Goal: Information Seeking & Learning: Learn about a topic

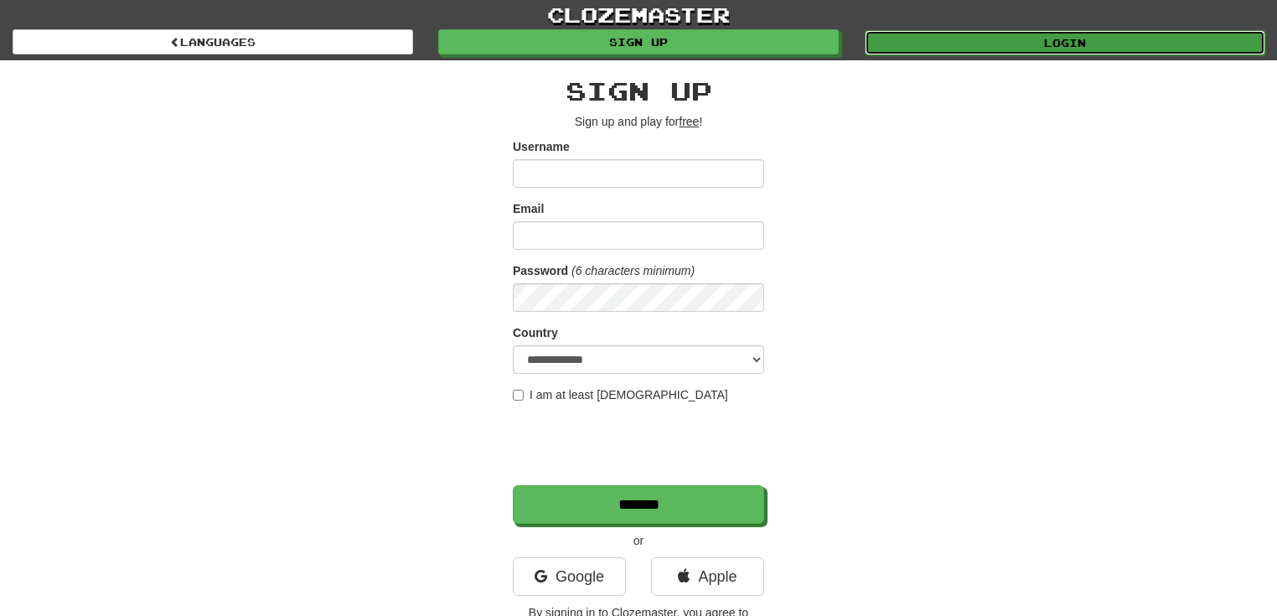
click at [1080, 46] on link "Login" at bounding box center [1065, 42] width 401 height 25
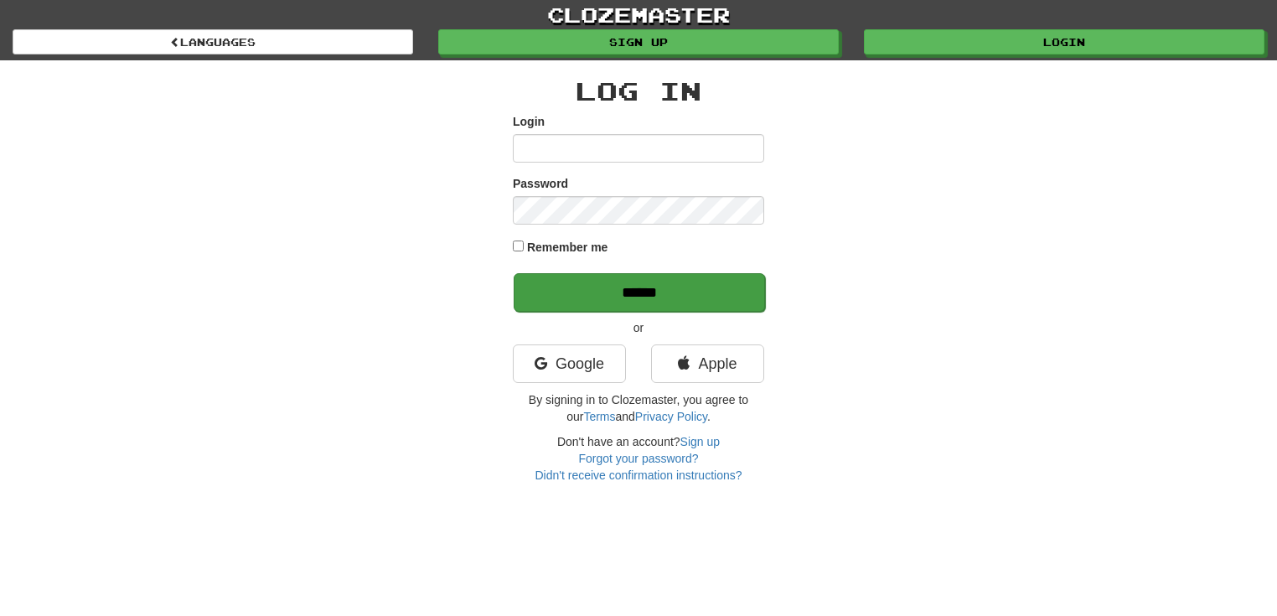
type input "******"
click at [673, 295] on input "******" at bounding box center [639, 292] width 251 height 39
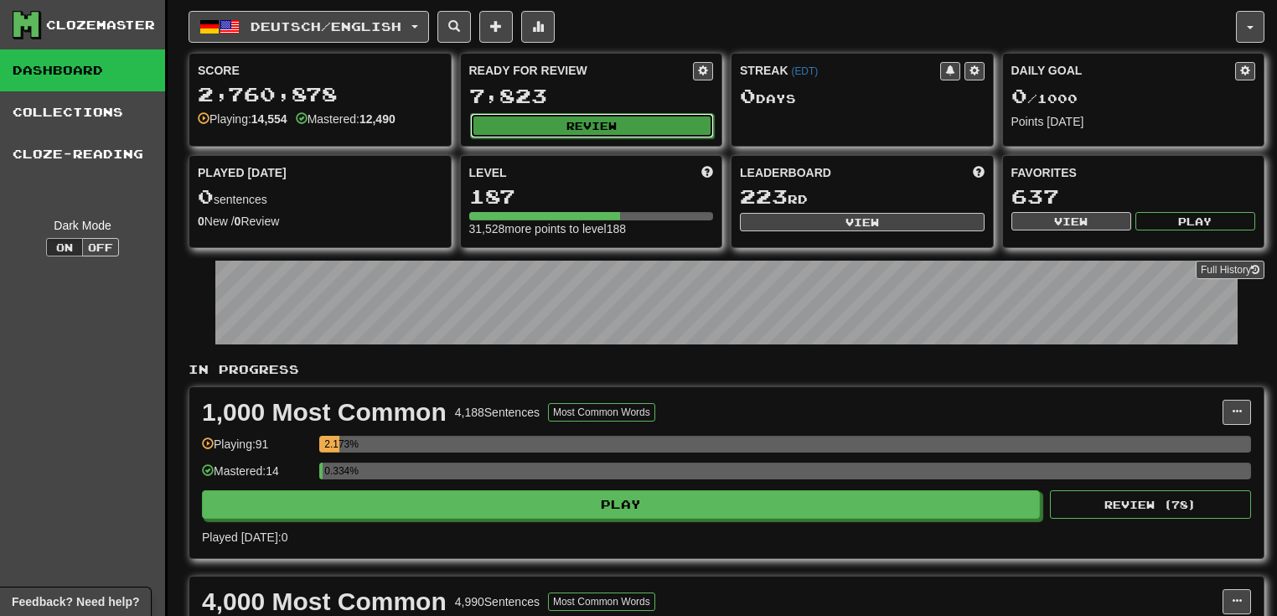
click at [557, 131] on button "Review" at bounding box center [592, 125] width 245 height 25
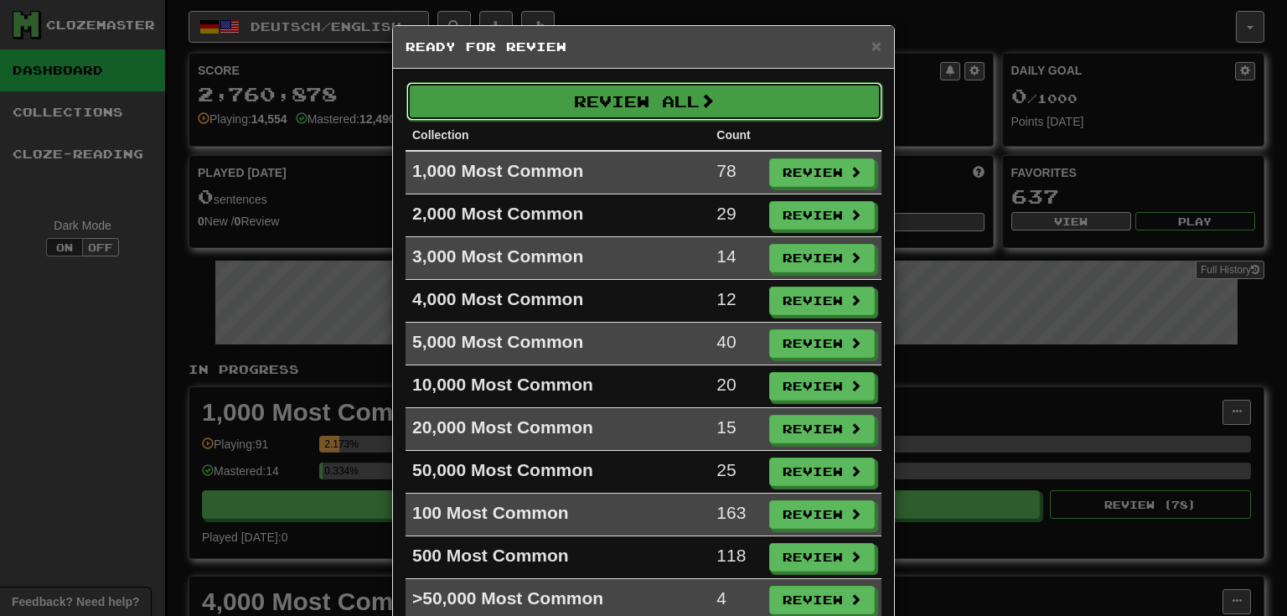
click at [608, 110] on button "Review All" at bounding box center [644, 101] width 476 height 39
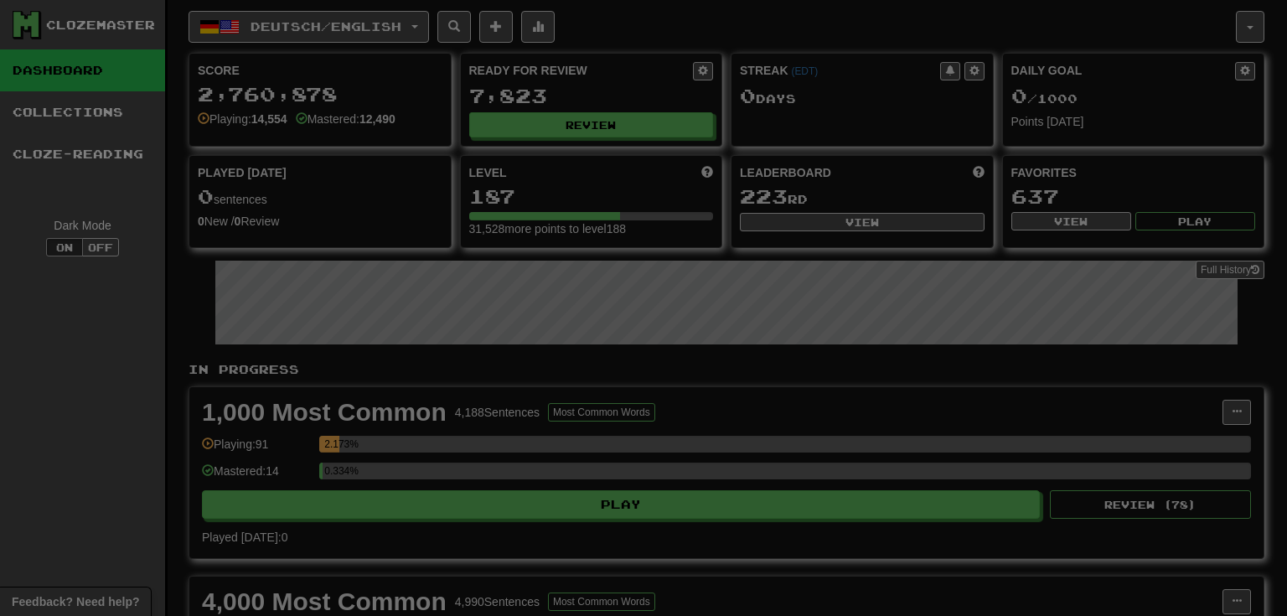
select select "**"
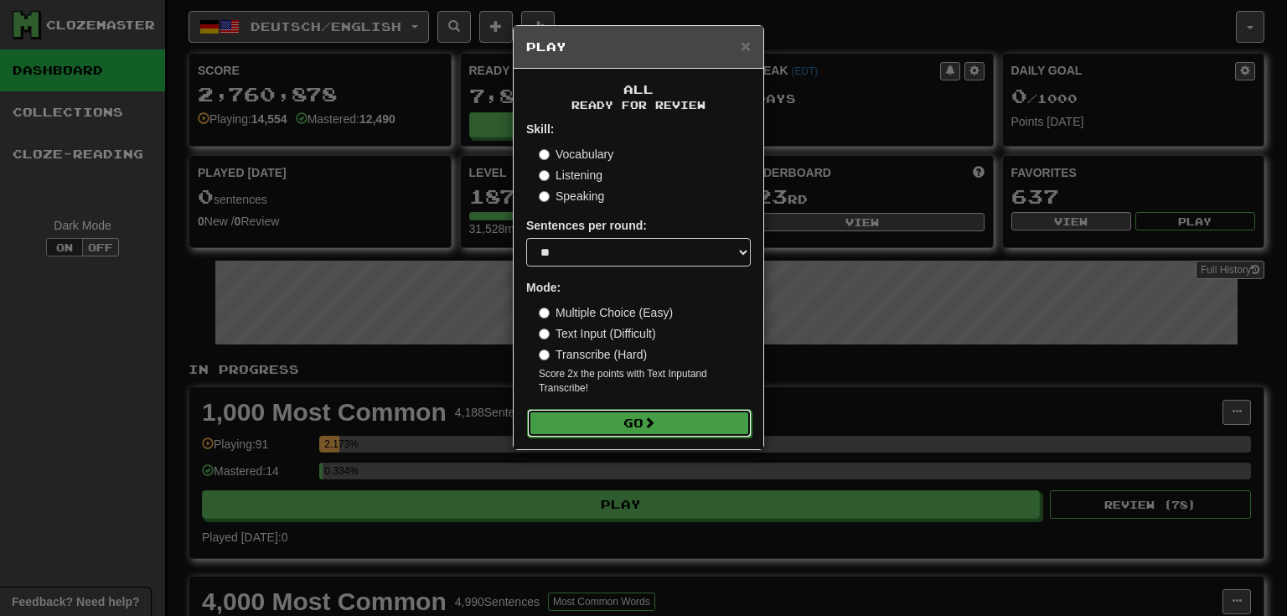
click at [645, 420] on button "Go" at bounding box center [639, 423] width 225 height 28
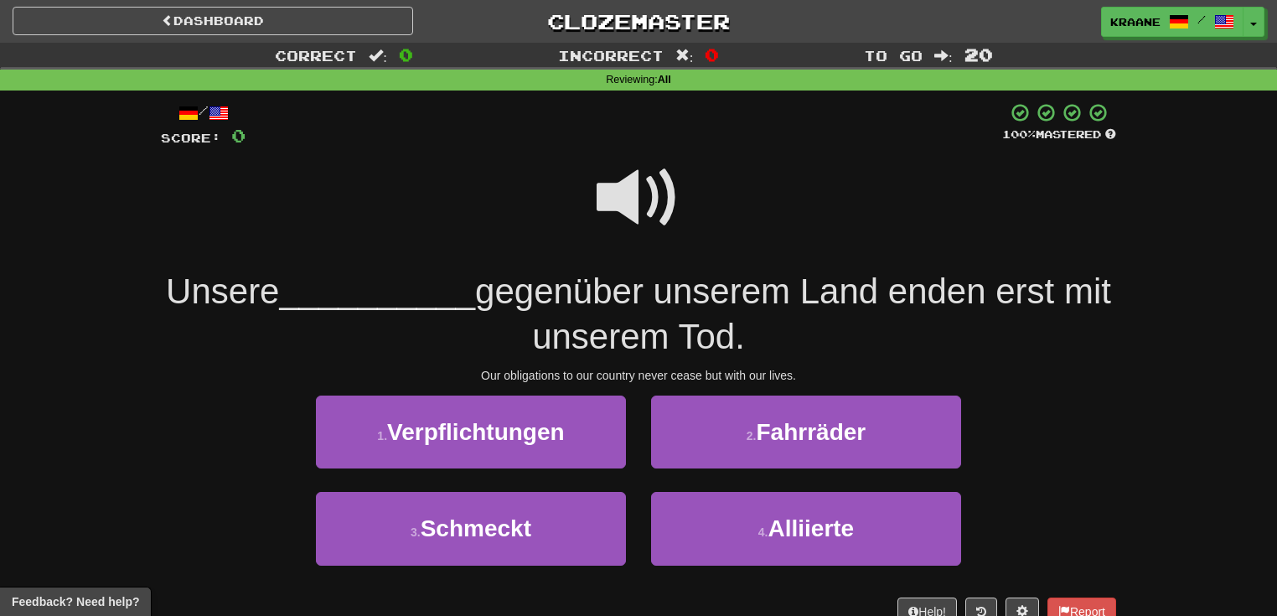
click at [624, 207] on span at bounding box center [639, 198] width 84 height 84
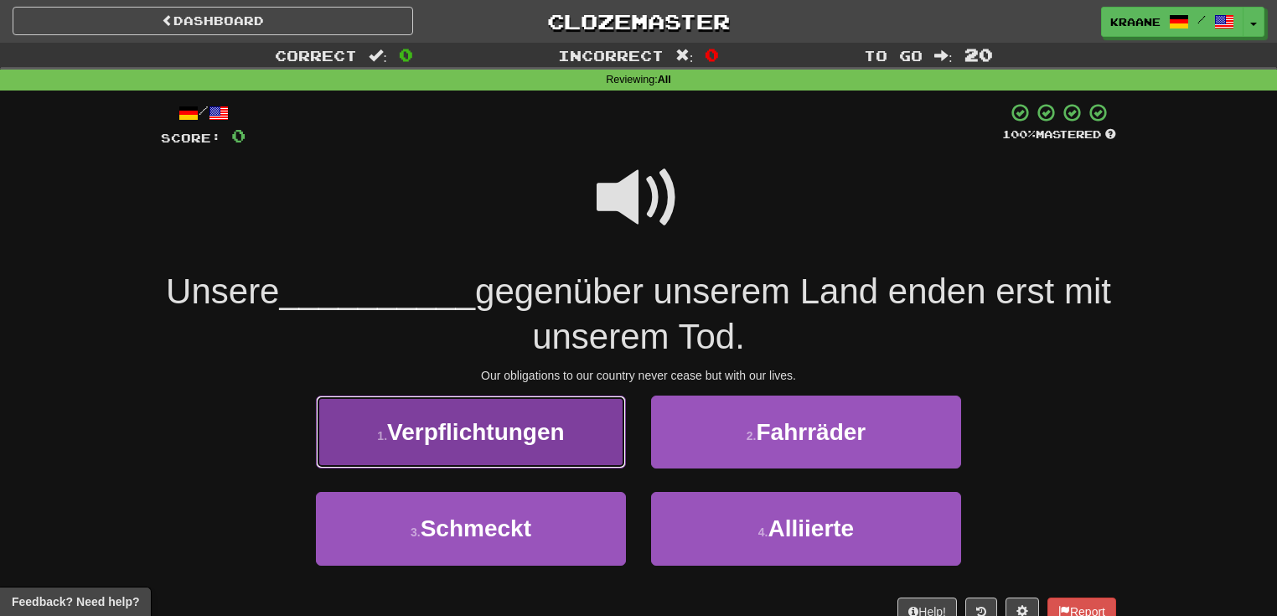
click at [573, 432] on button "1 . Verpflichtungen" at bounding box center [471, 432] width 310 height 73
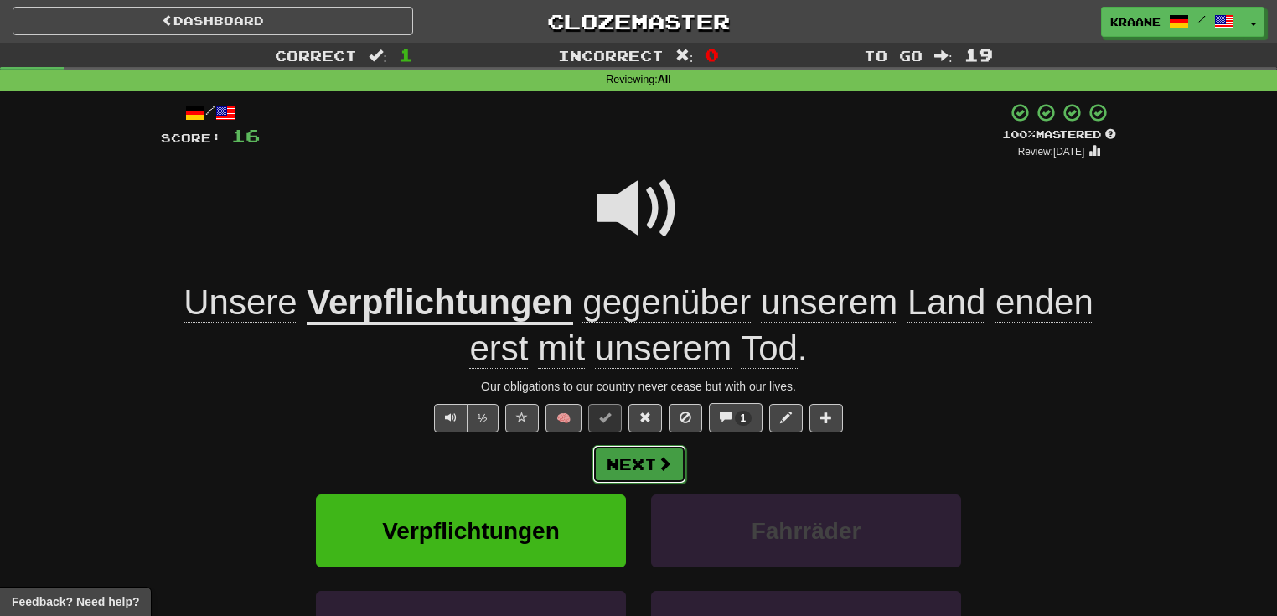
click at [637, 466] on button "Next" at bounding box center [640, 464] width 94 height 39
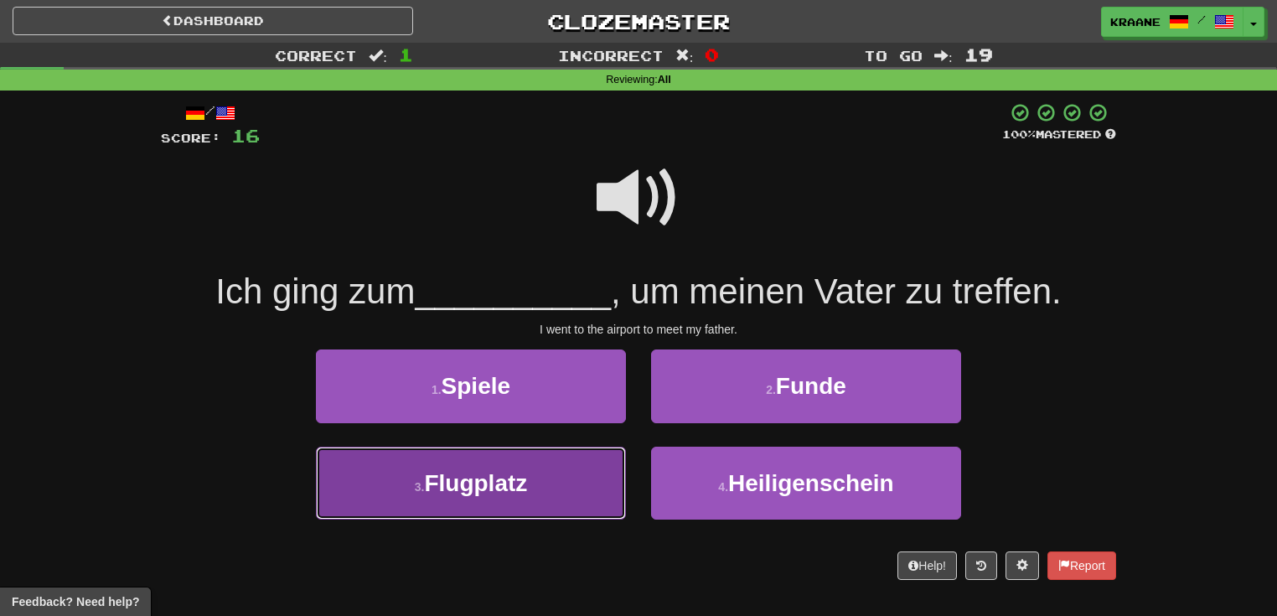
click at [554, 499] on button "3 . Flugplatz" at bounding box center [471, 483] width 310 height 73
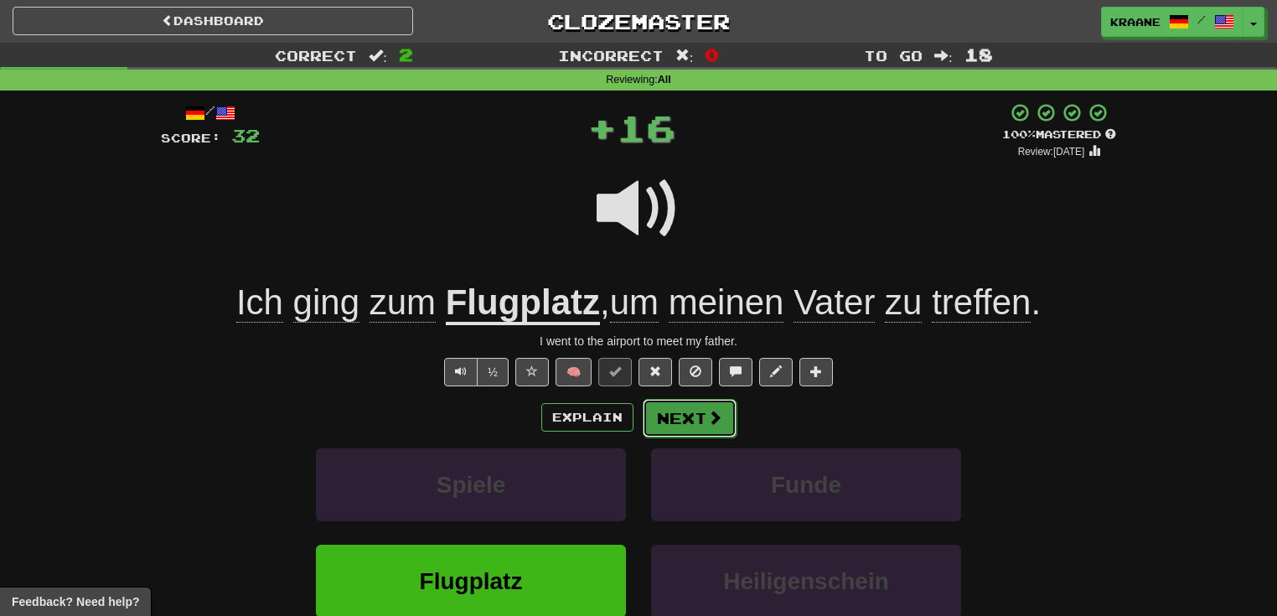
click at [667, 423] on button "Next" at bounding box center [690, 418] width 94 height 39
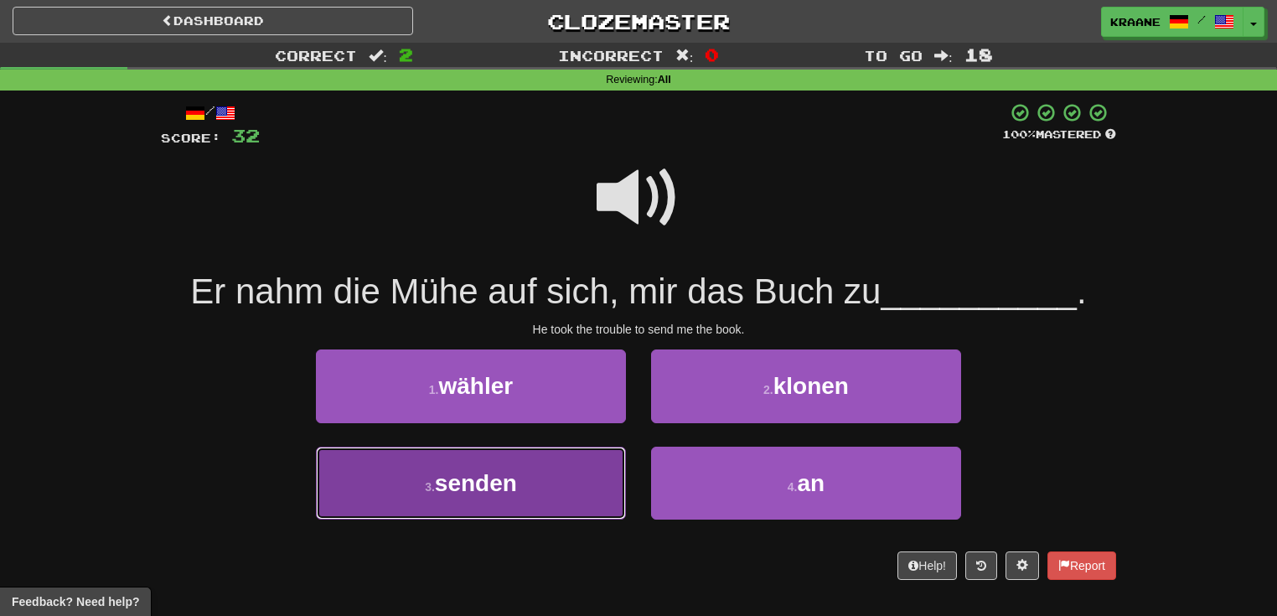
click at [580, 469] on button "3 . senden" at bounding box center [471, 483] width 310 height 73
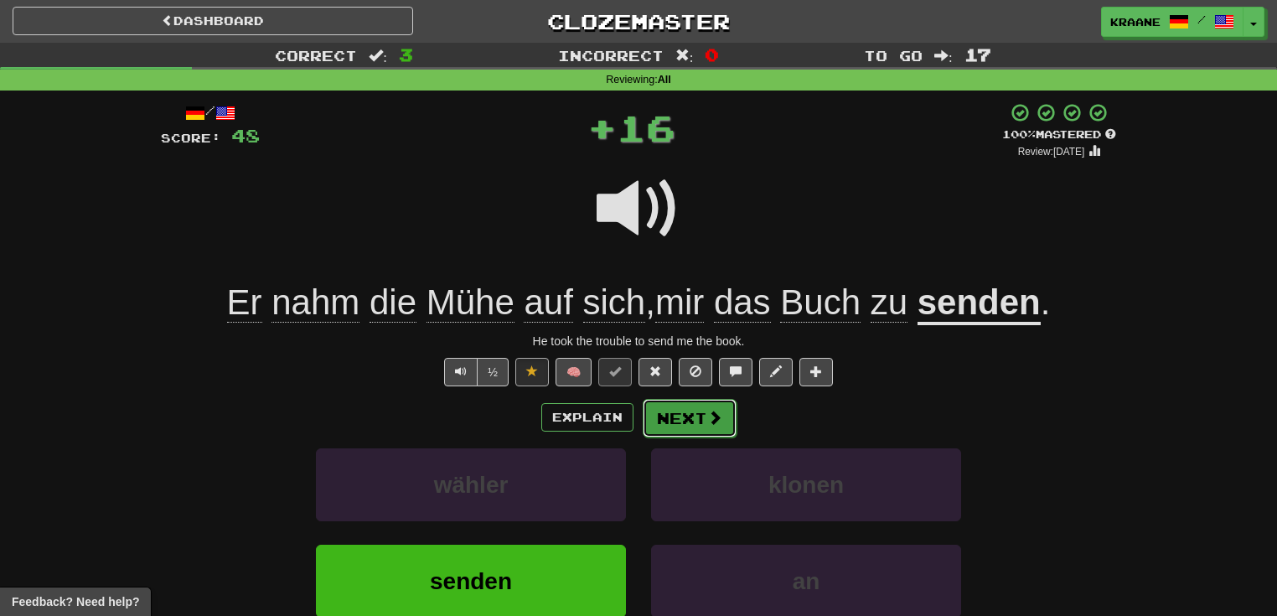
click at [684, 425] on button "Next" at bounding box center [690, 418] width 94 height 39
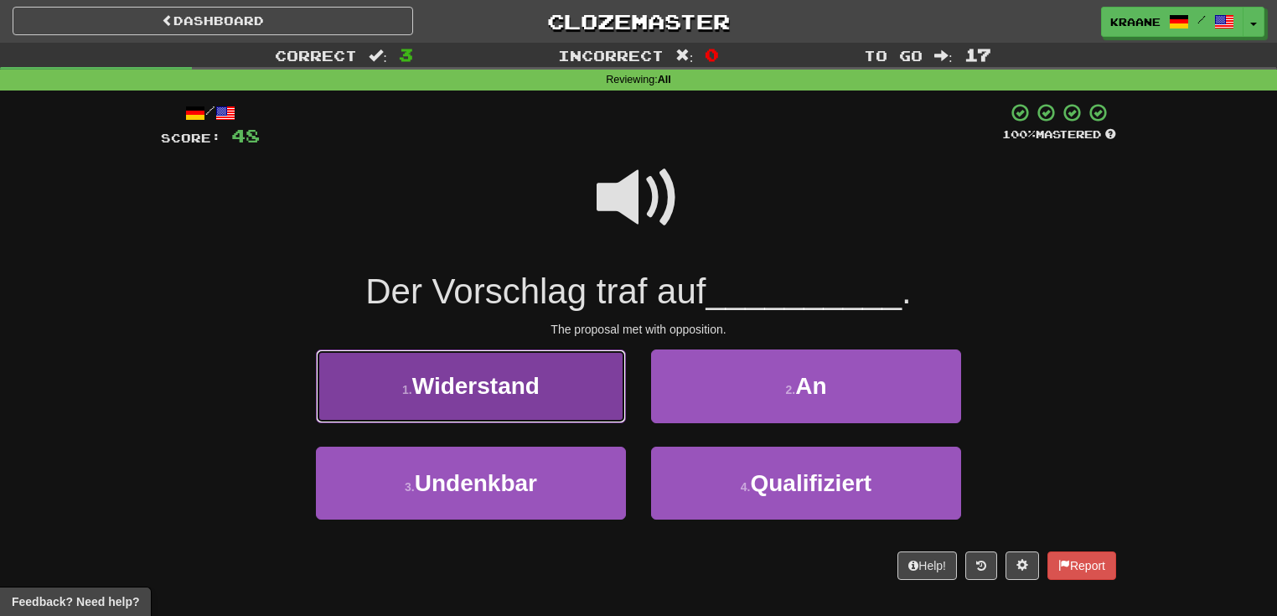
click at [580, 406] on button "1 . Widerstand" at bounding box center [471, 385] width 310 height 73
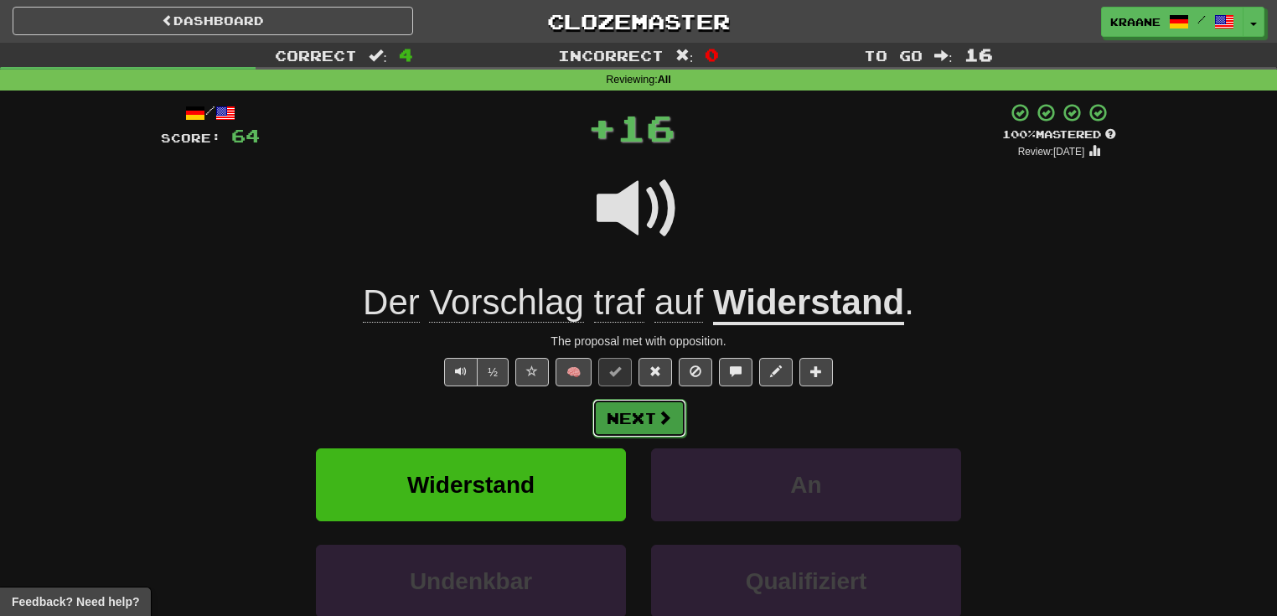
click at [664, 426] on button "Next" at bounding box center [640, 418] width 94 height 39
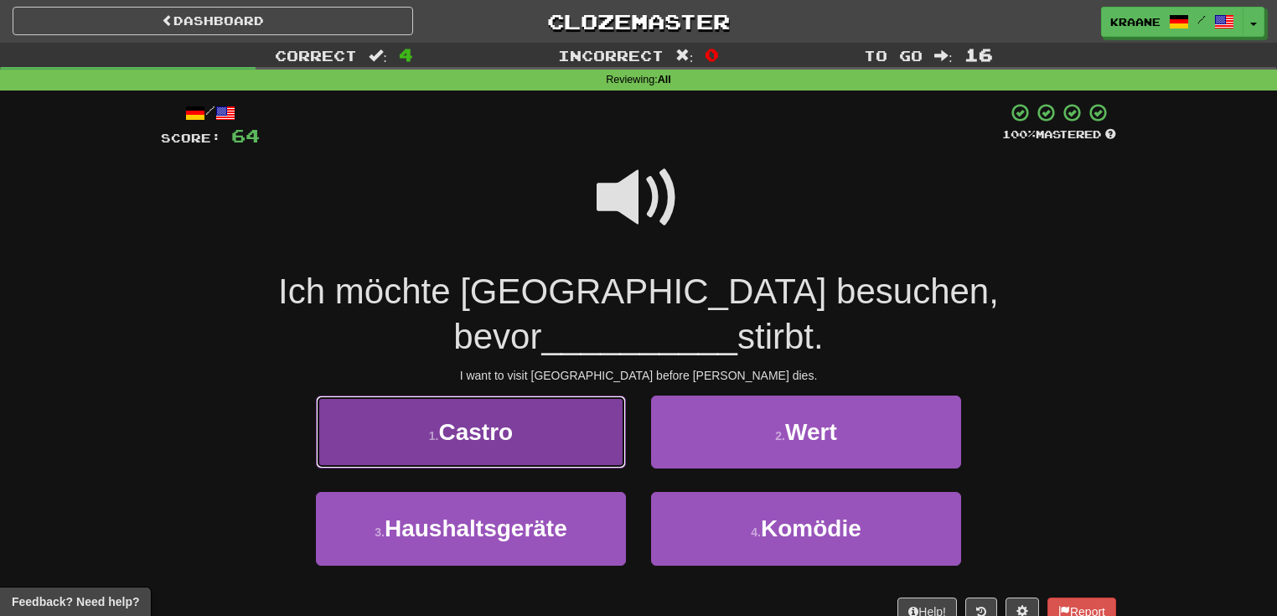
click at [577, 402] on button "1 . Castro" at bounding box center [471, 432] width 310 height 73
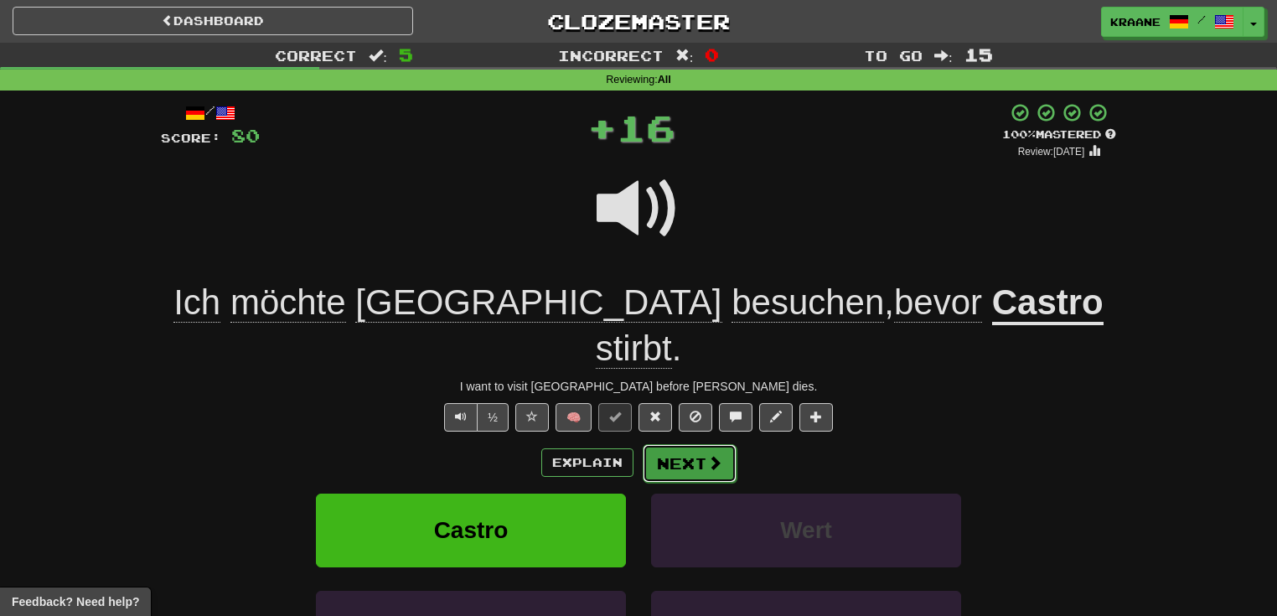
click at [672, 444] on button "Next" at bounding box center [690, 463] width 94 height 39
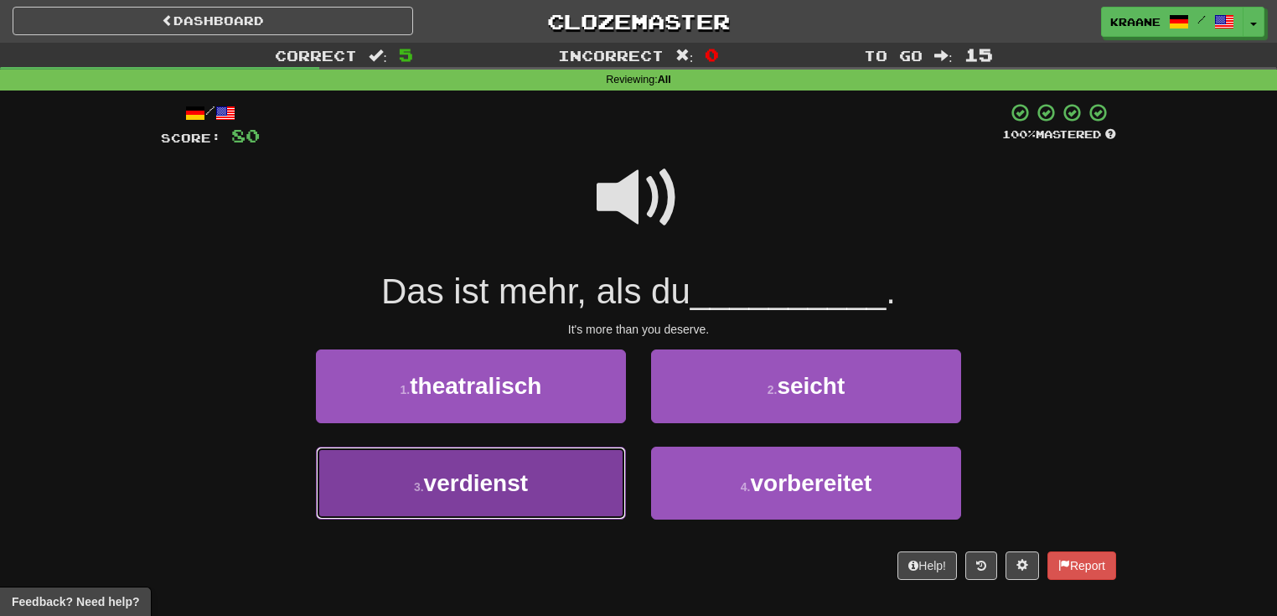
click at [571, 476] on button "3 . verdienst" at bounding box center [471, 483] width 310 height 73
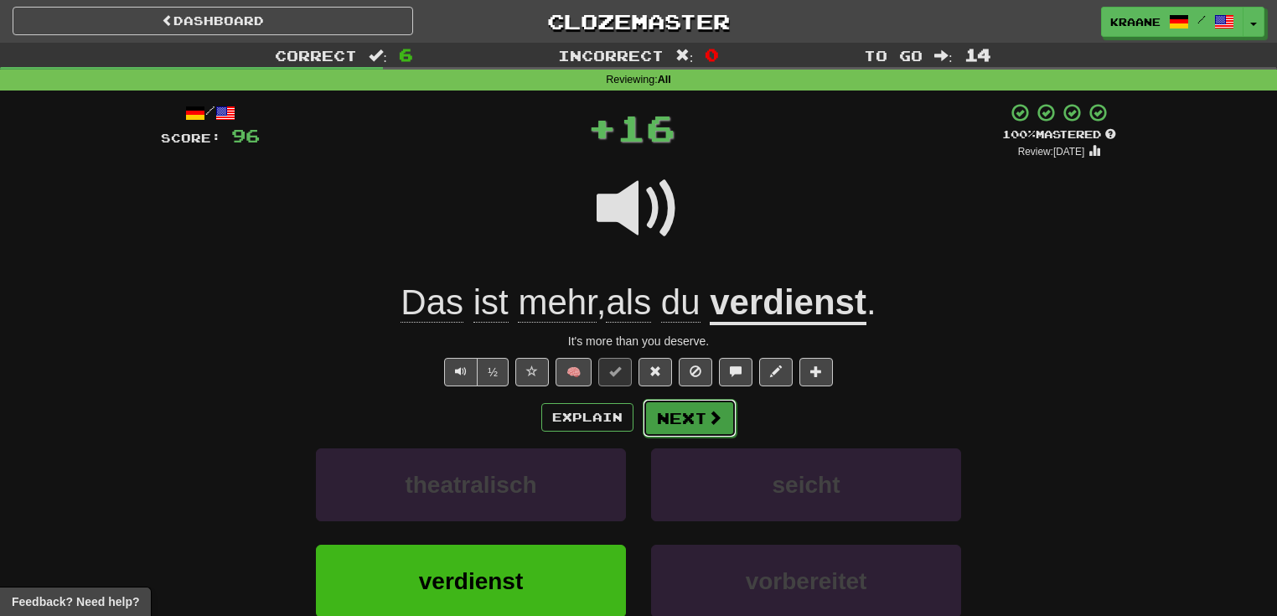
click at [681, 428] on button "Next" at bounding box center [690, 418] width 94 height 39
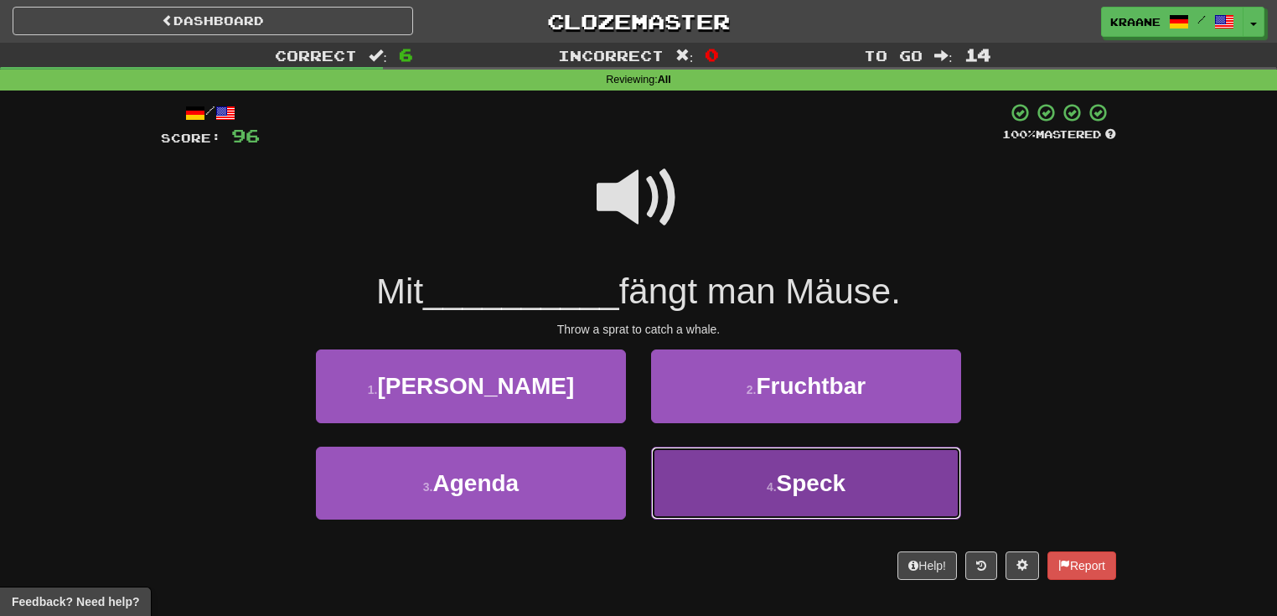
click at [717, 470] on button "4 . Speck" at bounding box center [806, 483] width 310 height 73
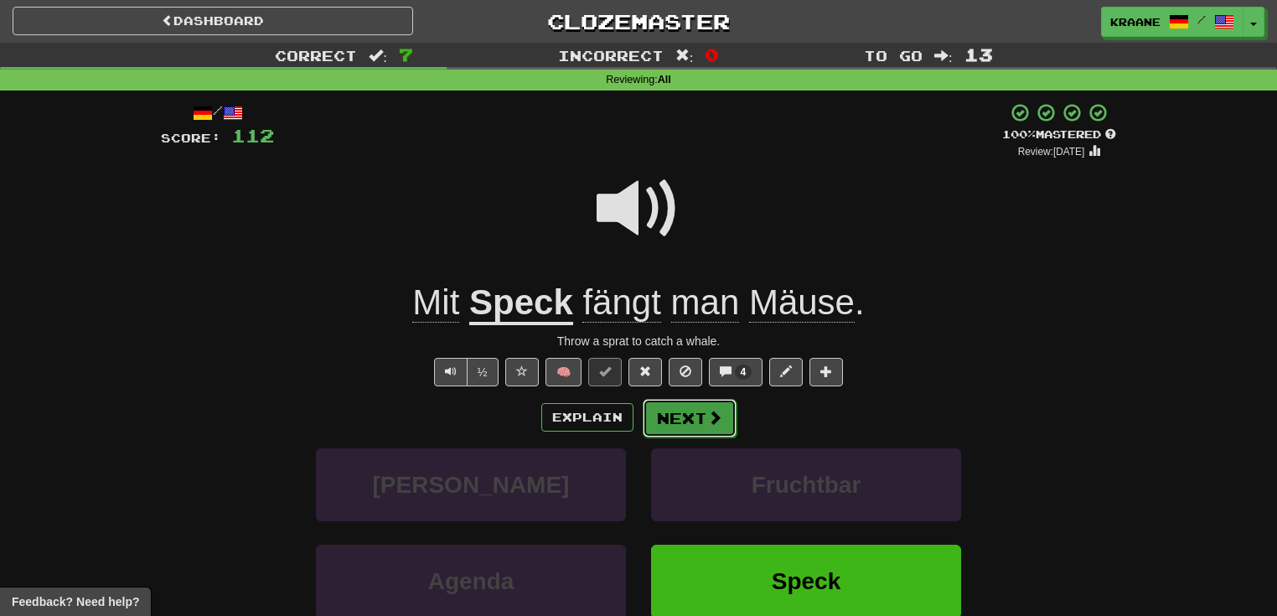
click at [688, 424] on button "Next" at bounding box center [690, 418] width 94 height 39
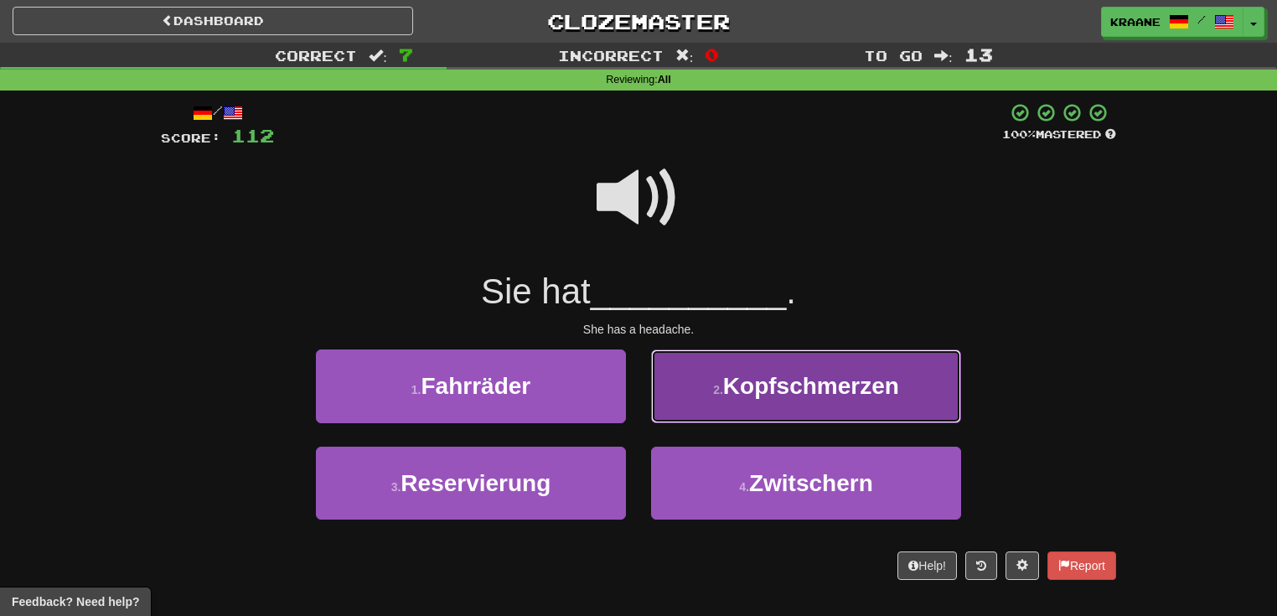
click at [754, 412] on button "2 . Kopfschmerzen" at bounding box center [806, 385] width 310 height 73
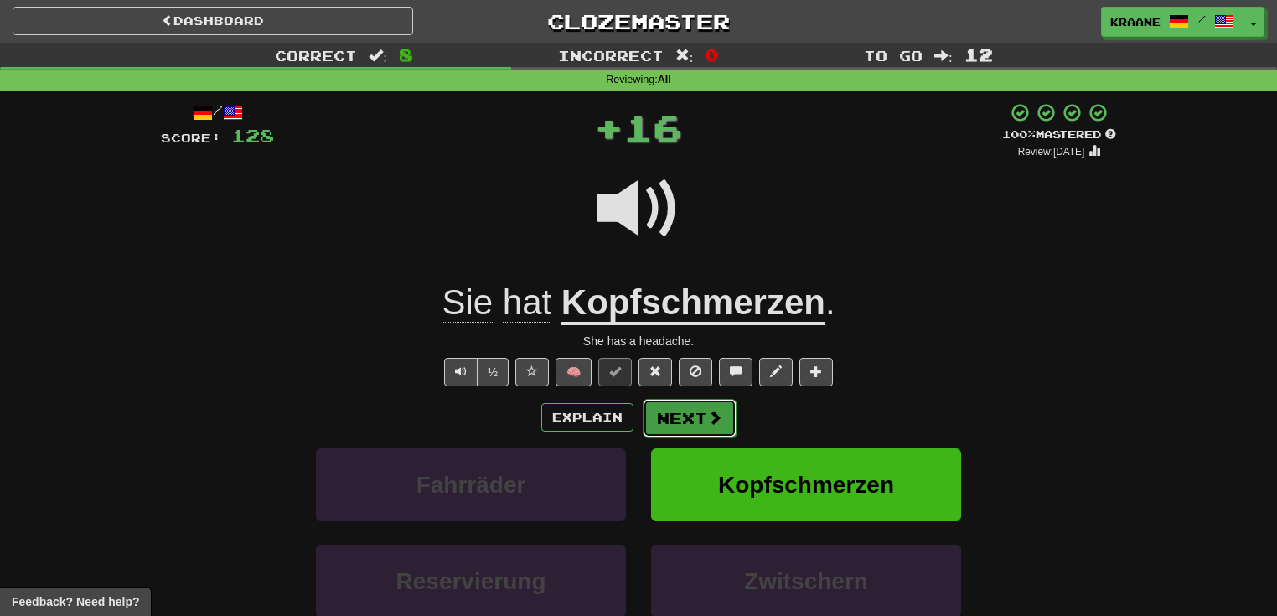
click at [712, 428] on button "Next" at bounding box center [690, 418] width 94 height 39
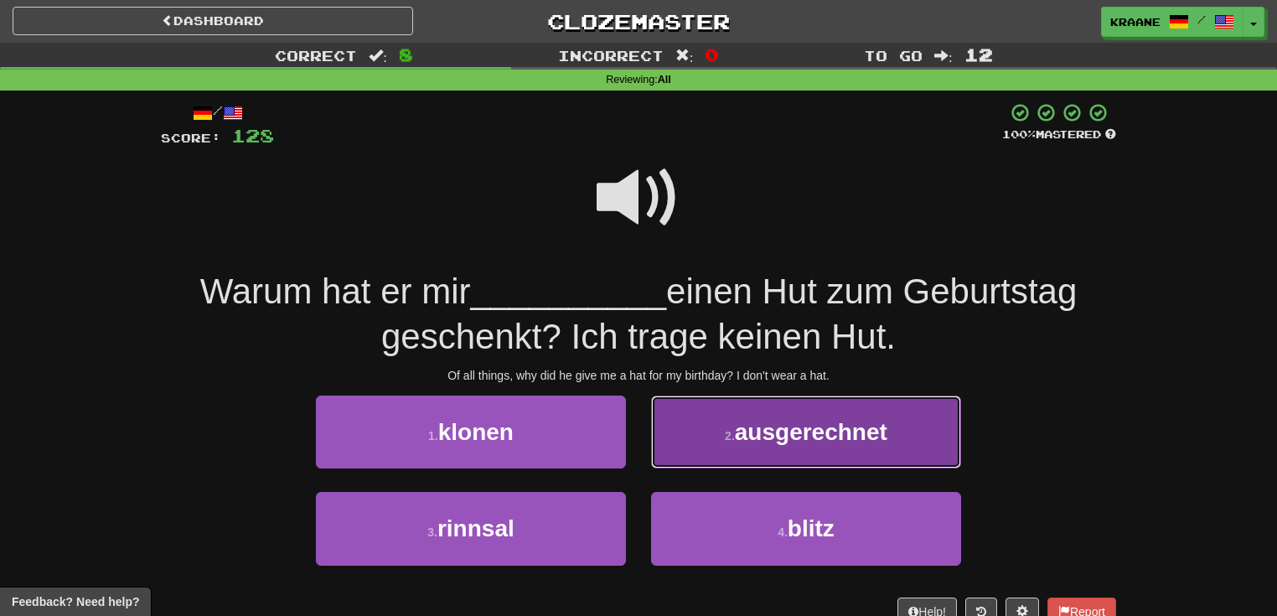
click at [719, 442] on button "2 . ausgerechnet" at bounding box center [806, 432] width 310 height 73
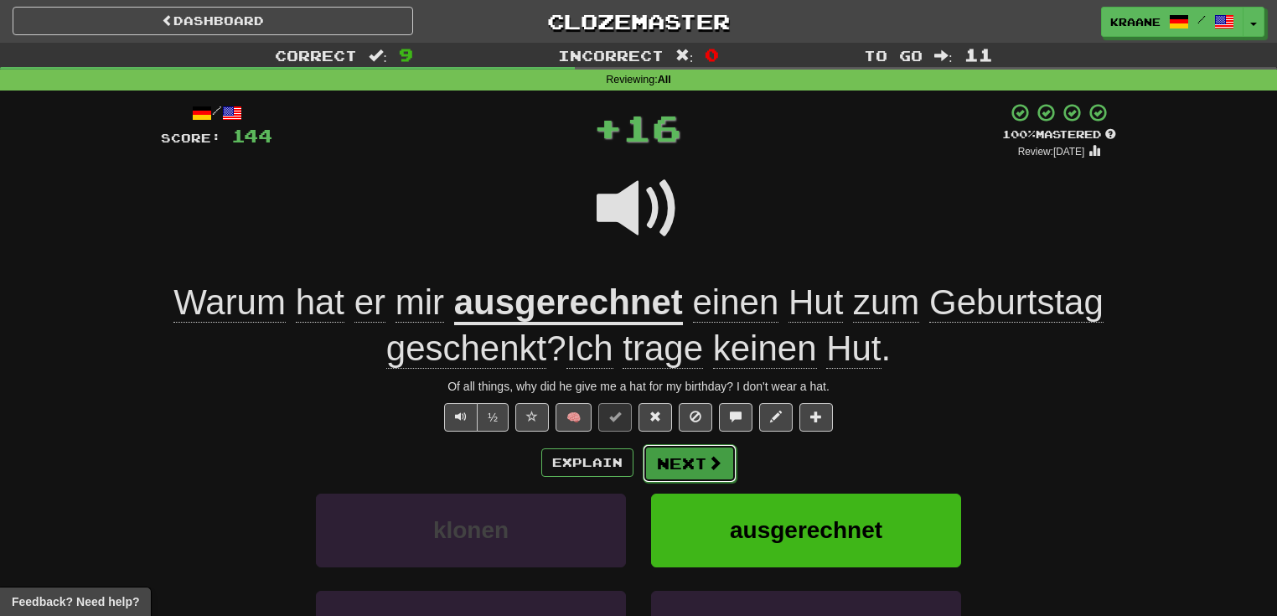
click at [700, 468] on button "Next" at bounding box center [690, 463] width 94 height 39
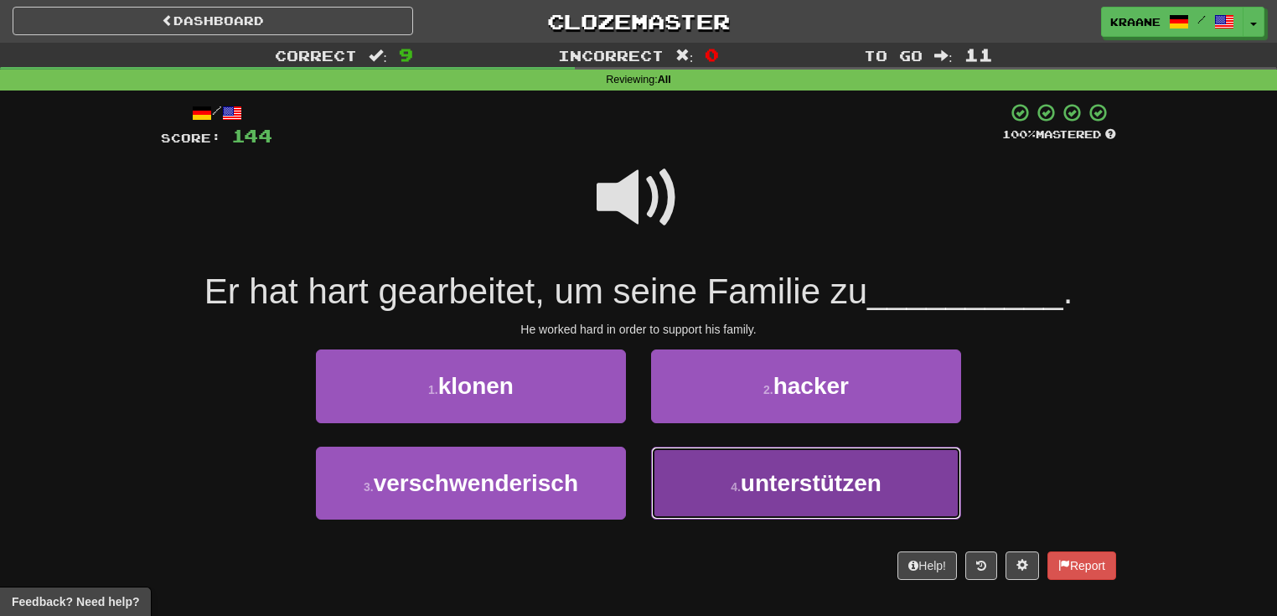
click at [731, 485] on small "4 ." at bounding box center [736, 486] width 10 height 13
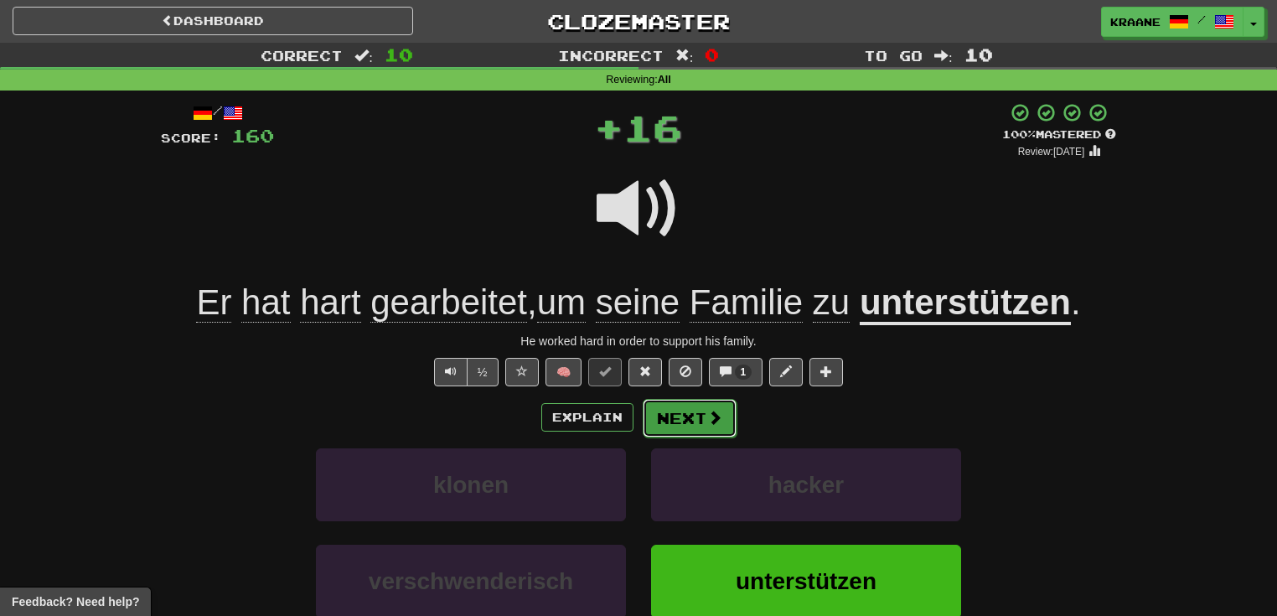
click at [709, 422] on span at bounding box center [714, 417] width 15 height 15
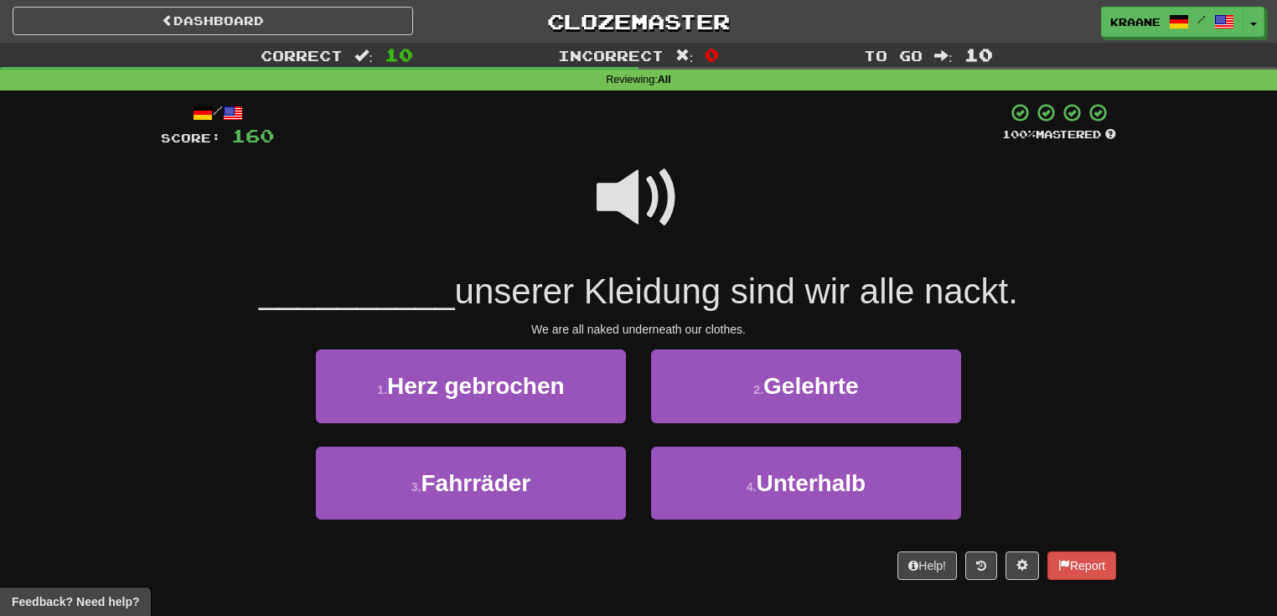
click at [650, 194] on span at bounding box center [639, 198] width 84 height 84
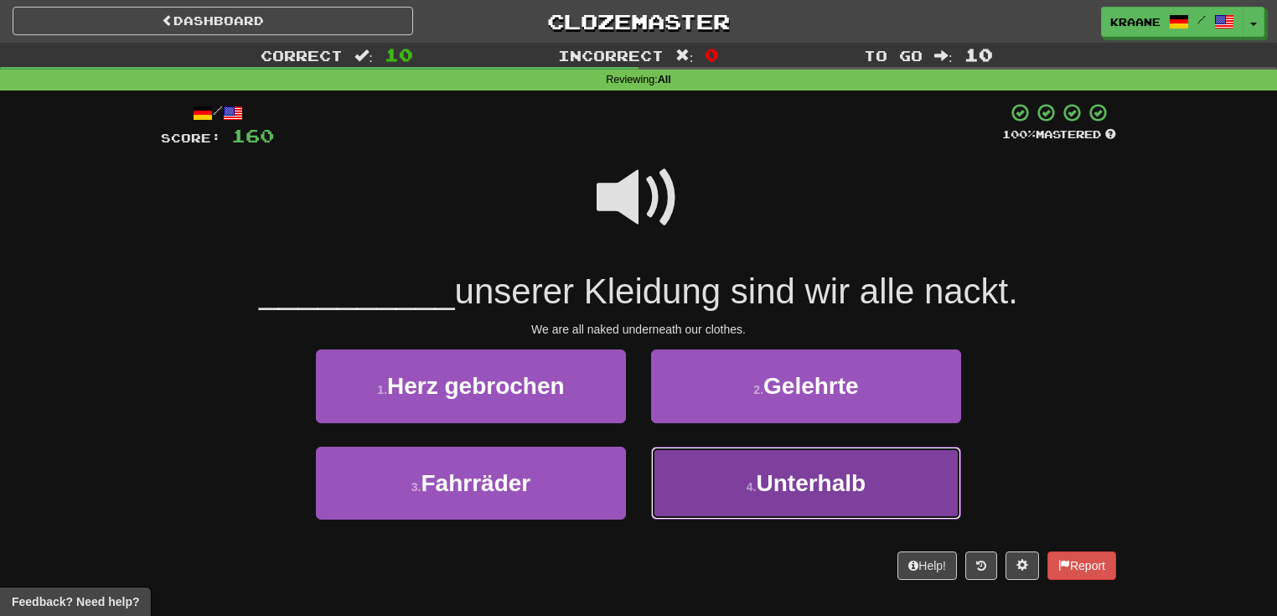
click at [764, 497] on button "4 . Unterhalb" at bounding box center [806, 483] width 310 height 73
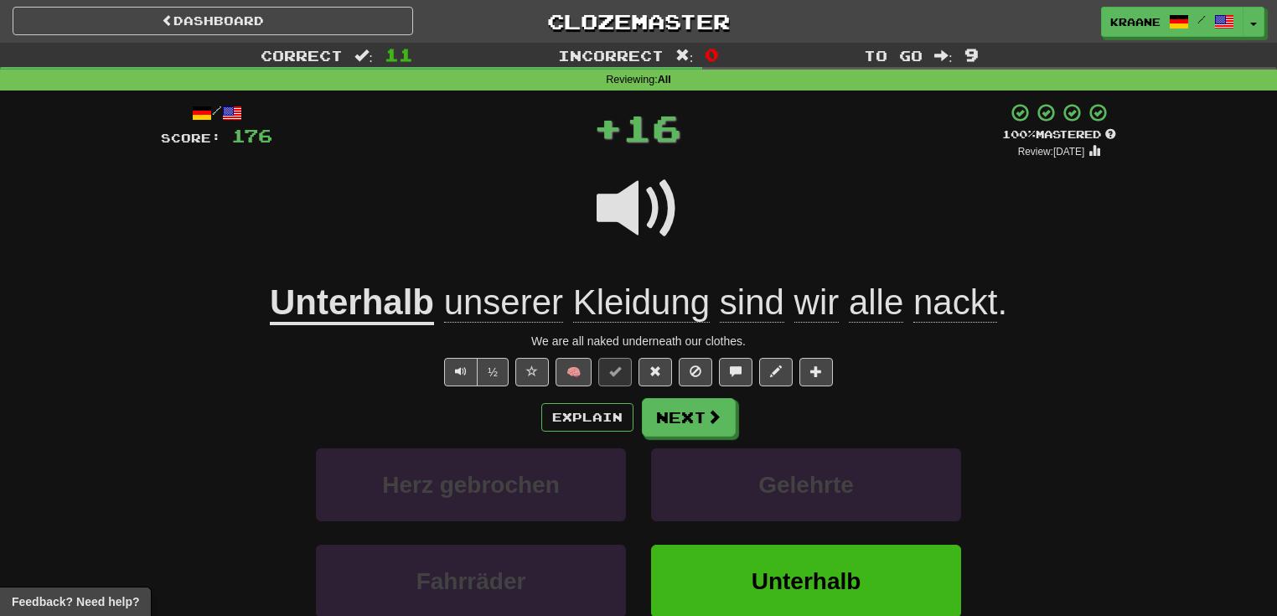
click at [396, 308] on u "Unterhalb" at bounding box center [352, 303] width 164 height 43
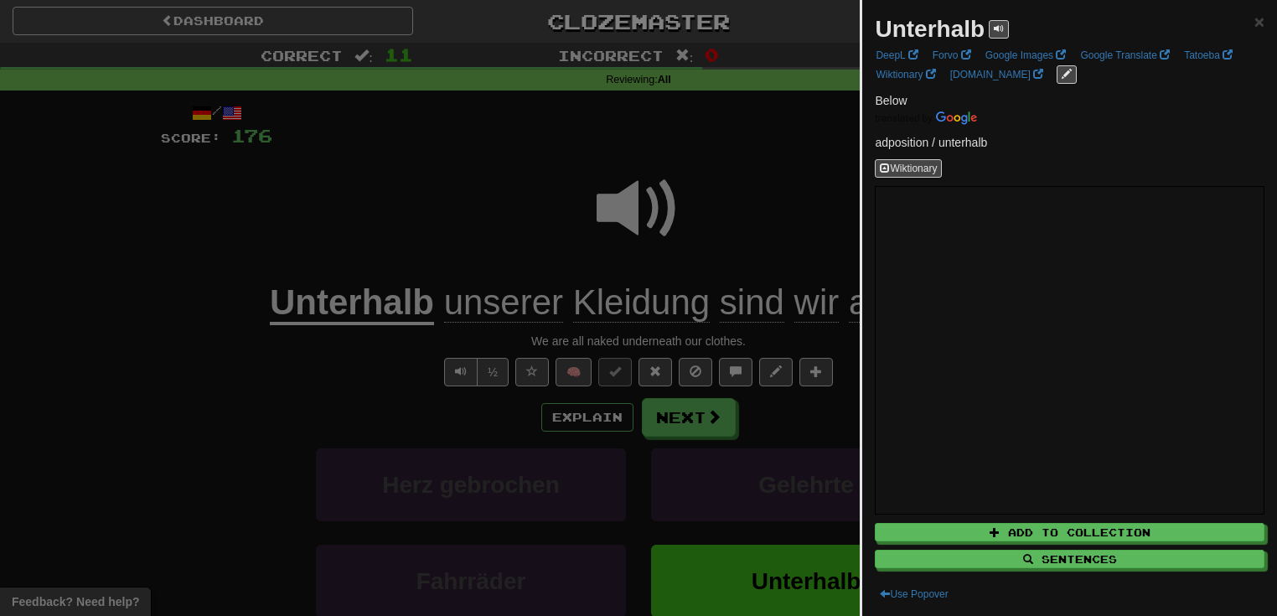
drag, startPoint x: 1256, startPoint y: 220, endPoint x: 1254, endPoint y: 240, distance: 19.4
click at [1254, 240] on div "Unterhalb × DeepL Forvo Google Images Google Translate Tatoeba Wiktionary dict.…" at bounding box center [1069, 308] width 415 height 616
click at [779, 218] on div at bounding box center [638, 308] width 1277 height 616
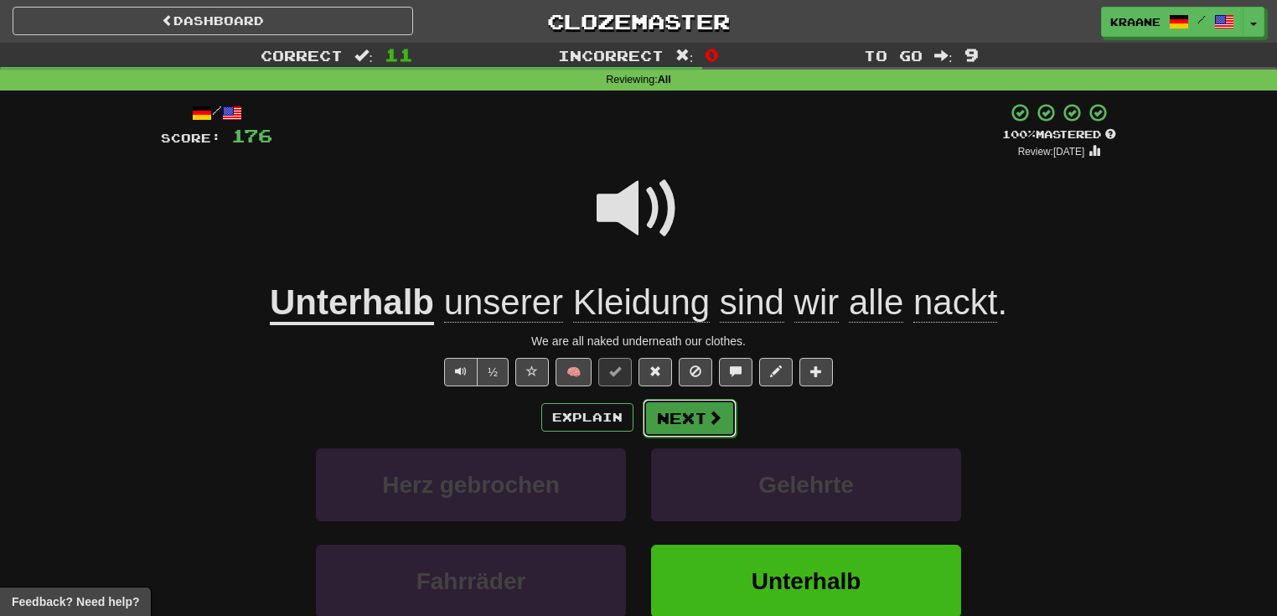
click at [714, 426] on button "Next" at bounding box center [690, 418] width 94 height 39
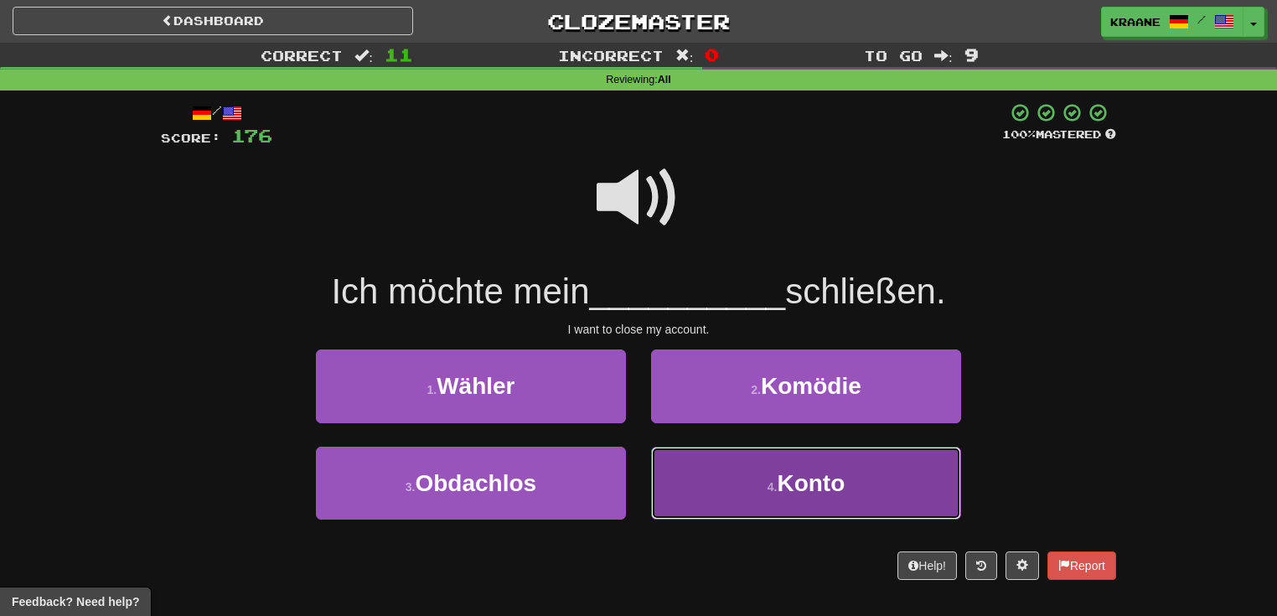
click at [738, 473] on button "4 . Konto" at bounding box center [806, 483] width 310 height 73
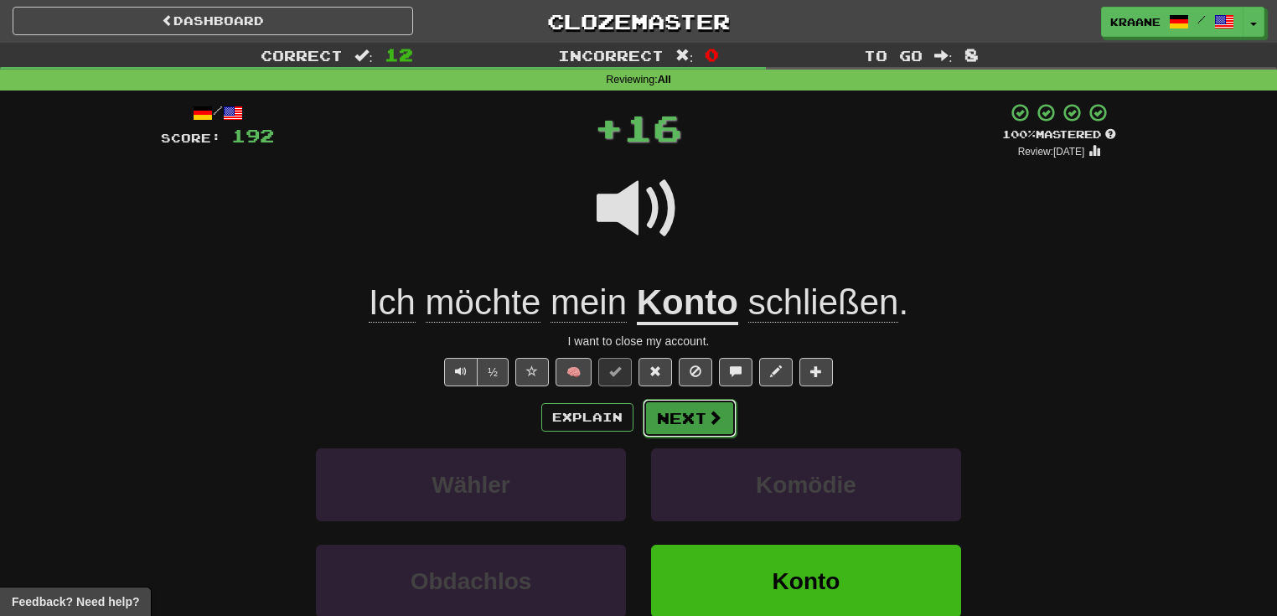
click at [707, 421] on span at bounding box center [714, 417] width 15 height 15
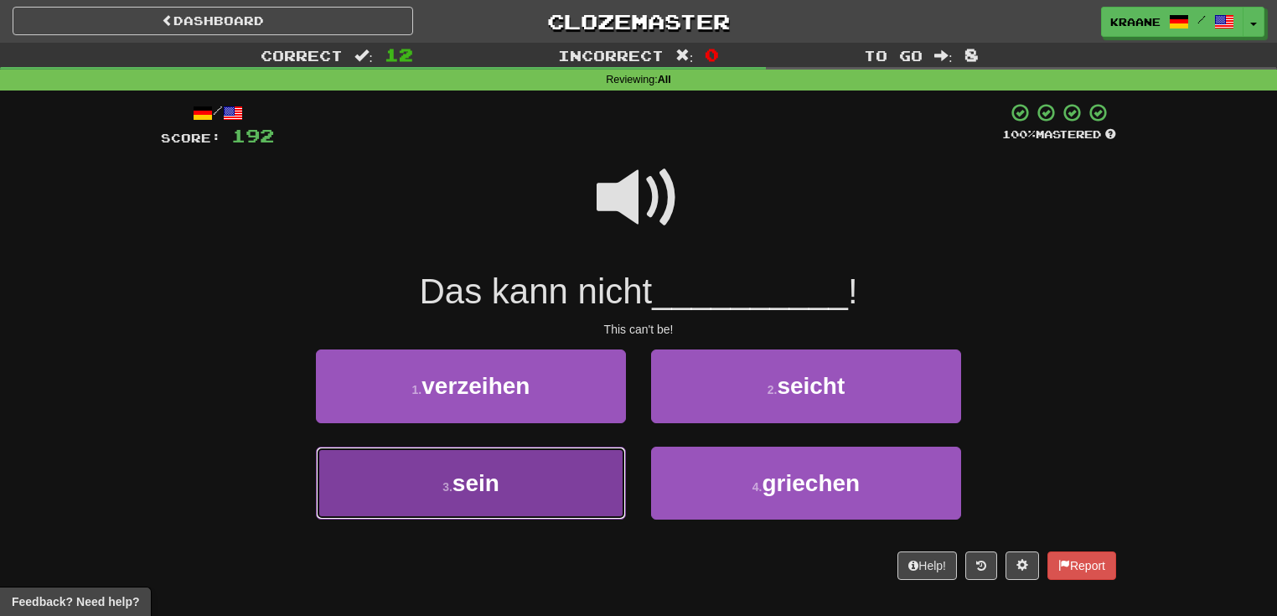
click at [605, 481] on button "3 . sein" at bounding box center [471, 483] width 310 height 73
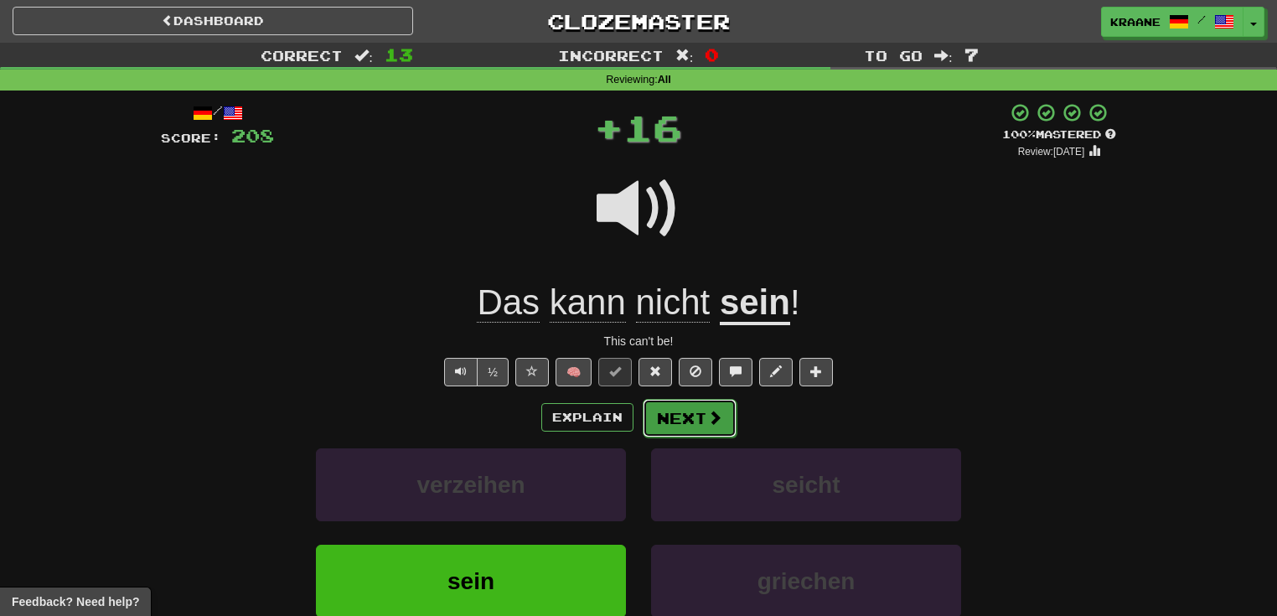
click at [684, 434] on button "Next" at bounding box center [690, 418] width 94 height 39
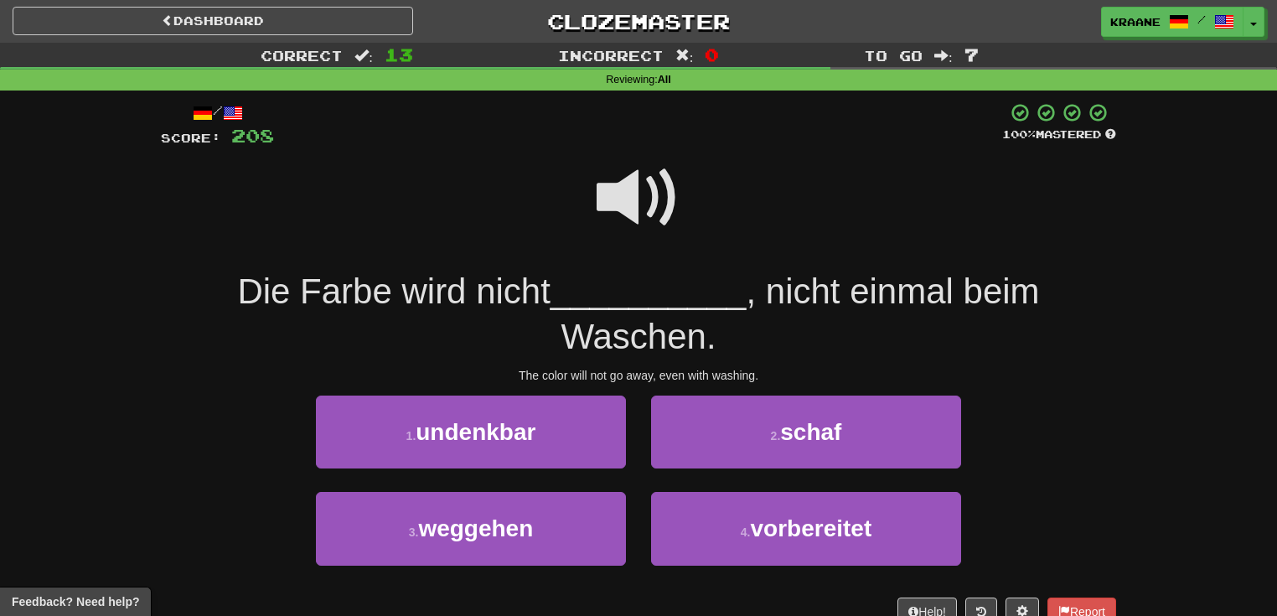
click at [620, 168] on span at bounding box center [639, 198] width 84 height 84
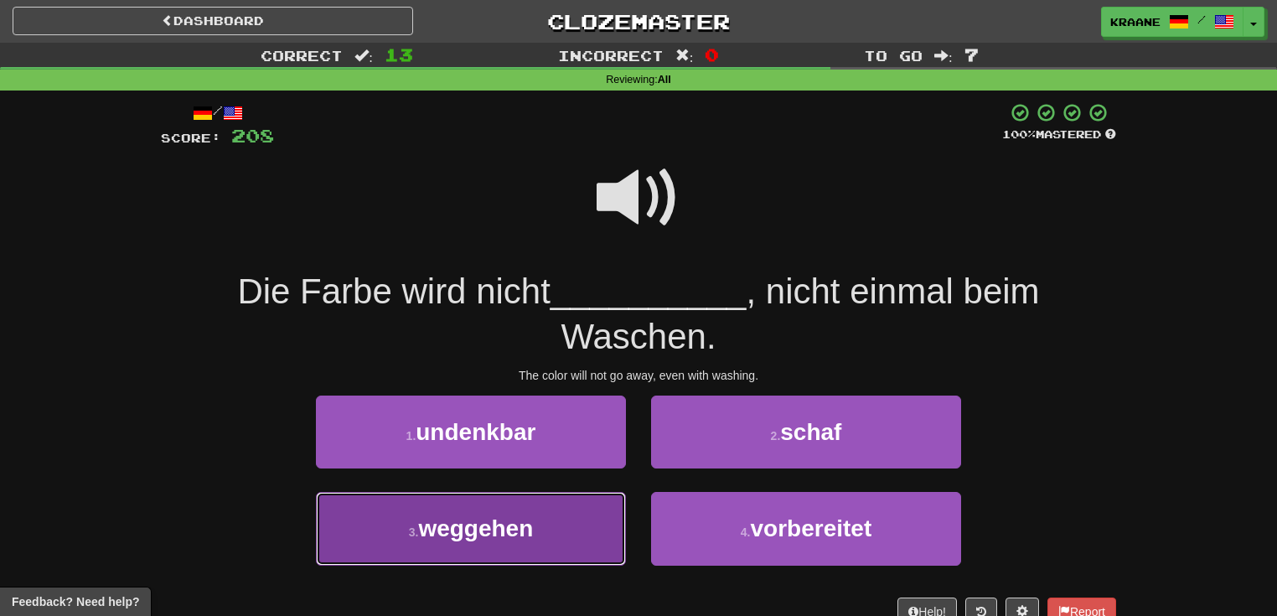
click at [581, 535] on button "3 . weggehen" at bounding box center [471, 528] width 310 height 73
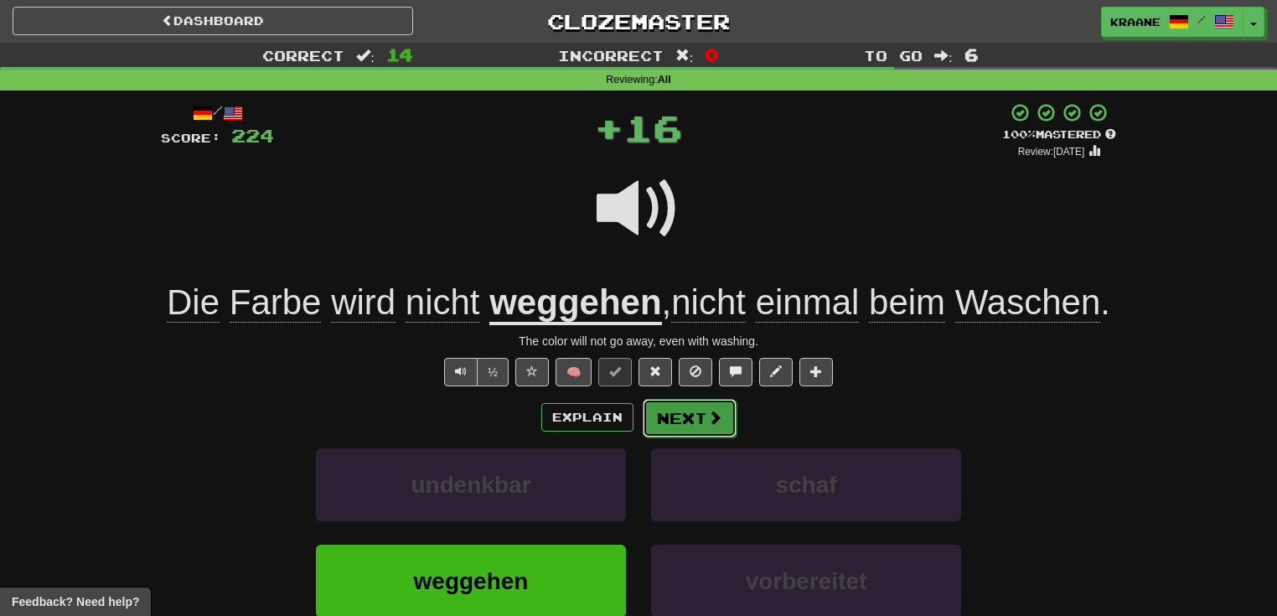
click at [729, 418] on button "Next" at bounding box center [690, 418] width 94 height 39
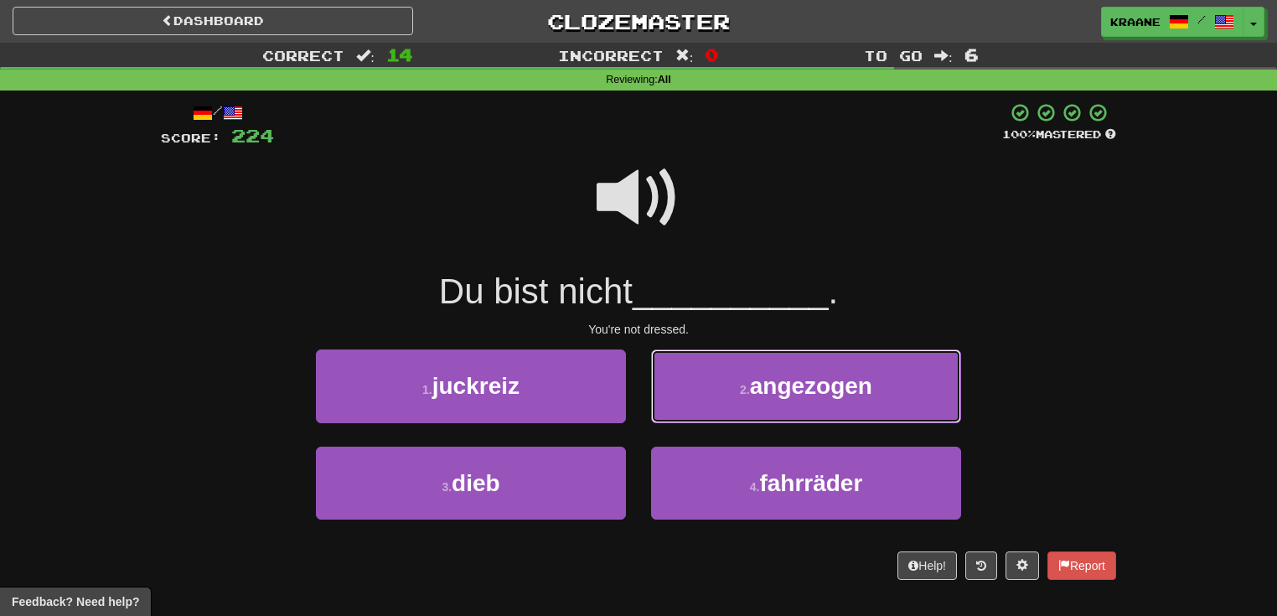
click at [729, 418] on button "2 . angezogen" at bounding box center [806, 385] width 310 height 73
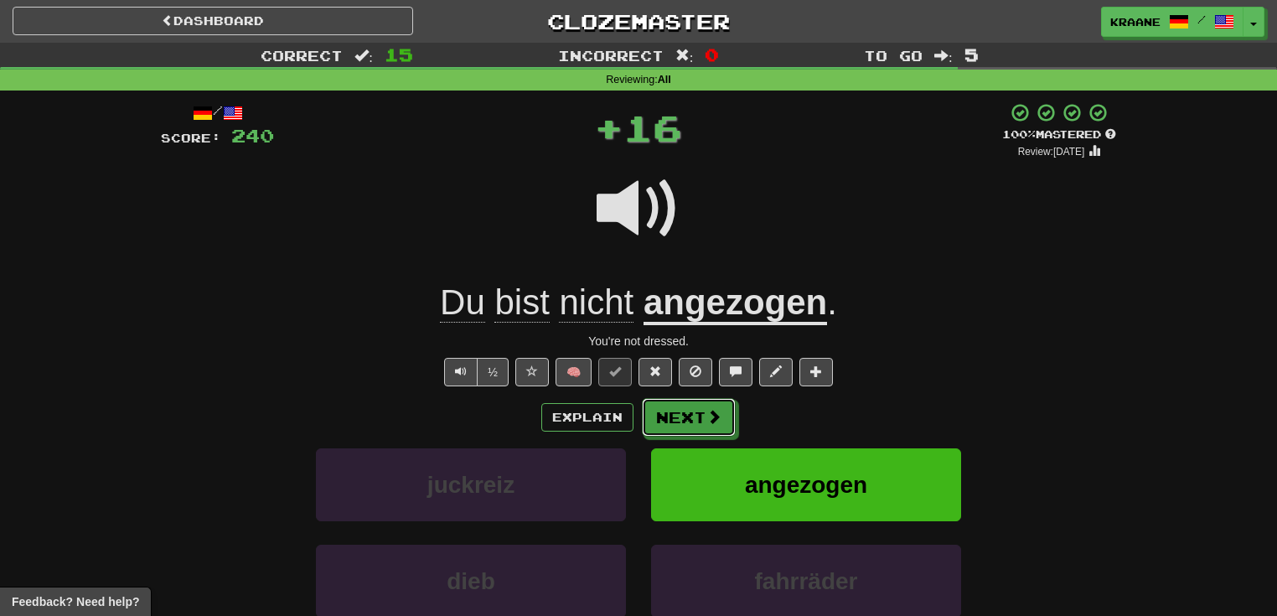
click at [729, 418] on button "Next" at bounding box center [689, 417] width 94 height 39
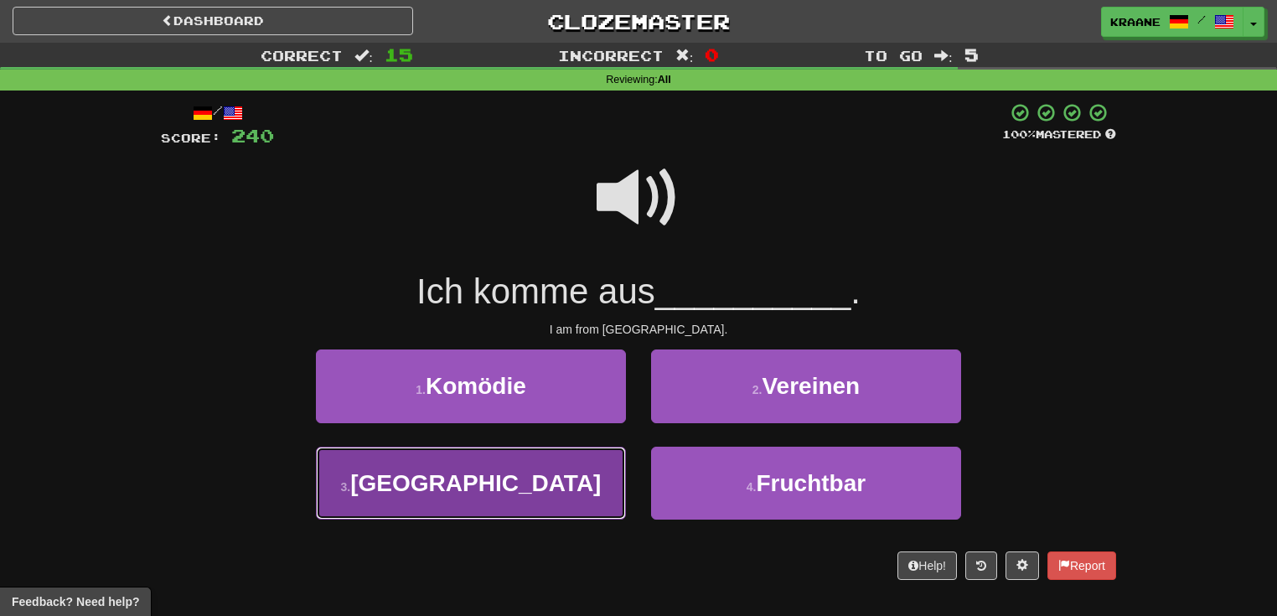
click at [570, 492] on button "3 . Spanien" at bounding box center [471, 483] width 310 height 73
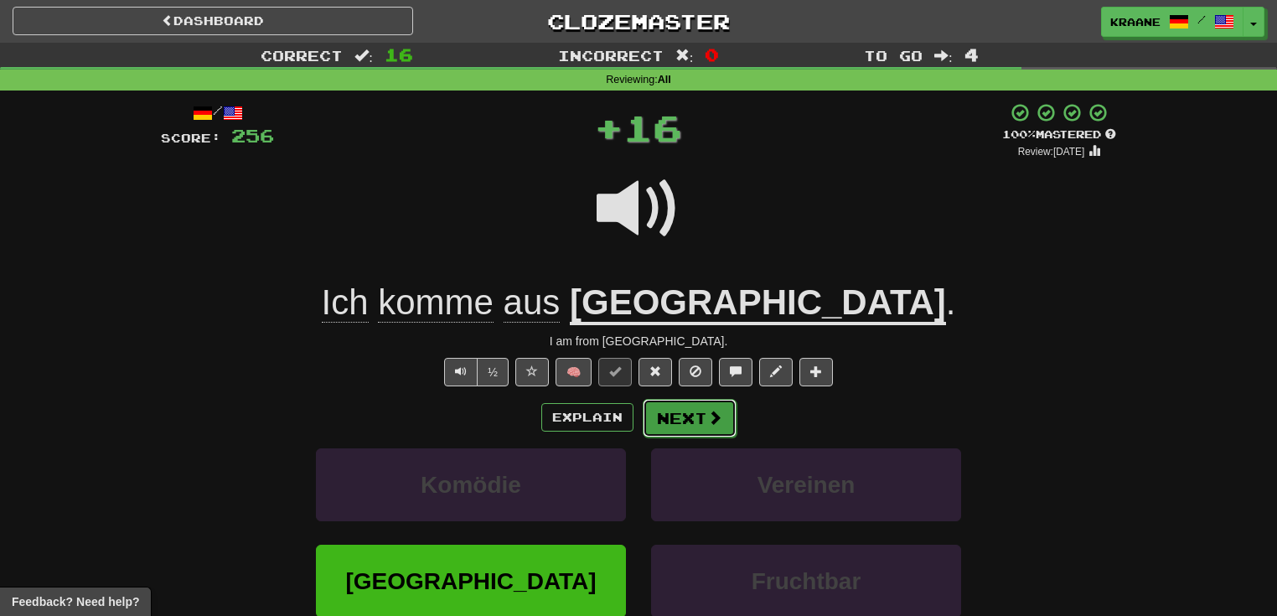
click at [686, 424] on button "Next" at bounding box center [690, 418] width 94 height 39
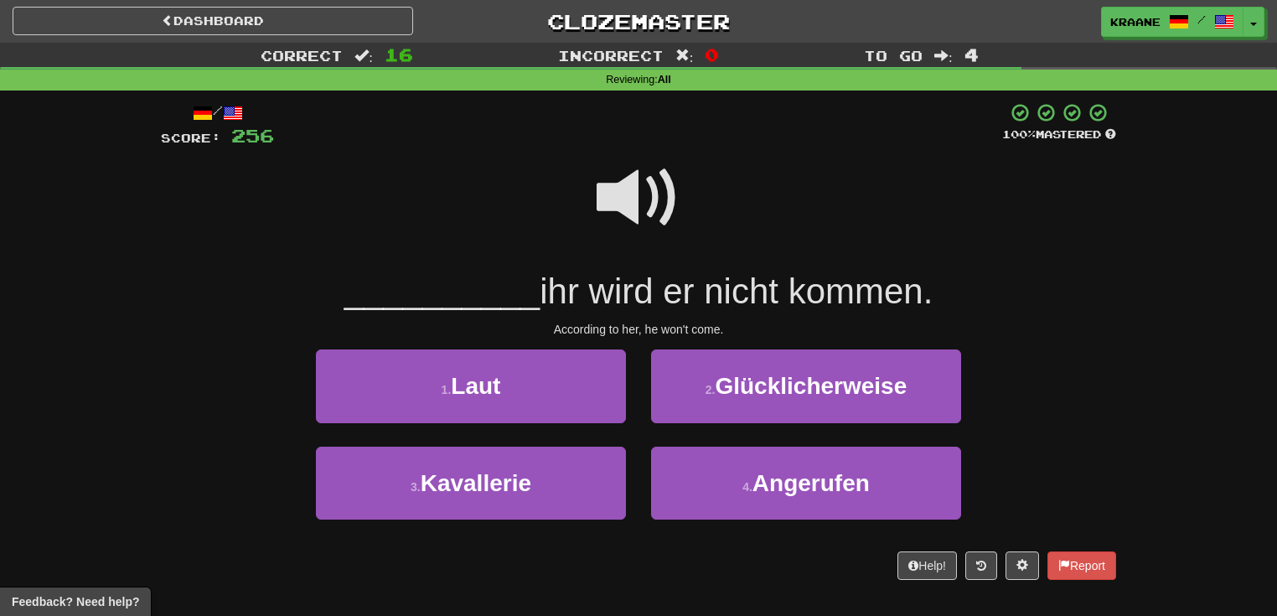
click at [639, 174] on span at bounding box center [639, 198] width 84 height 84
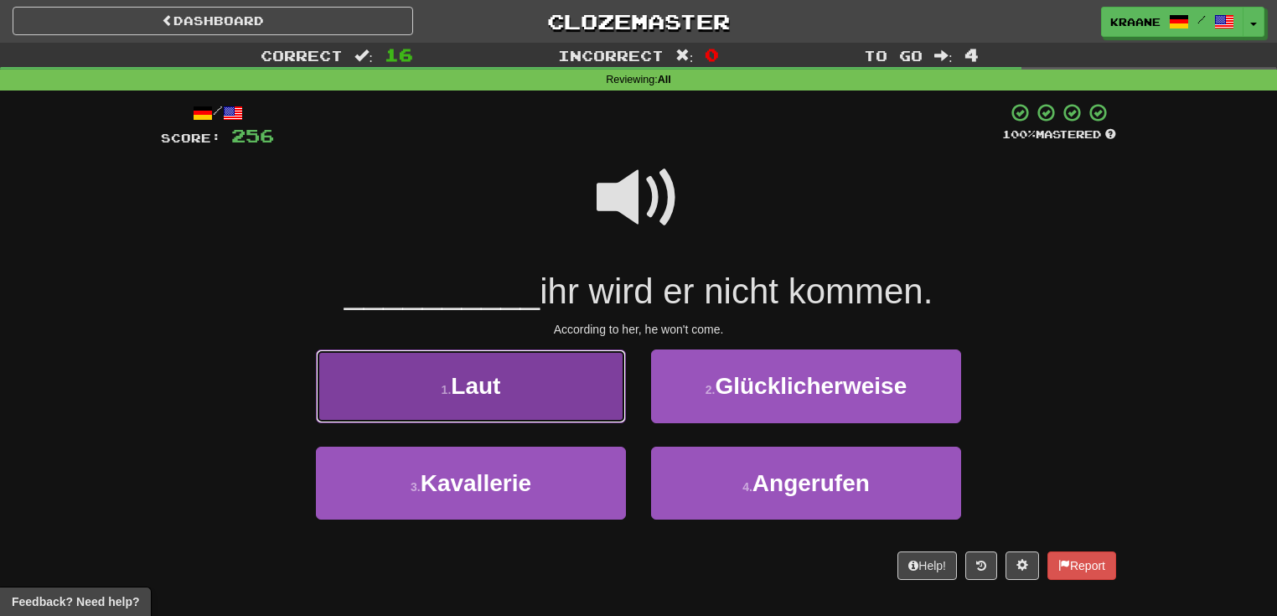
click at [571, 393] on button "1 . Laut" at bounding box center [471, 385] width 310 height 73
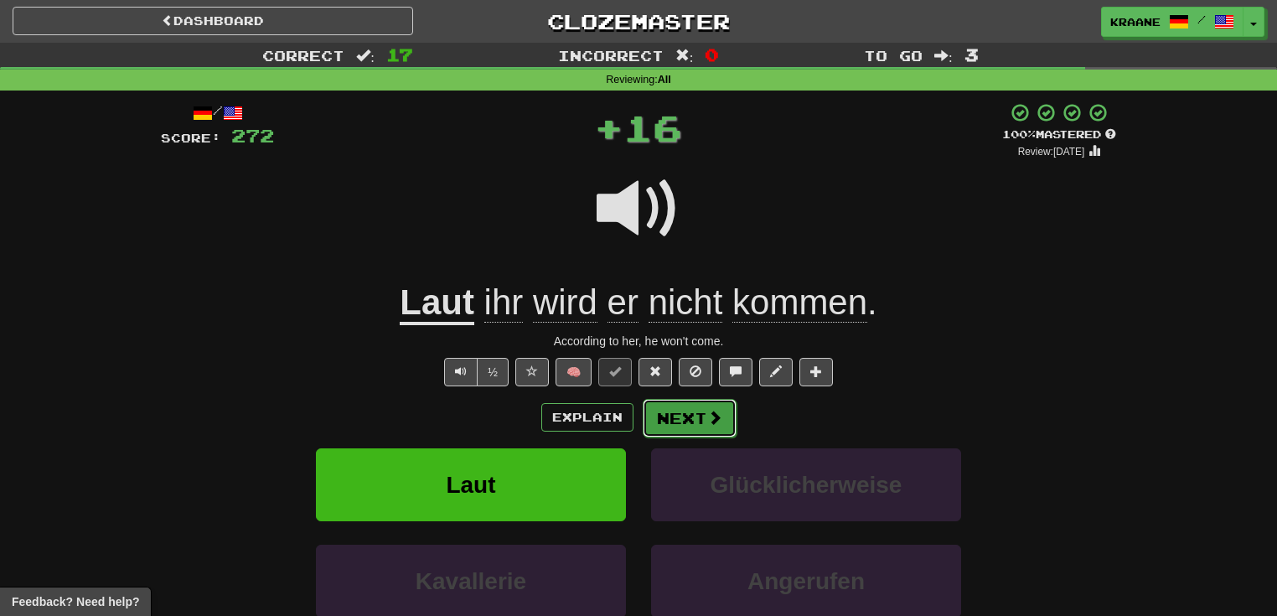
click at [681, 430] on button "Next" at bounding box center [690, 418] width 94 height 39
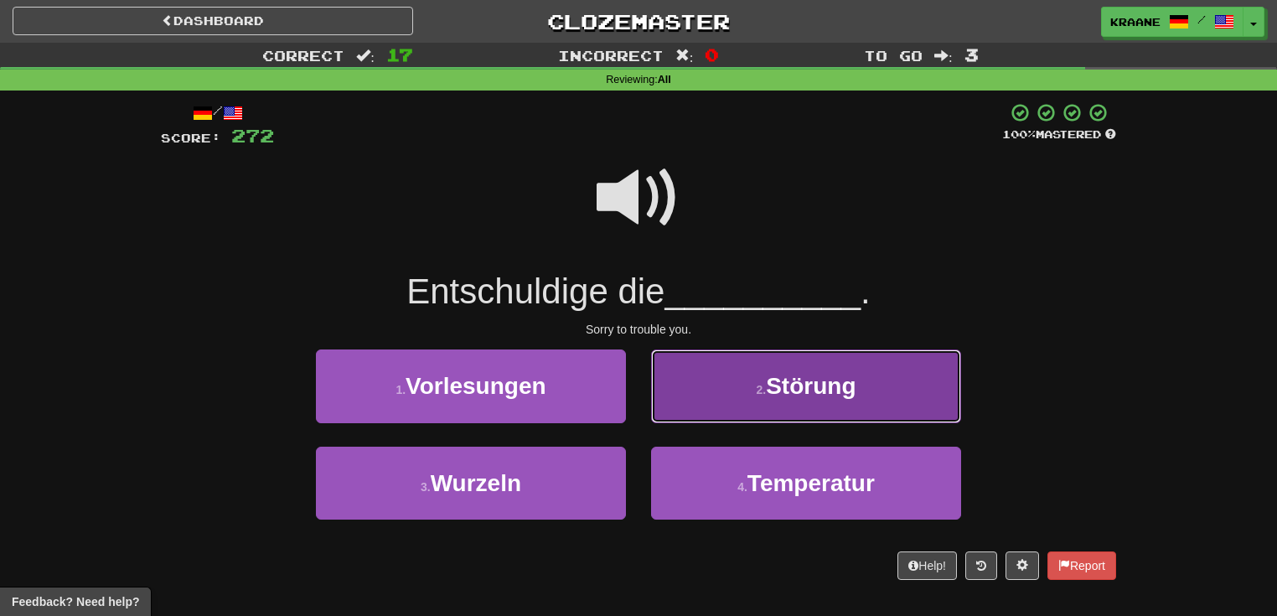
click at [805, 403] on button "2 . Störung" at bounding box center [806, 385] width 310 height 73
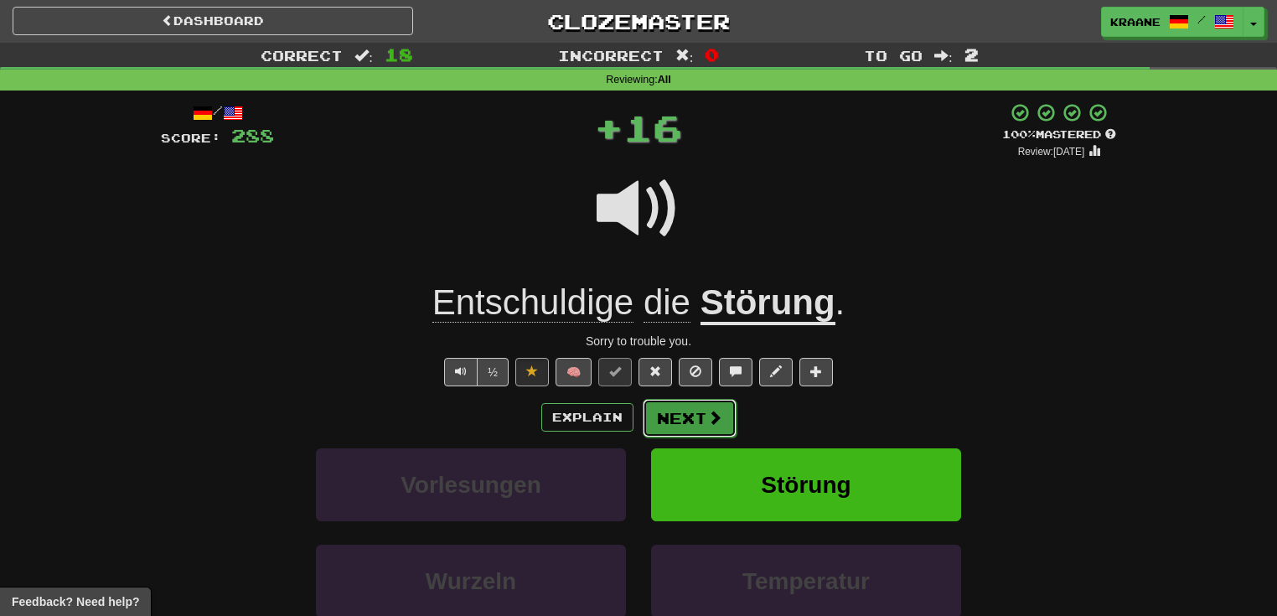
click at [713, 432] on button "Next" at bounding box center [690, 418] width 94 height 39
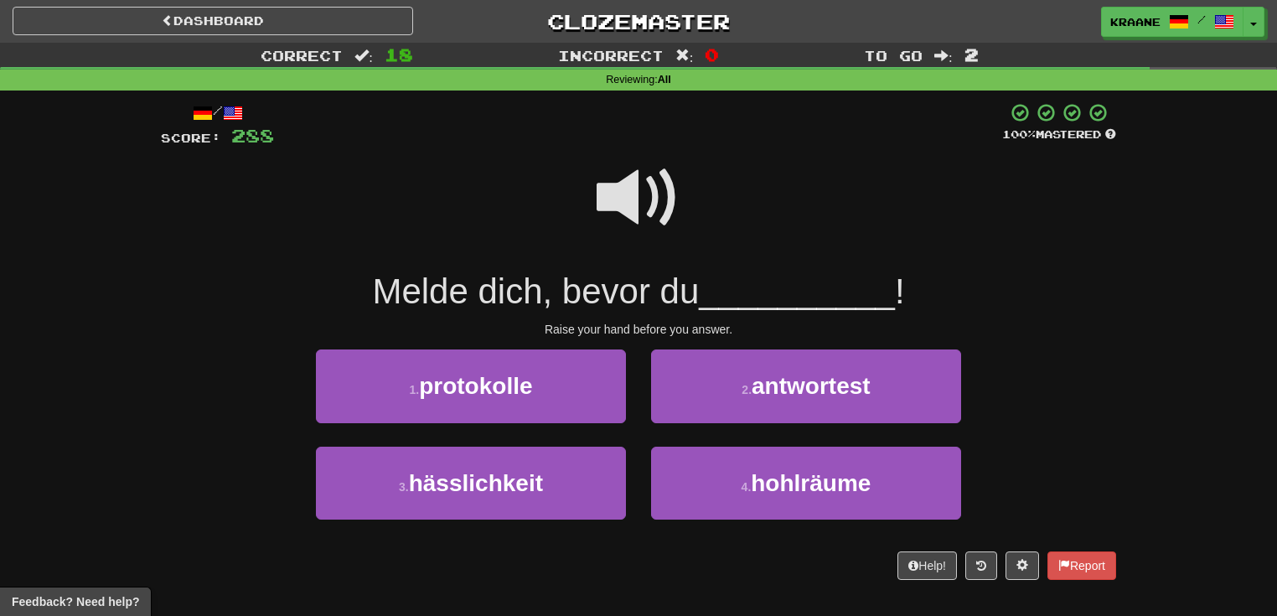
click at [711, 422] on div "2 . antwortest" at bounding box center [806, 397] width 335 height 96
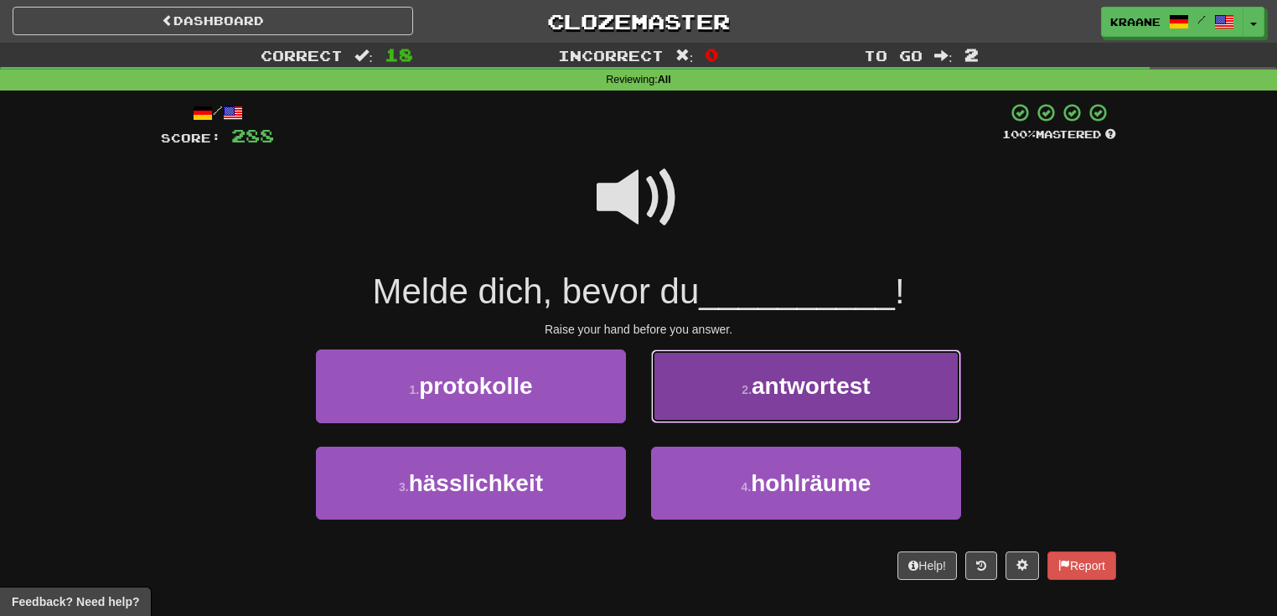
click at [714, 412] on button "2 . antwortest" at bounding box center [806, 385] width 310 height 73
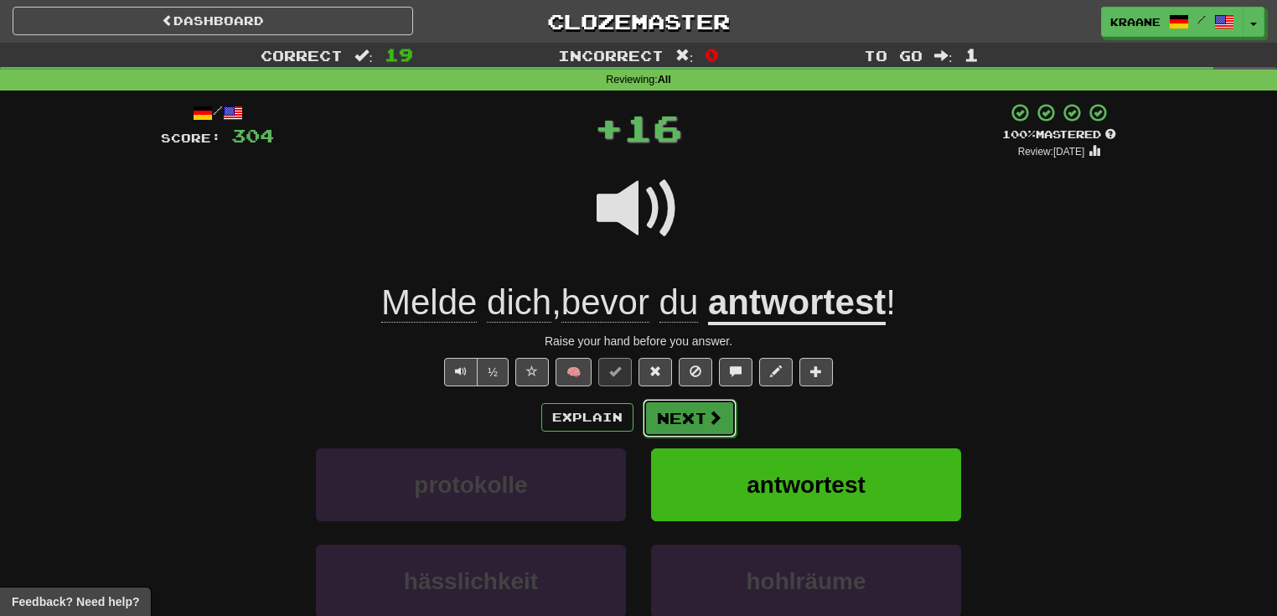
click at [711, 432] on button "Next" at bounding box center [690, 418] width 94 height 39
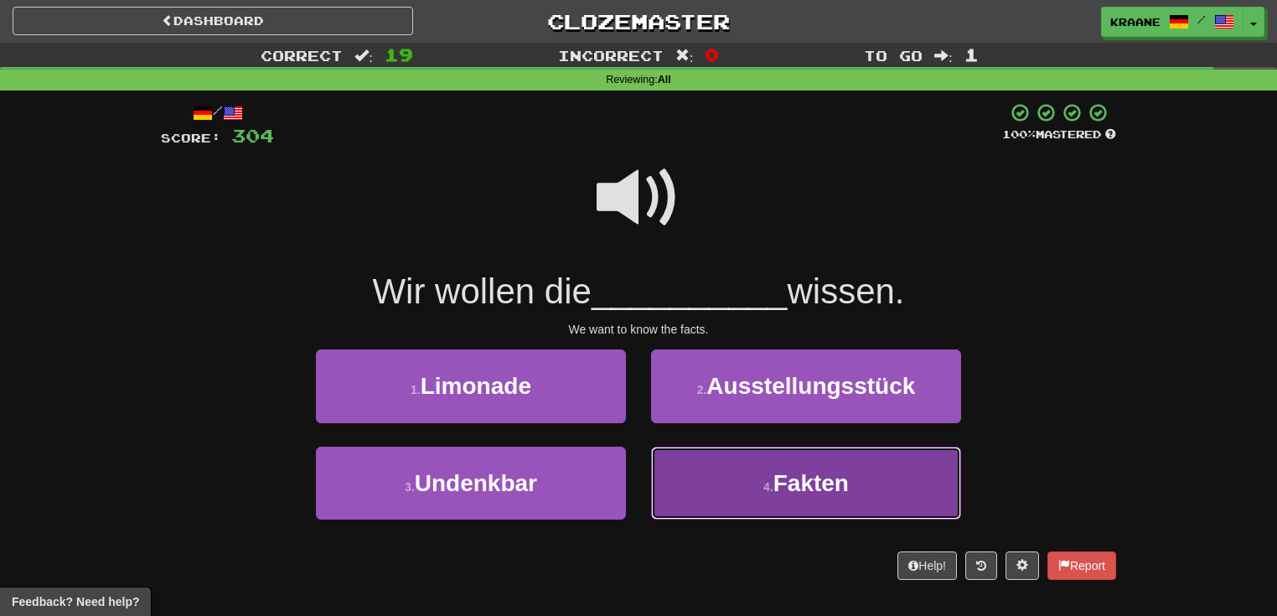
click at [758, 486] on button "4 . Fakten" at bounding box center [806, 483] width 310 height 73
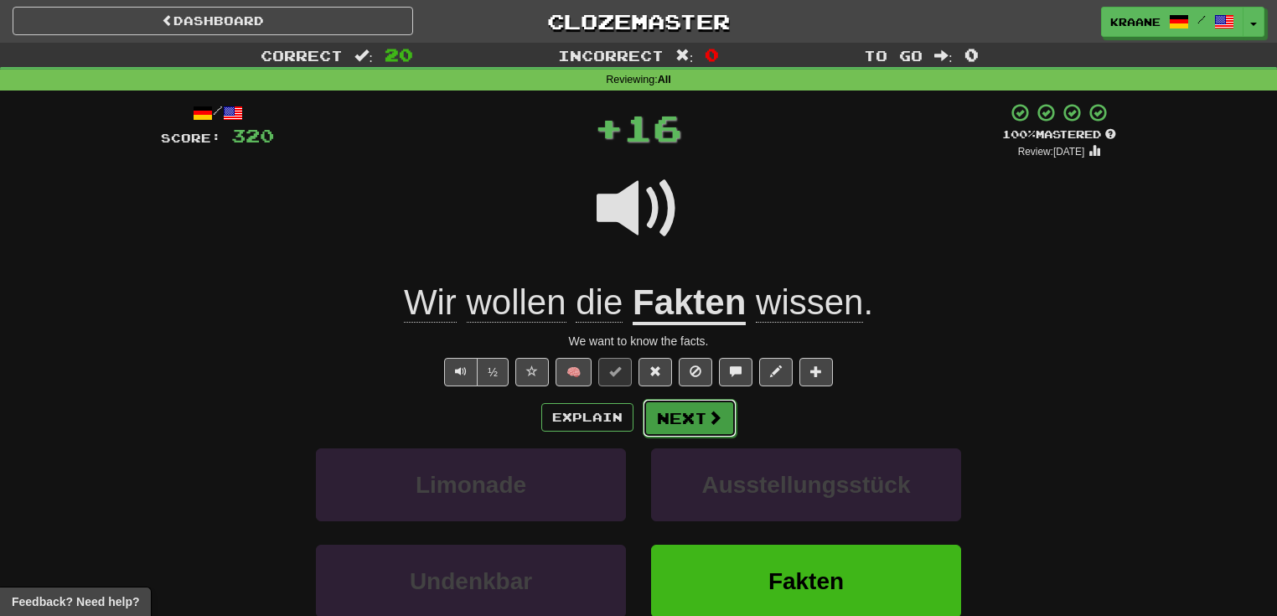
click at [702, 409] on button "Next" at bounding box center [690, 418] width 94 height 39
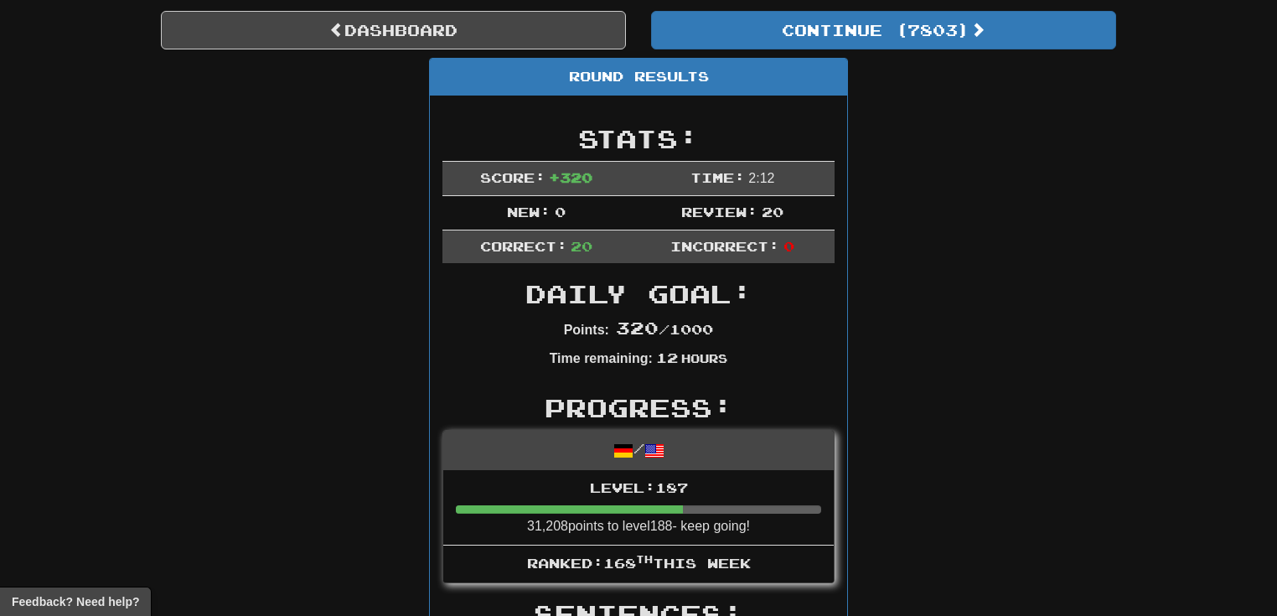
scroll to position [117, 0]
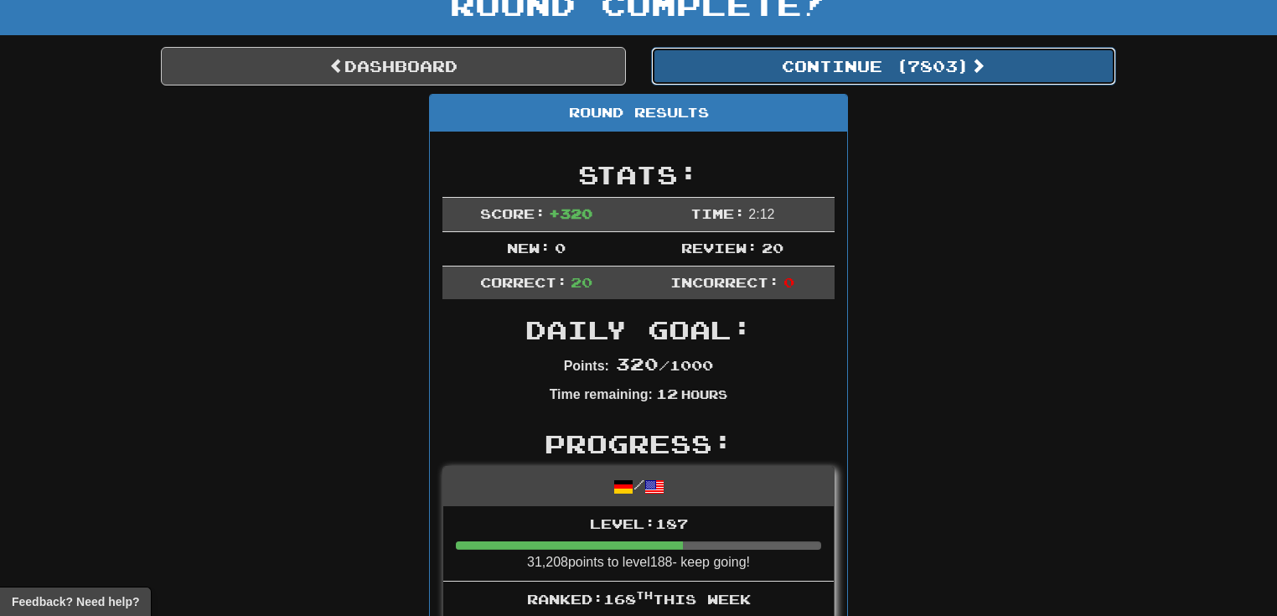
click at [857, 60] on button "Continue ( 7803 )" at bounding box center [883, 66] width 465 height 39
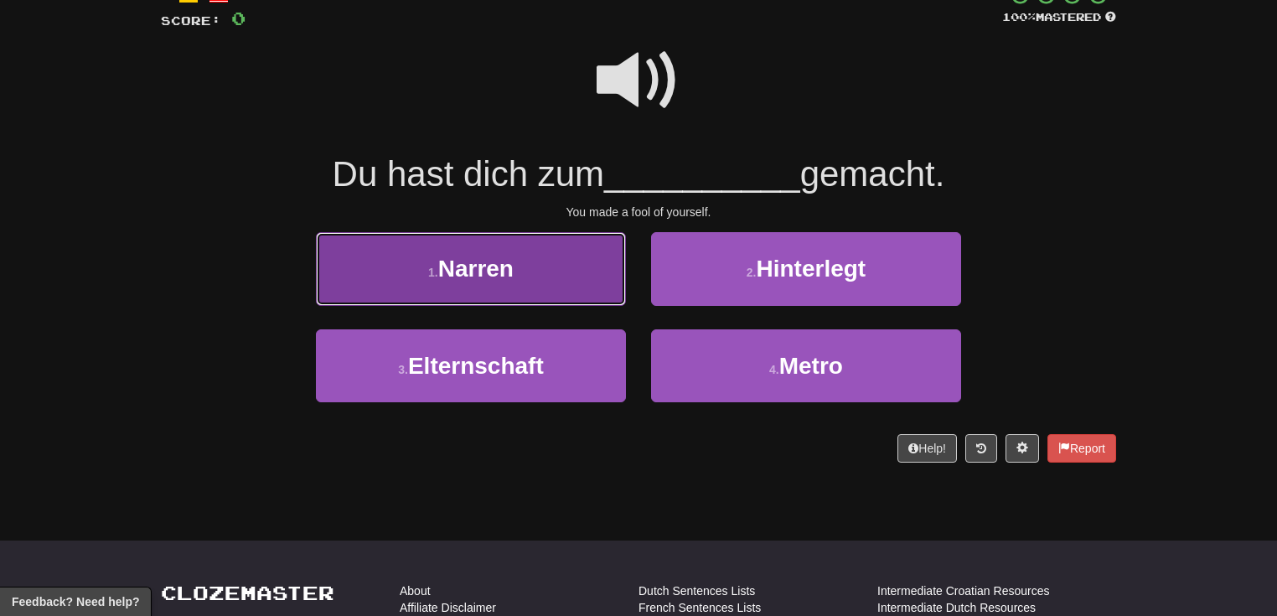
click at [573, 277] on button "1 . Narren" at bounding box center [471, 268] width 310 height 73
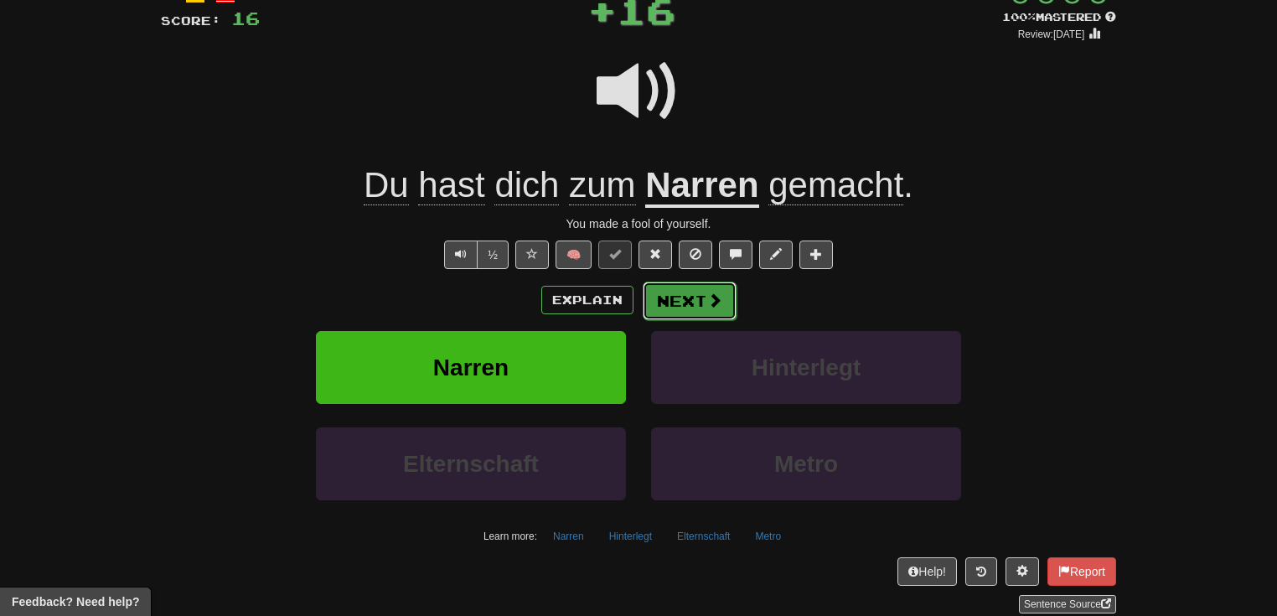
click at [688, 308] on button "Next" at bounding box center [690, 301] width 94 height 39
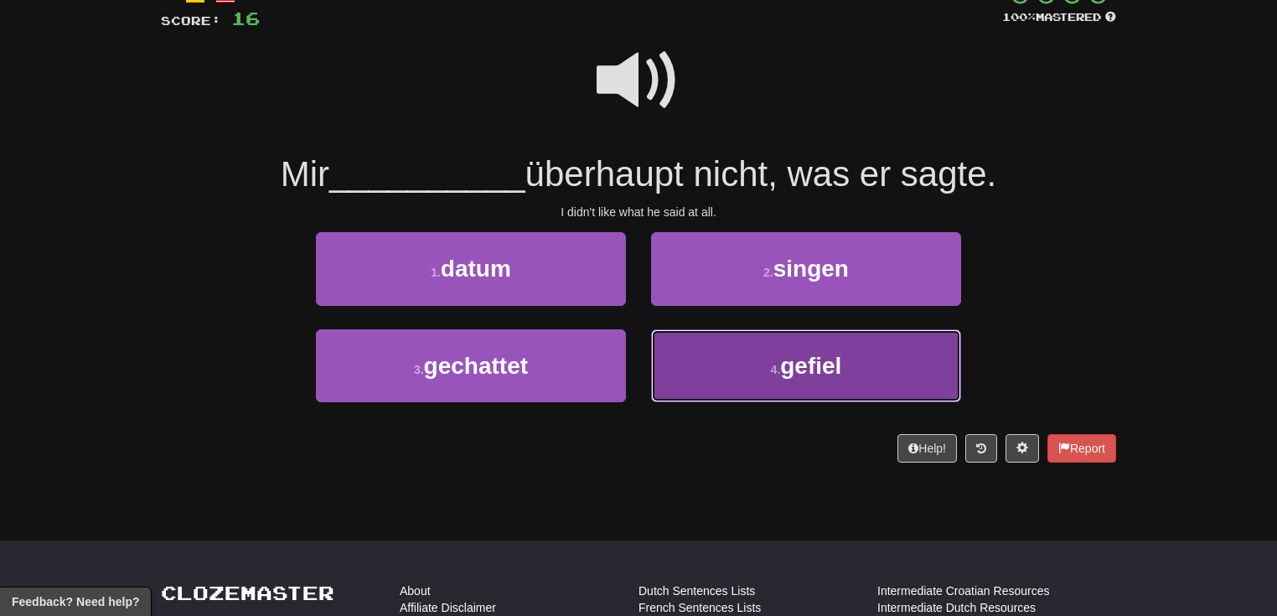
click at [716, 378] on button "4 . gefiel" at bounding box center [806, 365] width 310 height 73
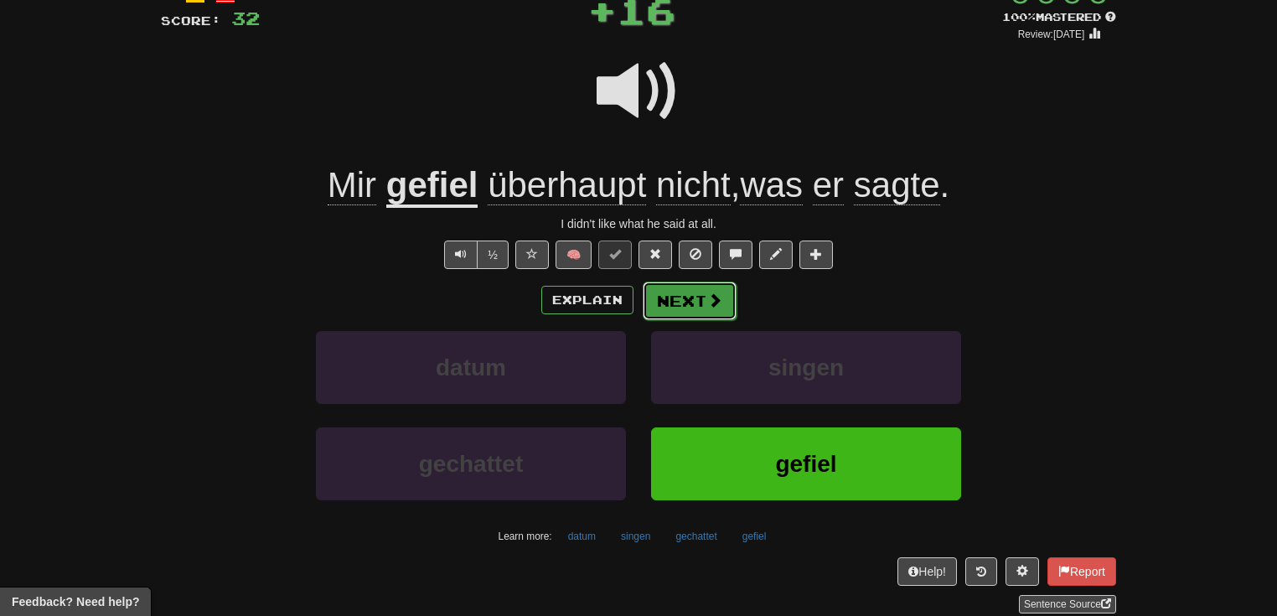
click at [677, 308] on button "Next" at bounding box center [690, 301] width 94 height 39
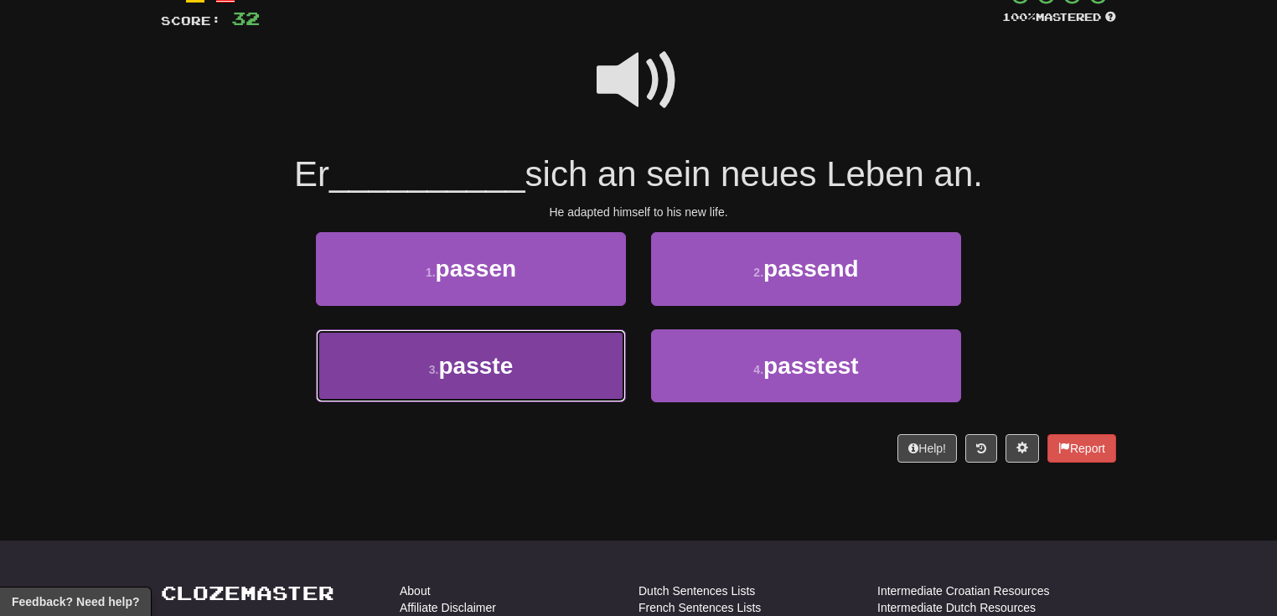
click at [597, 386] on button "3 . passte" at bounding box center [471, 365] width 310 height 73
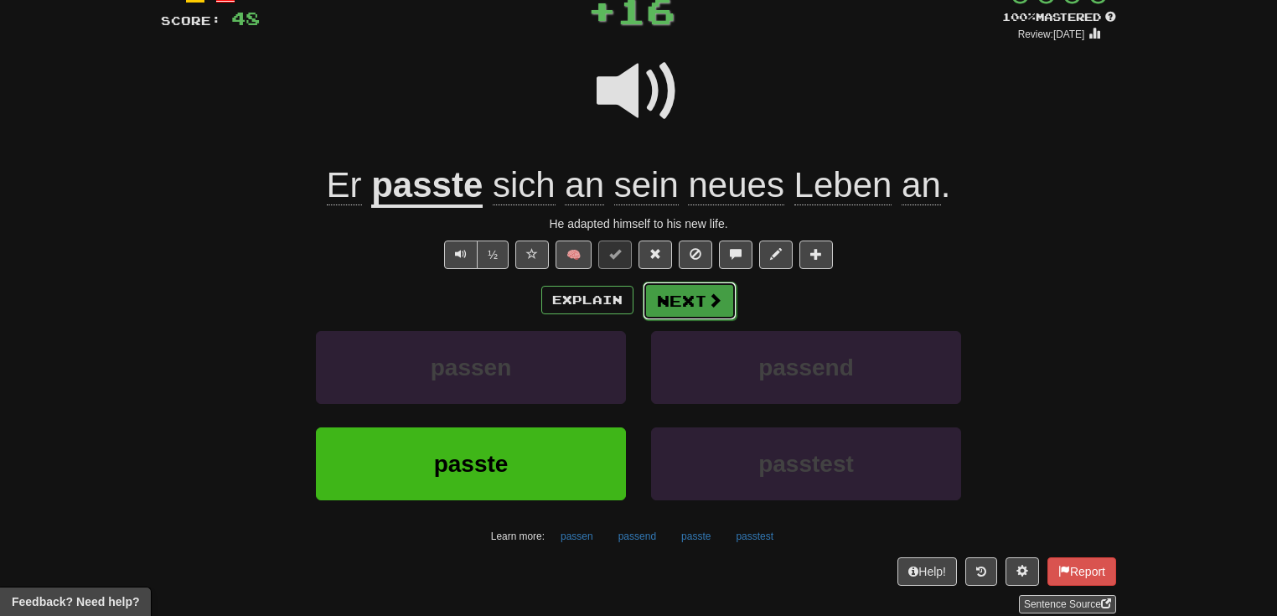
click at [729, 300] on button "Next" at bounding box center [690, 301] width 94 height 39
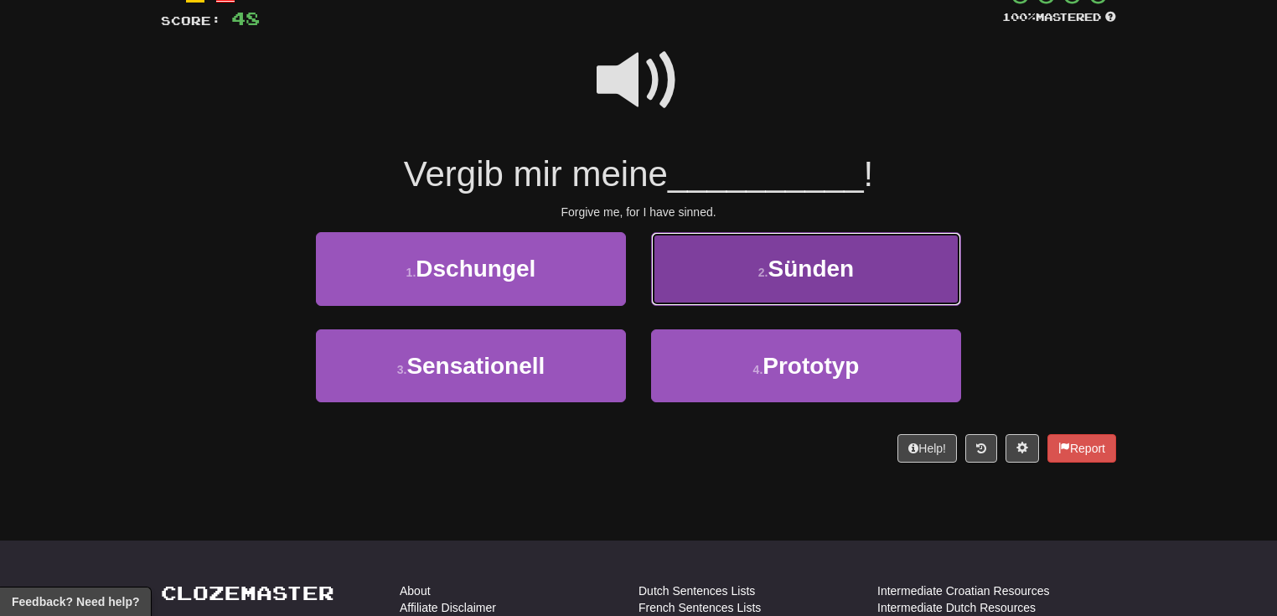
click at [731, 292] on button "2 . Sünden" at bounding box center [806, 268] width 310 height 73
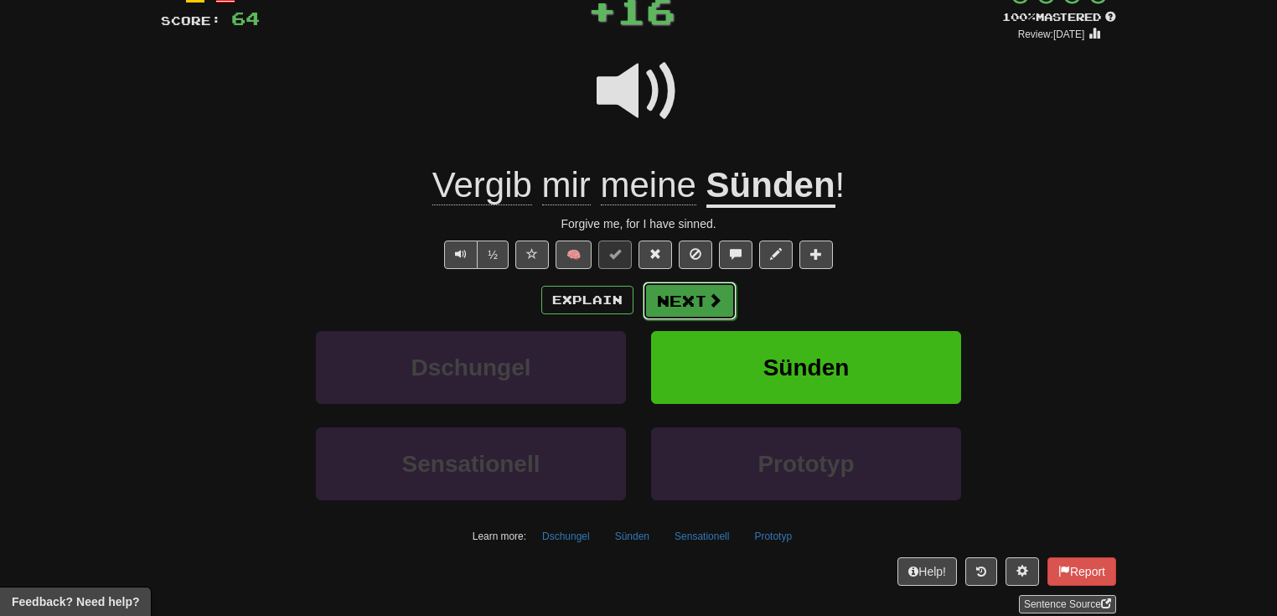
click at [728, 300] on button "Next" at bounding box center [690, 301] width 94 height 39
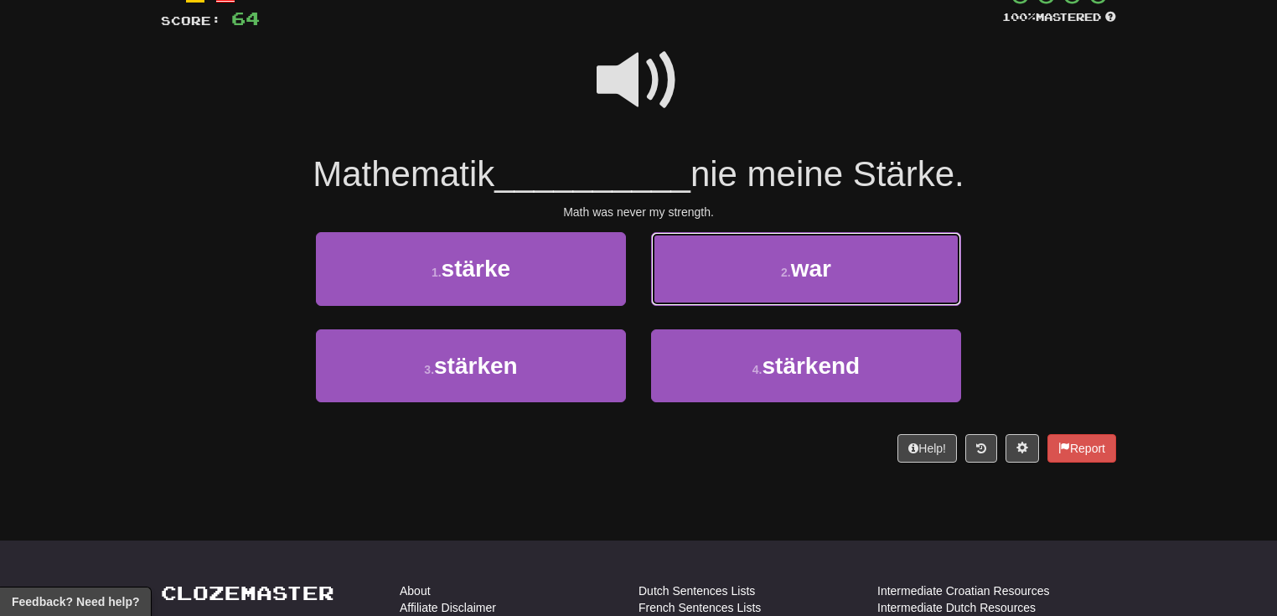
click at [728, 300] on button "2 . war" at bounding box center [806, 268] width 310 height 73
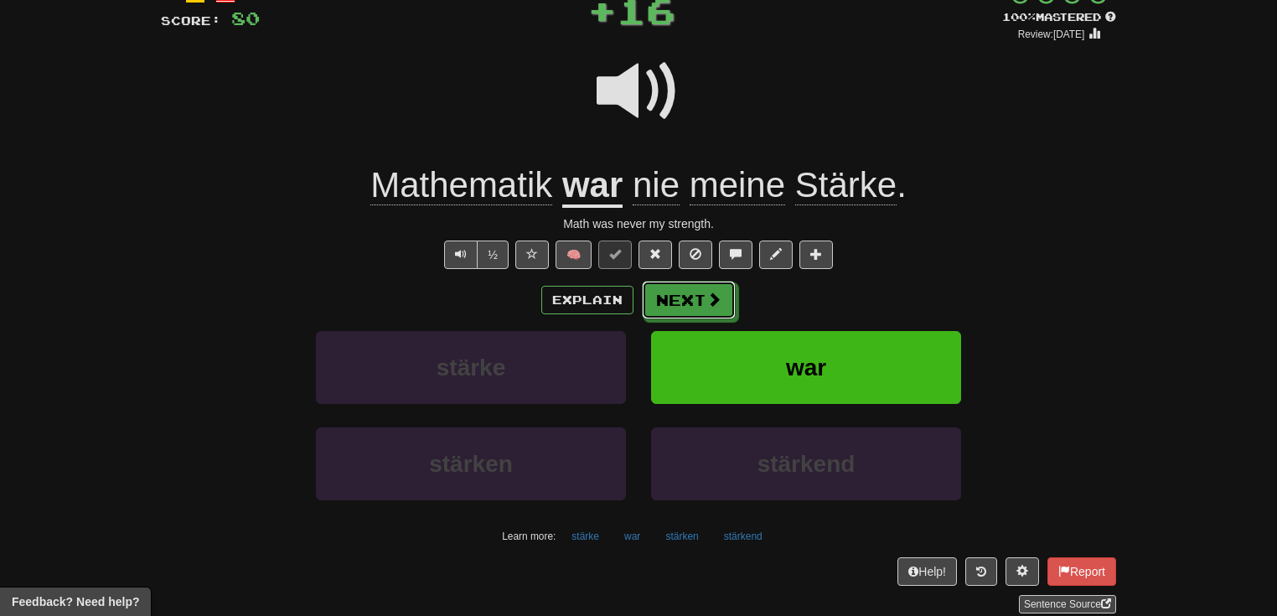
click at [728, 300] on button "Next" at bounding box center [689, 300] width 94 height 39
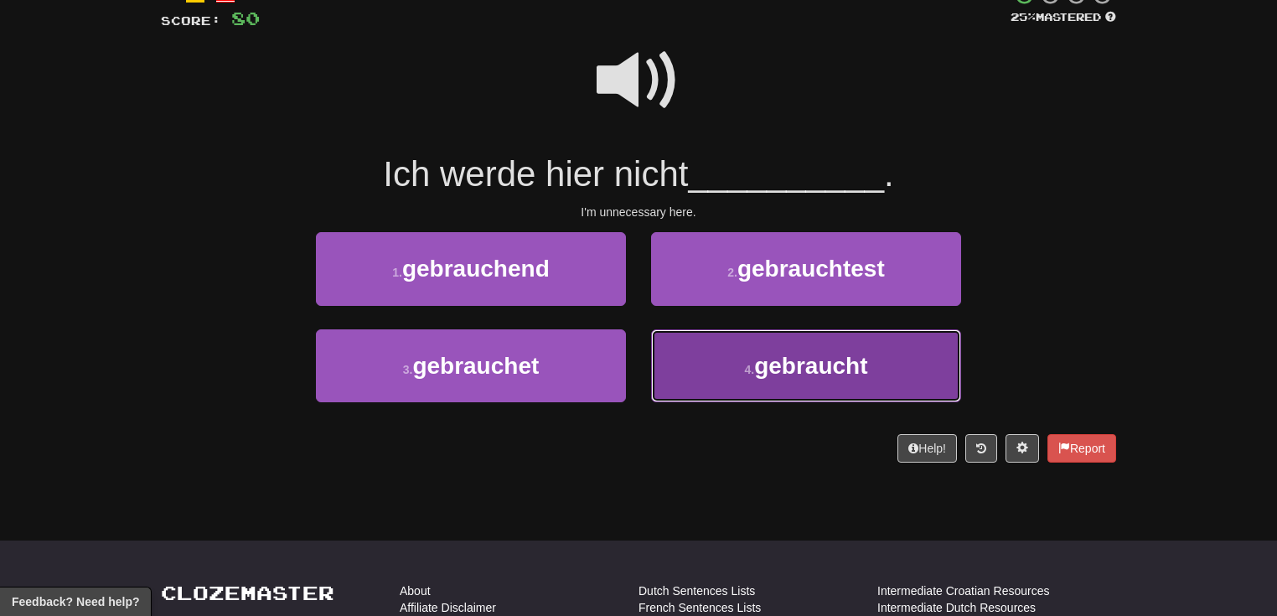
click at [700, 376] on button "4 . gebraucht" at bounding box center [806, 365] width 310 height 73
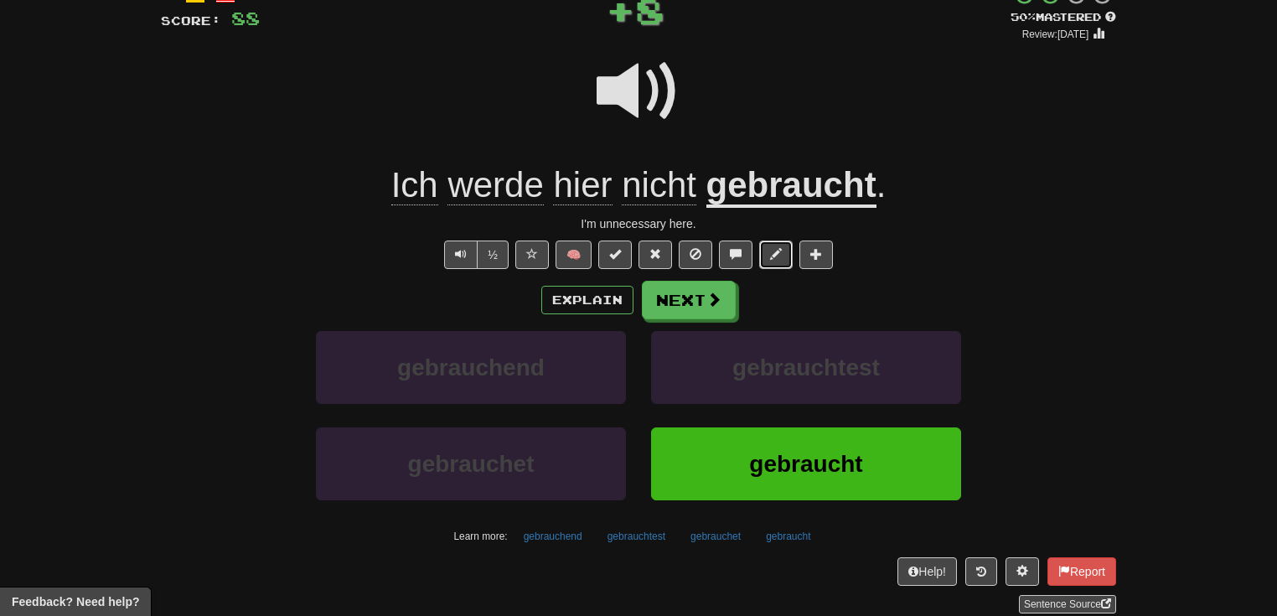
click at [788, 257] on button at bounding box center [776, 255] width 34 height 28
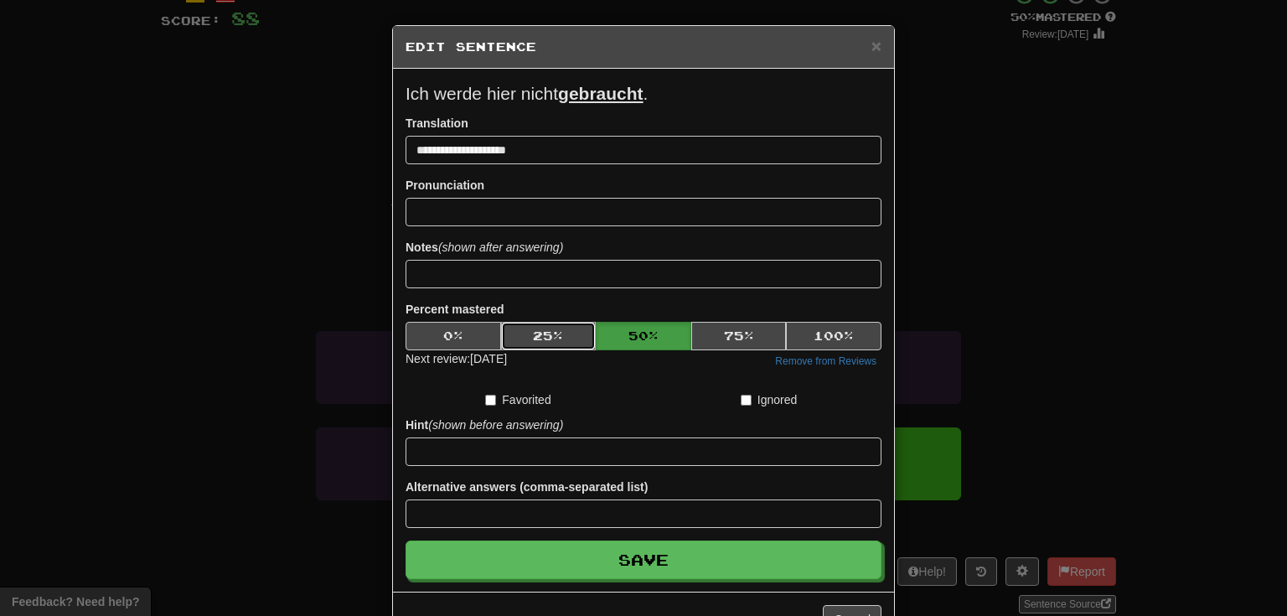
click at [554, 344] on button "25 %" at bounding box center [549, 336] width 96 height 28
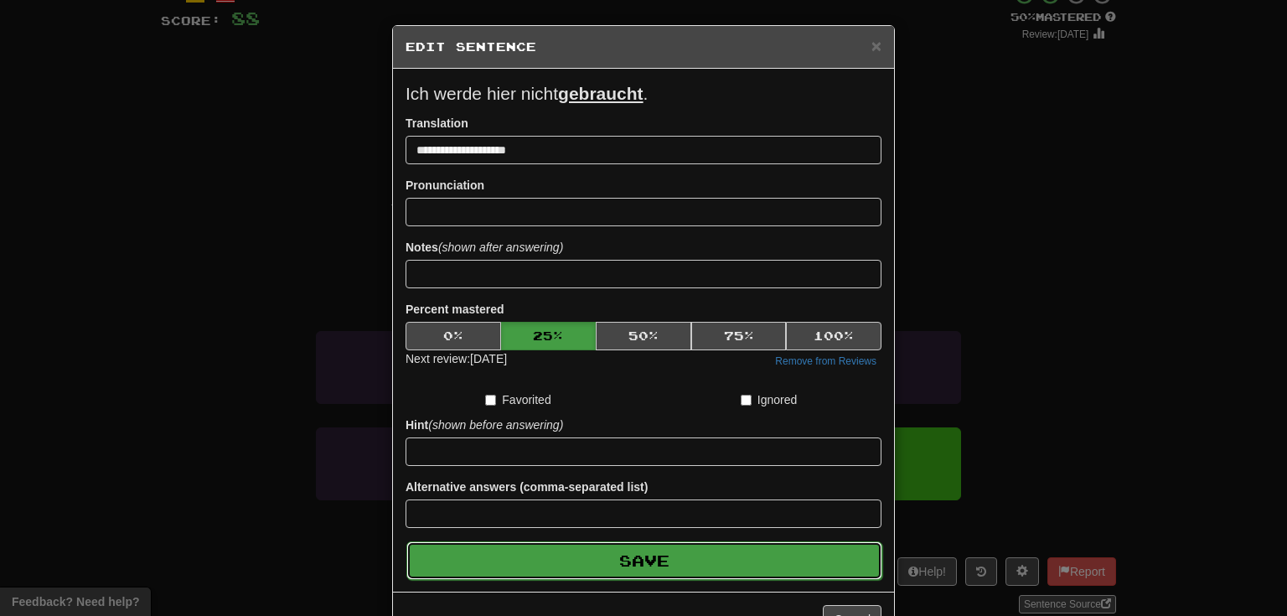
click at [660, 557] on button "Save" at bounding box center [644, 560] width 476 height 39
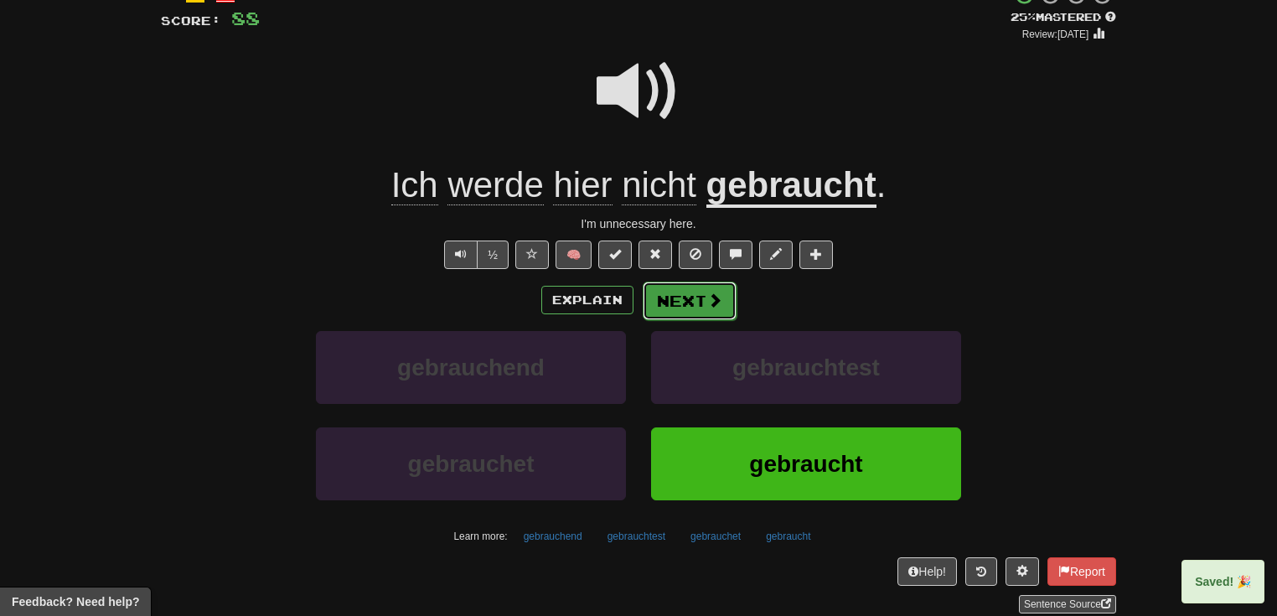
click at [723, 300] on button "Next" at bounding box center [690, 301] width 94 height 39
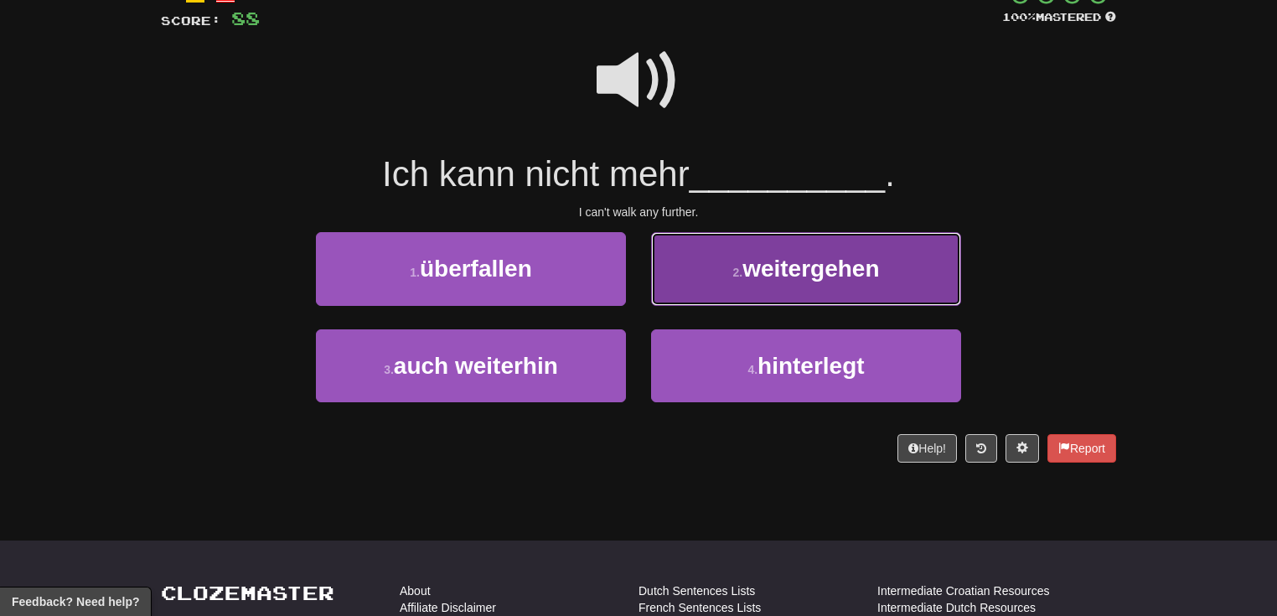
click at [738, 272] on small "2 ." at bounding box center [738, 272] width 10 height 13
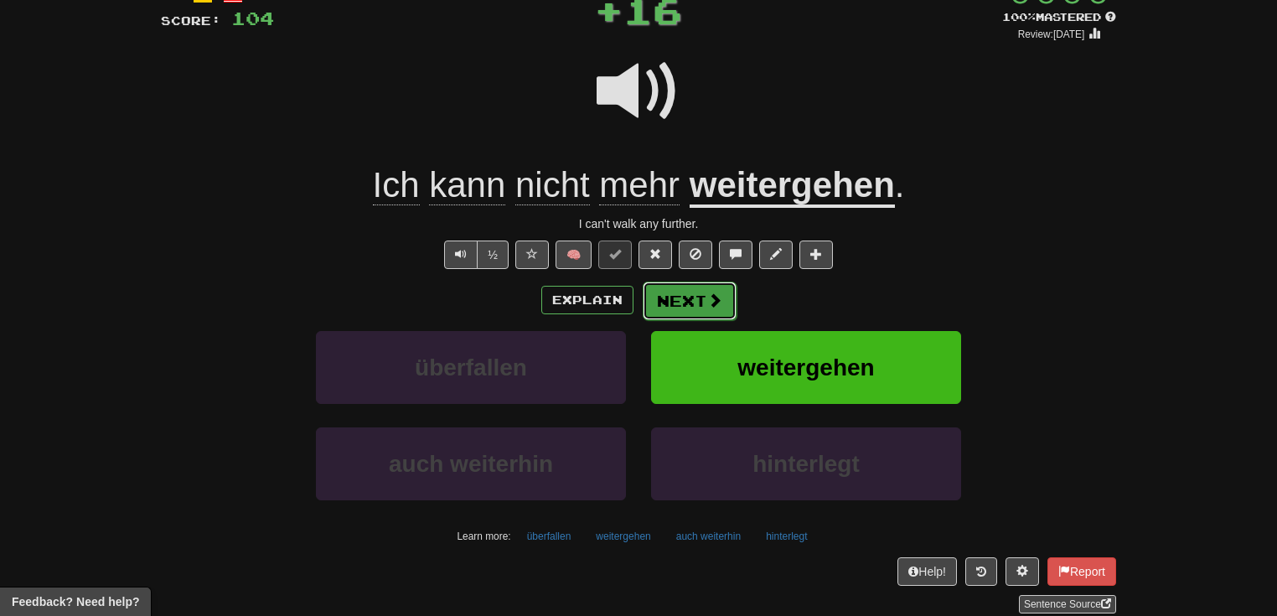
click at [717, 298] on span at bounding box center [714, 300] width 15 height 15
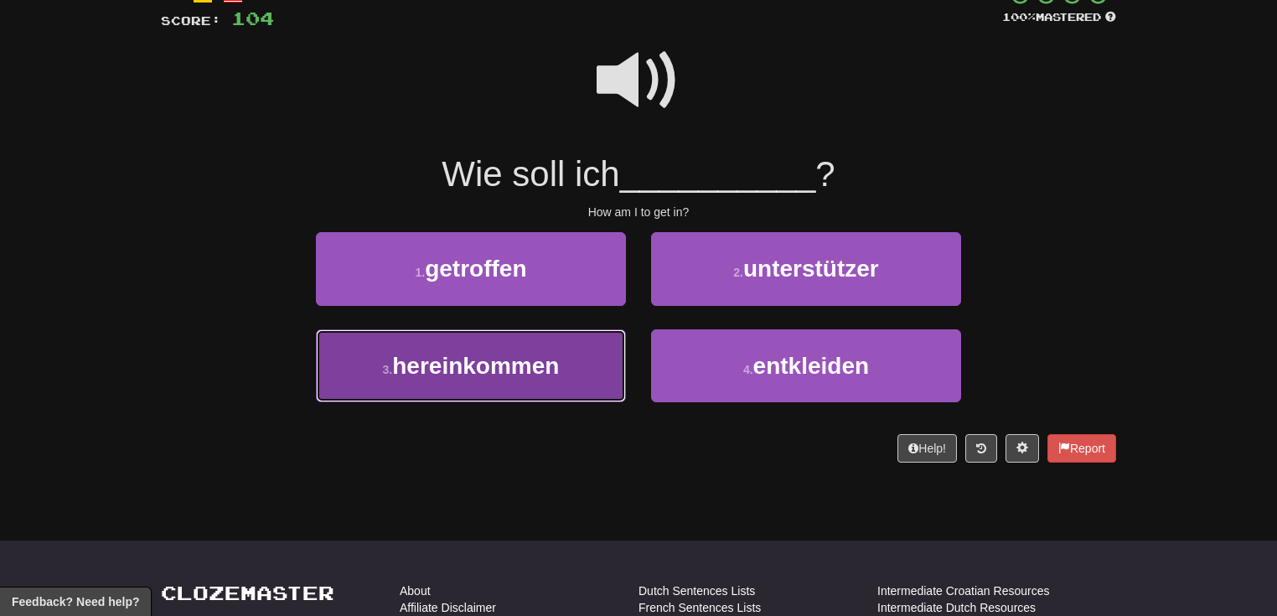
click at [603, 375] on button "3 . hereinkommen" at bounding box center [471, 365] width 310 height 73
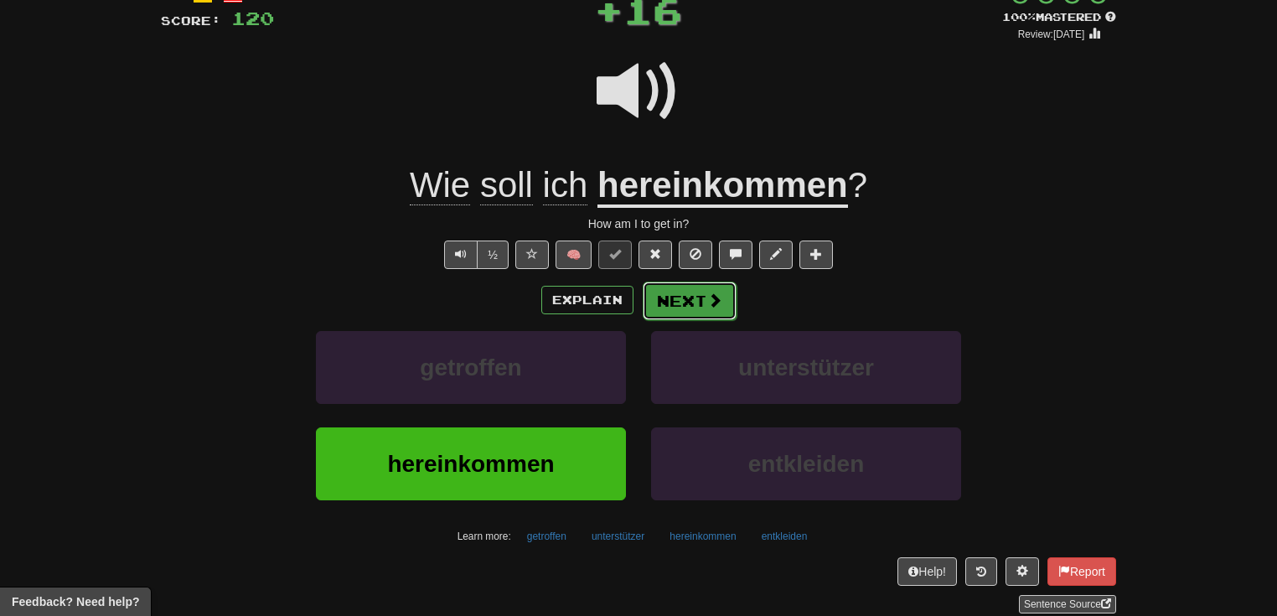
click at [707, 303] on span at bounding box center [714, 300] width 15 height 15
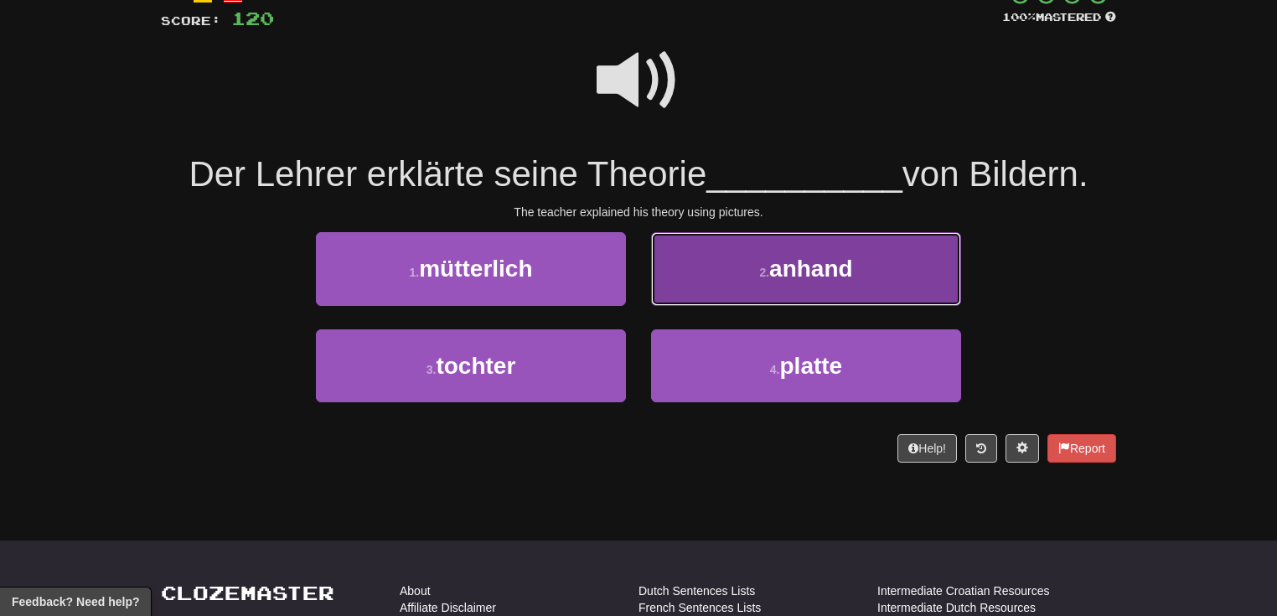
click at [714, 292] on button "2 . anhand" at bounding box center [806, 268] width 310 height 73
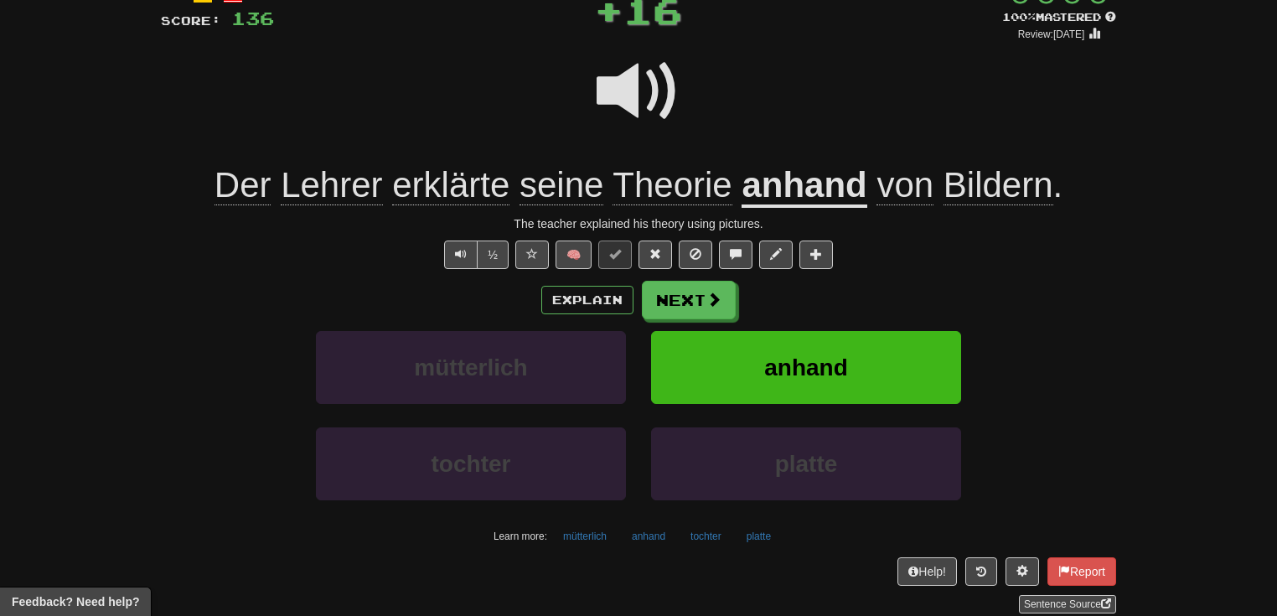
click at [823, 198] on u "anhand" at bounding box center [804, 186] width 125 height 43
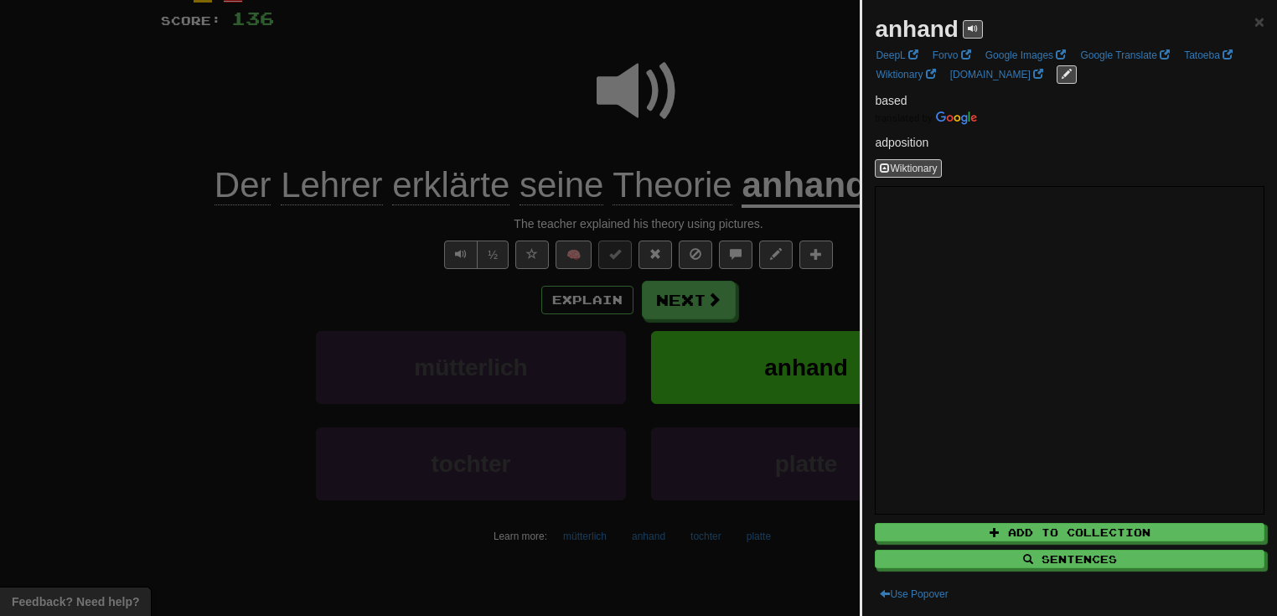
drag, startPoint x: 1261, startPoint y: 327, endPoint x: 1261, endPoint y: 353, distance: 26.0
click at [1261, 353] on div "anhand × DeepL Forvo Google Images Google Translate Tatoeba Wiktionary dict.cc …" at bounding box center [1069, 308] width 415 height 616
click at [520, 125] on div at bounding box center [638, 308] width 1277 height 616
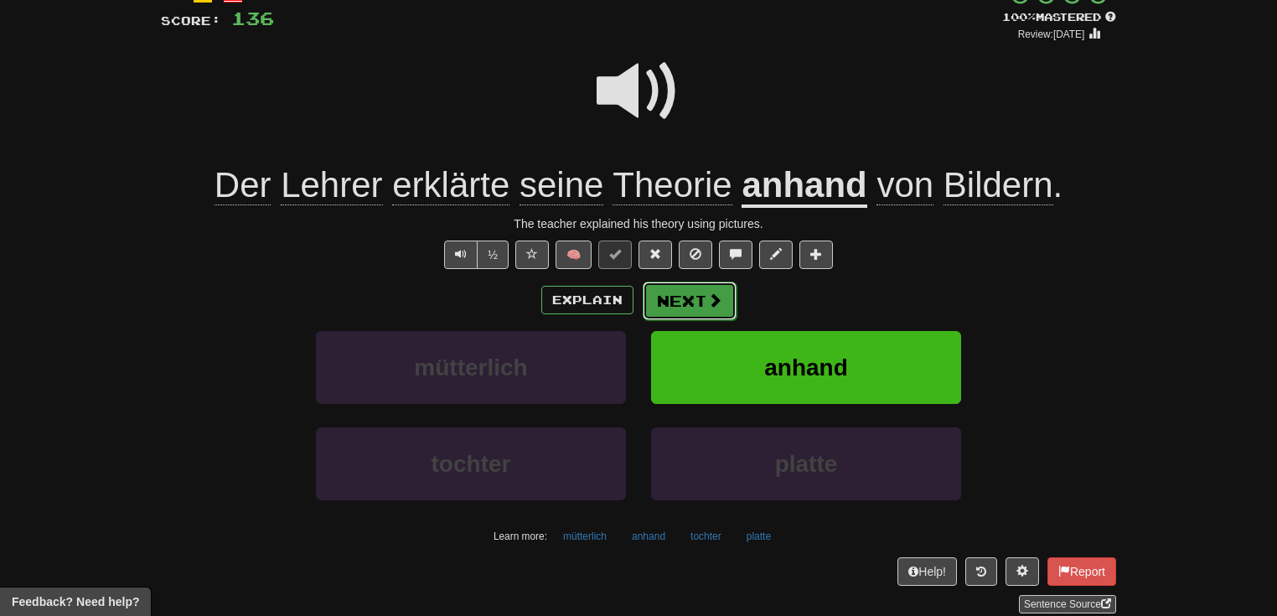
click at [687, 311] on button "Next" at bounding box center [690, 301] width 94 height 39
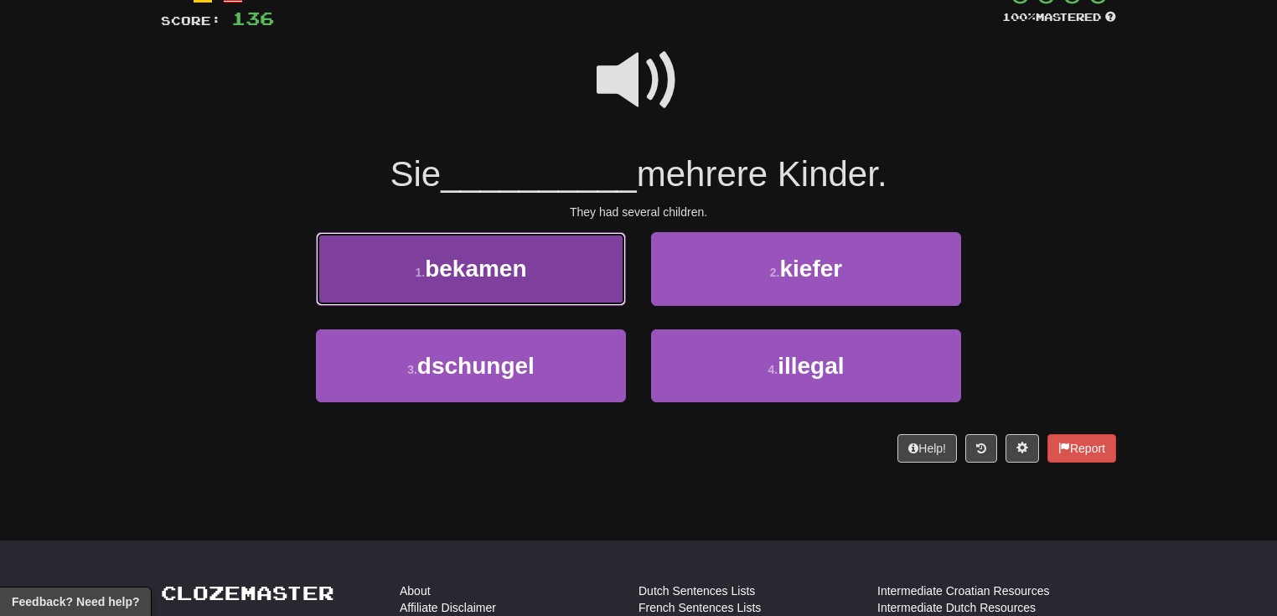
click at [578, 282] on button "1 . bekamen" at bounding box center [471, 268] width 310 height 73
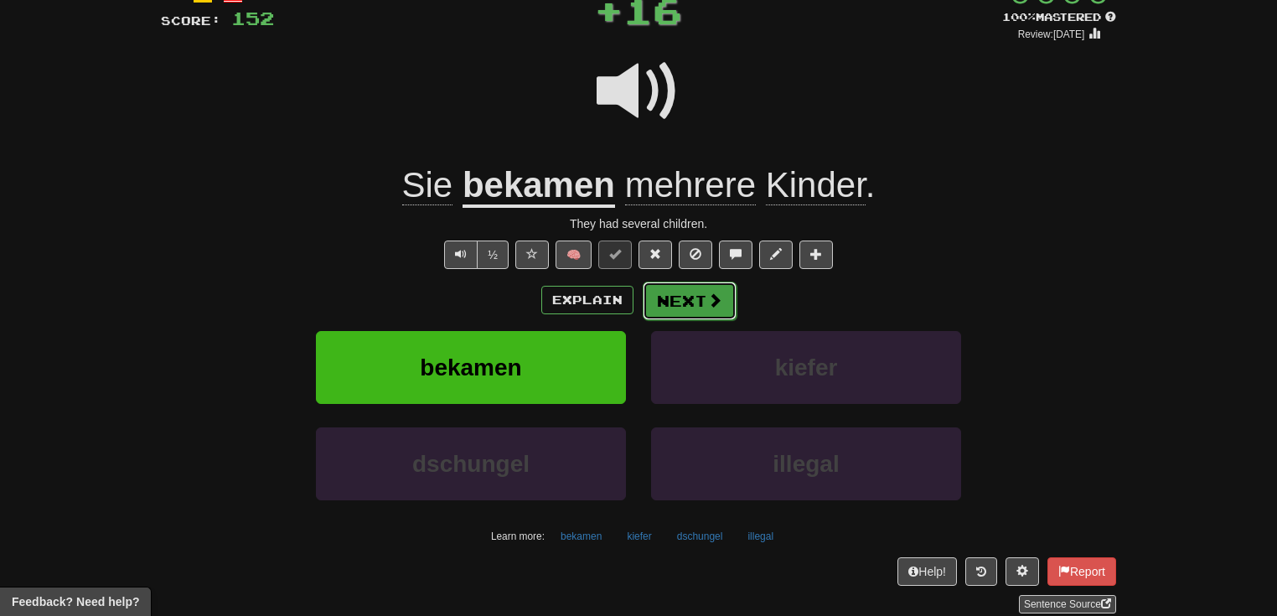
click at [711, 304] on span at bounding box center [714, 300] width 15 height 15
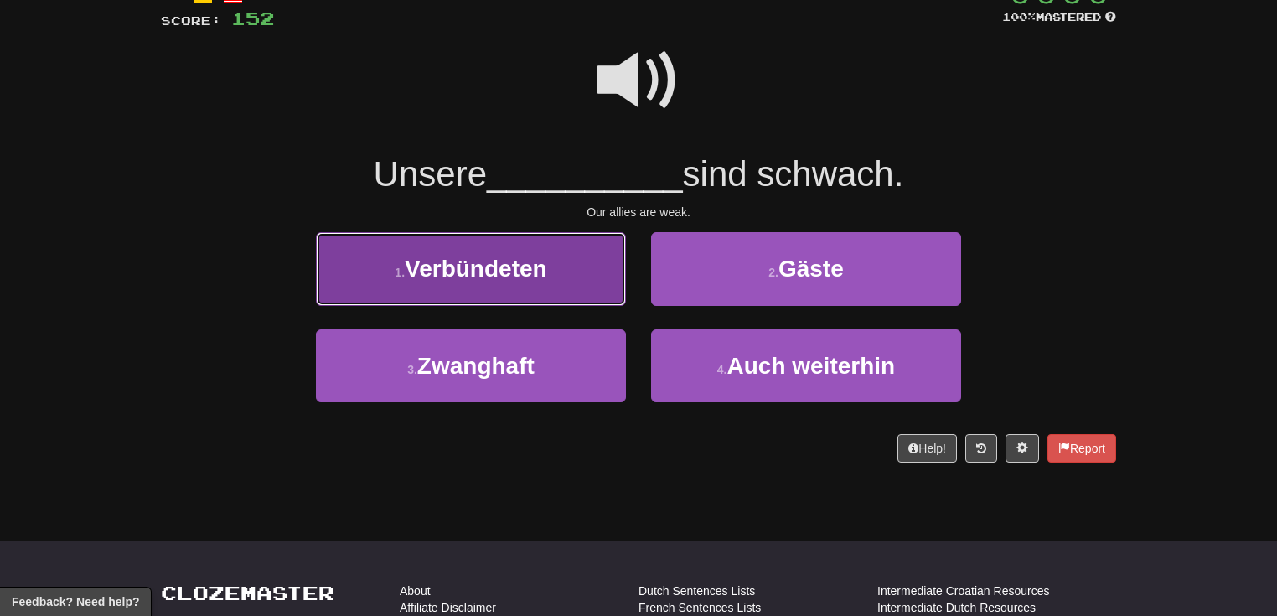
click at [610, 272] on button "1 . Verbündeten" at bounding box center [471, 268] width 310 height 73
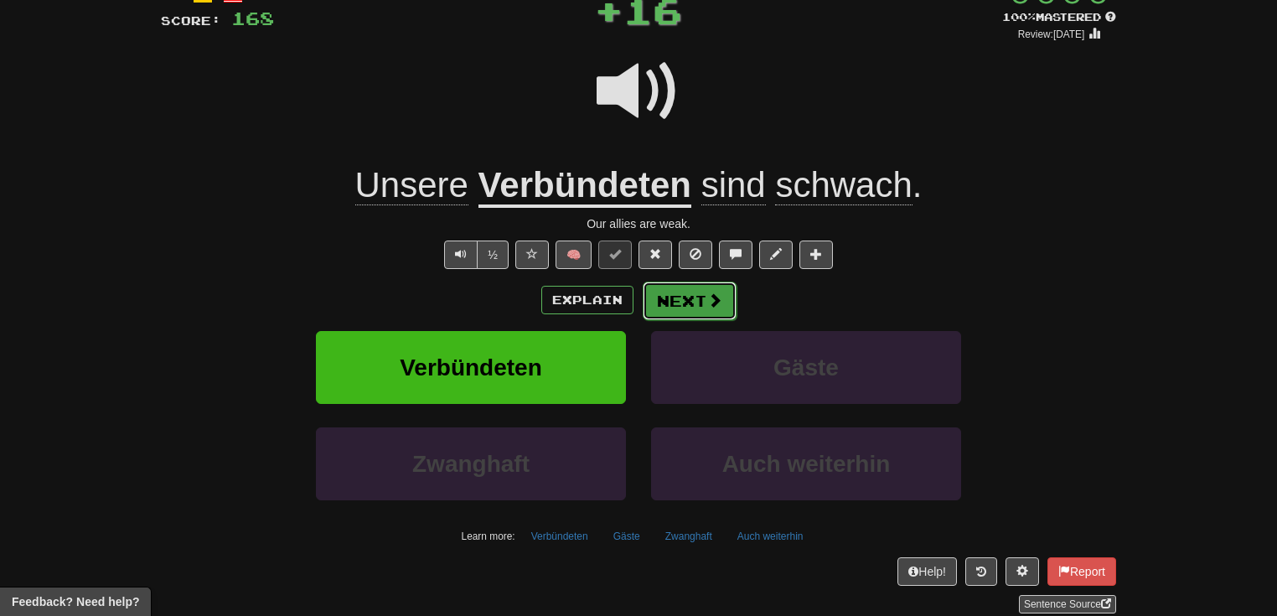
click at [711, 315] on button "Next" at bounding box center [690, 301] width 94 height 39
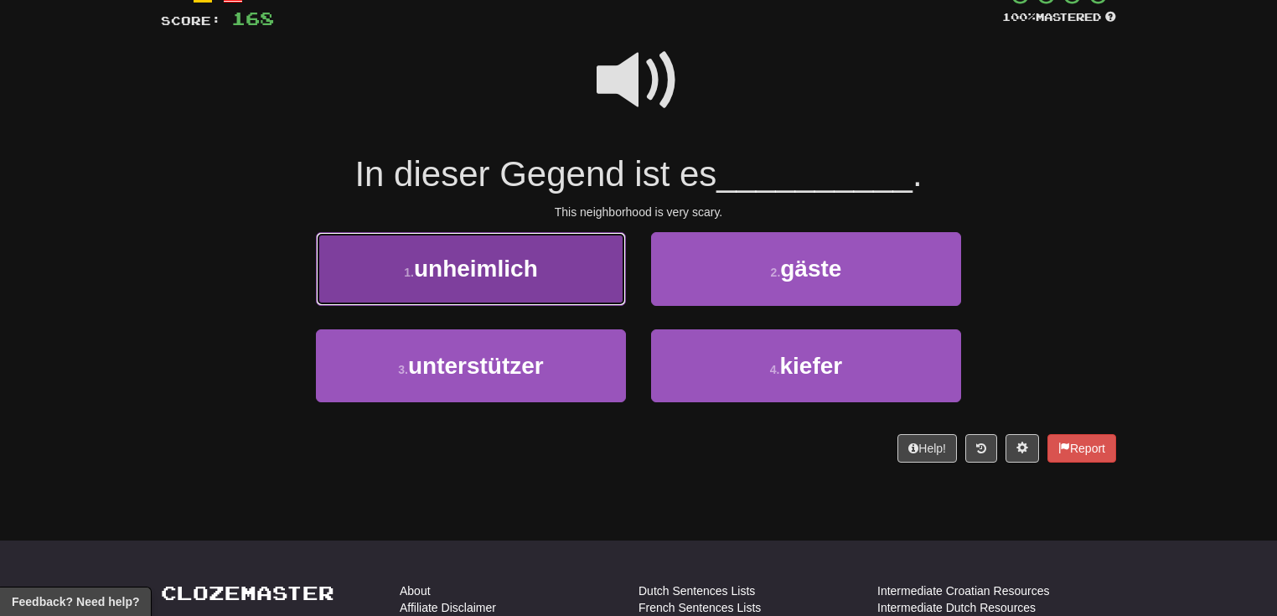
click at [592, 279] on button "1 . unheimlich" at bounding box center [471, 268] width 310 height 73
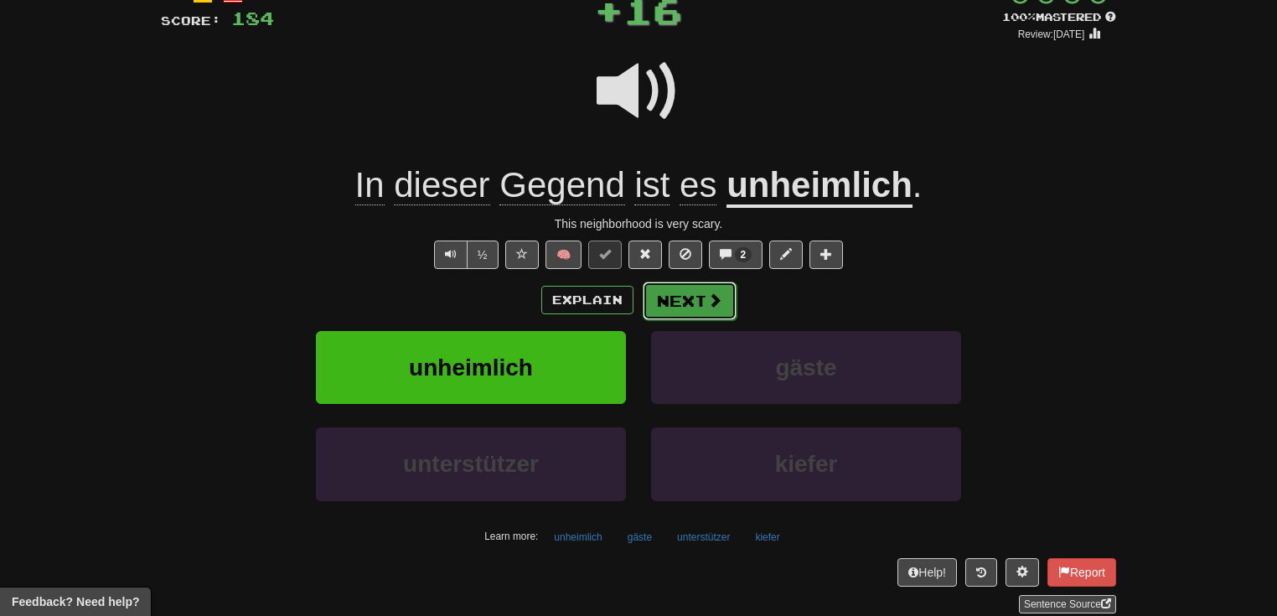
click at [712, 298] on span at bounding box center [714, 300] width 15 height 15
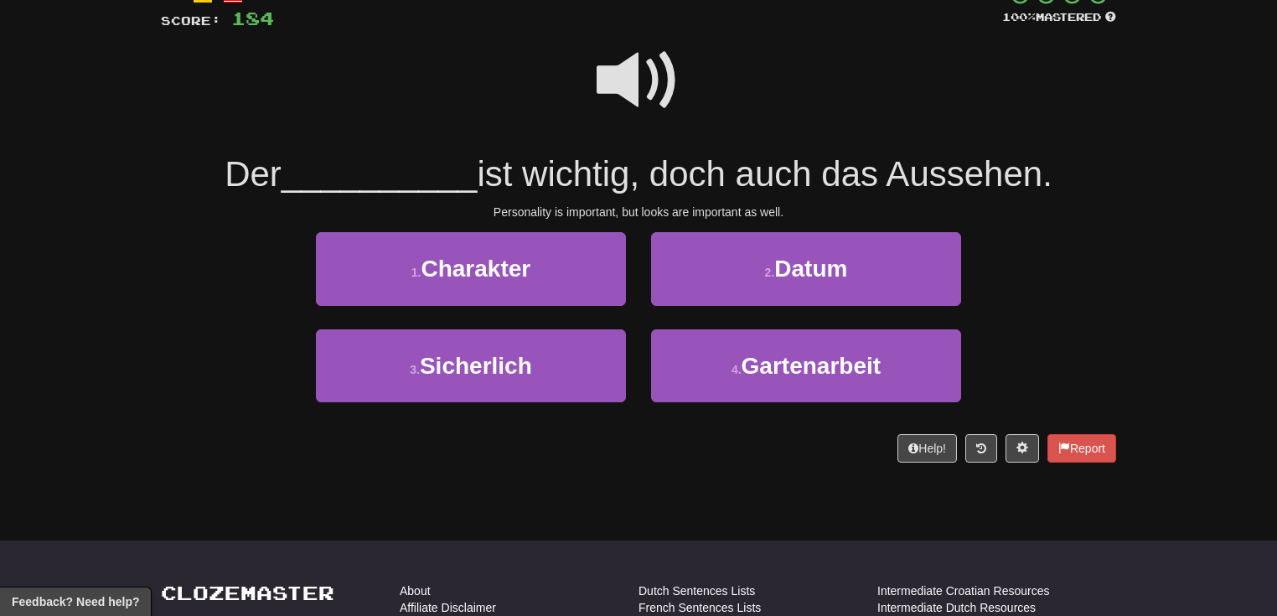
click at [629, 88] on span at bounding box center [639, 81] width 84 height 84
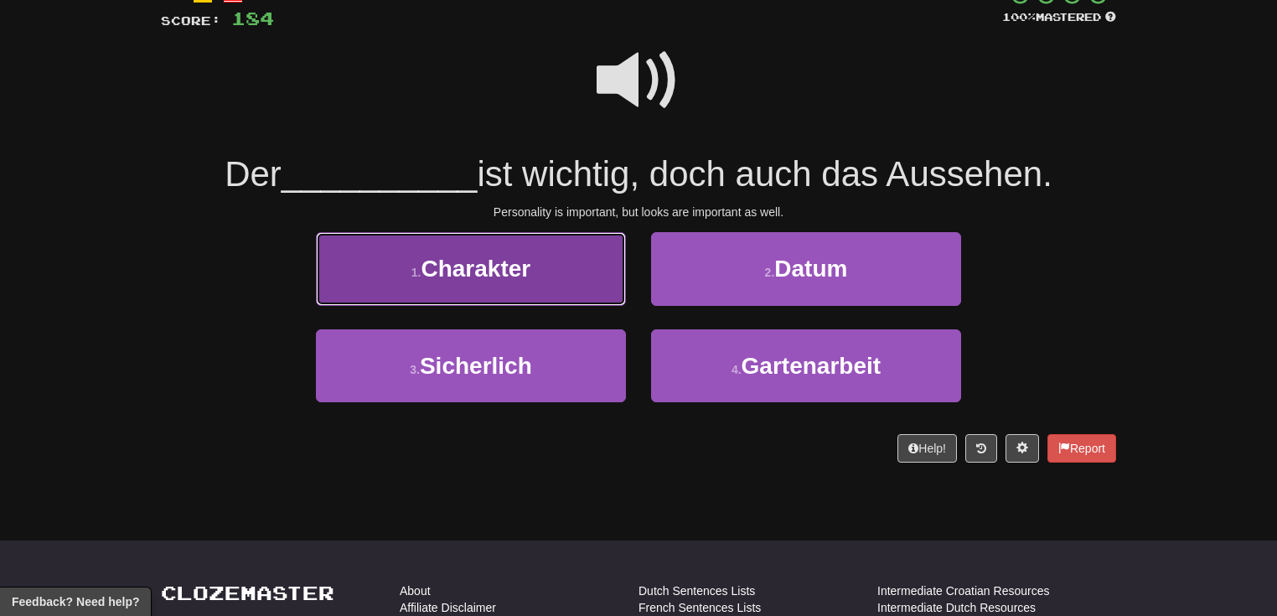
click at [501, 283] on button "1 . Charakter" at bounding box center [471, 268] width 310 height 73
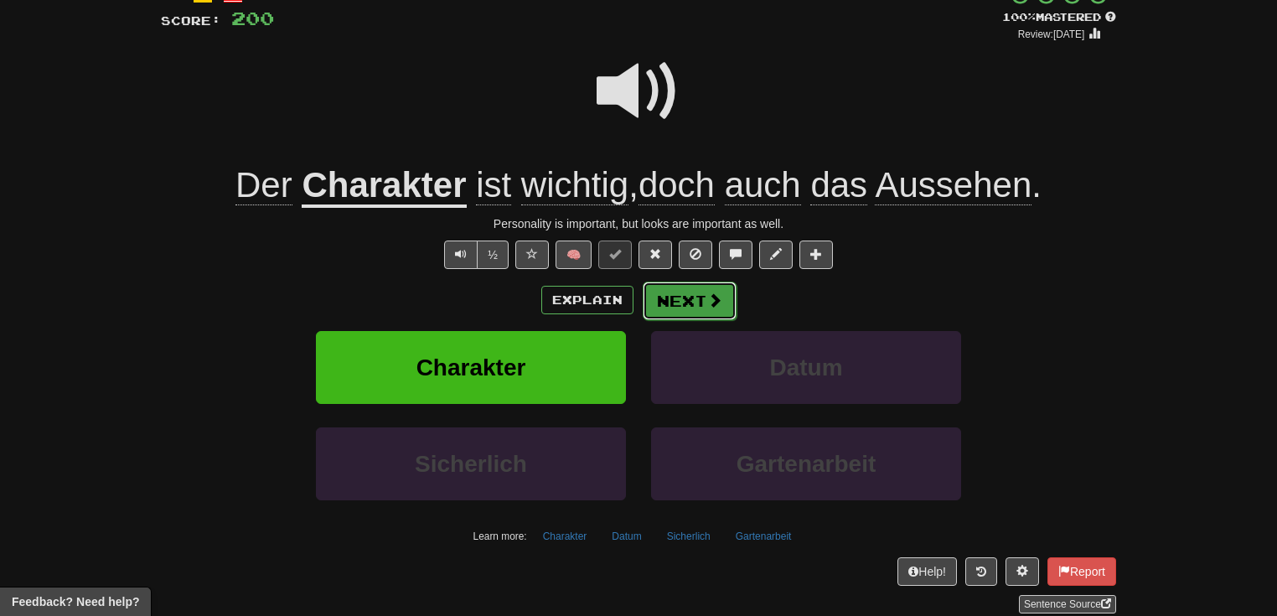
click at [711, 295] on span at bounding box center [714, 300] width 15 height 15
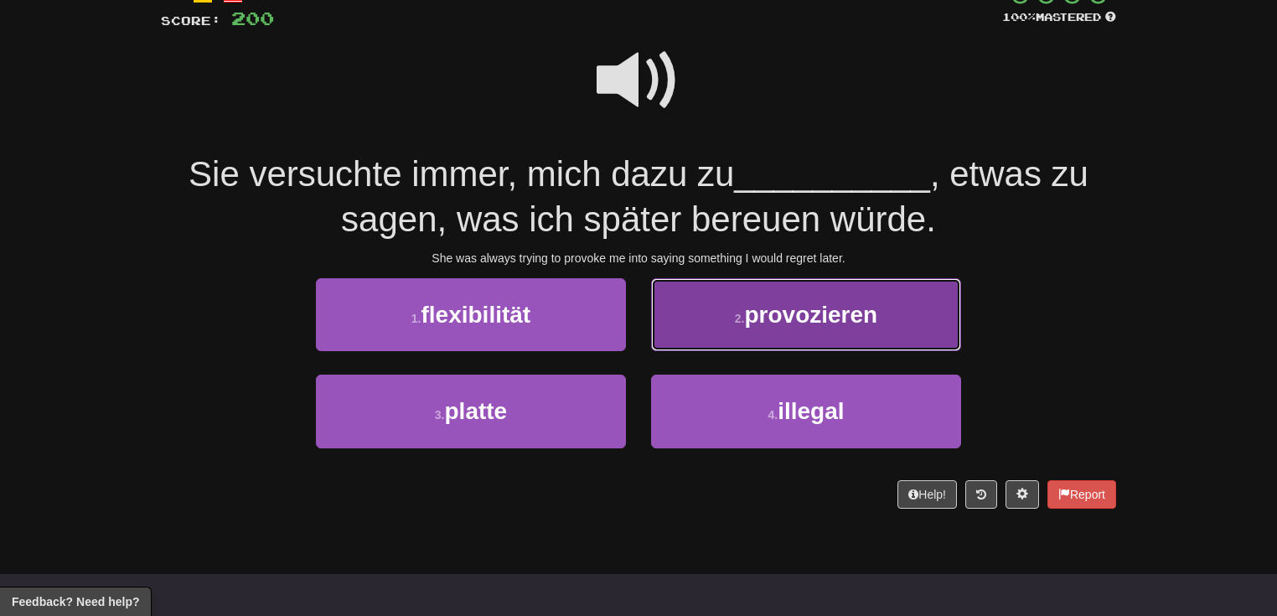
click at [721, 328] on button "2 . provozieren" at bounding box center [806, 314] width 310 height 73
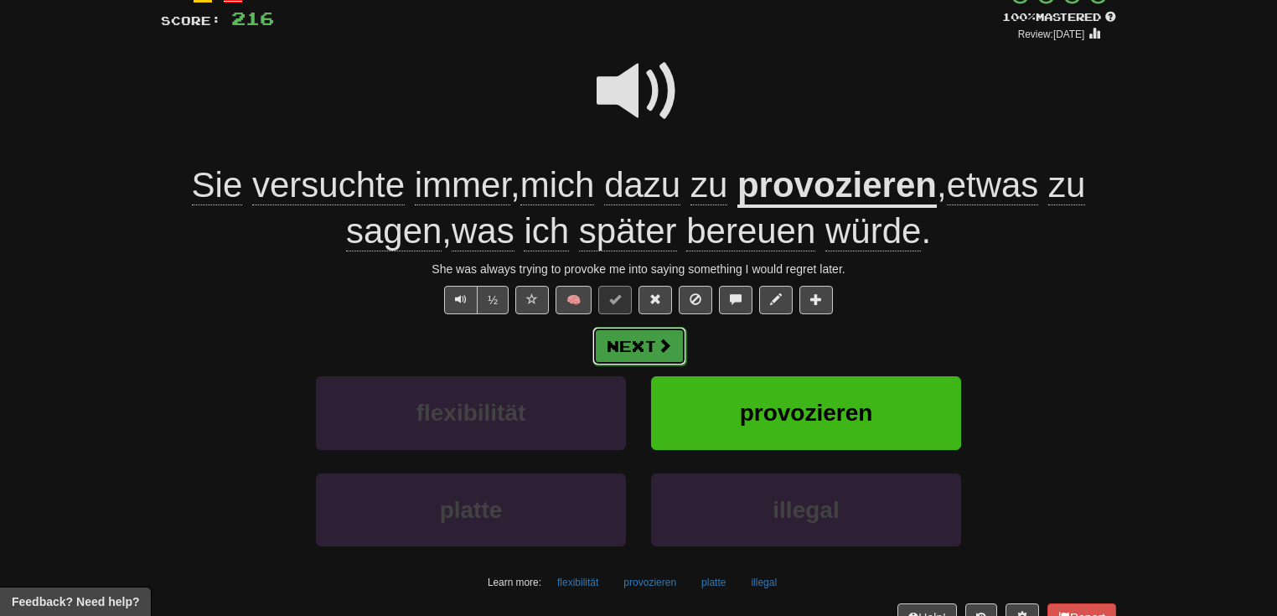
click at [660, 343] on span at bounding box center [664, 345] width 15 height 15
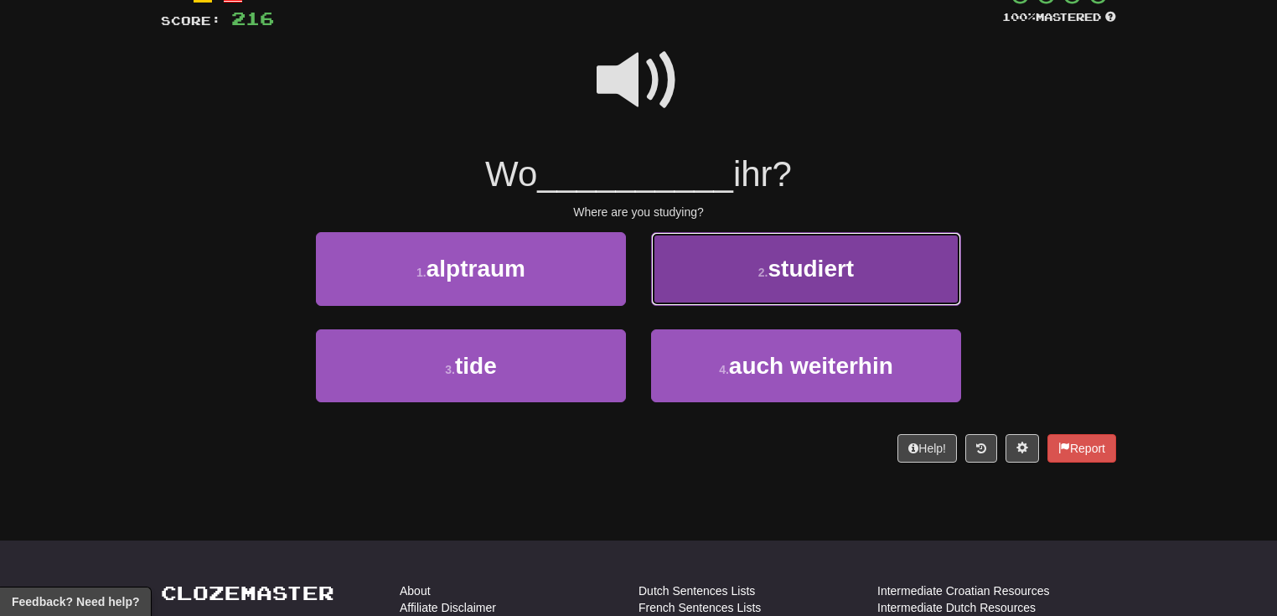
click at [724, 282] on button "2 . studiert" at bounding box center [806, 268] width 310 height 73
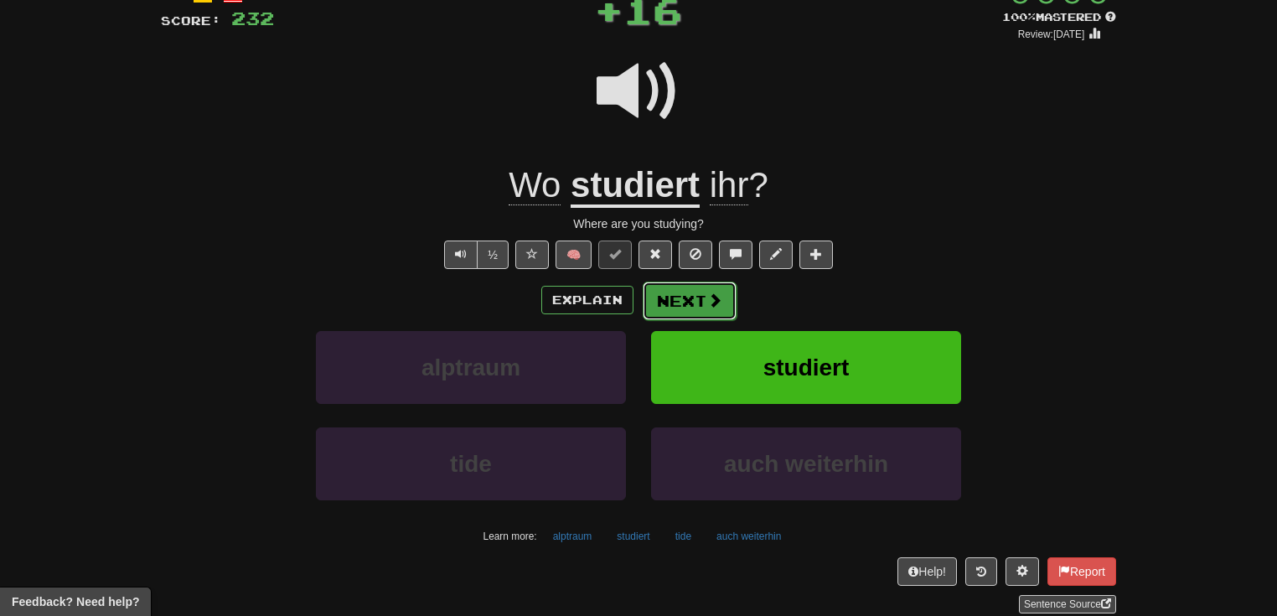
click at [702, 307] on button "Next" at bounding box center [690, 301] width 94 height 39
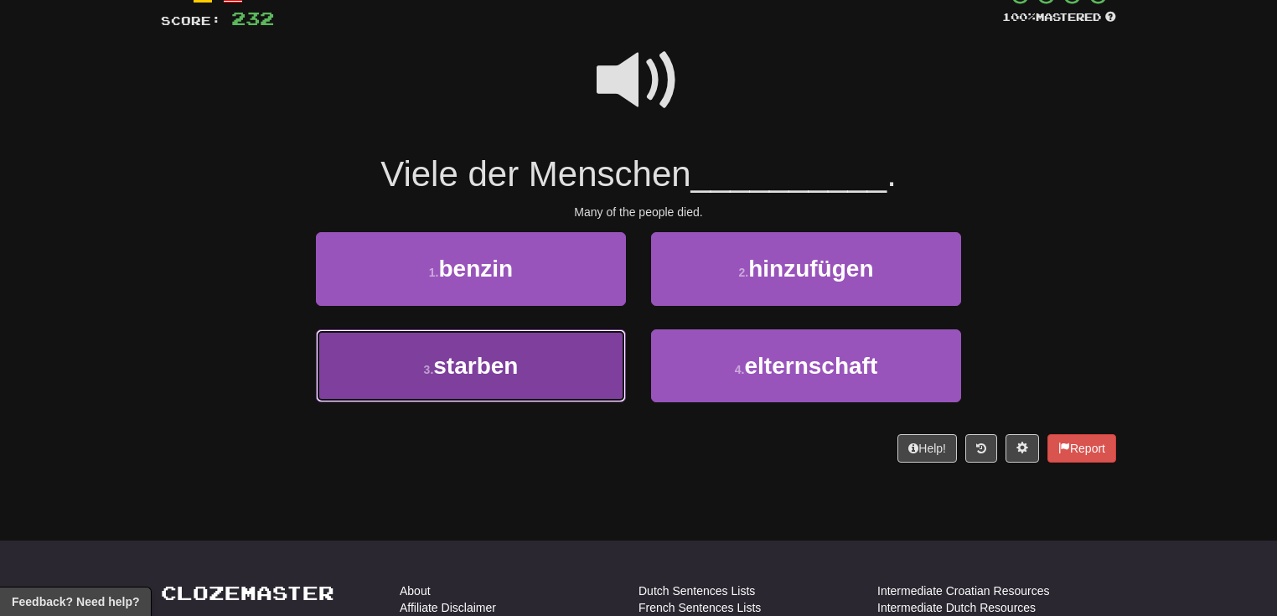
click at [586, 369] on button "3 . starben" at bounding box center [471, 365] width 310 height 73
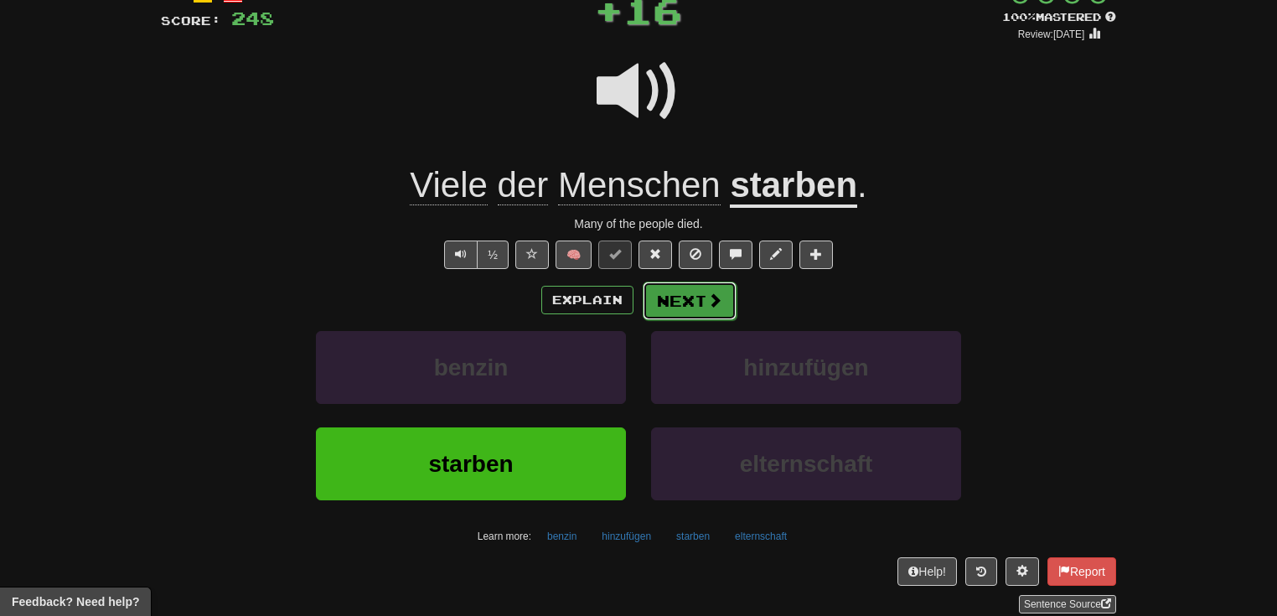
click at [711, 301] on span at bounding box center [714, 300] width 15 height 15
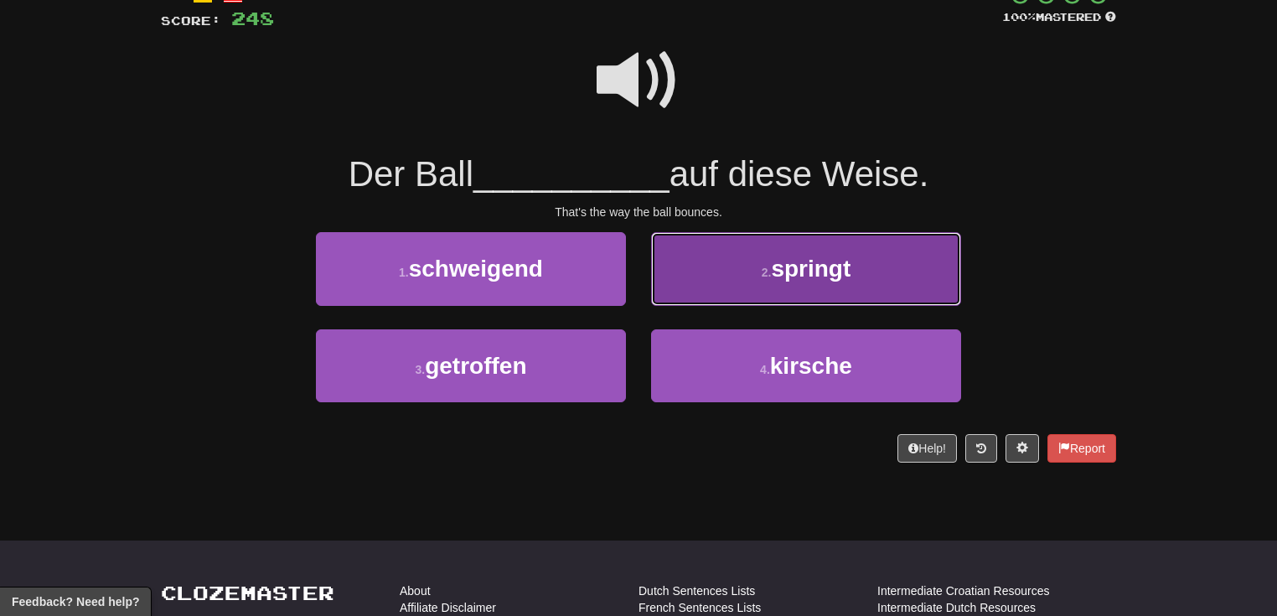
click at [852, 285] on button "2 . springt" at bounding box center [806, 268] width 310 height 73
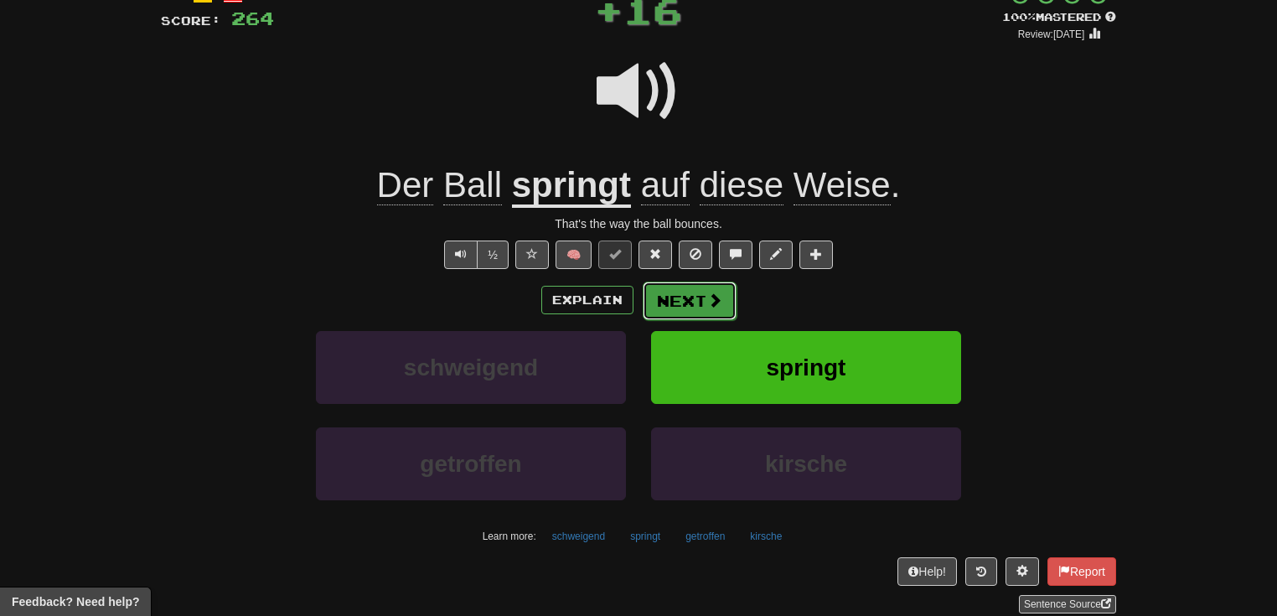
drag, startPoint x: 852, startPoint y: 285, endPoint x: 728, endPoint y: 298, distance: 123.9
click at [728, 298] on button "Next" at bounding box center [690, 301] width 94 height 39
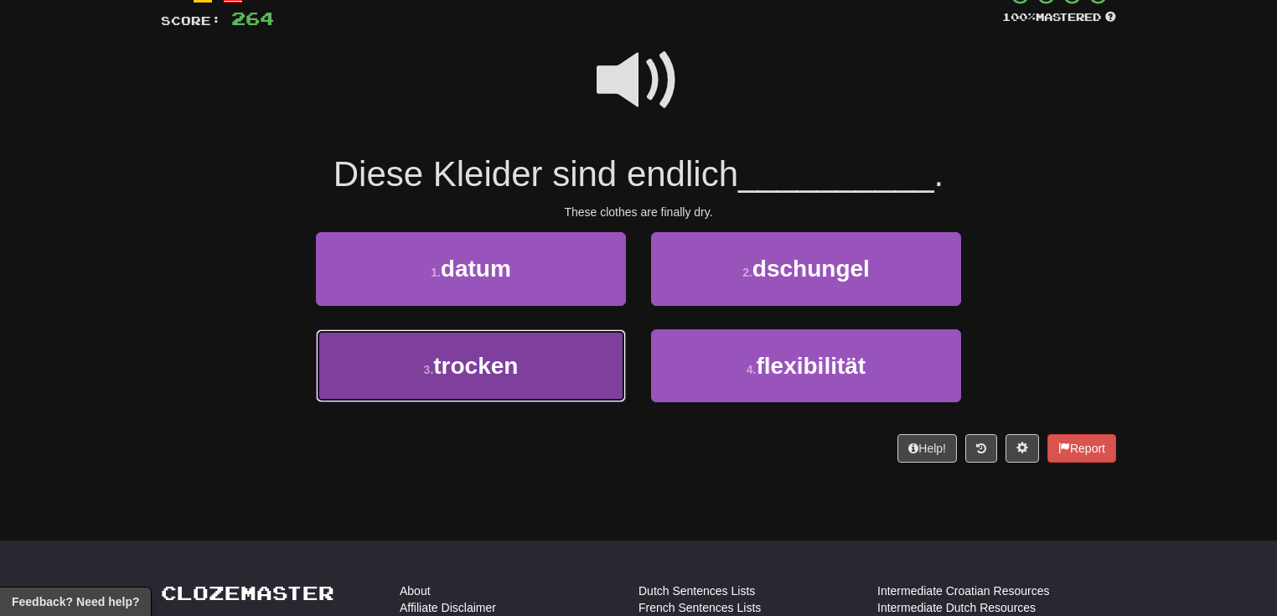
click at [577, 355] on button "3 . trocken" at bounding box center [471, 365] width 310 height 73
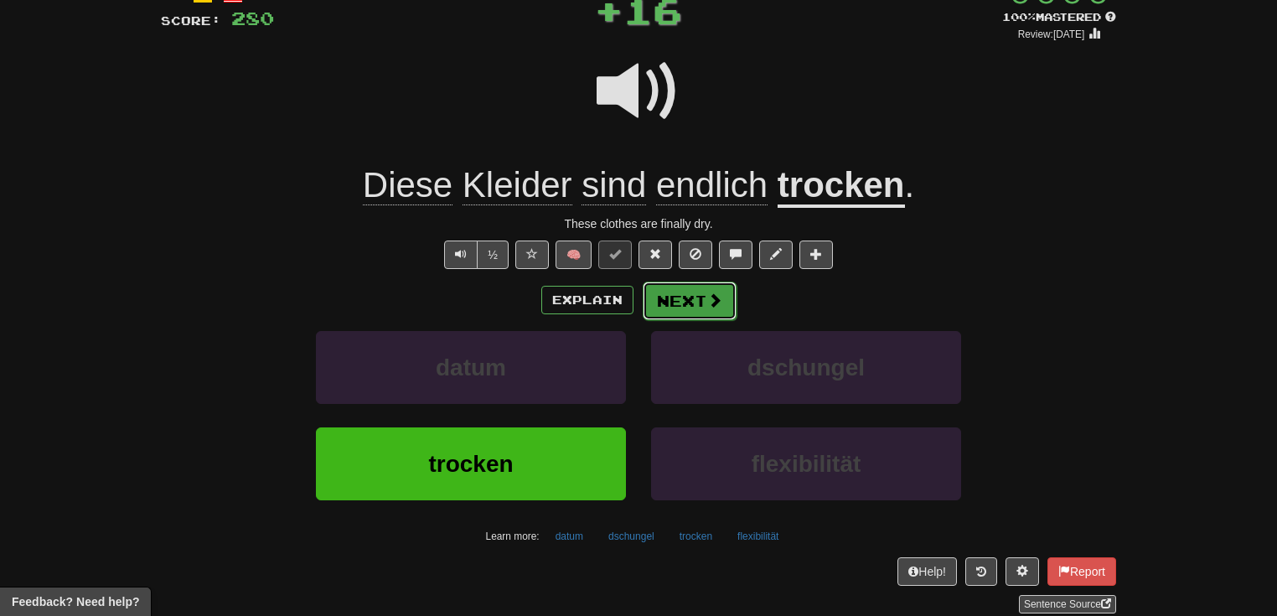
click at [725, 299] on button "Next" at bounding box center [690, 301] width 94 height 39
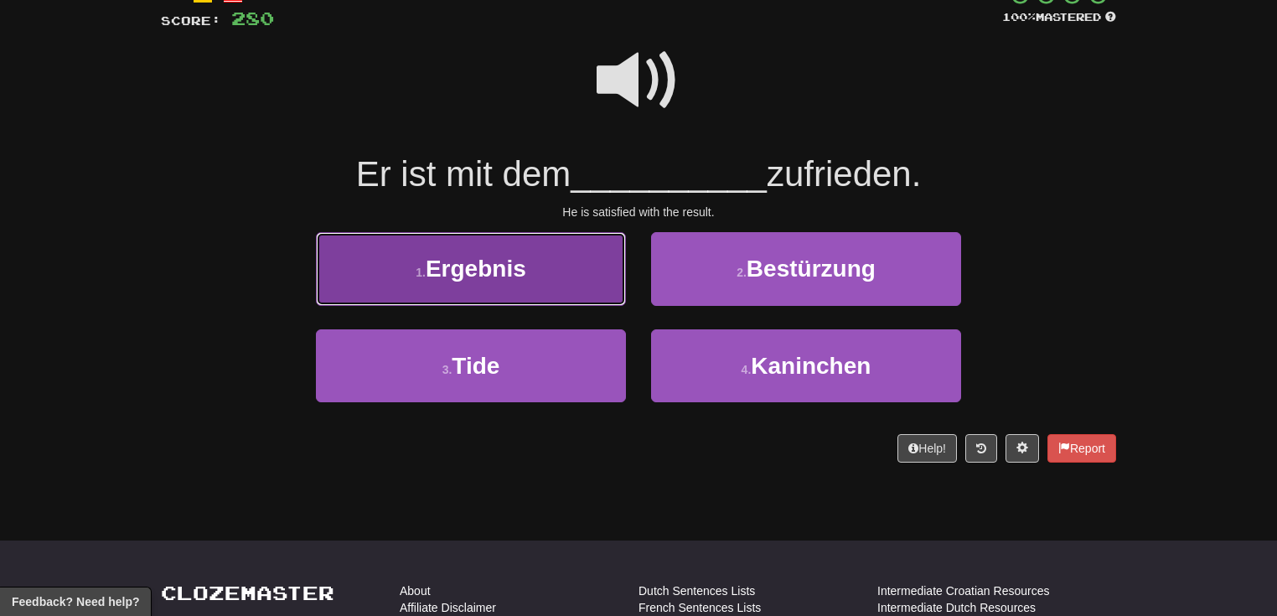
click at [556, 282] on button "1 . Ergebnis" at bounding box center [471, 268] width 310 height 73
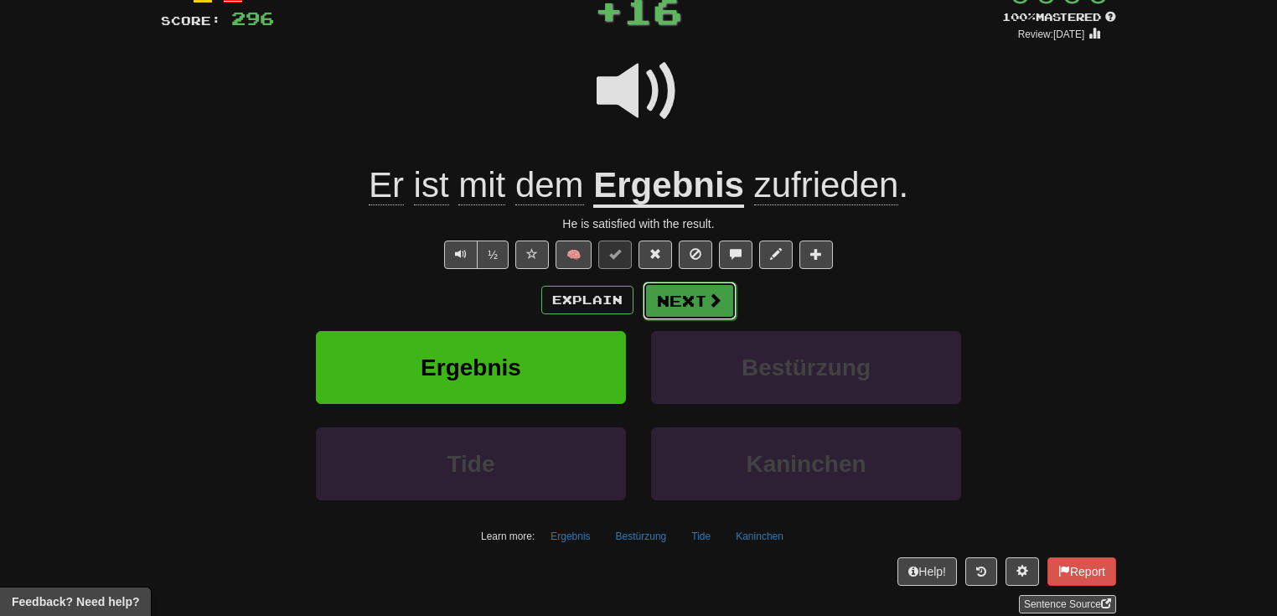
click at [711, 305] on span at bounding box center [714, 300] width 15 height 15
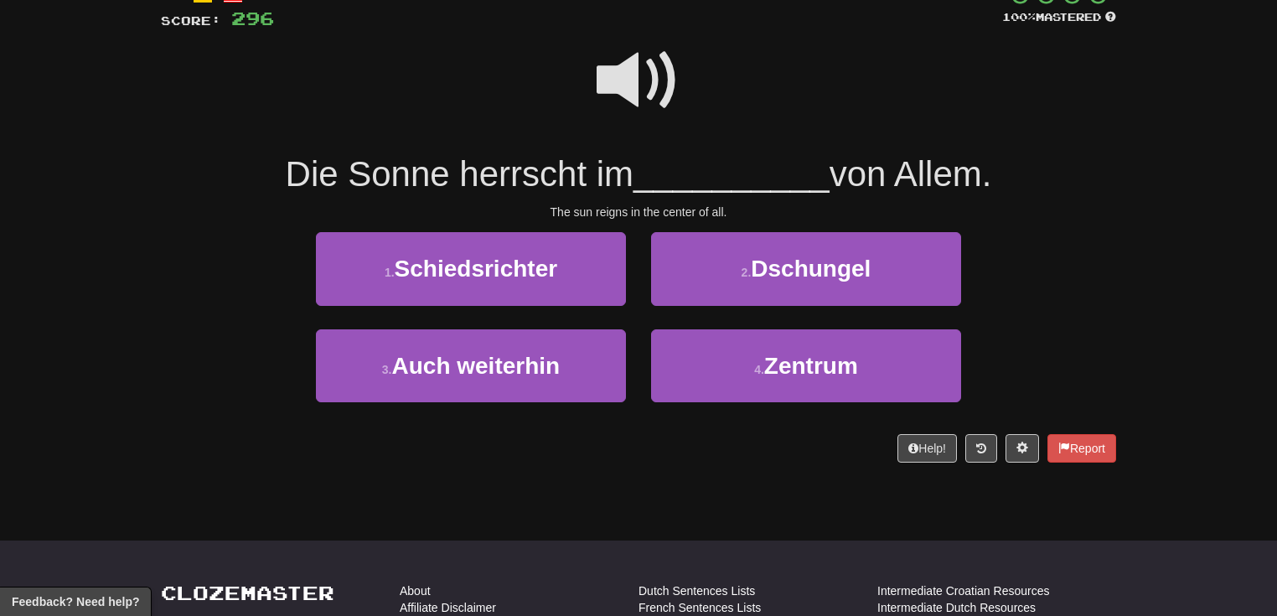
click at [613, 64] on span at bounding box center [639, 81] width 84 height 84
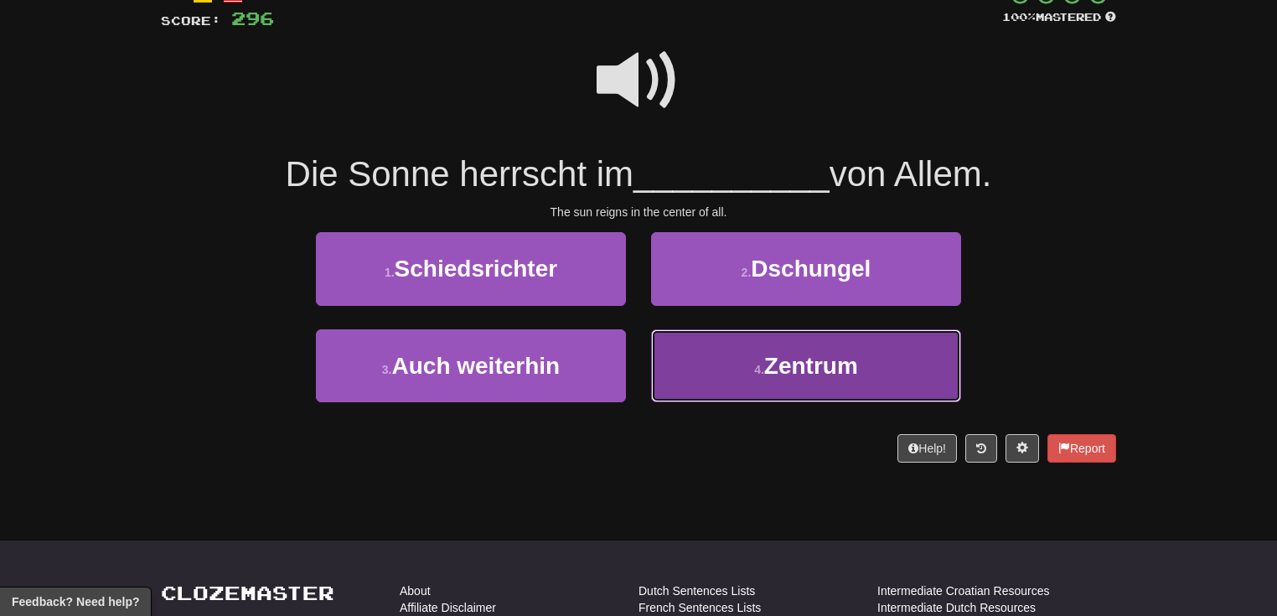
click at [726, 375] on button "4 . Zentrum" at bounding box center [806, 365] width 310 height 73
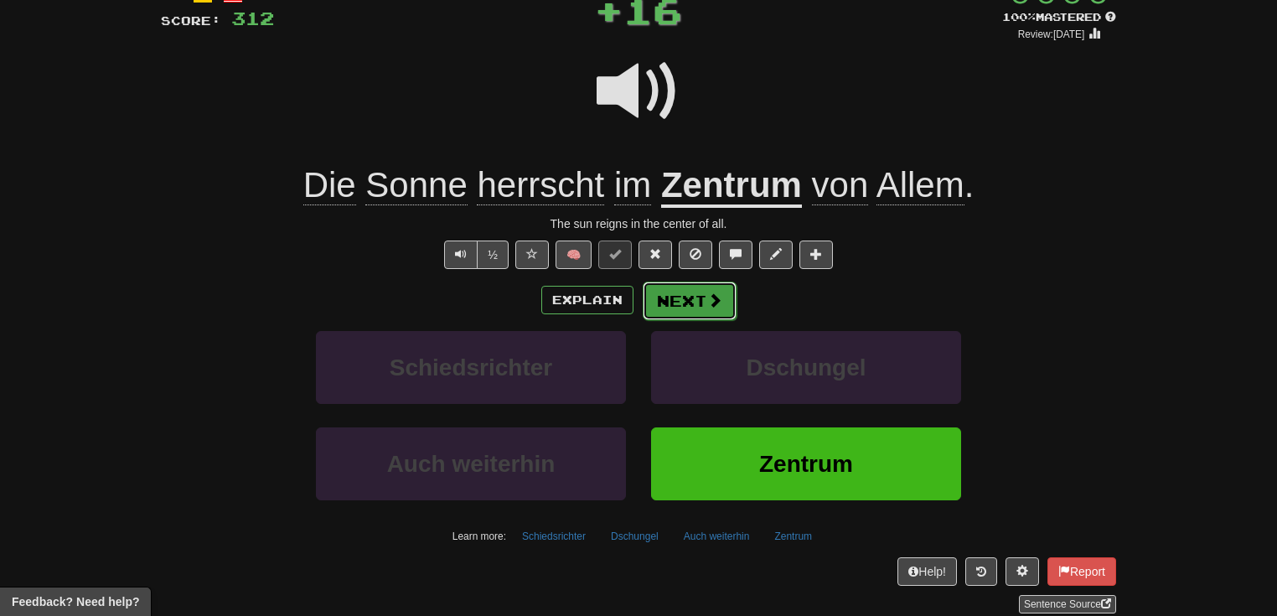
click at [707, 305] on span at bounding box center [714, 300] width 15 height 15
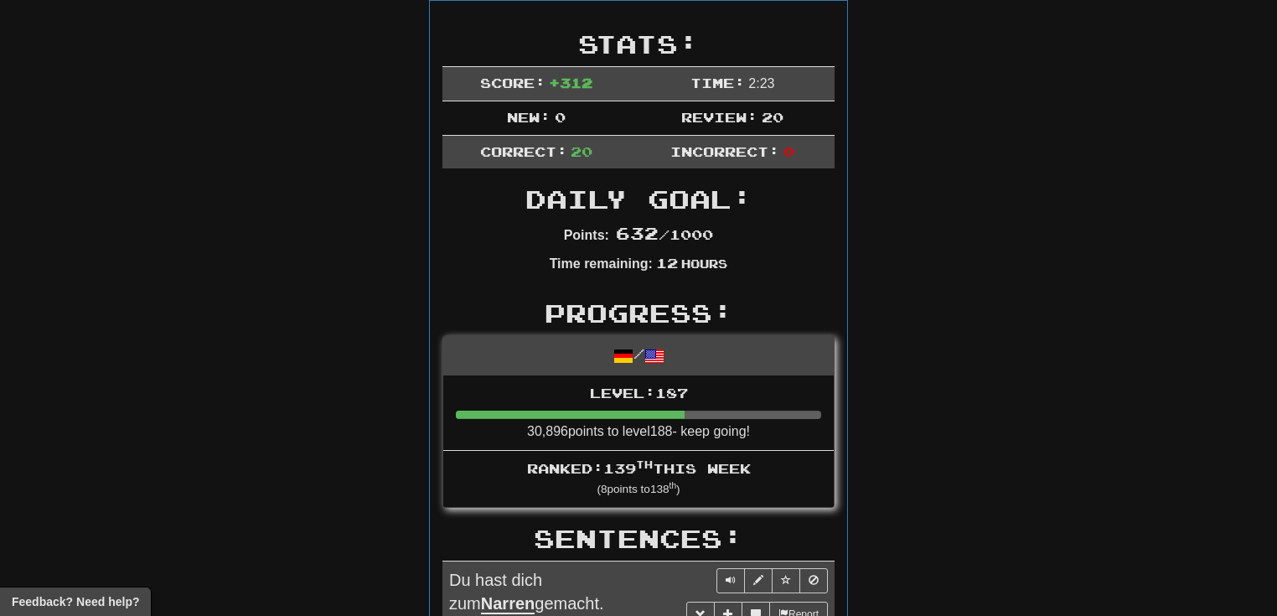
scroll to position [162, 0]
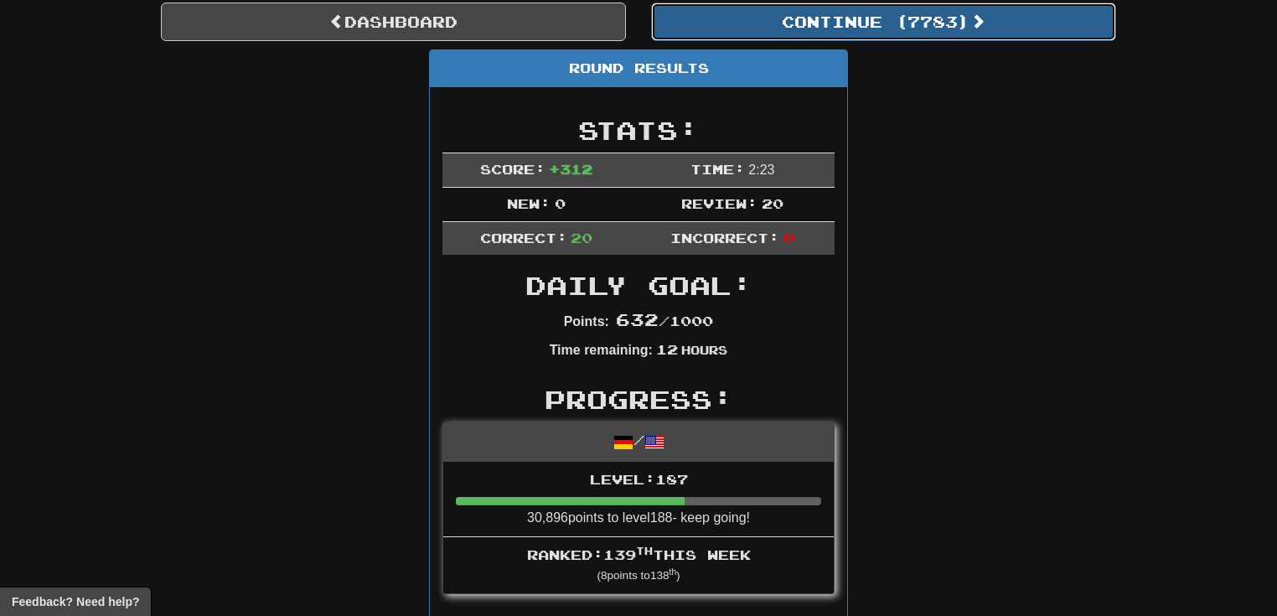
click at [846, 17] on button "Continue ( 7783 )" at bounding box center [883, 22] width 465 height 39
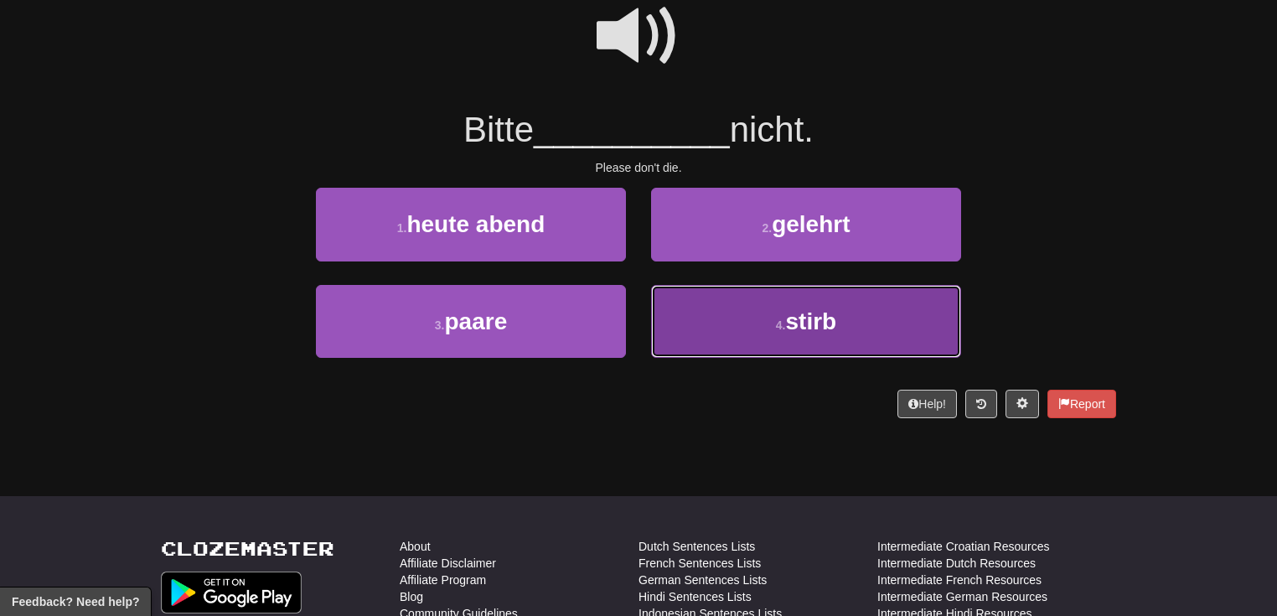
click at [806, 308] on span "stirb" at bounding box center [811, 321] width 51 height 26
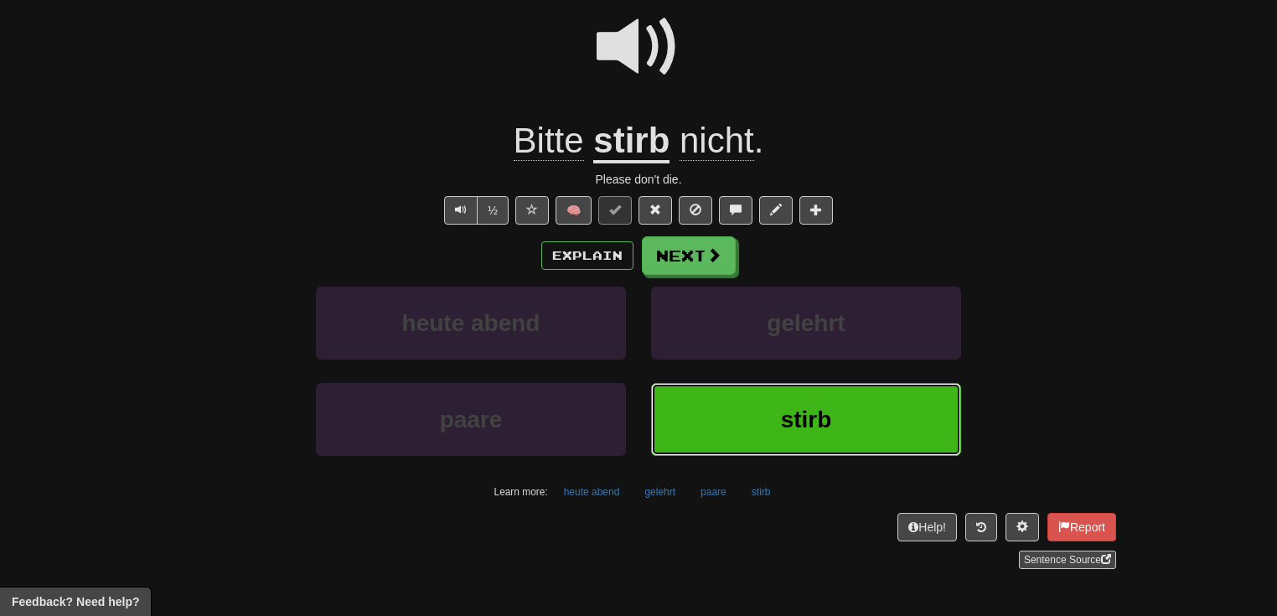
scroll to position [173, 0]
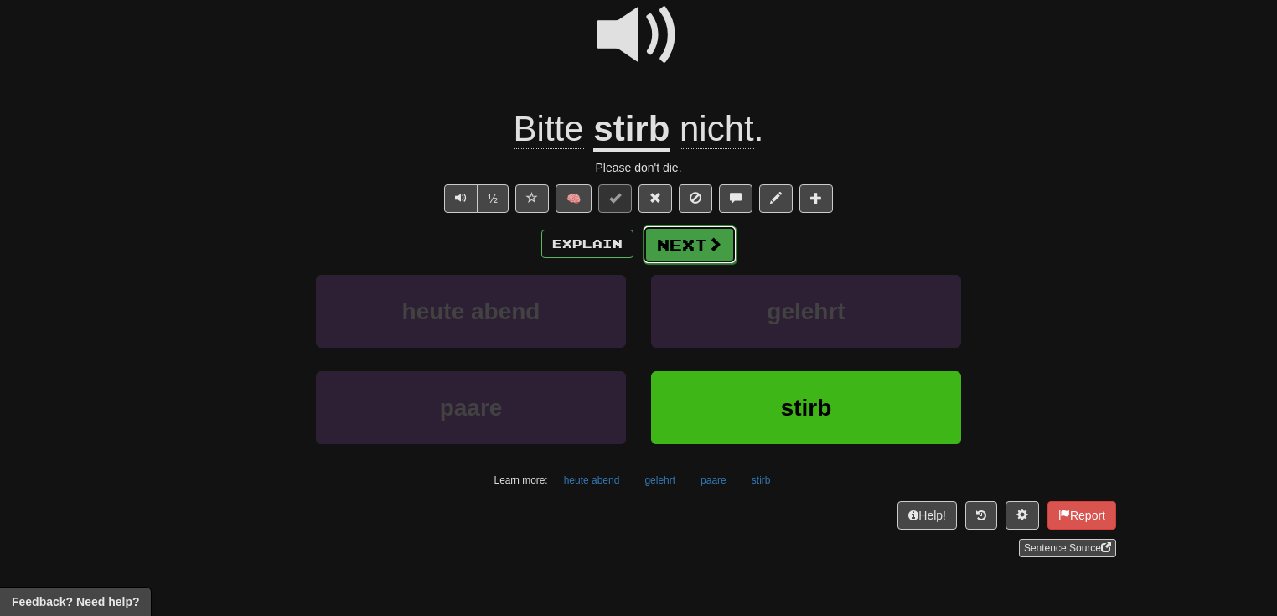
click at [727, 241] on button "Next" at bounding box center [690, 244] width 94 height 39
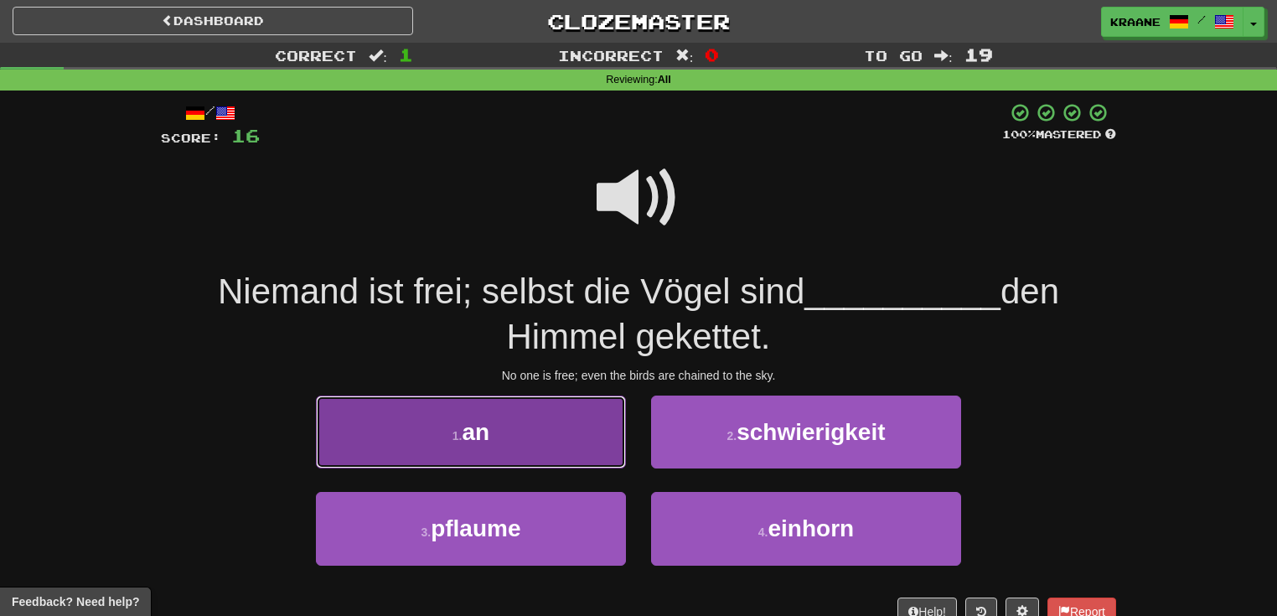
click at [487, 458] on button "1 . an" at bounding box center [471, 432] width 310 height 73
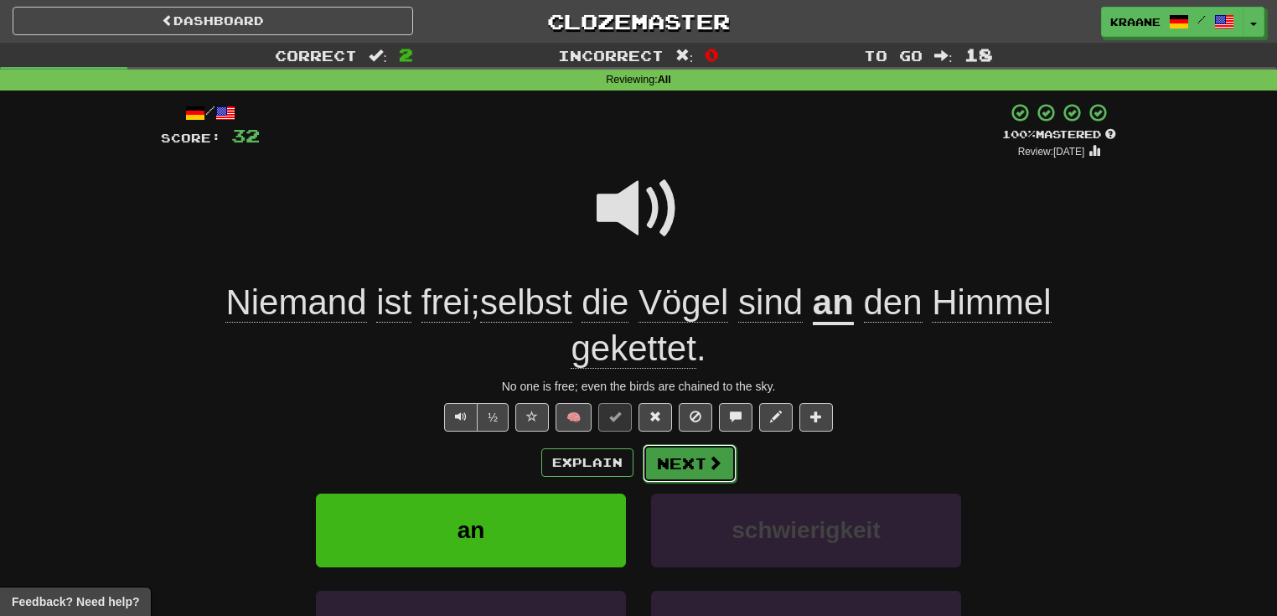
click at [721, 469] on span at bounding box center [714, 462] width 15 height 15
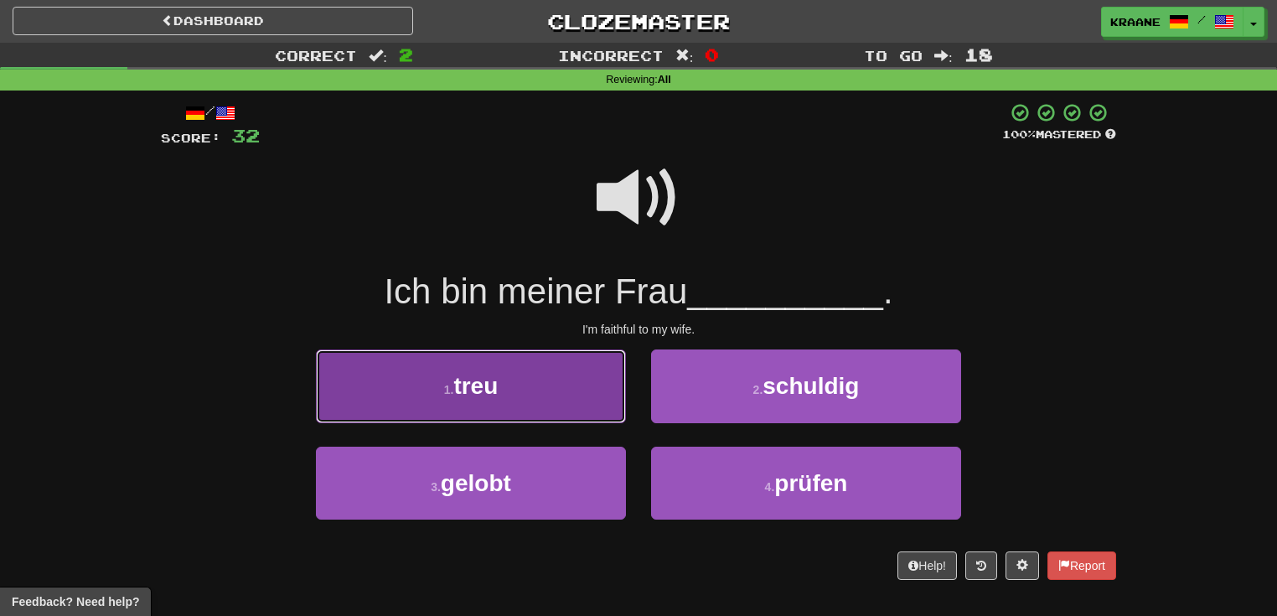
drag, startPoint x: 721, startPoint y: 469, endPoint x: 490, endPoint y: 398, distance: 241.0
click at [490, 398] on span "treu" at bounding box center [475, 386] width 44 height 26
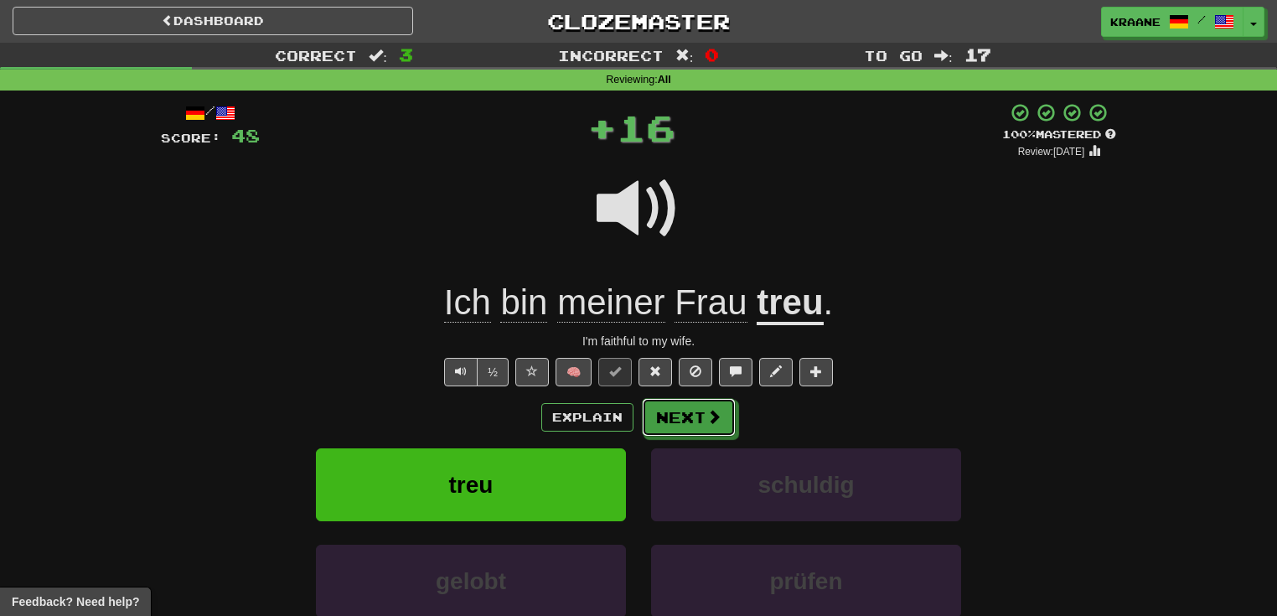
click at [697, 414] on button "Next" at bounding box center [689, 417] width 94 height 39
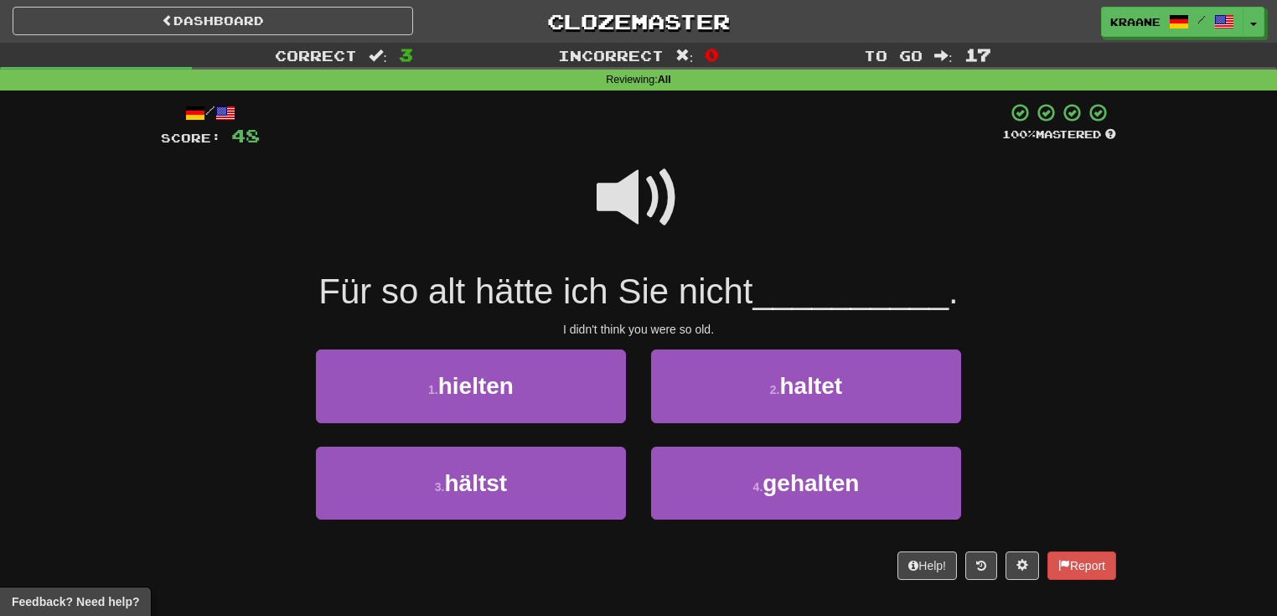
click at [631, 208] on span at bounding box center [639, 198] width 84 height 84
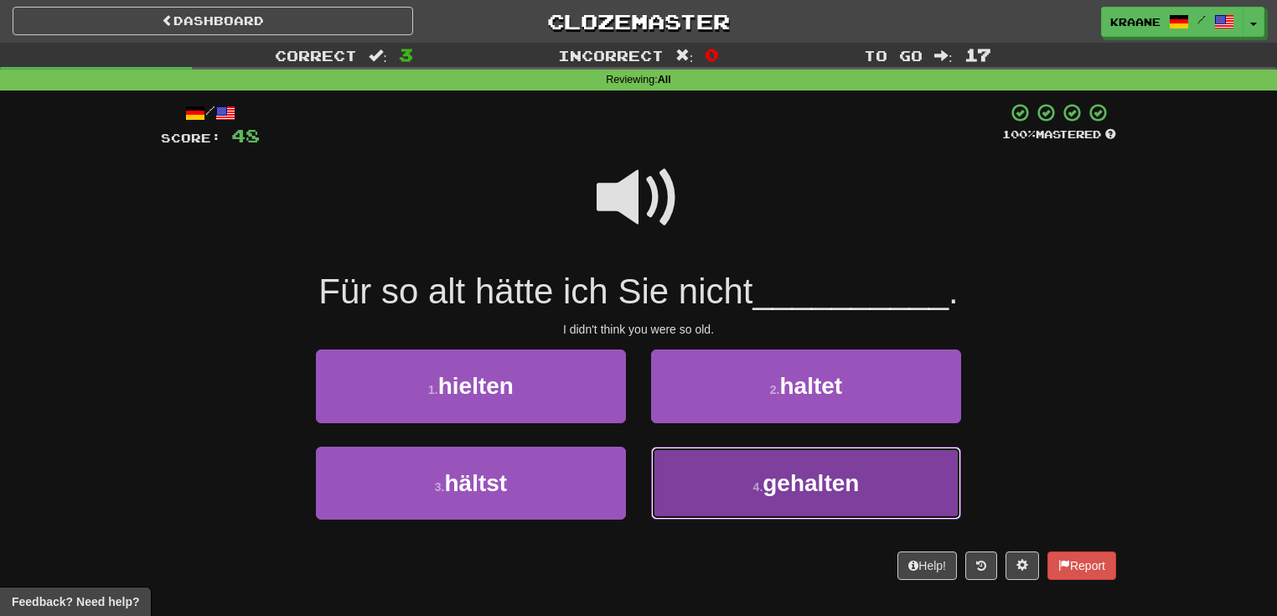
click at [767, 500] on button "4 . gehalten" at bounding box center [806, 483] width 310 height 73
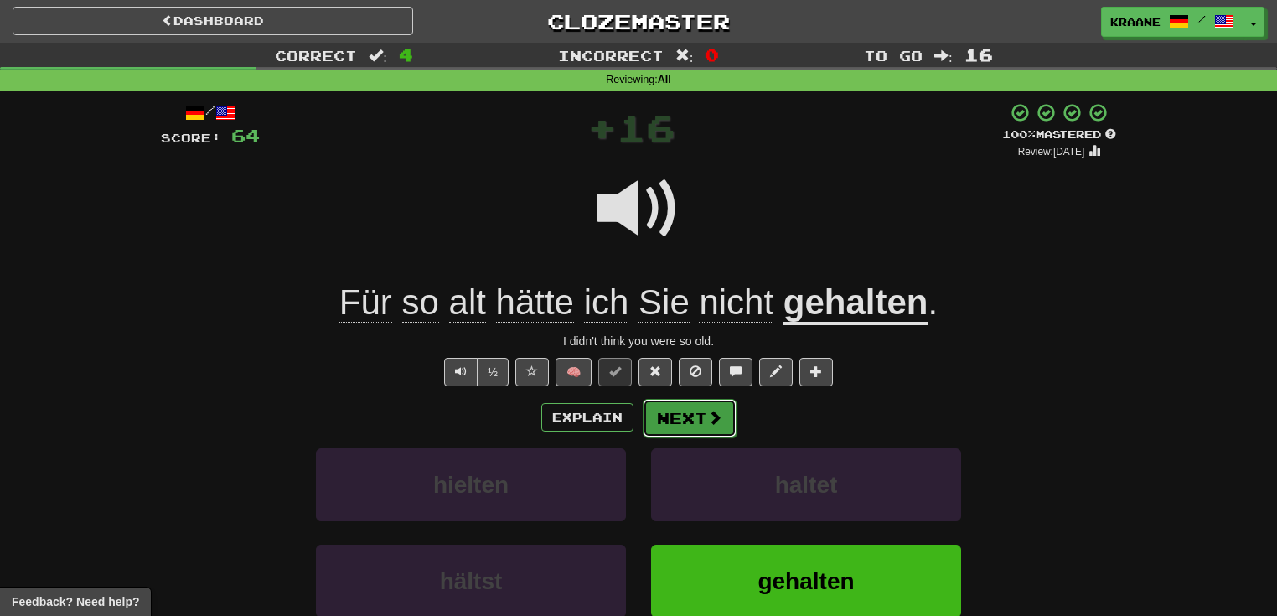
click at [716, 422] on span at bounding box center [714, 417] width 15 height 15
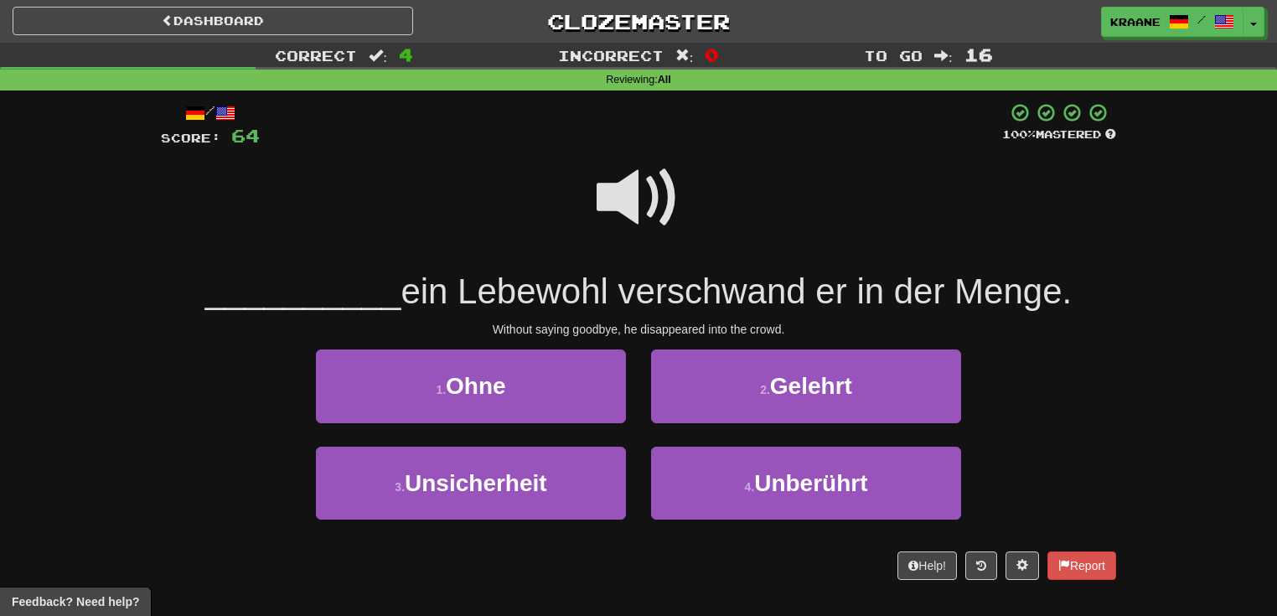
click at [648, 198] on span at bounding box center [639, 198] width 84 height 84
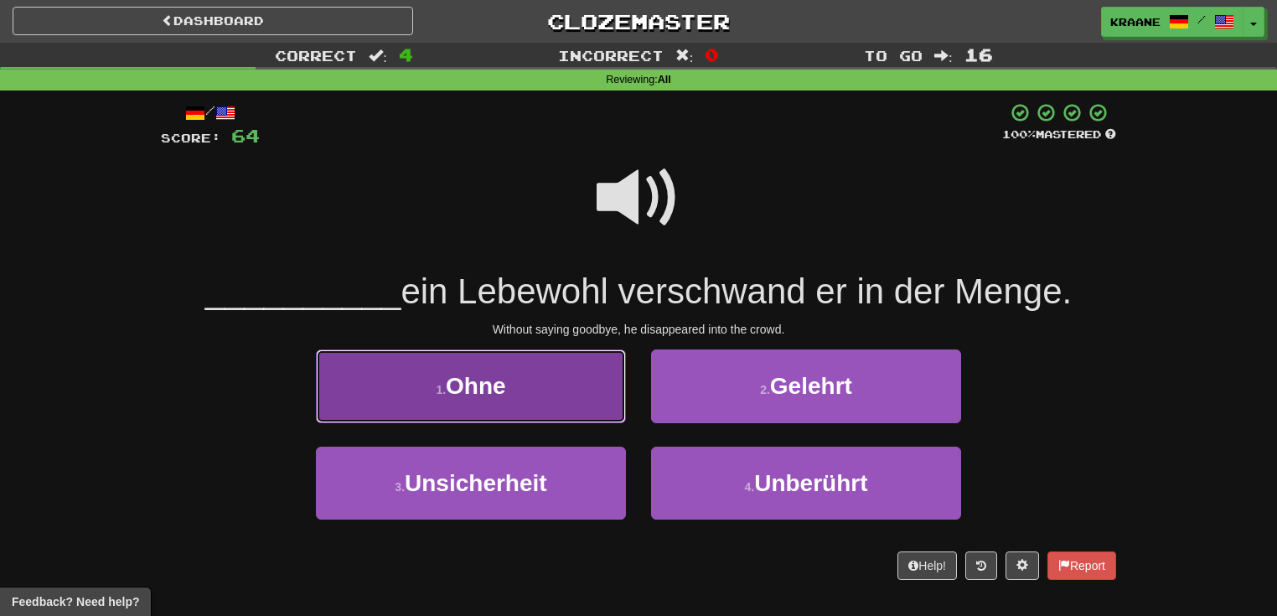
click at [535, 402] on button "1 . Ohne" at bounding box center [471, 385] width 310 height 73
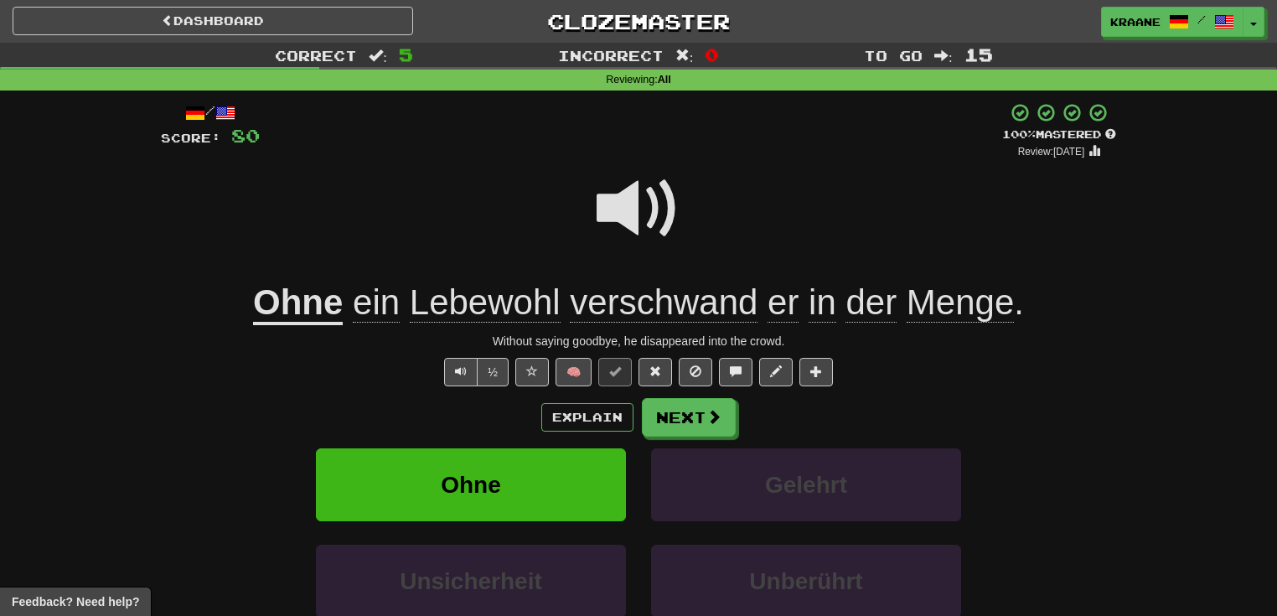
click at [630, 230] on span at bounding box center [639, 209] width 84 height 84
click at [714, 424] on span at bounding box center [714, 417] width 15 height 15
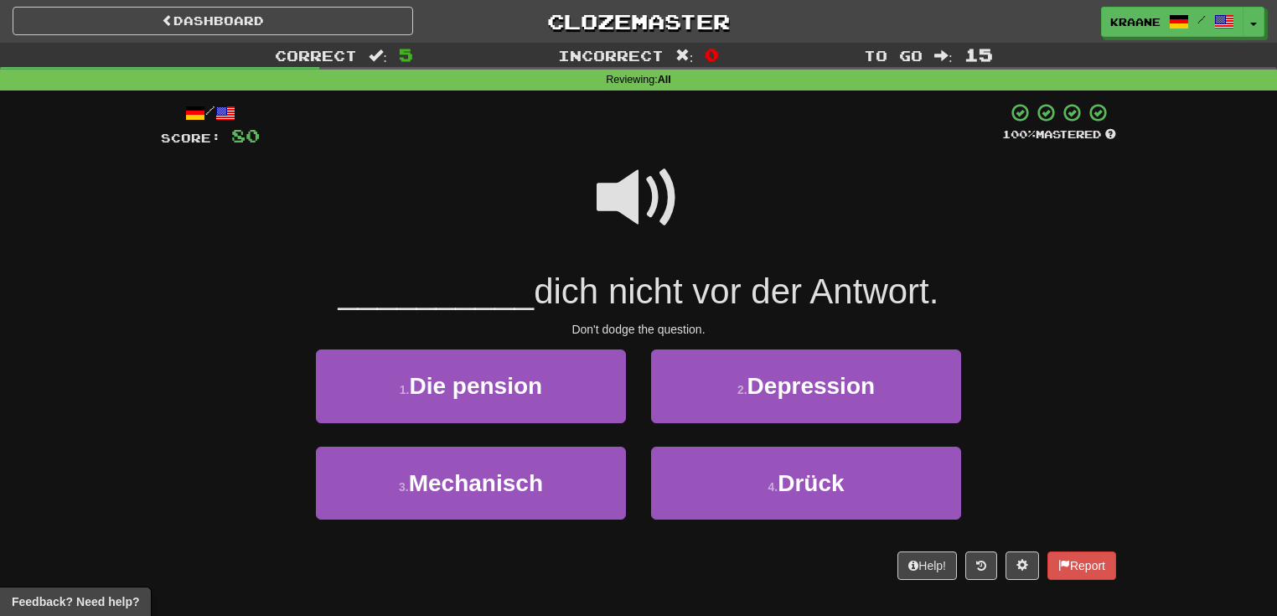
click at [616, 199] on span at bounding box center [639, 198] width 84 height 84
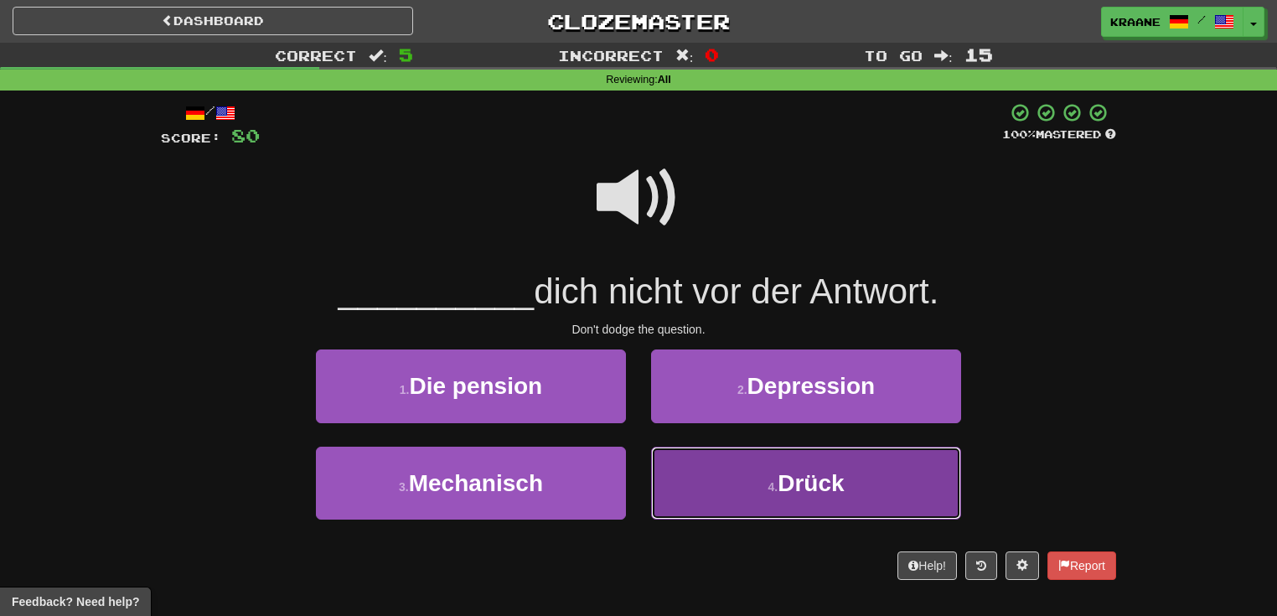
click at [764, 494] on button "4 . Drück" at bounding box center [806, 483] width 310 height 73
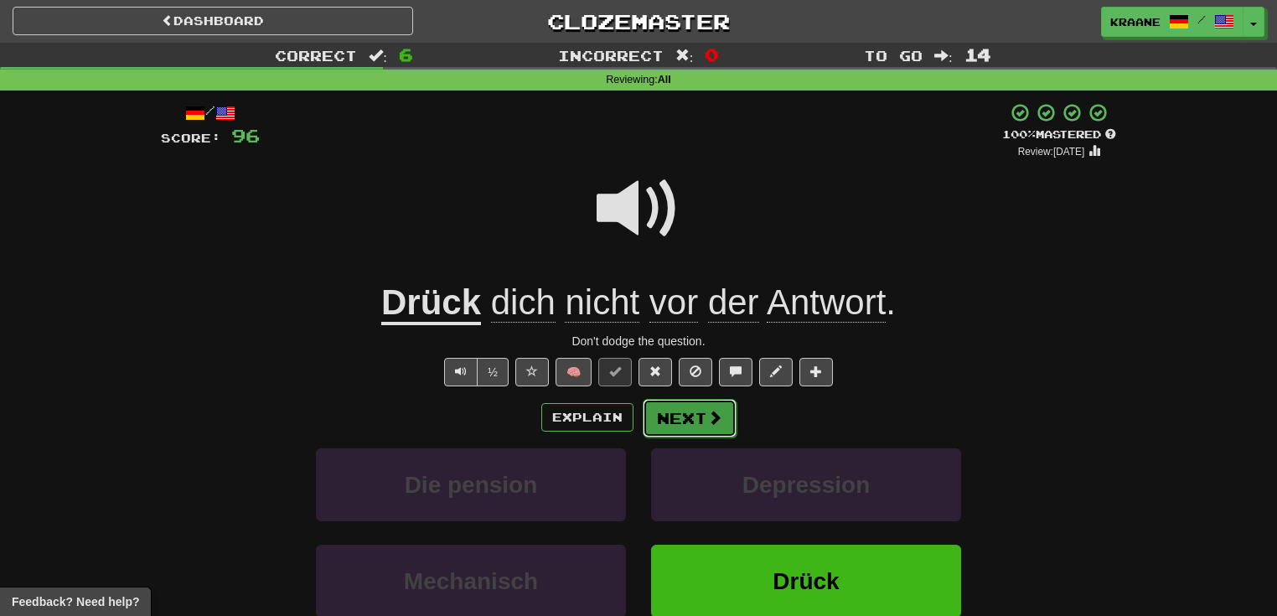
click at [725, 422] on button "Next" at bounding box center [690, 418] width 94 height 39
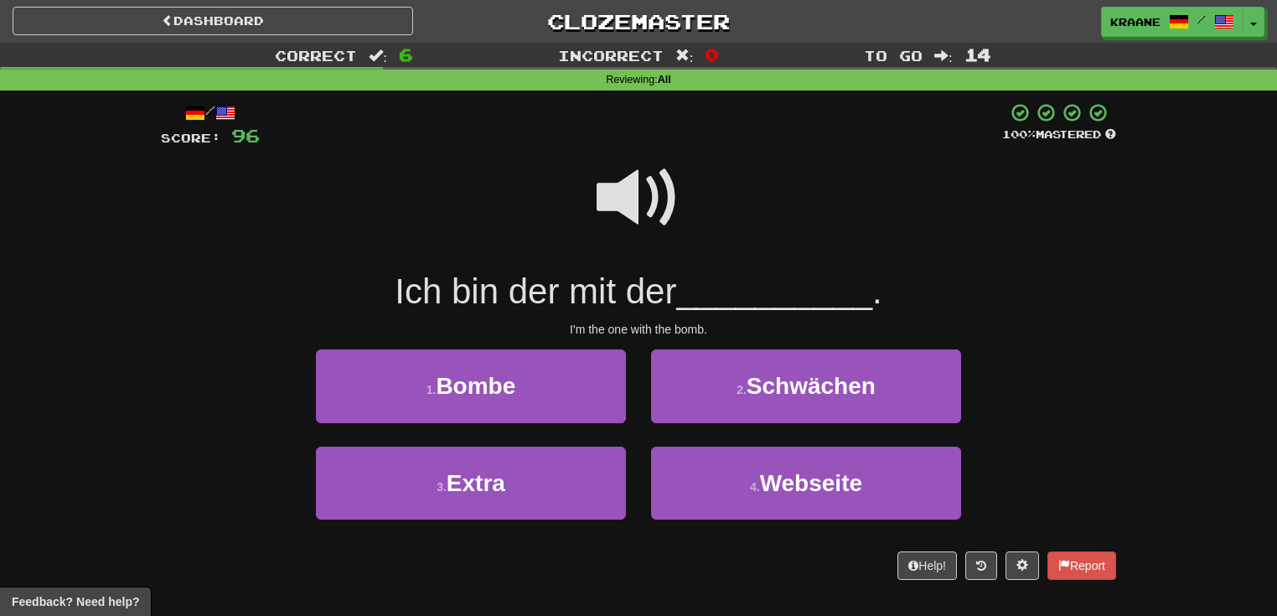
click at [643, 165] on span at bounding box center [639, 198] width 84 height 84
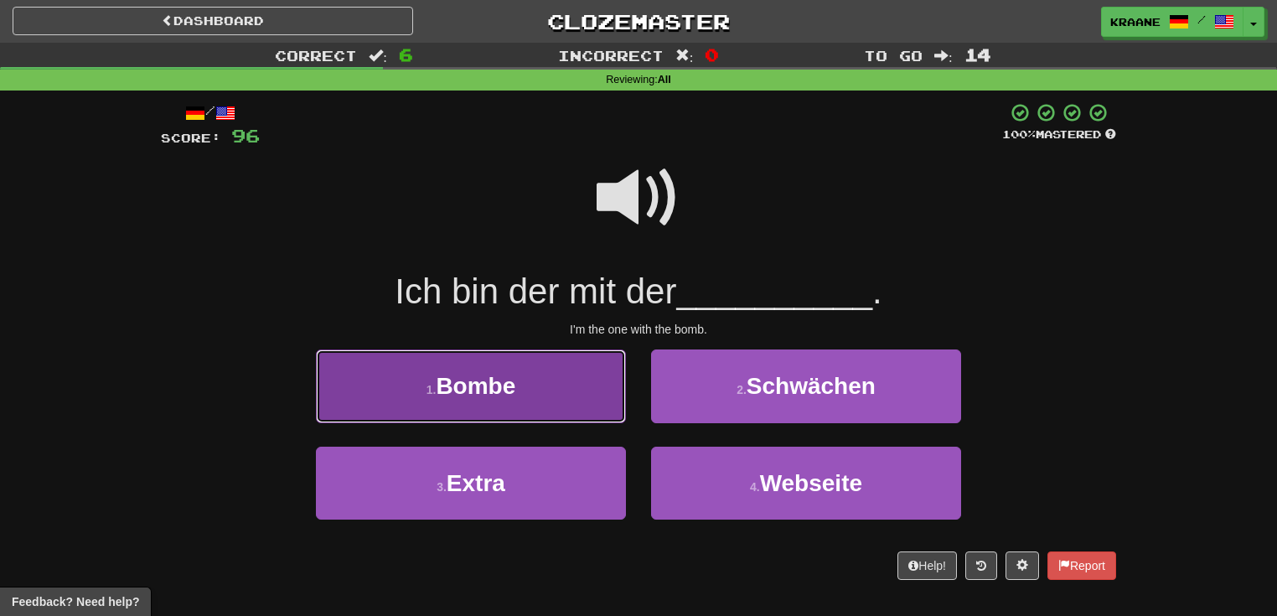
click at [580, 389] on button "1 . Bombe" at bounding box center [471, 385] width 310 height 73
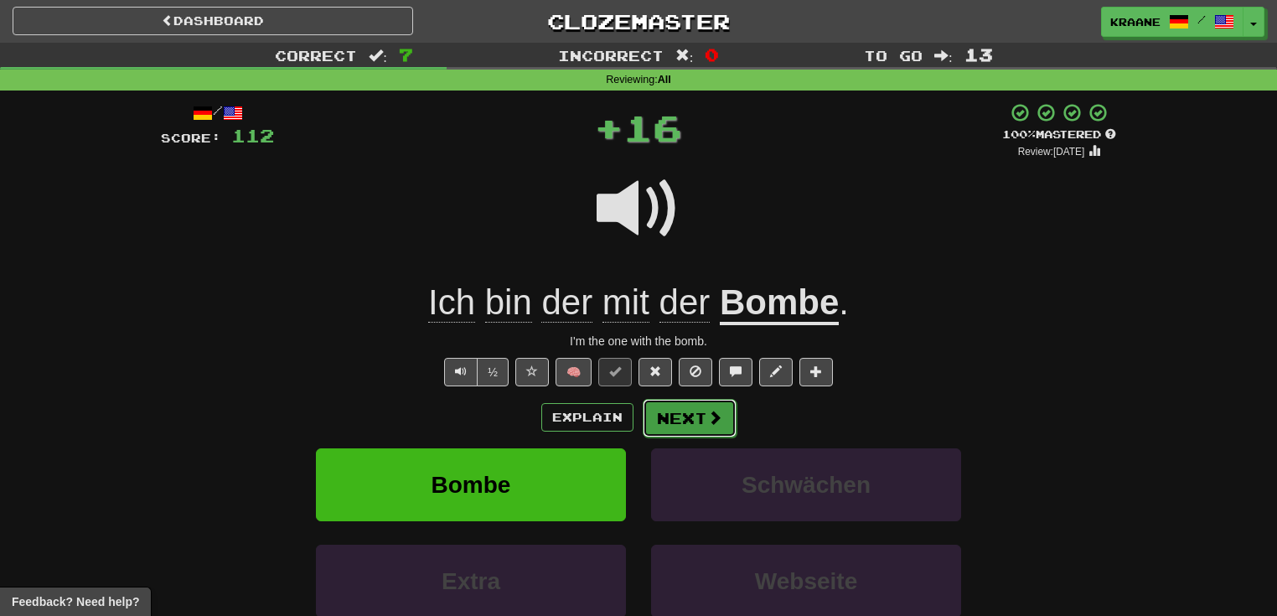
click at [688, 417] on button "Next" at bounding box center [690, 418] width 94 height 39
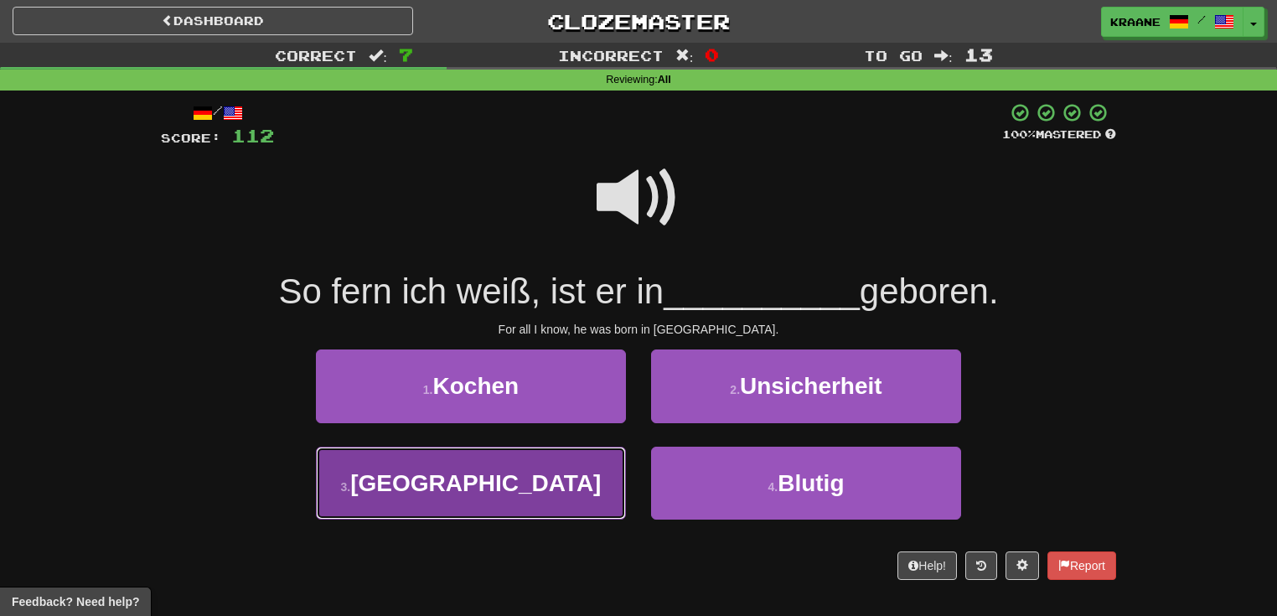
click at [562, 500] on button "3 . Italien" at bounding box center [471, 483] width 310 height 73
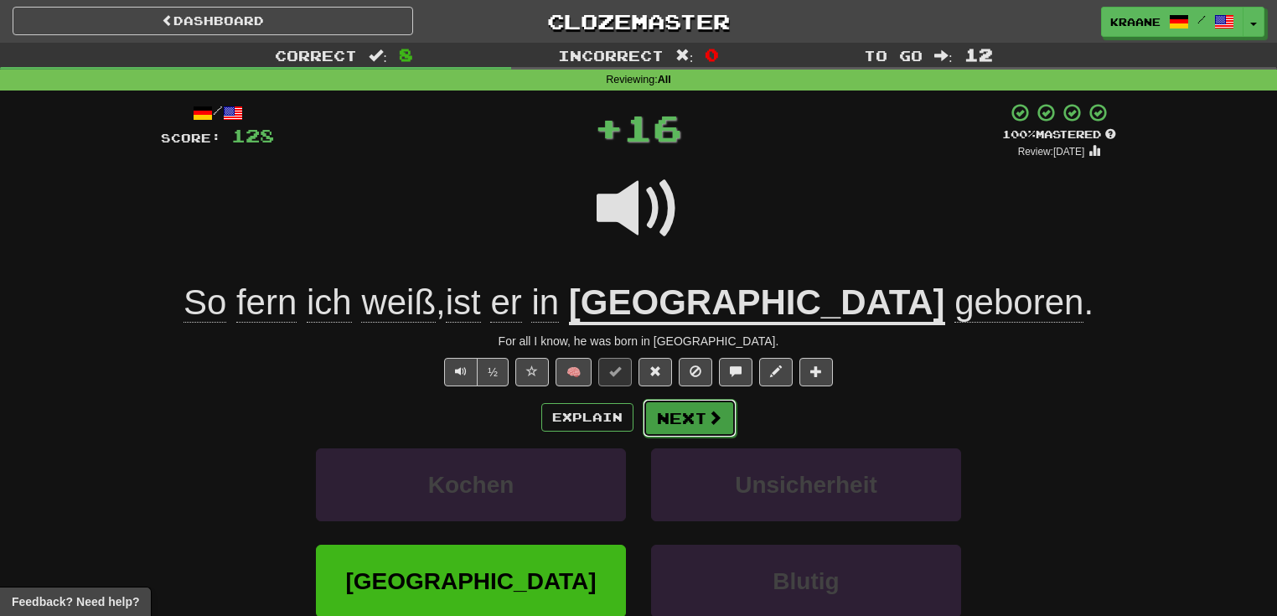
click at [677, 426] on button "Next" at bounding box center [690, 418] width 94 height 39
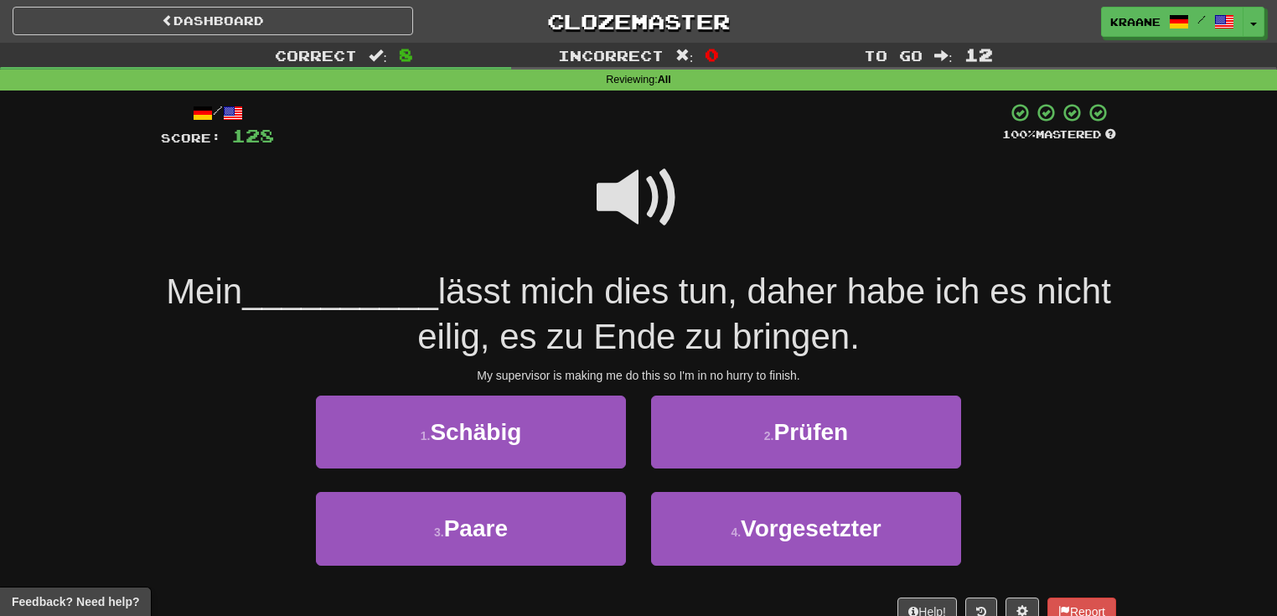
click at [651, 173] on span at bounding box center [639, 198] width 84 height 84
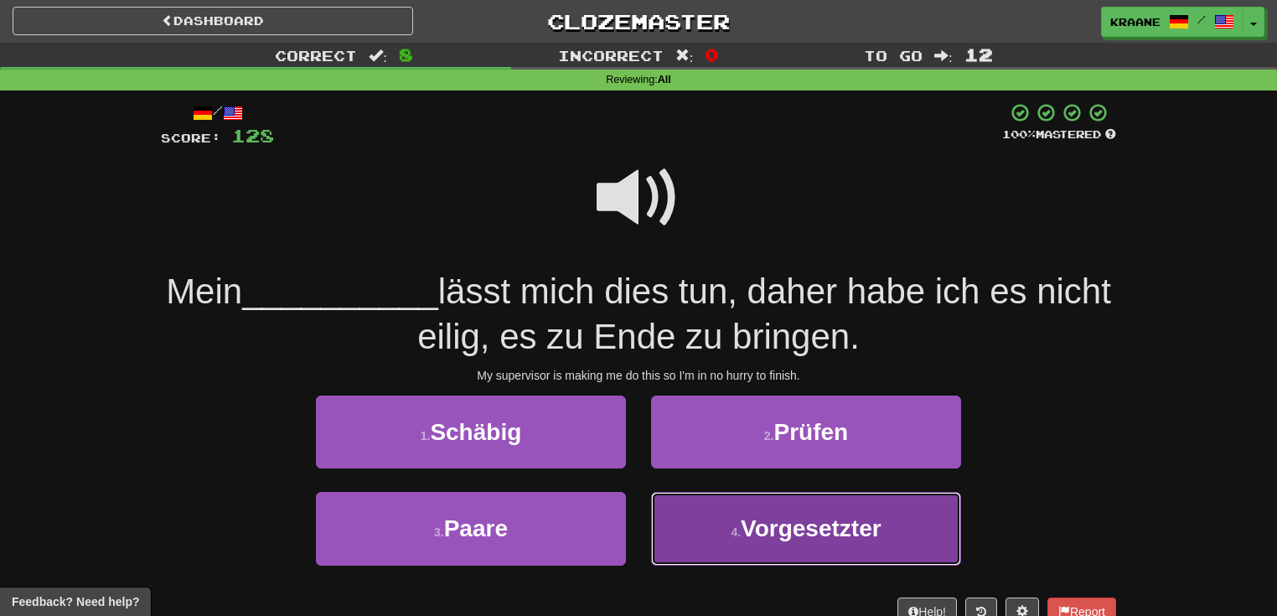
click at [744, 532] on span "Vorgesetzter" at bounding box center [811, 528] width 141 height 26
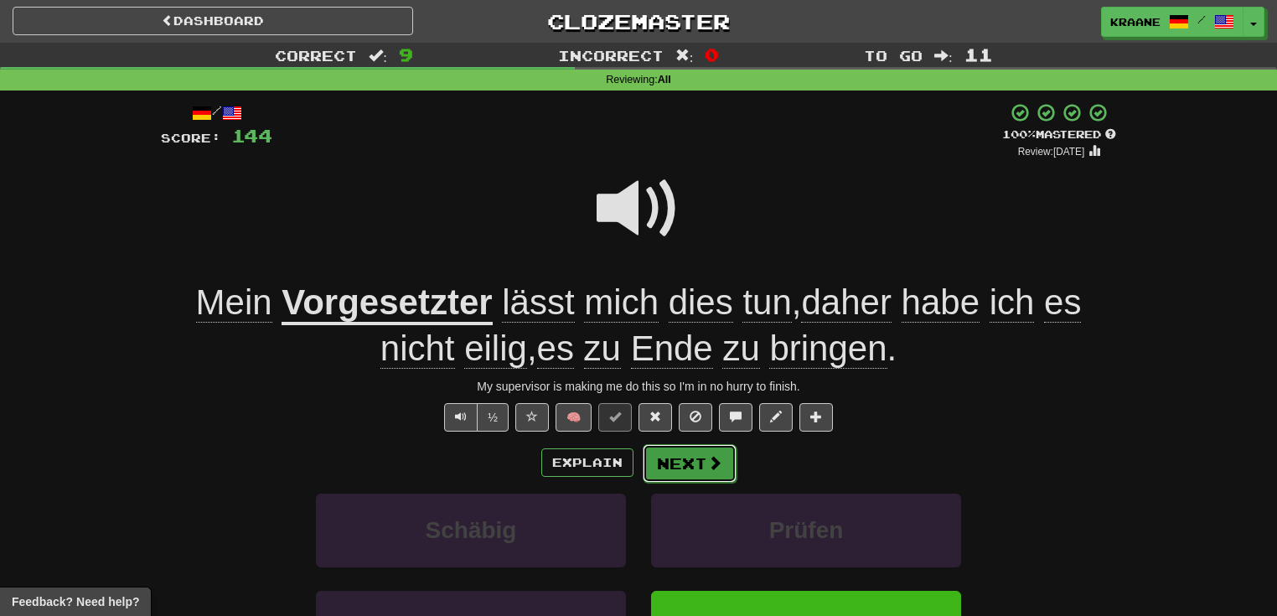
click at [707, 474] on button "Next" at bounding box center [690, 463] width 94 height 39
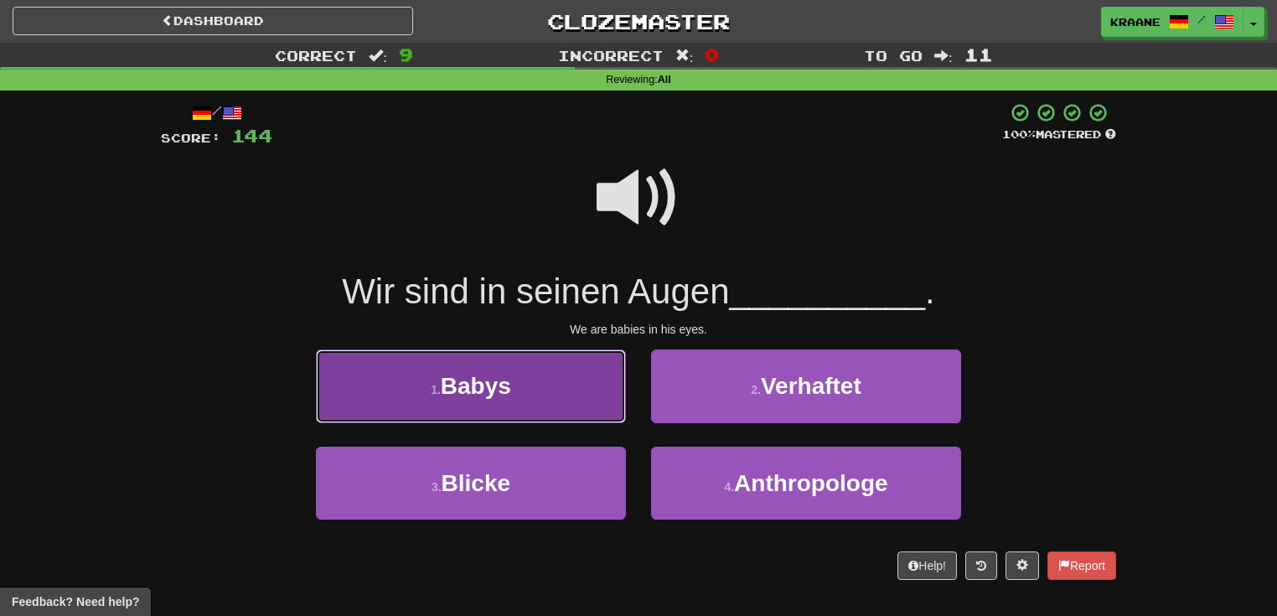
click at [550, 372] on button "1 . Babys" at bounding box center [471, 385] width 310 height 73
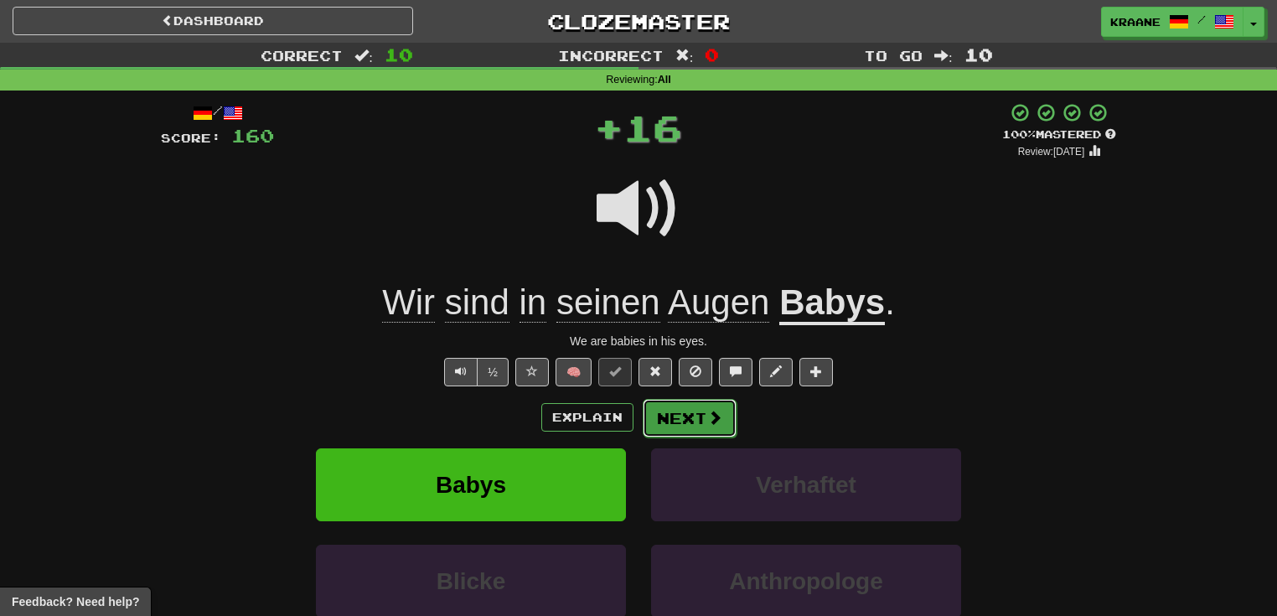
click at [721, 416] on button "Next" at bounding box center [690, 418] width 94 height 39
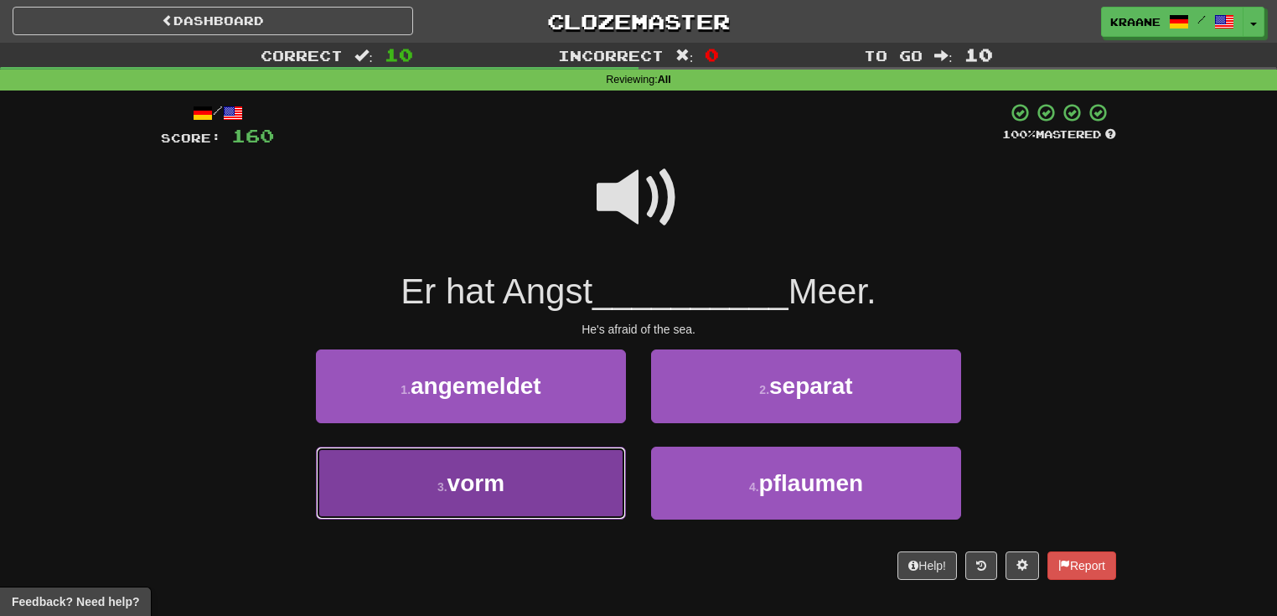
click at [585, 476] on button "3 . vorm" at bounding box center [471, 483] width 310 height 73
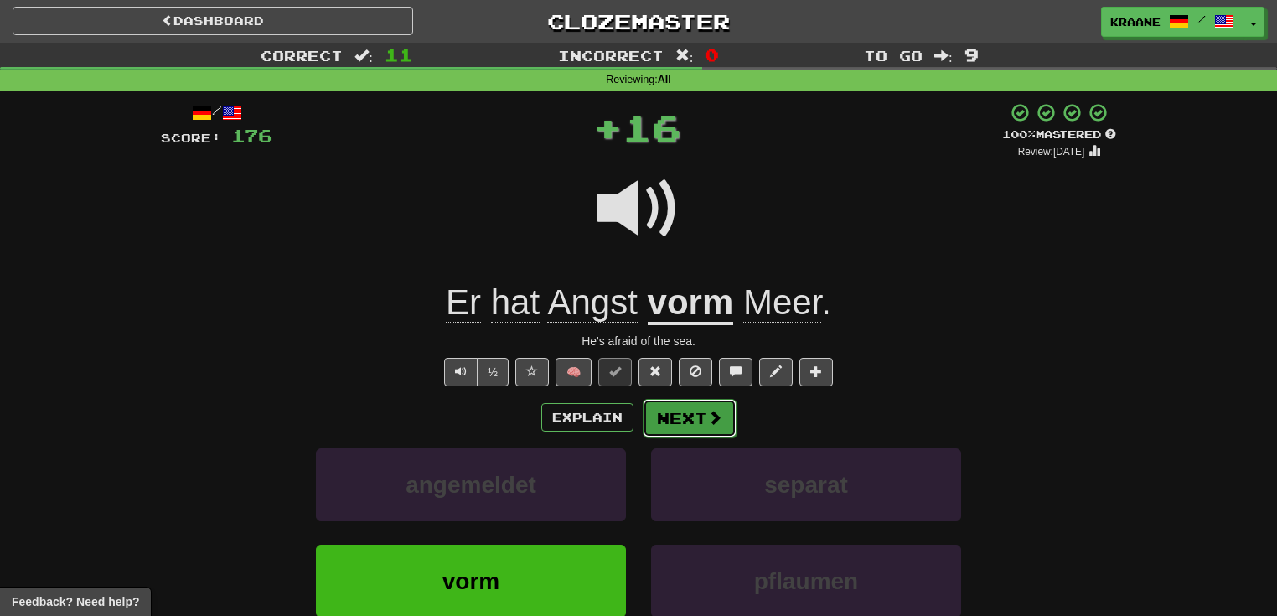
click at [669, 426] on button "Next" at bounding box center [690, 418] width 94 height 39
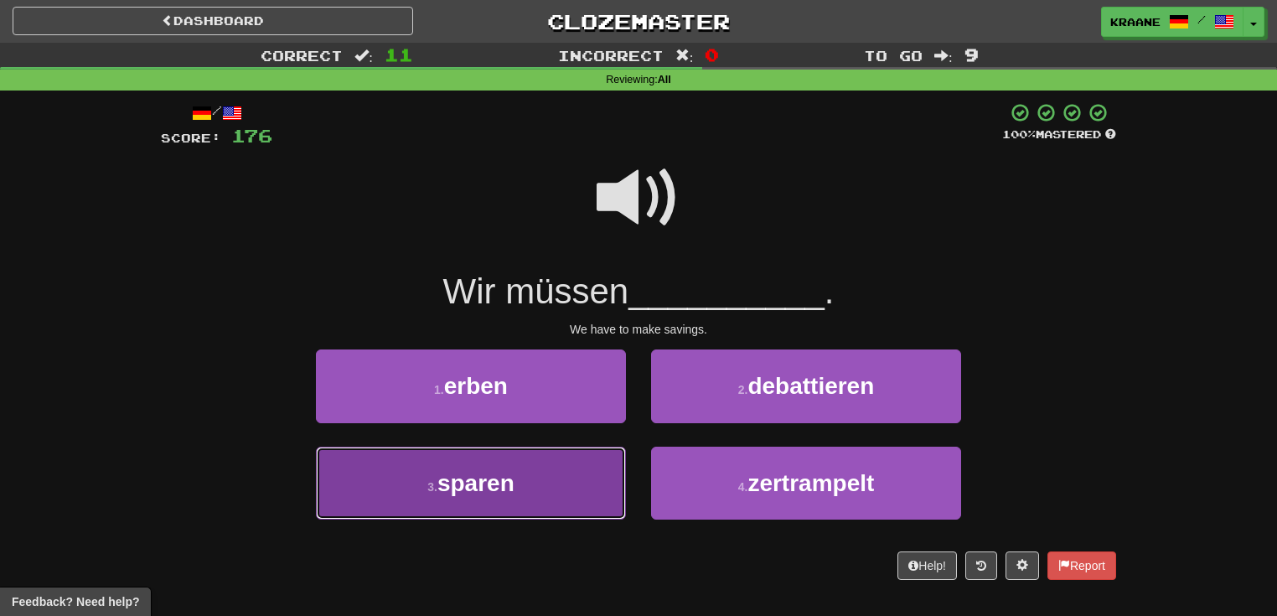
click at [563, 489] on button "3 . sparen" at bounding box center [471, 483] width 310 height 73
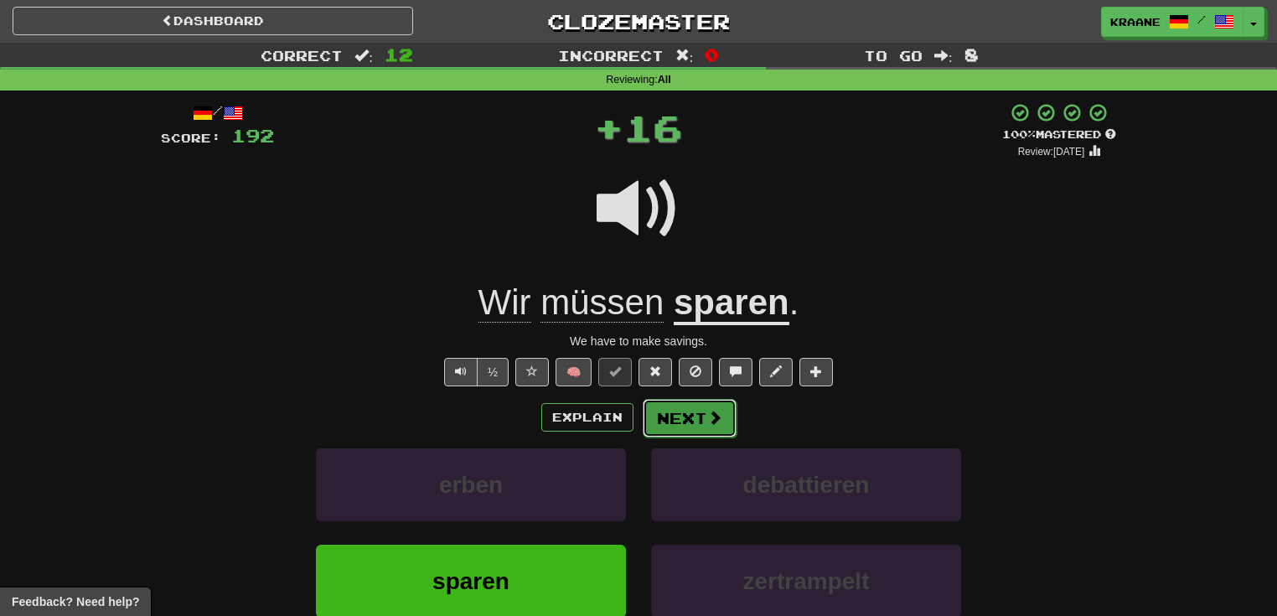
click at [679, 425] on button "Next" at bounding box center [690, 418] width 94 height 39
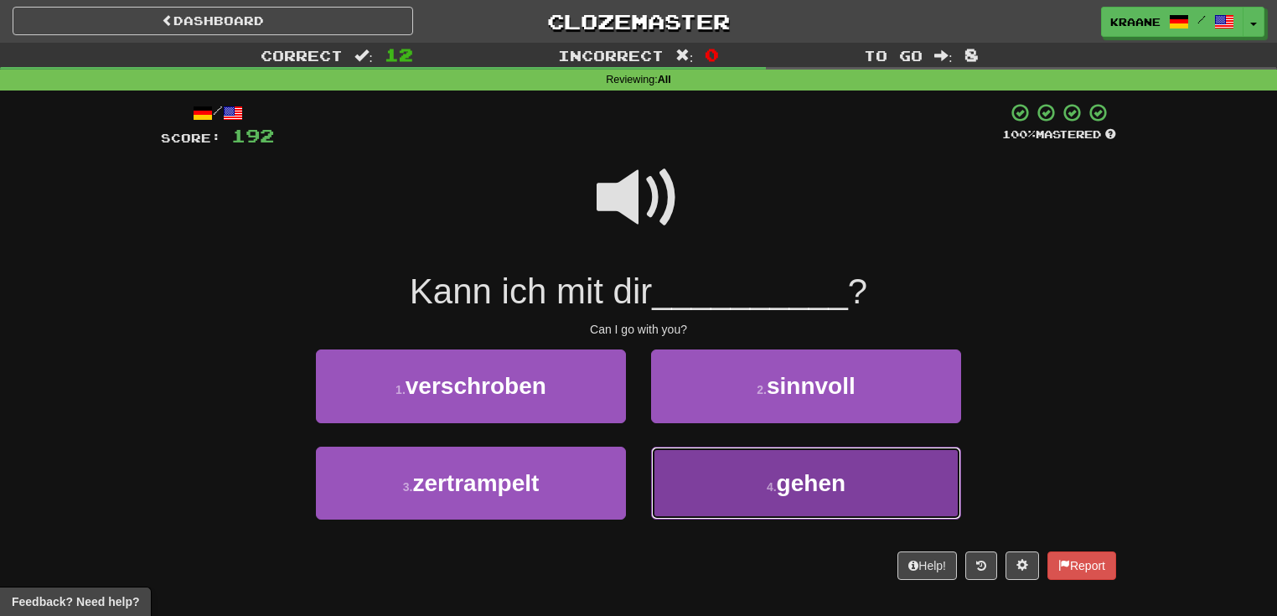
click at [721, 496] on button "4 . gehen" at bounding box center [806, 483] width 310 height 73
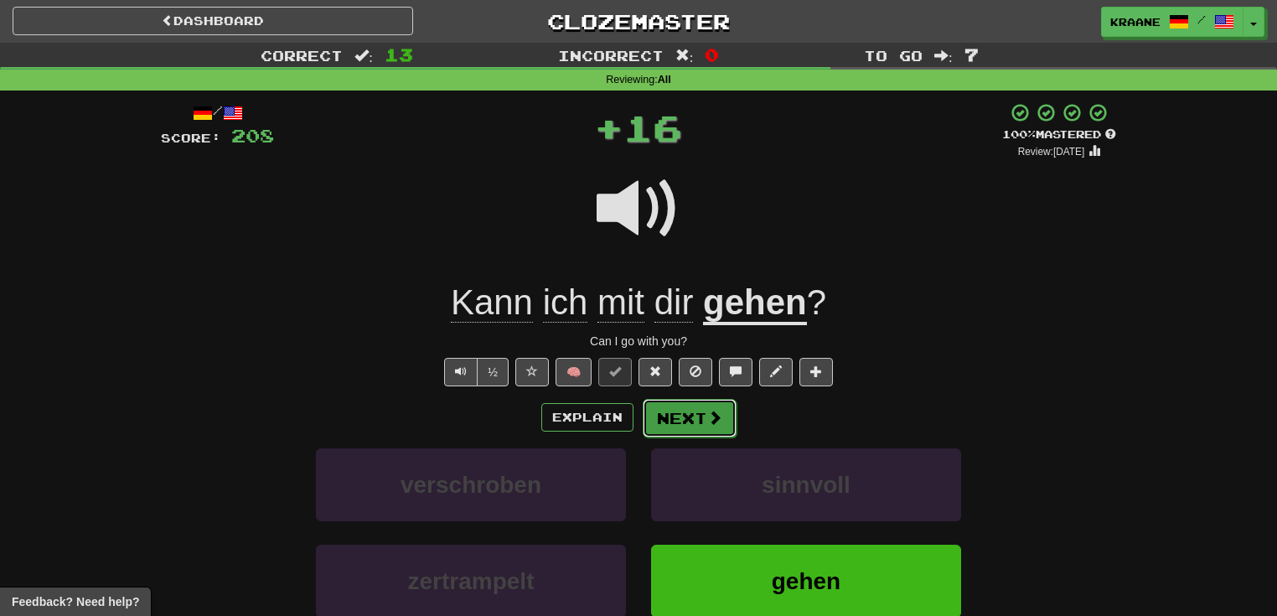
click at [714, 434] on button "Next" at bounding box center [690, 418] width 94 height 39
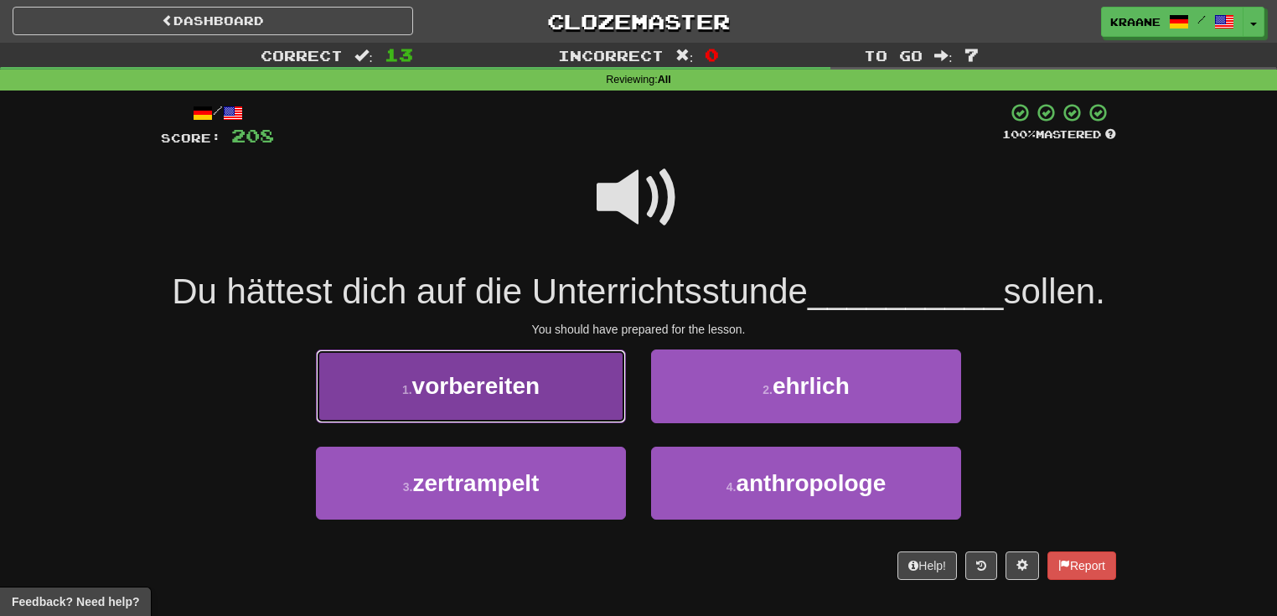
click at [564, 399] on button "1 . vorbereiten" at bounding box center [471, 385] width 310 height 73
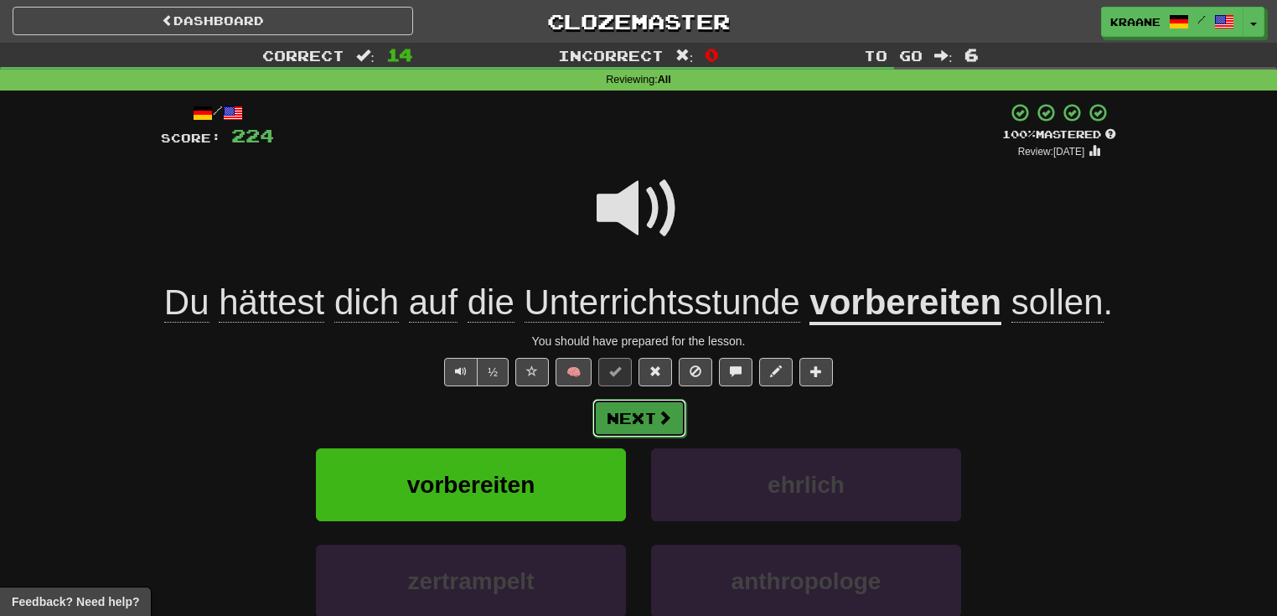
click at [631, 422] on button "Next" at bounding box center [640, 418] width 94 height 39
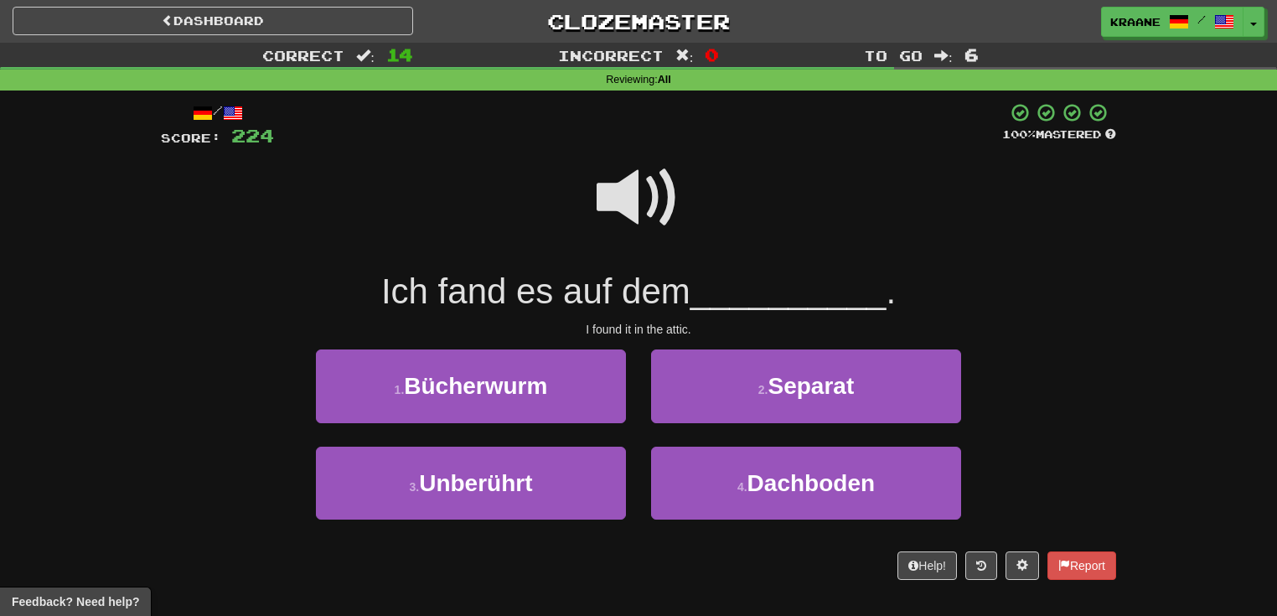
click at [649, 196] on span at bounding box center [639, 198] width 84 height 84
click at [637, 211] on span at bounding box center [639, 198] width 84 height 84
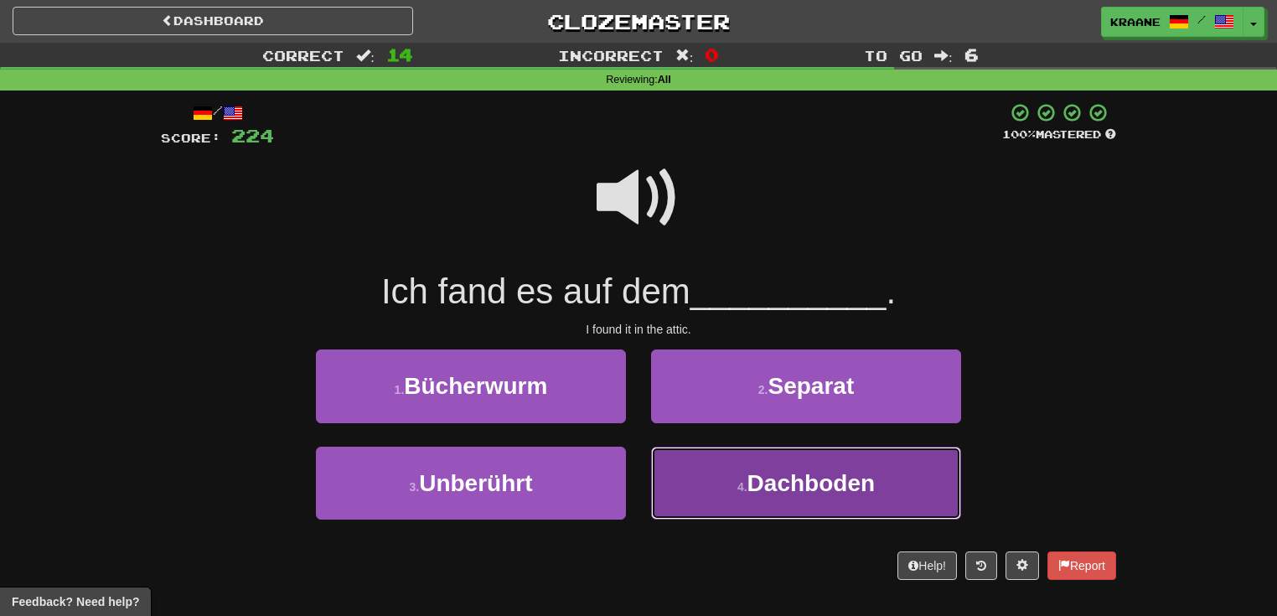
click at [684, 472] on button "4 . Dachboden" at bounding box center [806, 483] width 310 height 73
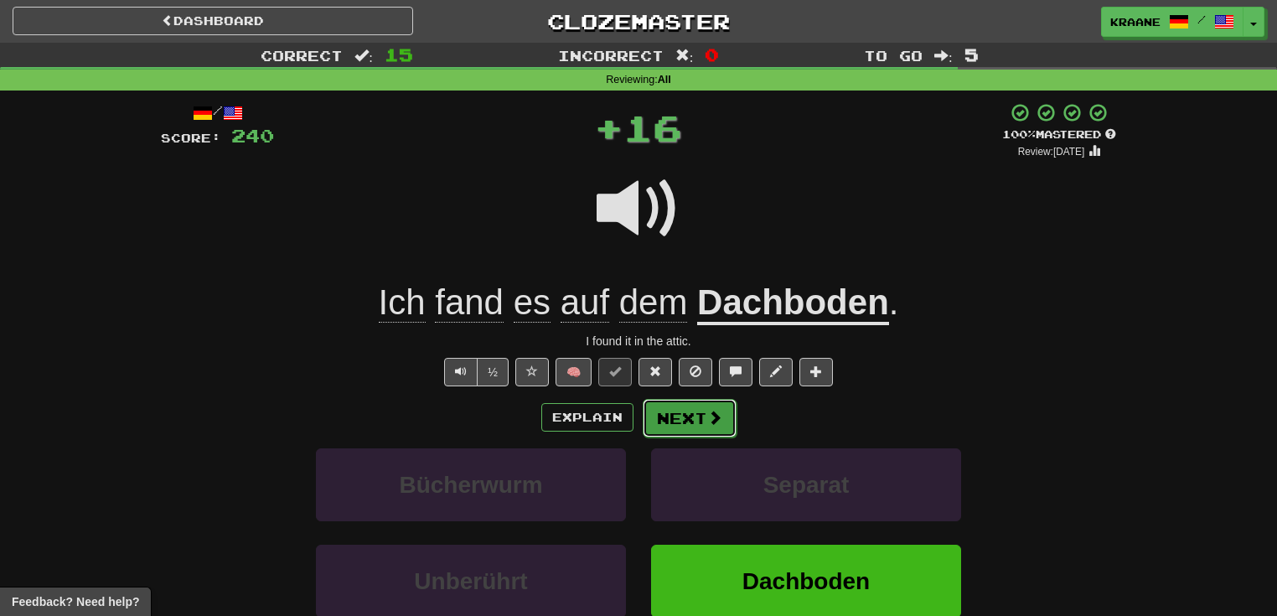
click at [683, 429] on button "Next" at bounding box center [690, 418] width 94 height 39
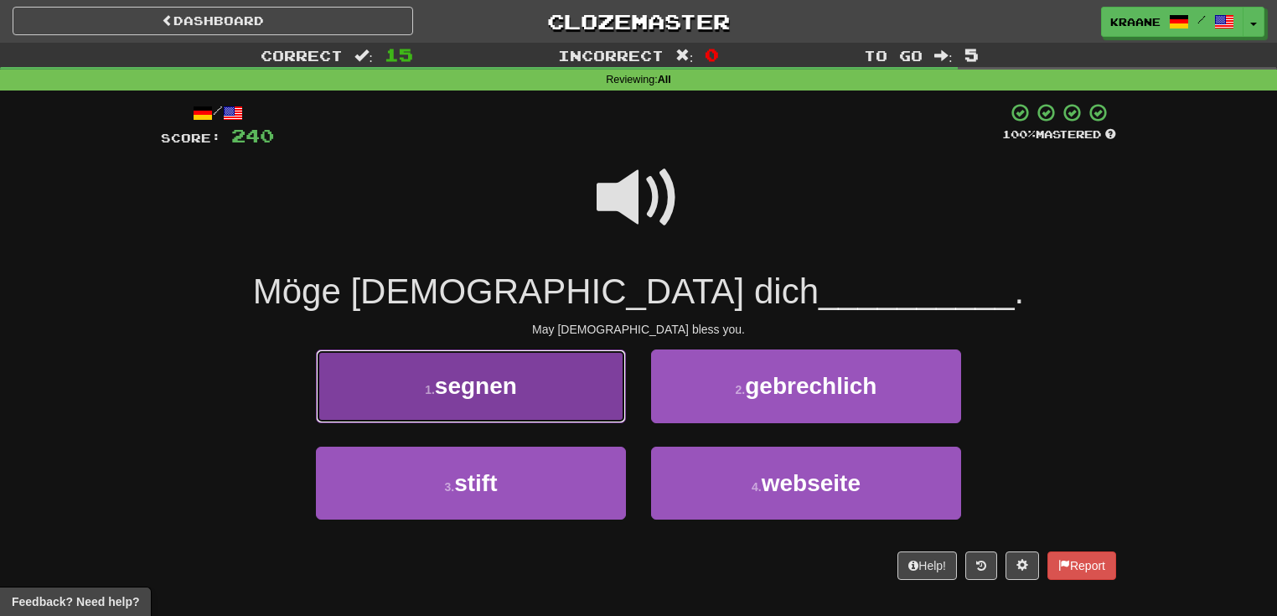
click at [586, 409] on button "1 . segnen" at bounding box center [471, 385] width 310 height 73
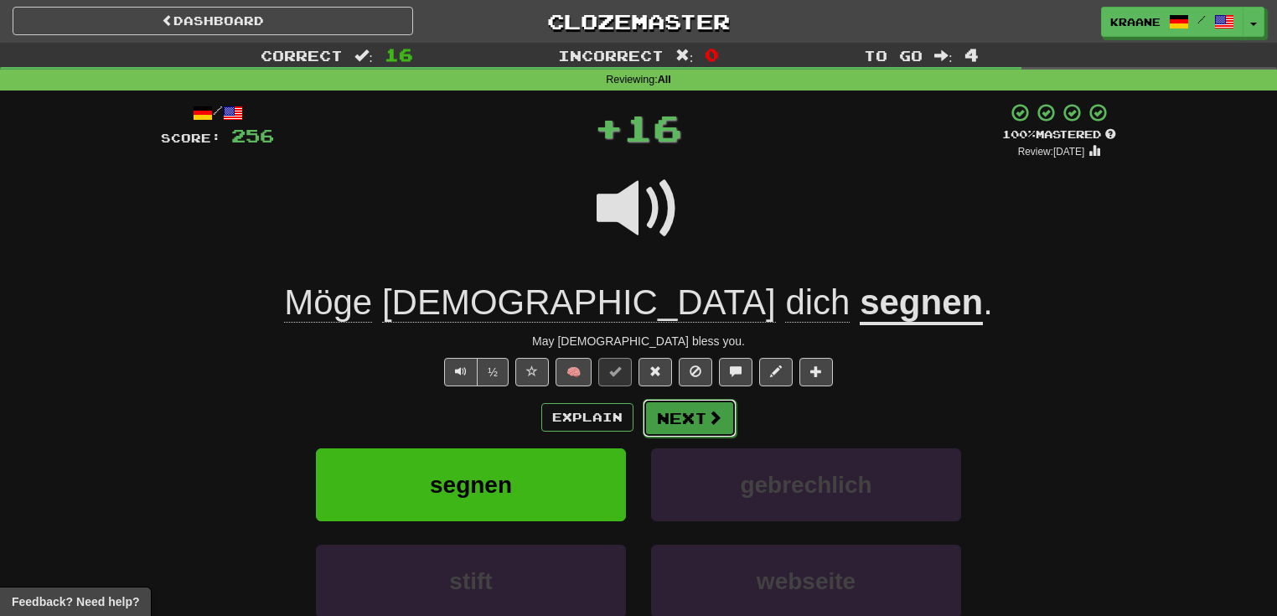
click at [695, 428] on button "Next" at bounding box center [690, 418] width 94 height 39
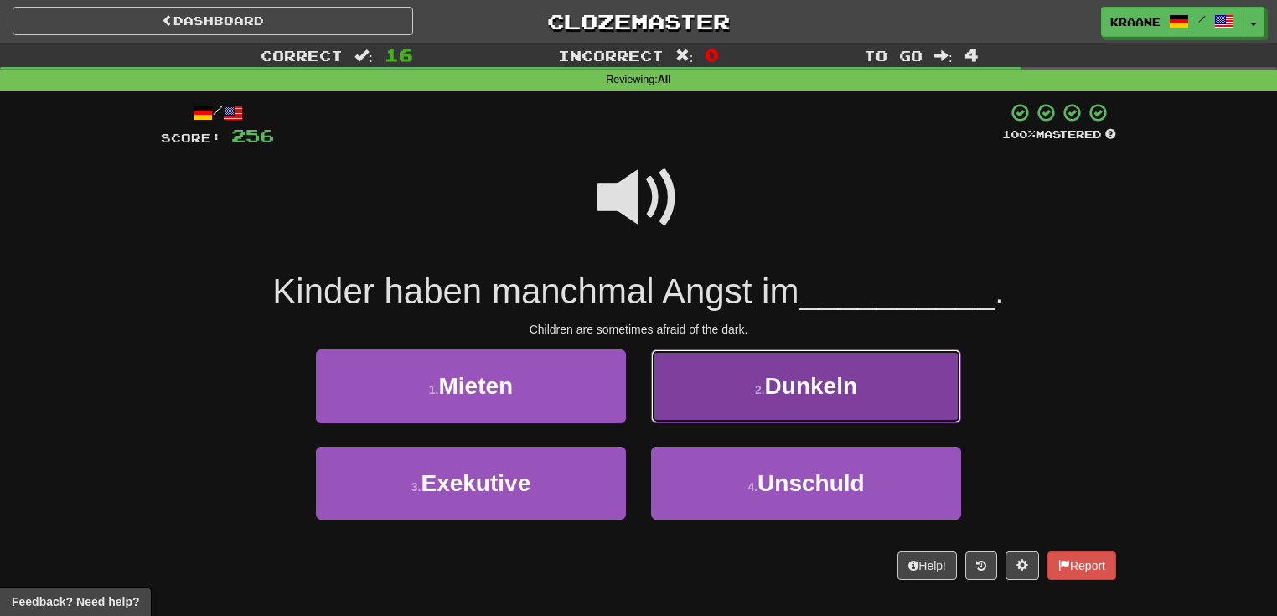
click at [698, 410] on button "2 . Dunkeln" at bounding box center [806, 385] width 310 height 73
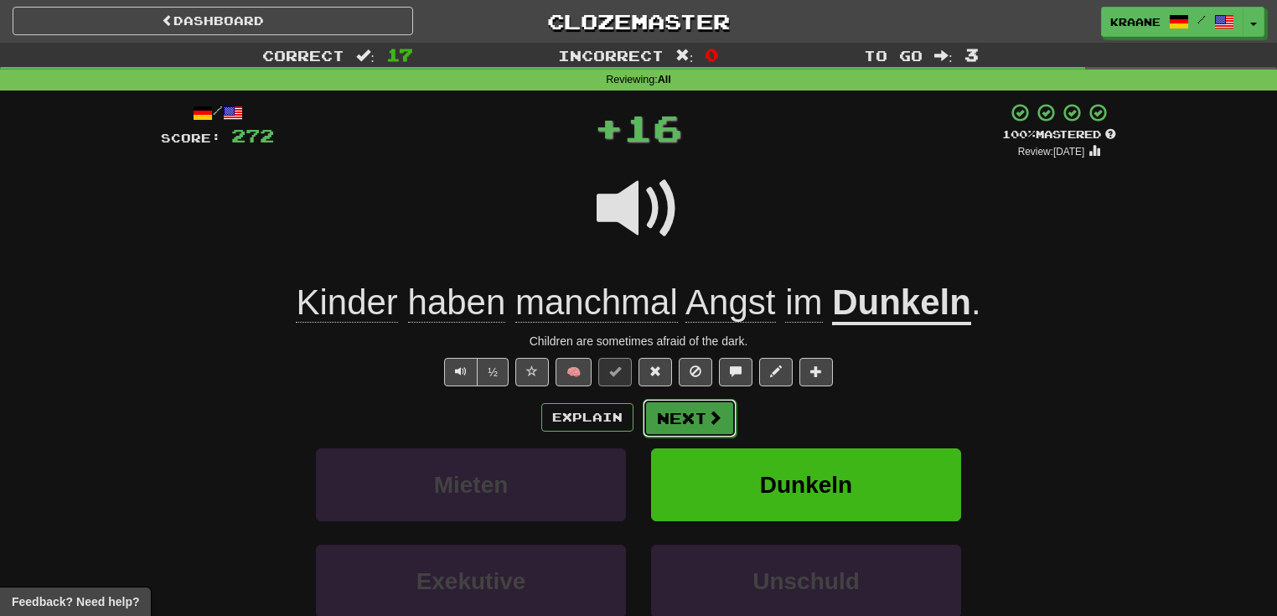
click at [707, 423] on span at bounding box center [714, 417] width 15 height 15
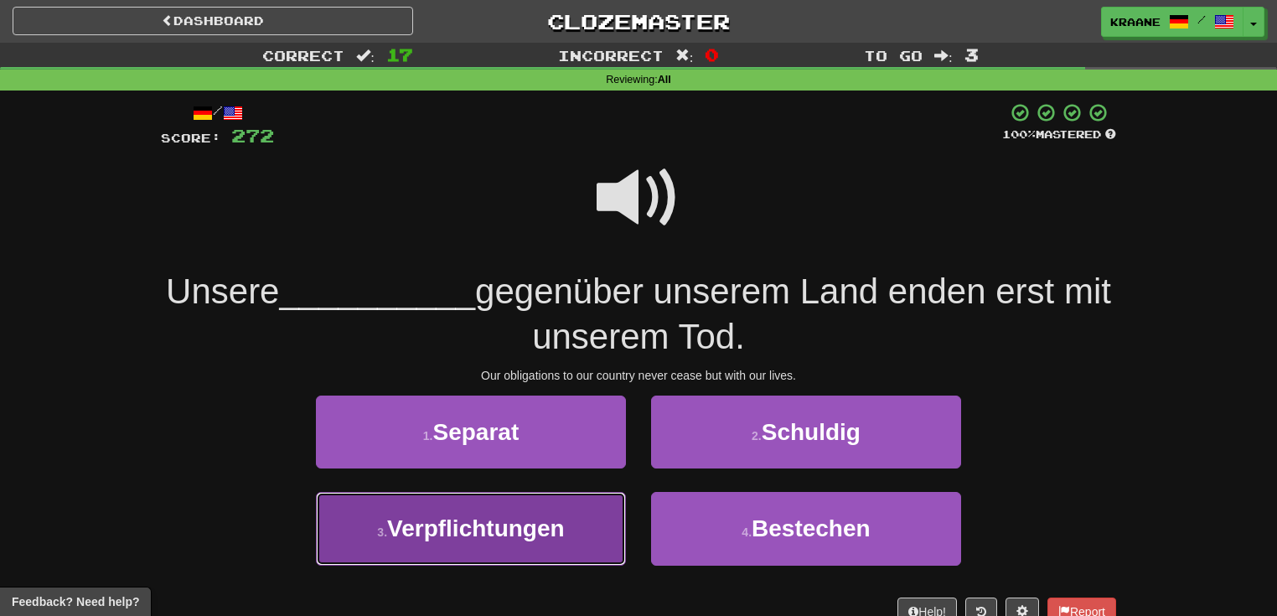
click at [579, 531] on button "3 . Verpflichtungen" at bounding box center [471, 528] width 310 height 73
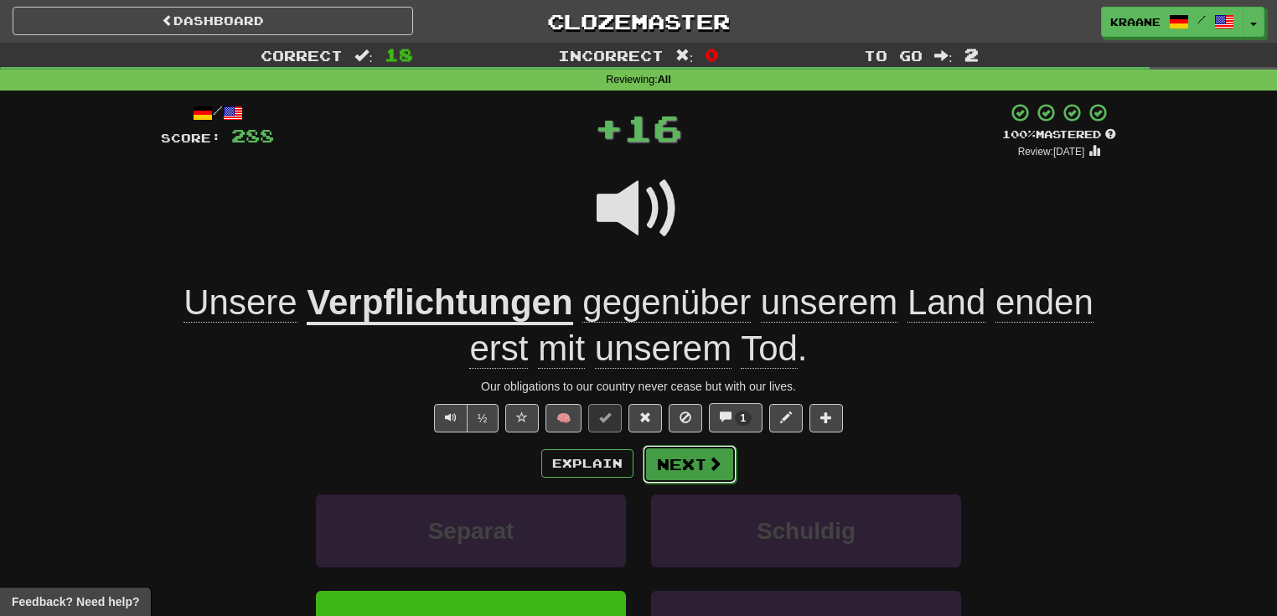
click at [686, 463] on button "Next" at bounding box center [690, 464] width 94 height 39
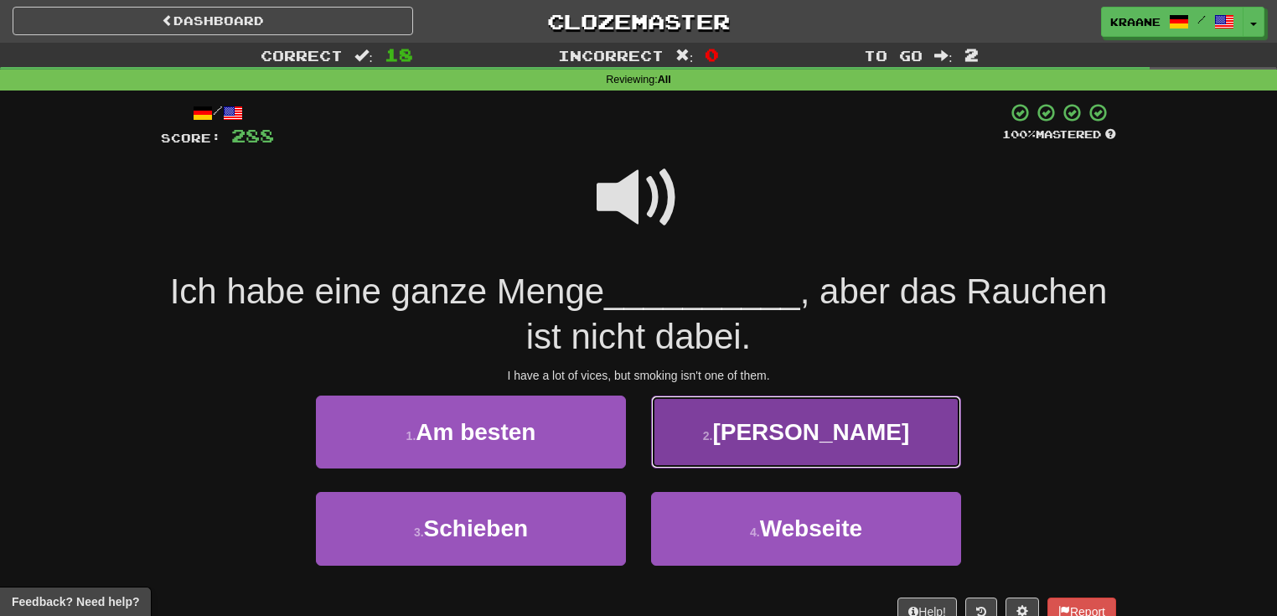
click at [815, 444] on span "Laster" at bounding box center [810, 432] width 197 height 26
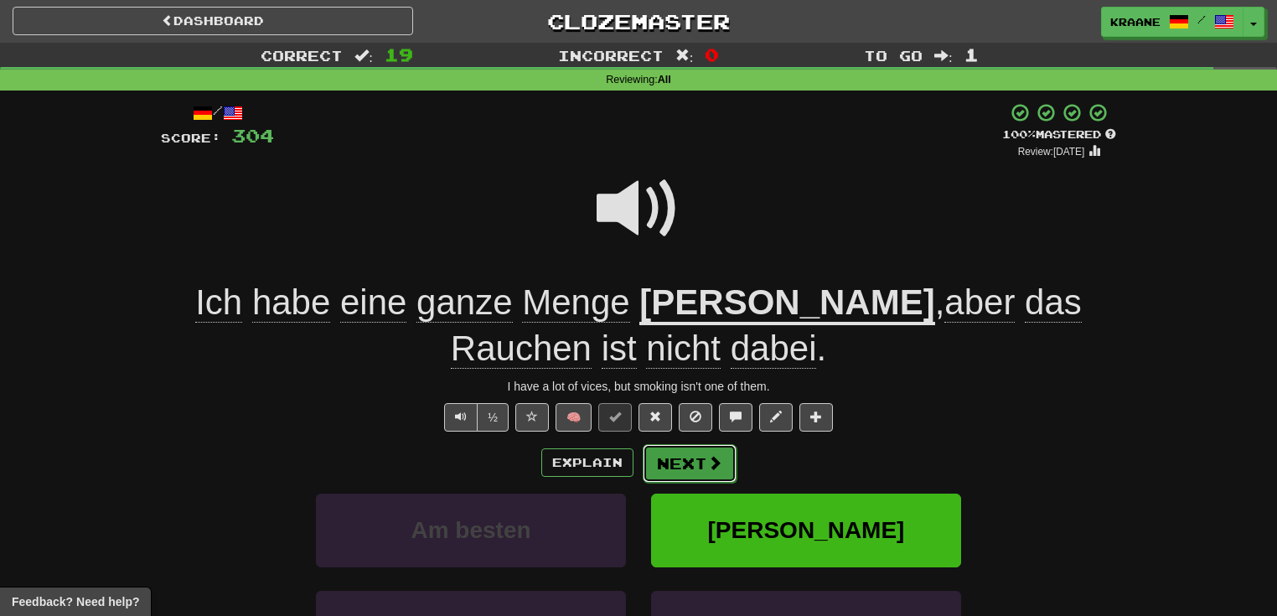
click at [701, 465] on button "Next" at bounding box center [690, 463] width 94 height 39
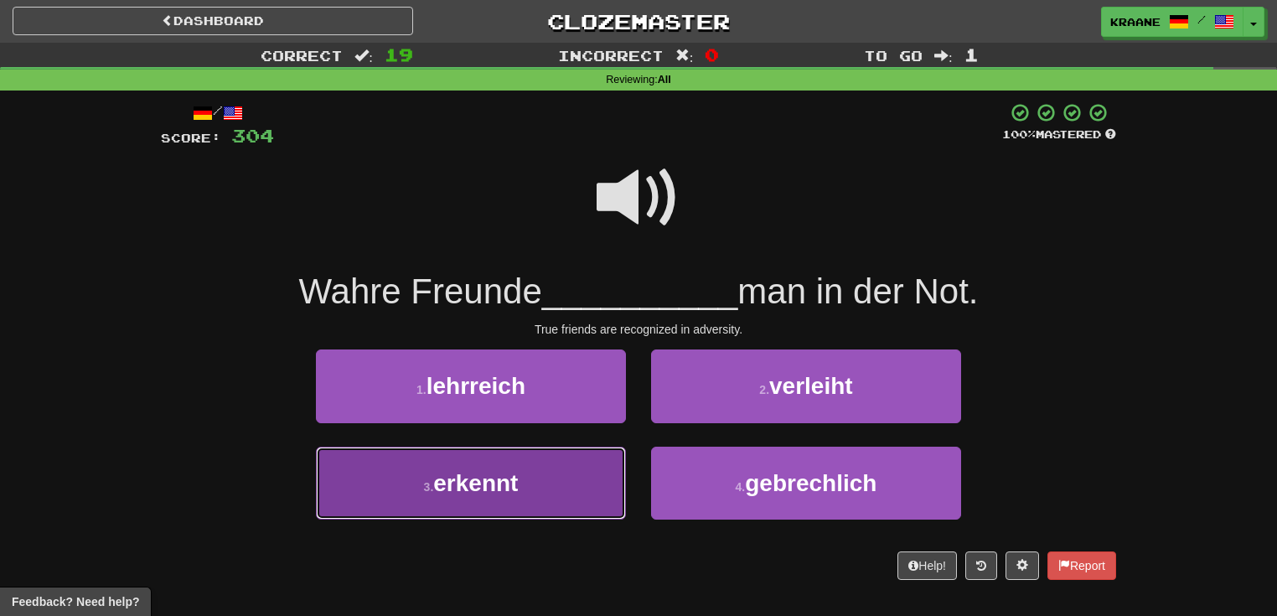
click at [563, 492] on button "3 . erkennt" at bounding box center [471, 483] width 310 height 73
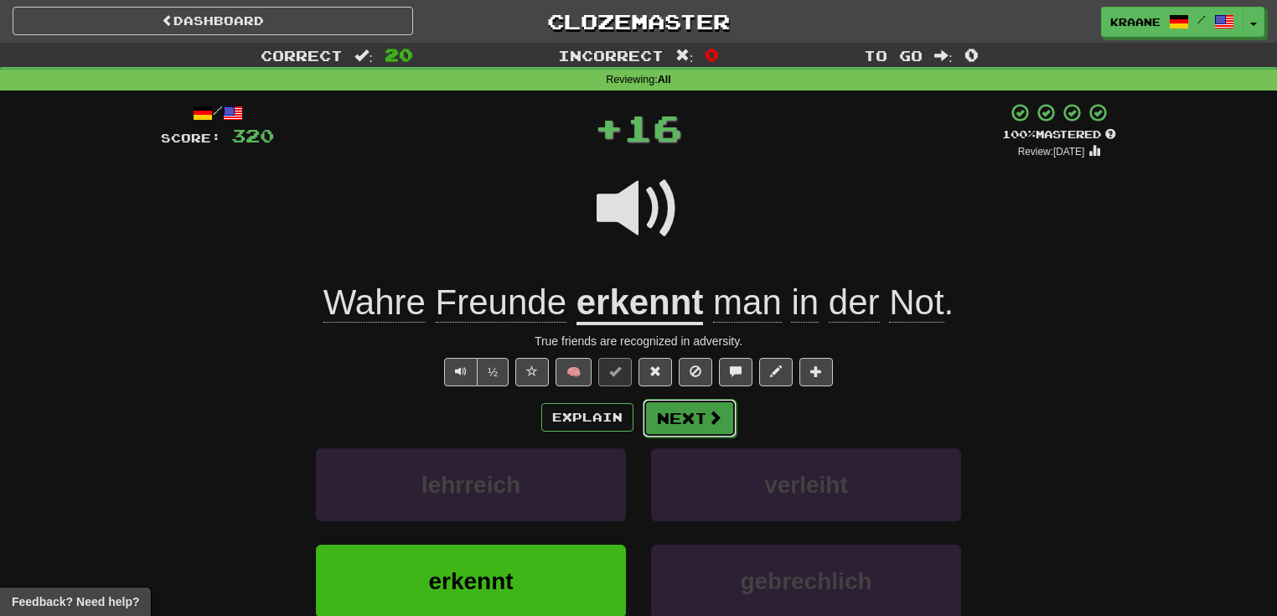
click at [712, 426] on button "Next" at bounding box center [690, 418] width 94 height 39
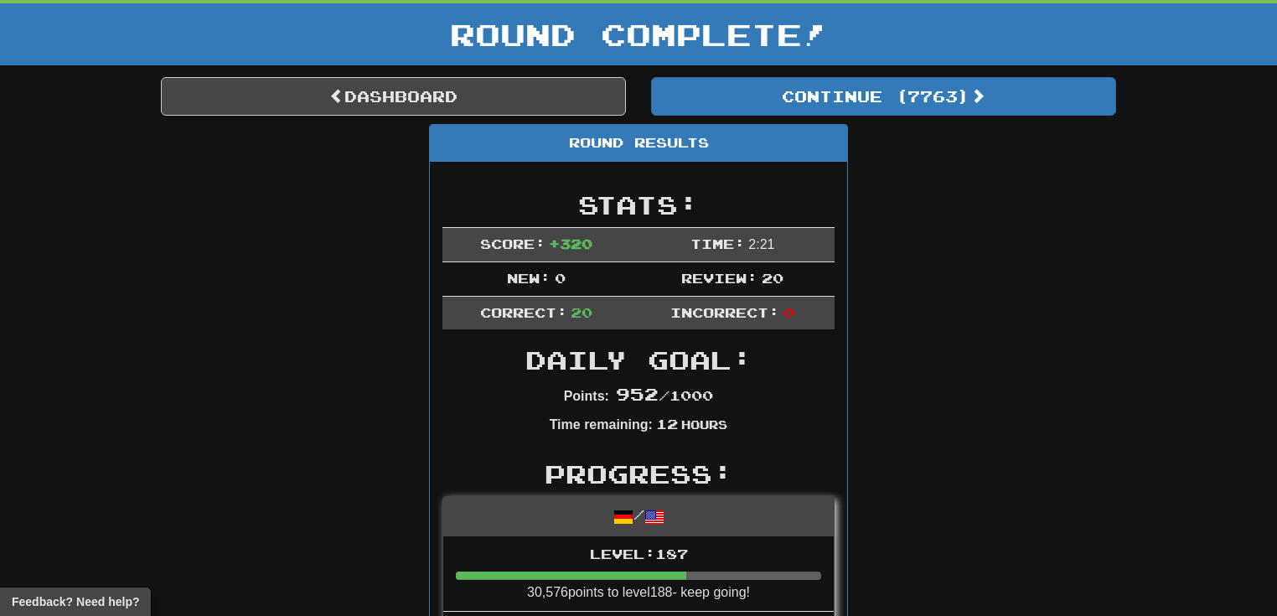
scroll to position [73, 0]
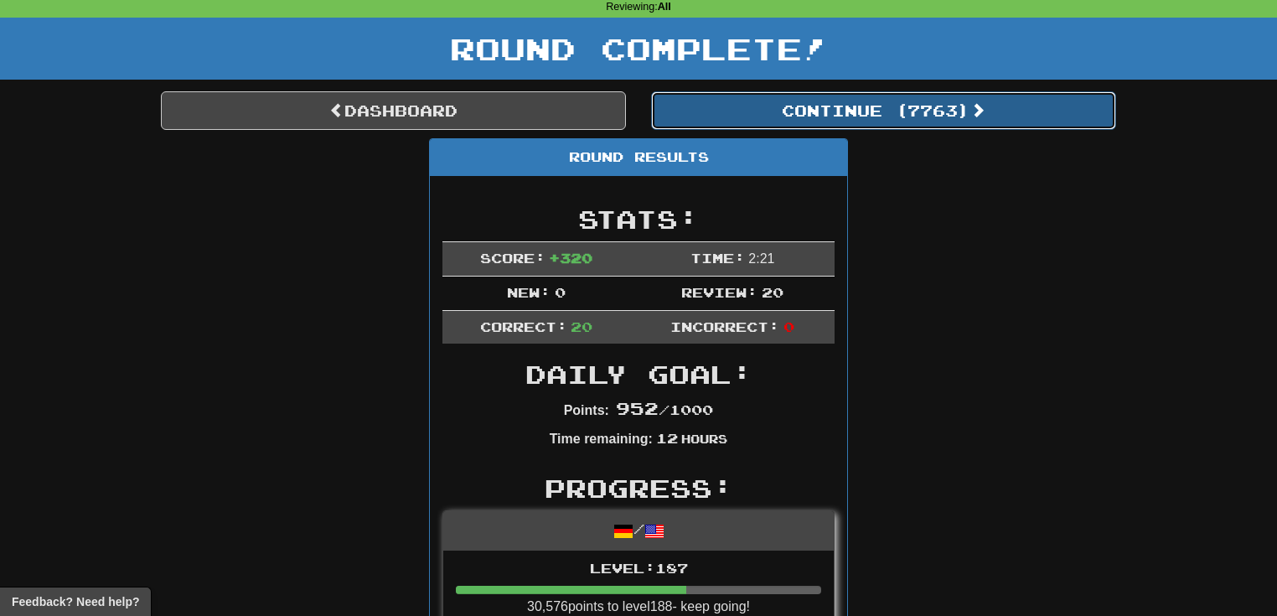
click at [840, 109] on button "Continue ( 7763 )" at bounding box center [883, 110] width 465 height 39
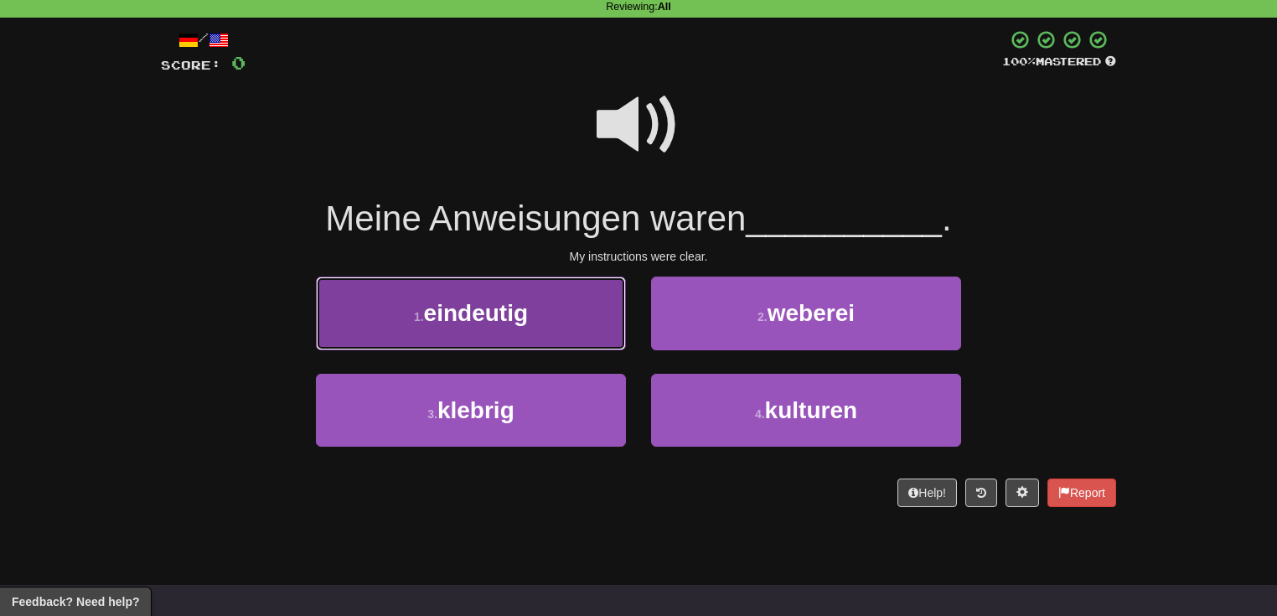
click at [590, 325] on button "1 . eindeutig" at bounding box center [471, 313] width 310 height 73
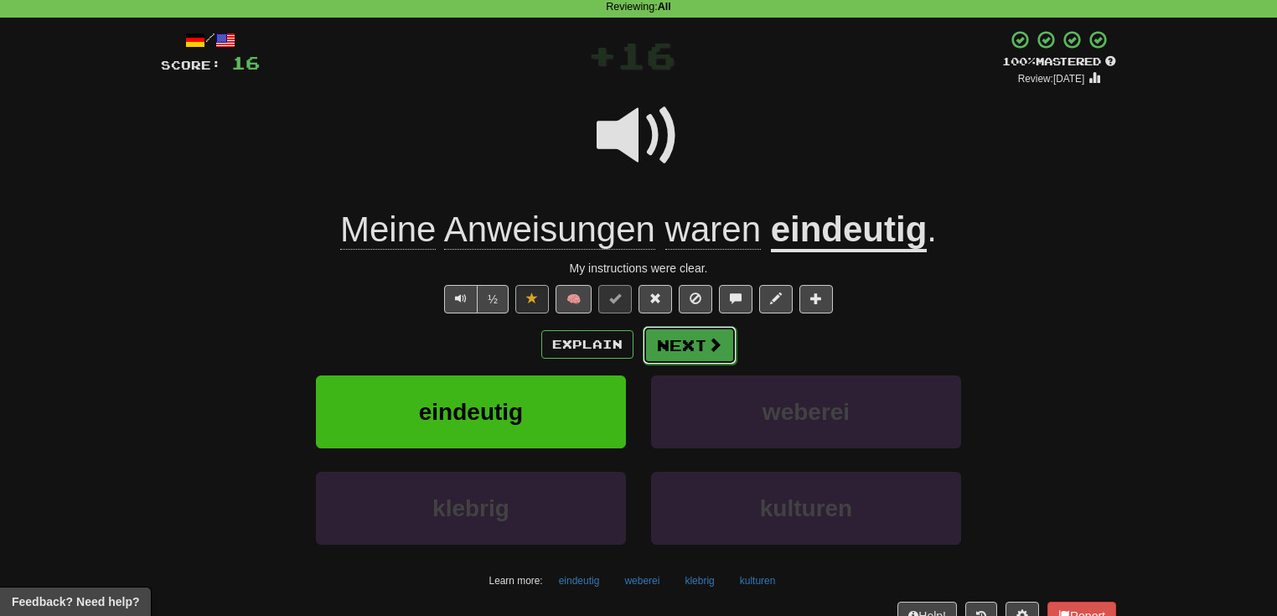
click at [707, 351] on span at bounding box center [714, 344] width 15 height 15
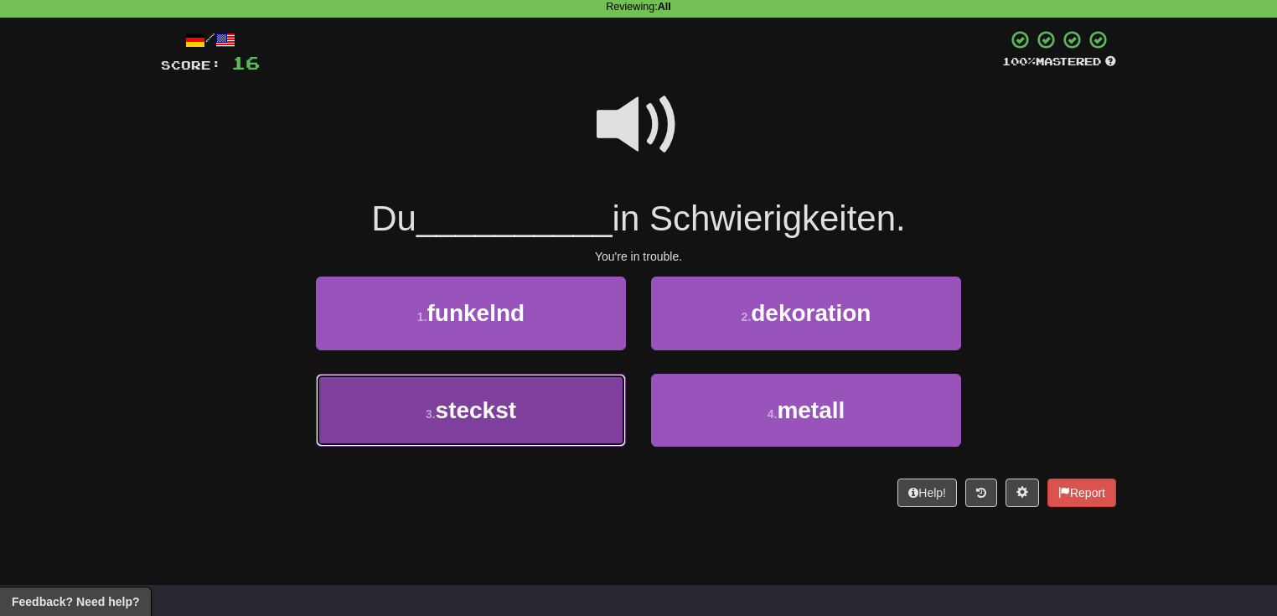
click at [583, 412] on button "3 . steckst" at bounding box center [471, 410] width 310 height 73
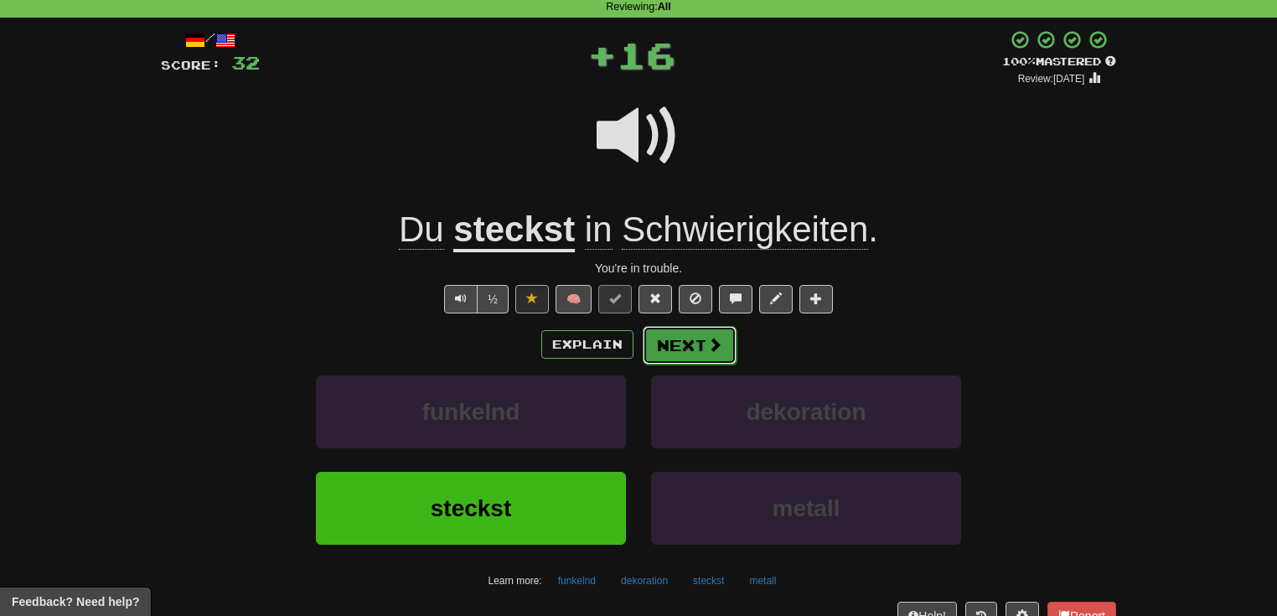
click at [694, 336] on button "Next" at bounding box center [690, 345] width 94 height 39
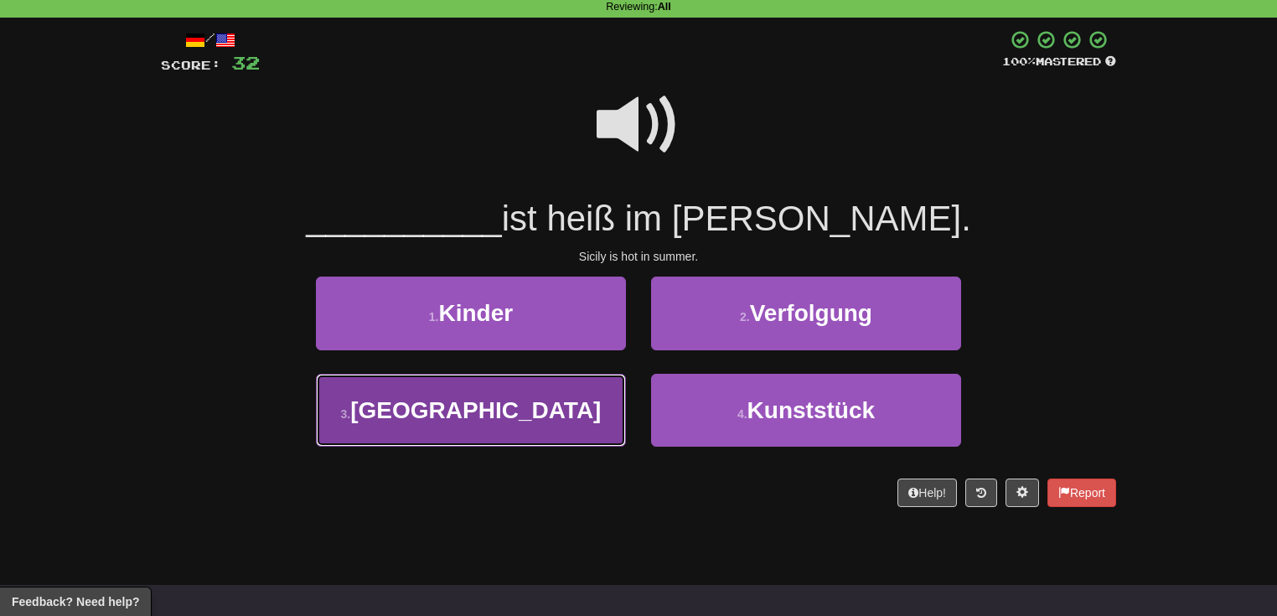
click at [571, 420] on button "3 . Sizilien" at bounding box center [471, 410] width 310 height 73
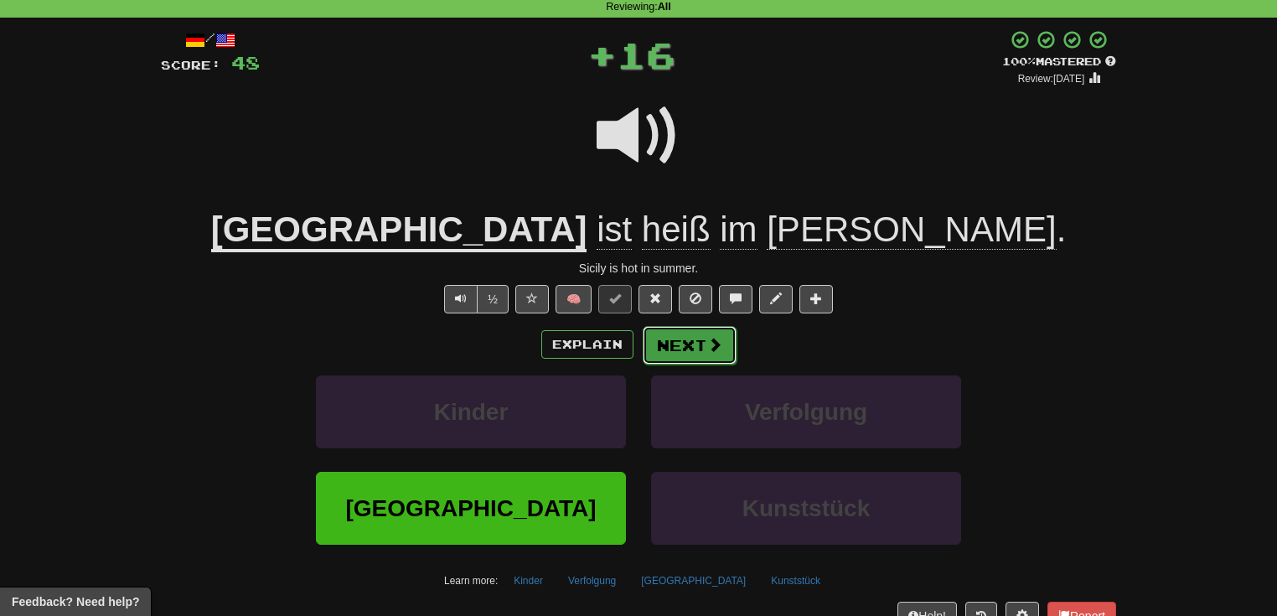
click at [681, 352] on button "Next" at bounding box center [690, 345] width 94 height 39
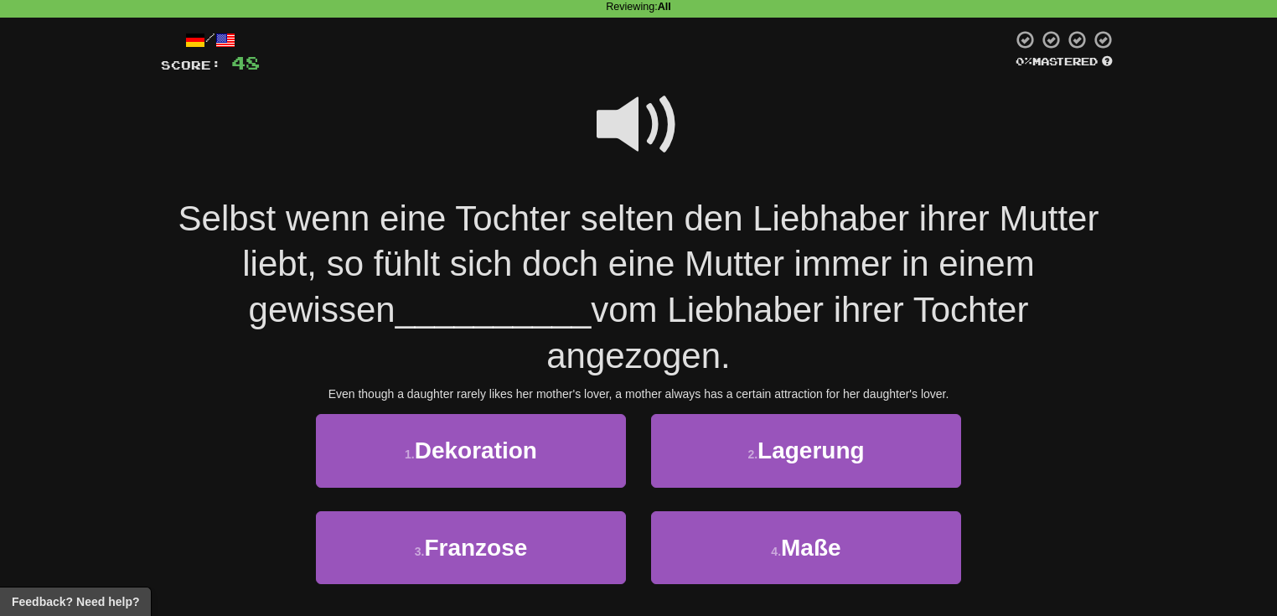
click at [627, 124] on span at bounding box center [639, 125] width 84 height 84
click at [629, 122] on span at bounding box center [639, 125] width 84 height 84
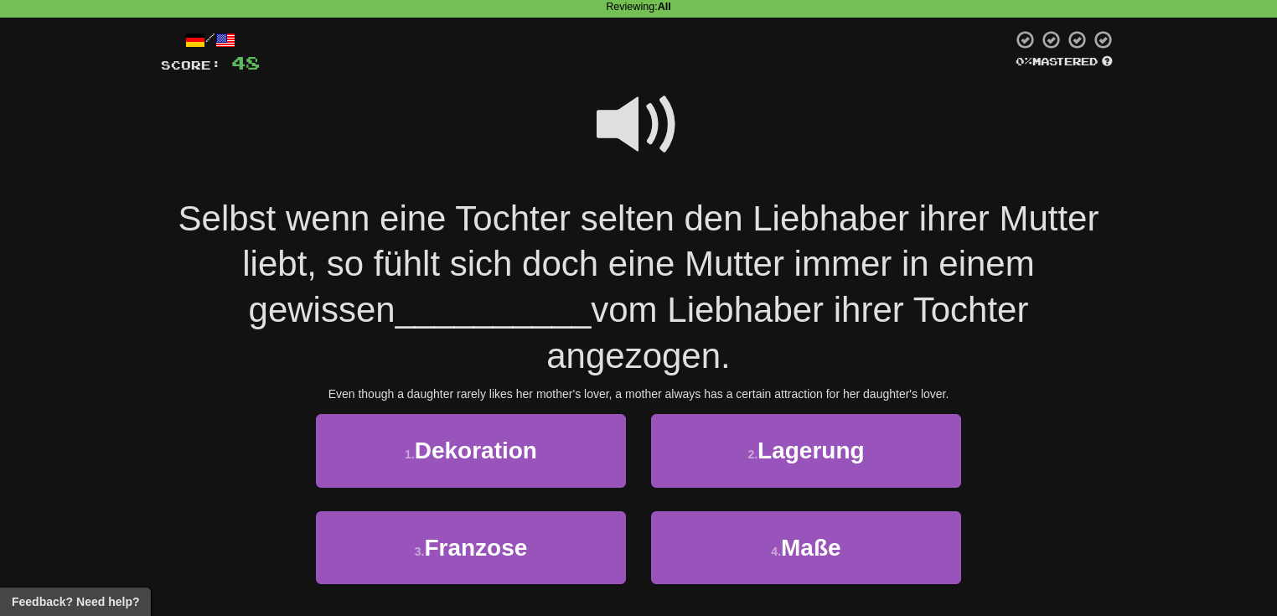
click at [629, 122] on span at bounding box center [639, 125] width 84 height 84
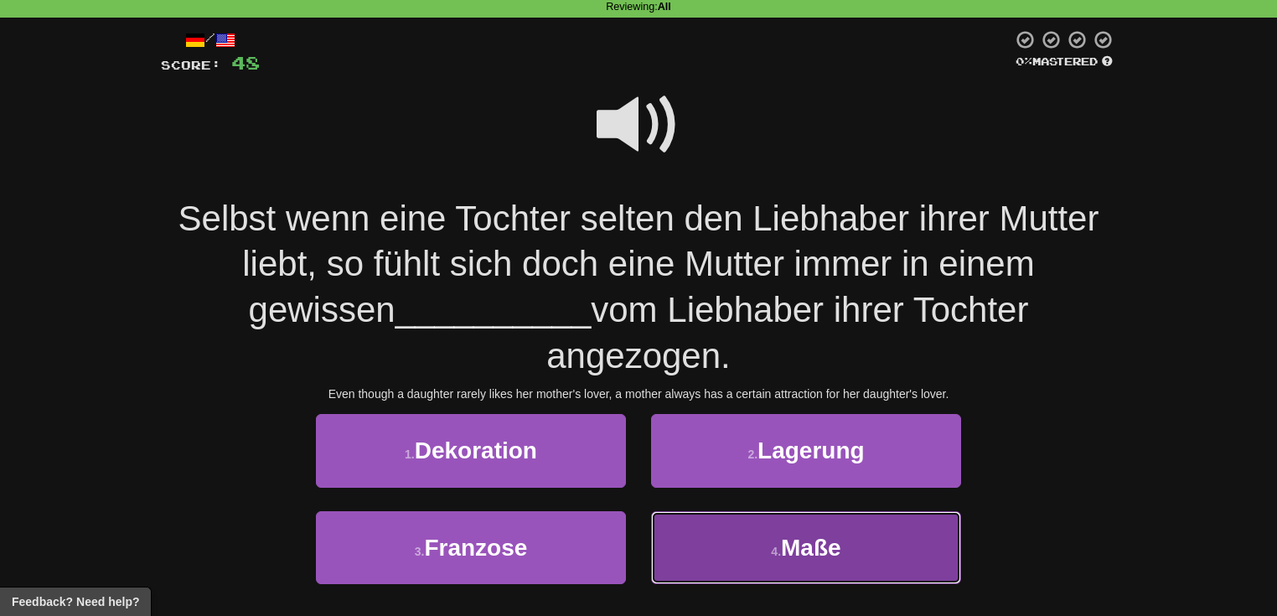
click at [767, 511] on button "4 . Maße" at bounding box center [806, 547] width 310 height 73
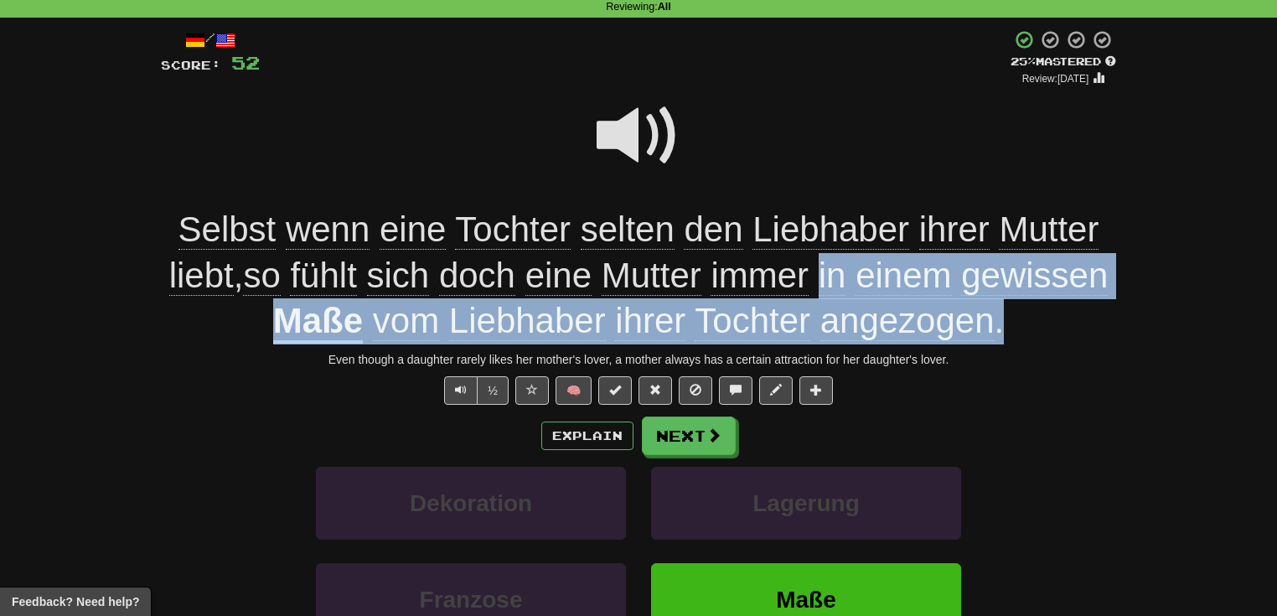
drag, startPoint x: 821, startPoint y: 278, endPoint x: 1108, endPoint y: 305, distance: 287.9
click at [1108, 305] on div "Selbst wenn eine Tochter selten den Liebhaber ihrer Mutter liebt , so fühlt sic…" at bounding box center [638, 275] width 955 height 137
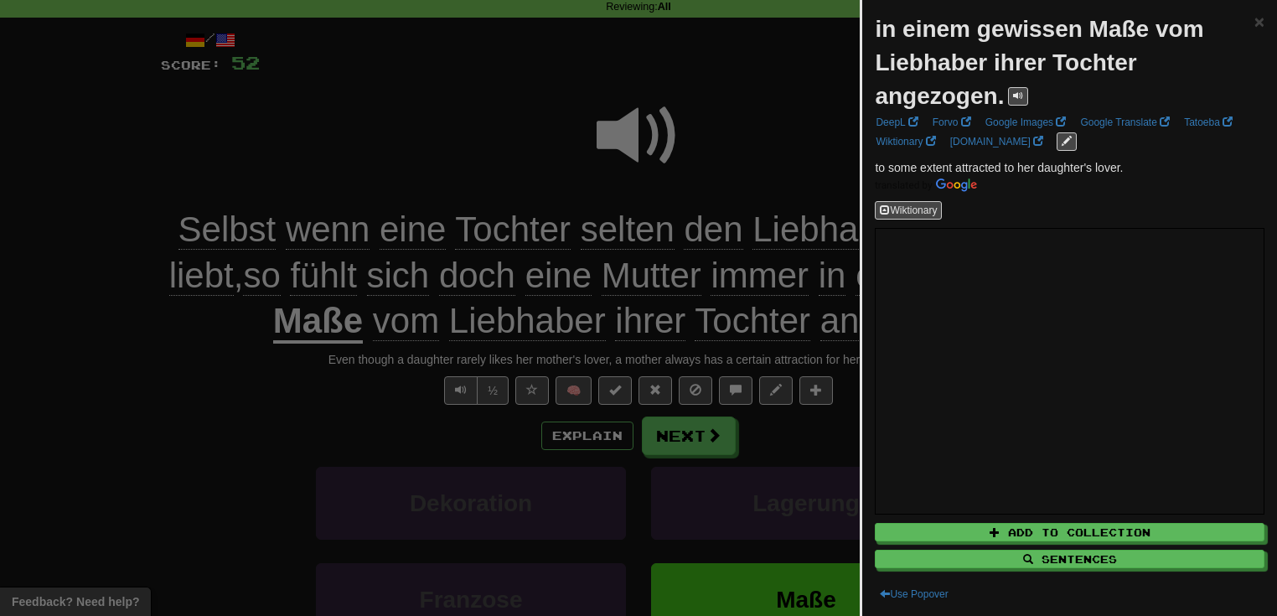
click at [772, 127] on div at bounding box center [638, 308] width 1277 height 616
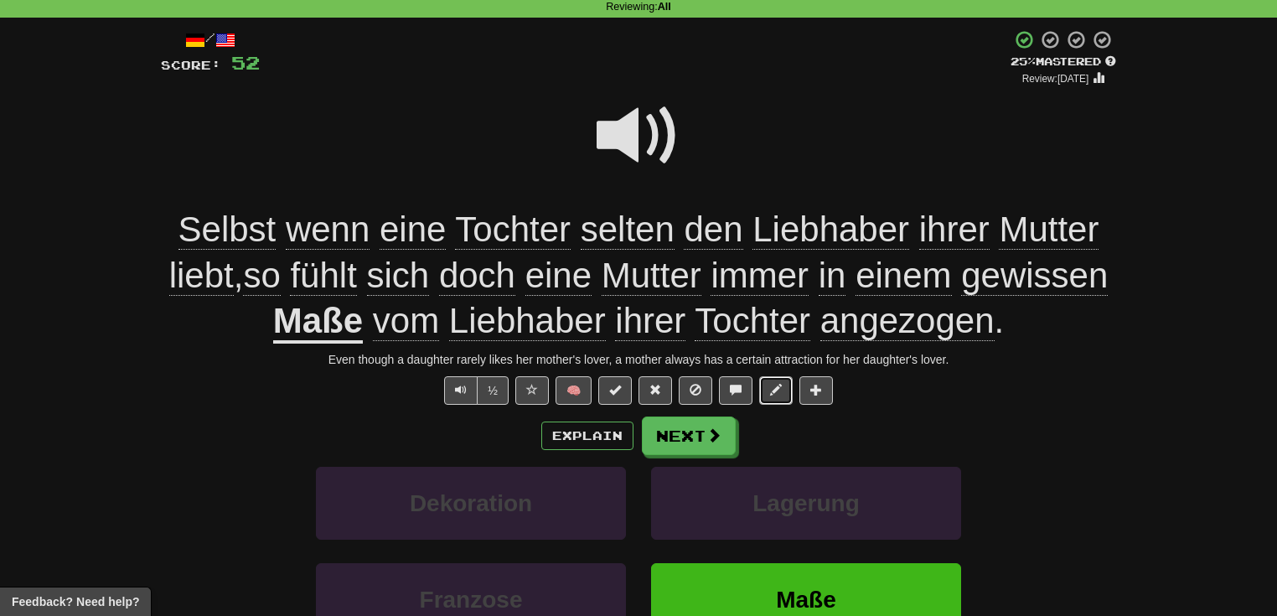
click at [774, 393] on span at bounding box center [776, 390] width 12 height 12
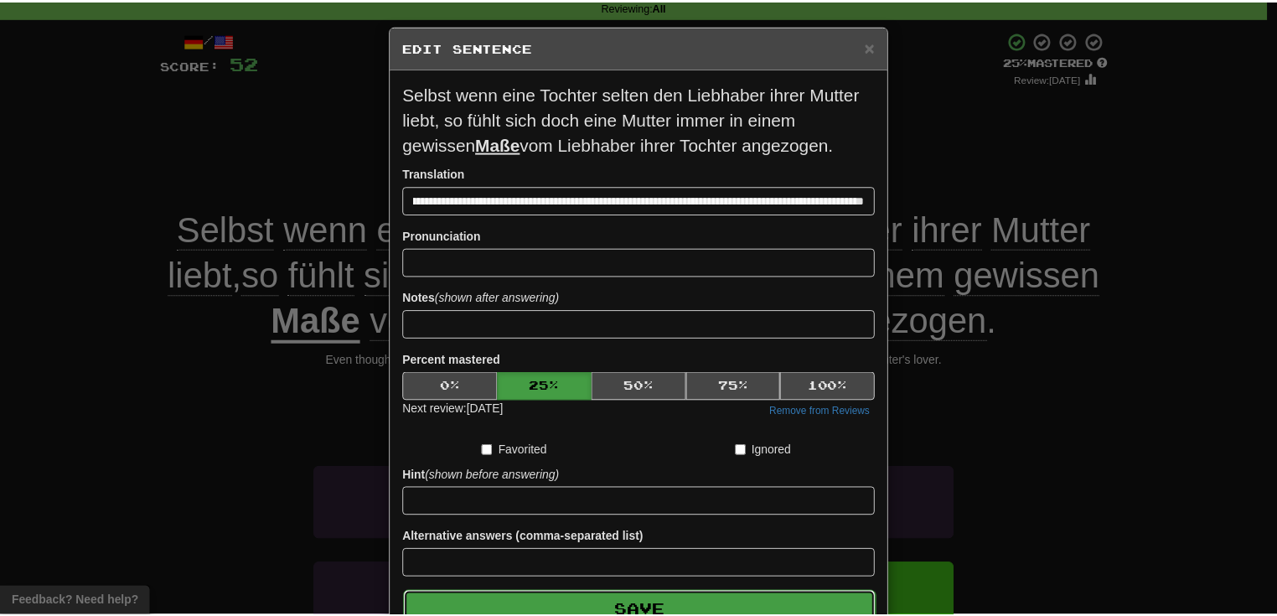
scroll to position [0, 0]
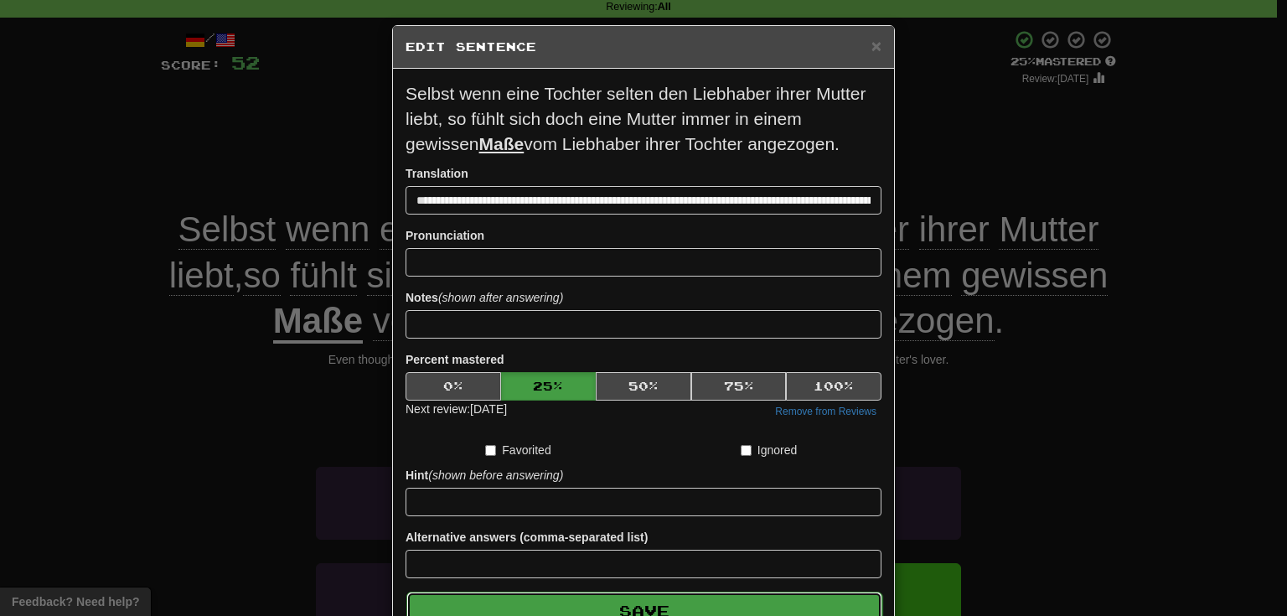
click at [674, 609] on button "Save" at bounding box center [644, 611] width 476 height 39
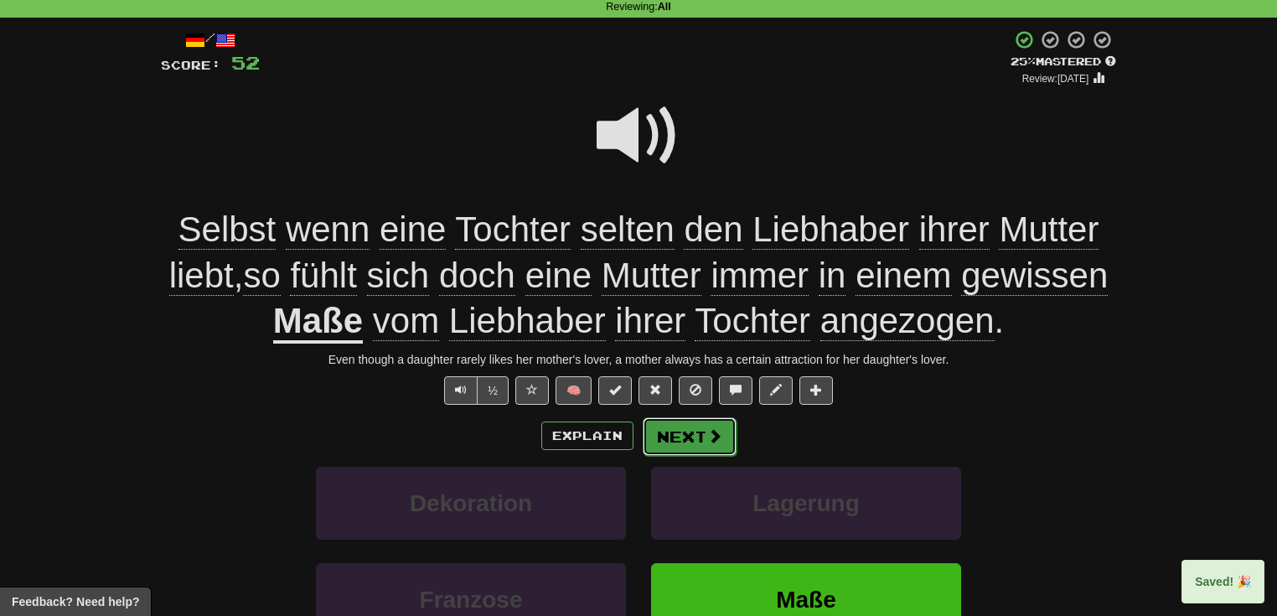
click at [711, 440] on span at bounding box center [714, 435] width 15 height 15
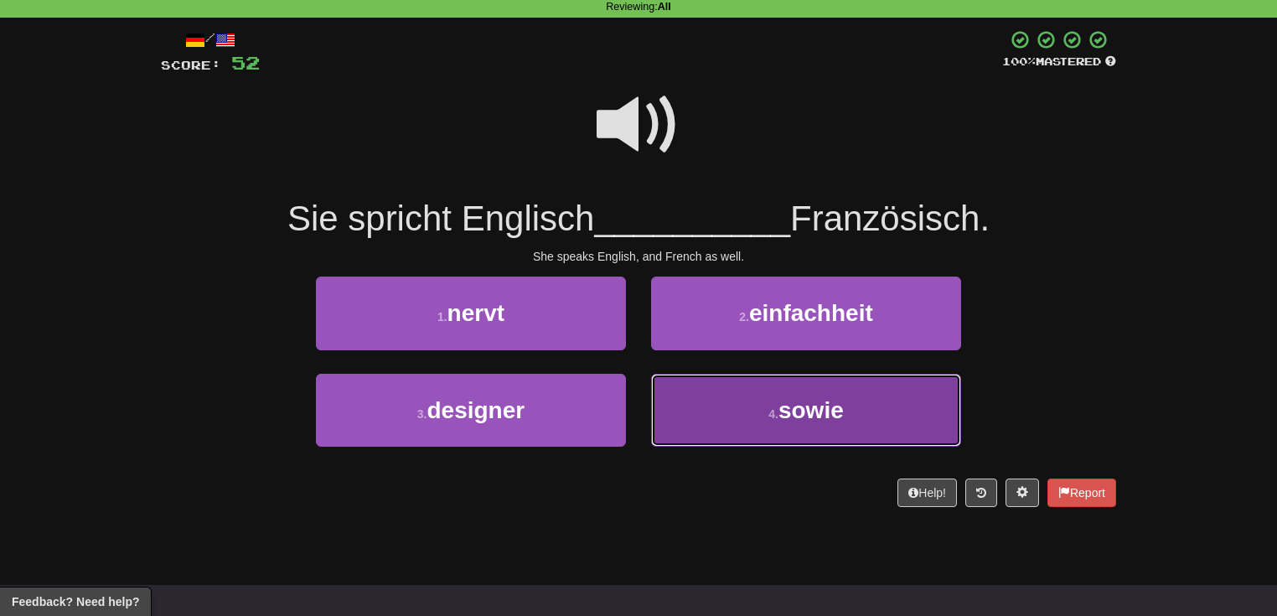
click at [722, 426] on button "4 . sowie" at bounding box center [806, 410] width 310 height 73
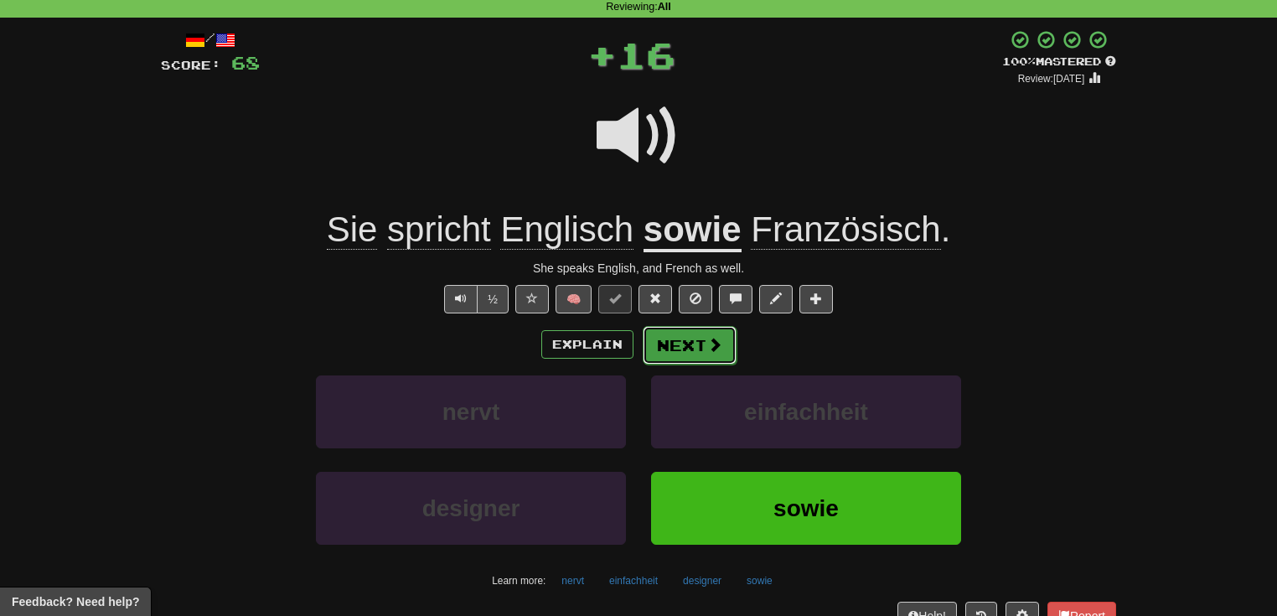
click at [704, 354] on button "Next" at bounding box center [690, 345] width 94 height 39
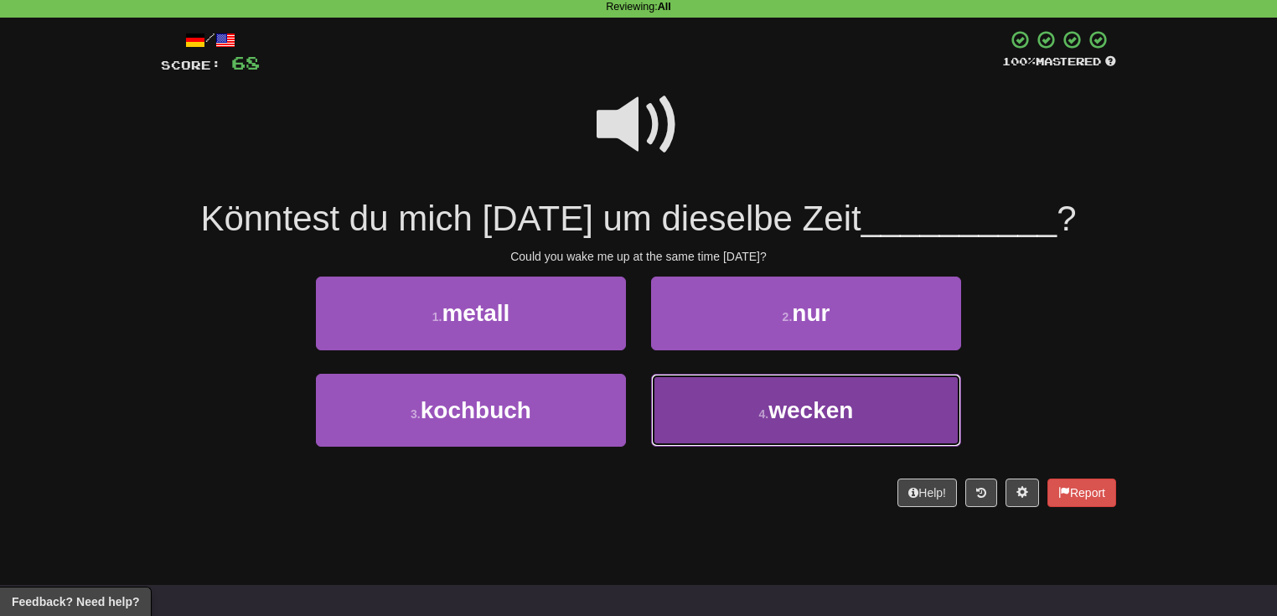
click at [747, 427] on button "4 . wecken" at bounding box center [806, 410] width 310 height 73
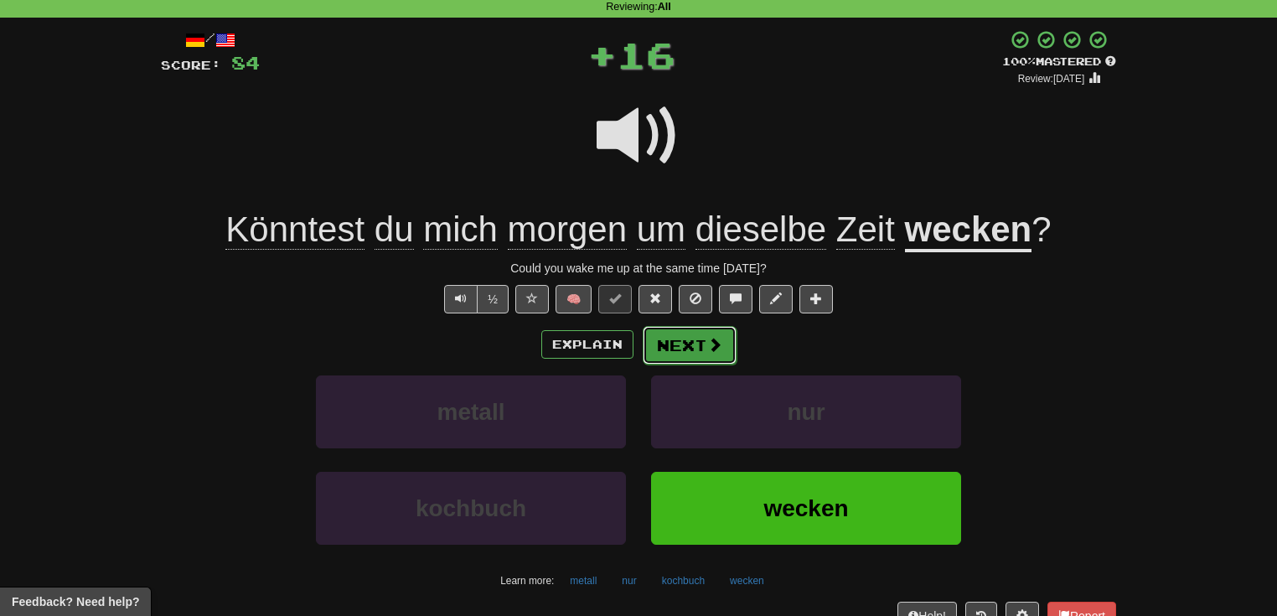
click at [714, 341] on span at bounding box center [714, 344] width 15 height 15
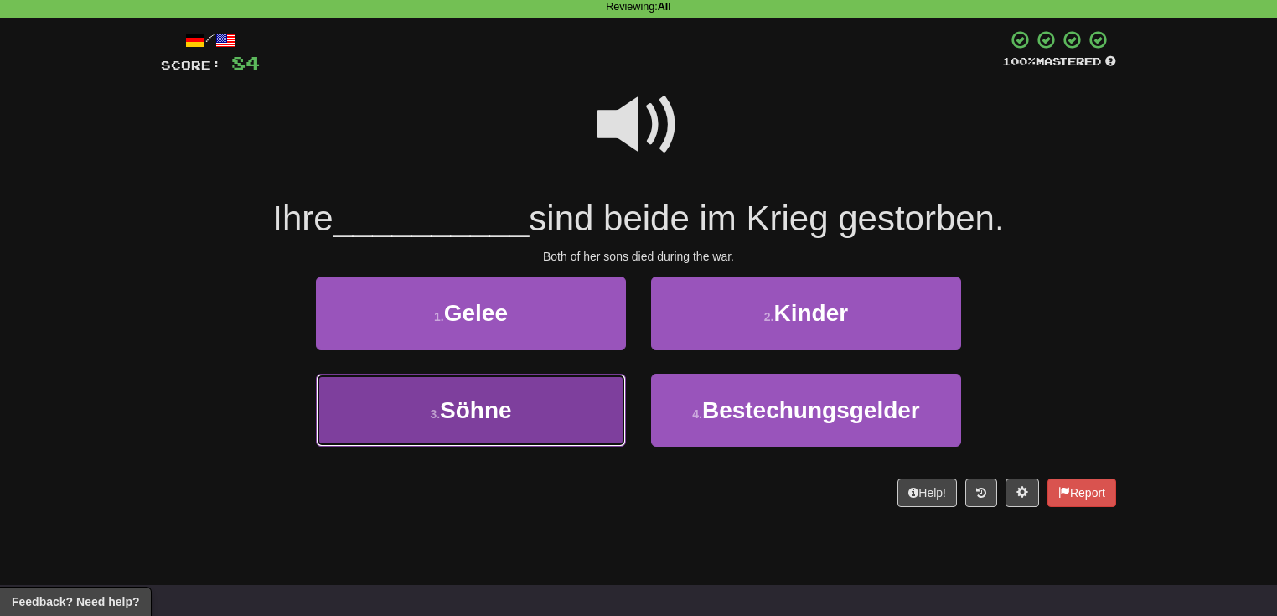
click at [587, 404] on button "3 . Söhne" at bounding box center [471, 410] width 310 height 73
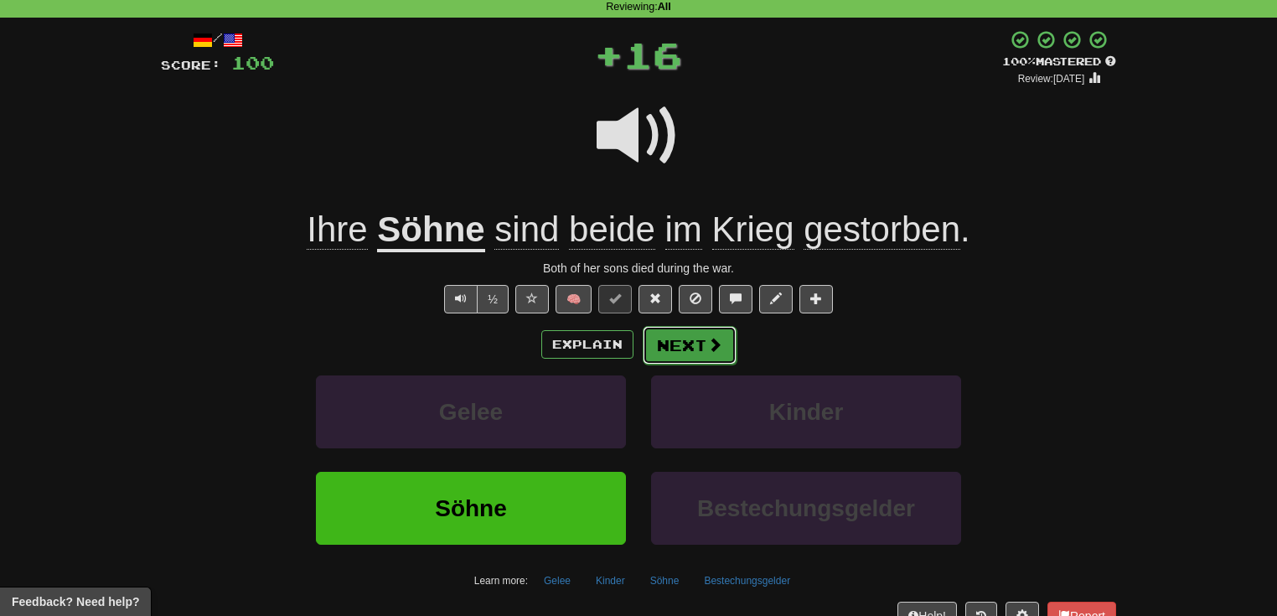
click at [701, 356] on button "Next" at bounding box center [690, 345] width 94 height 39
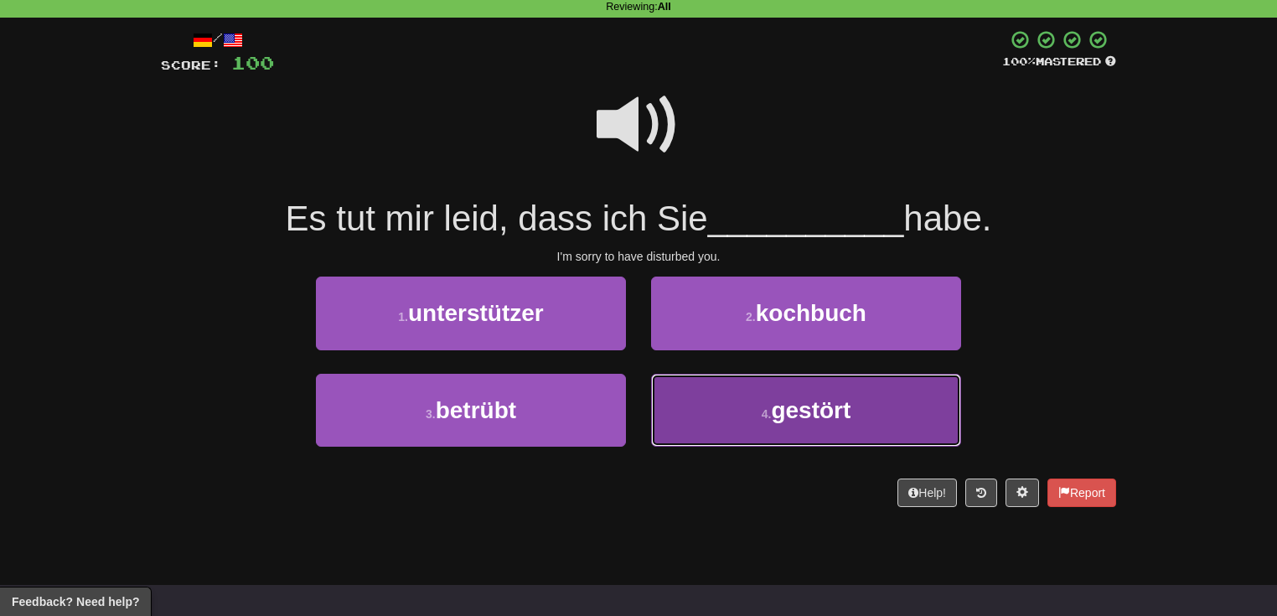
click at [720, 406] on button "4 . gestört" at bounding box center [806, 410] width 310 height 73
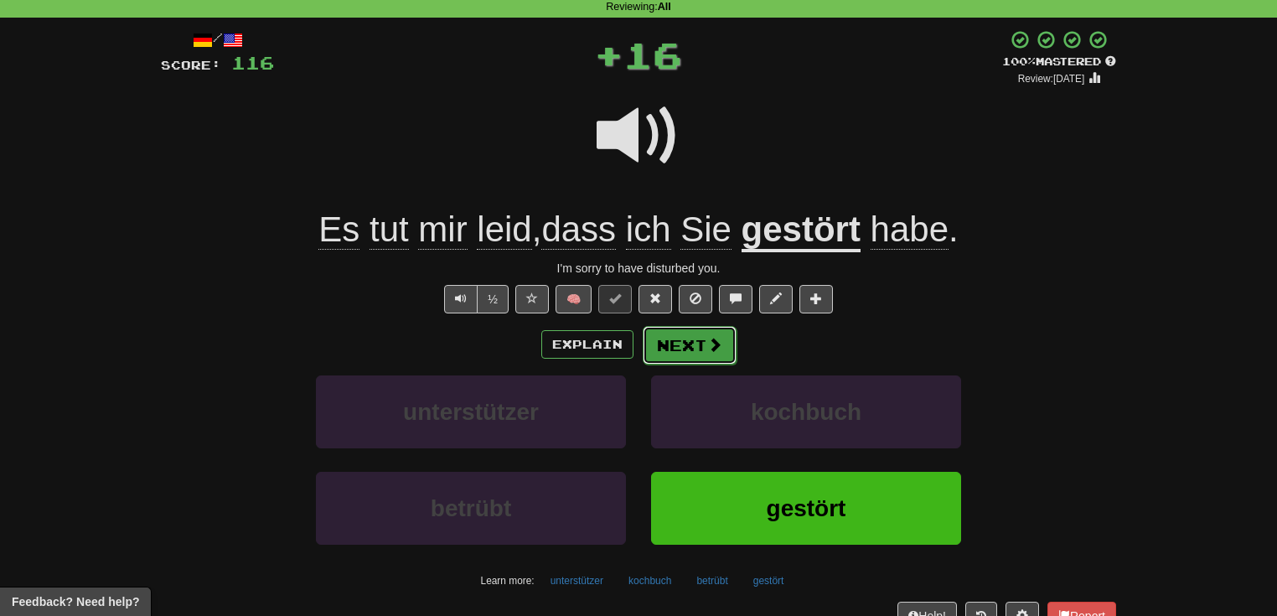
click at [696, 351] on button "Next" at bounding box center [690, 345] width 94 height 39
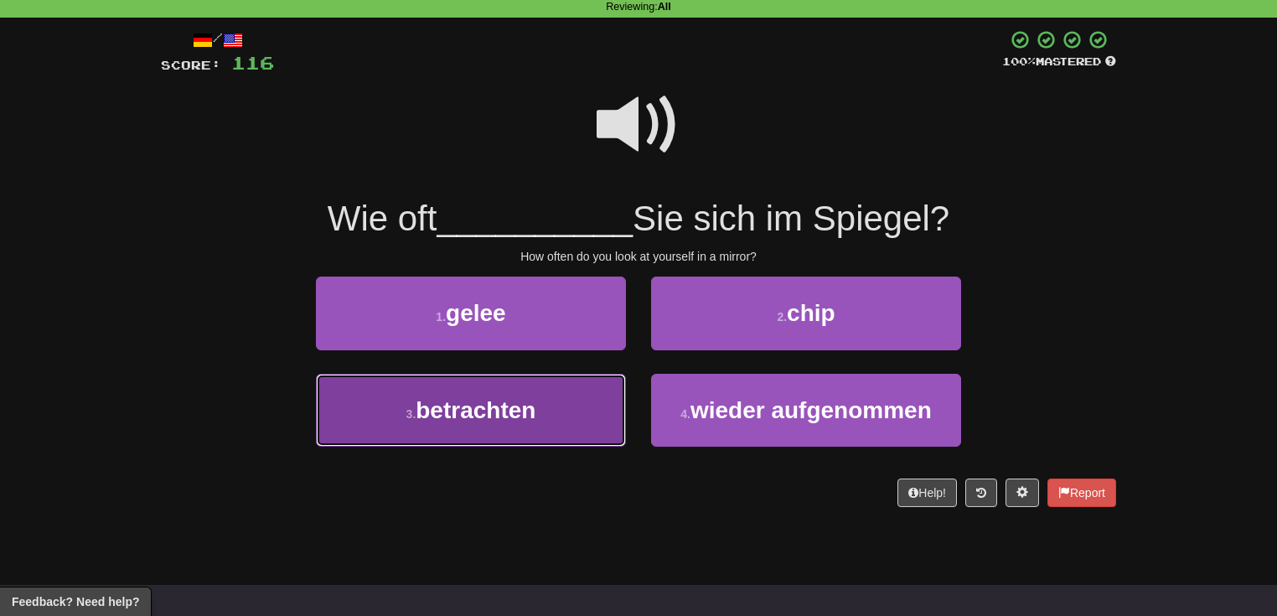
click at [583, 414] on button "3 . betrachten" at bounding box center [471, 410] width 310 height 73
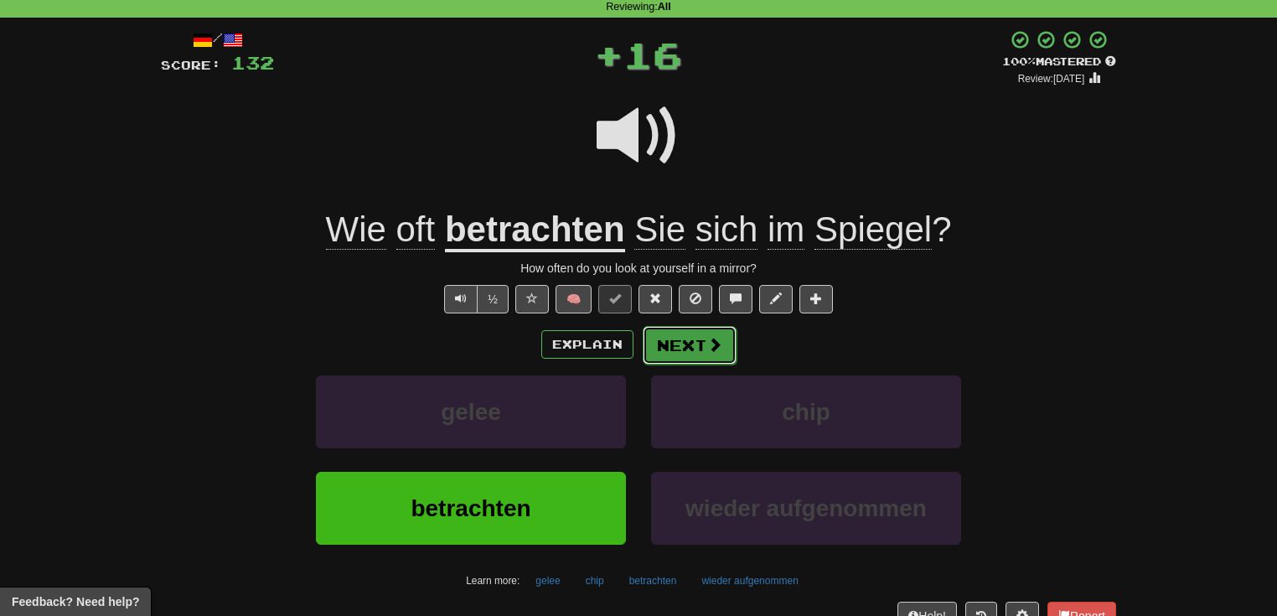
click at [729, 343] on button "Next" at bounding box center [690, 345] width 94 height 39
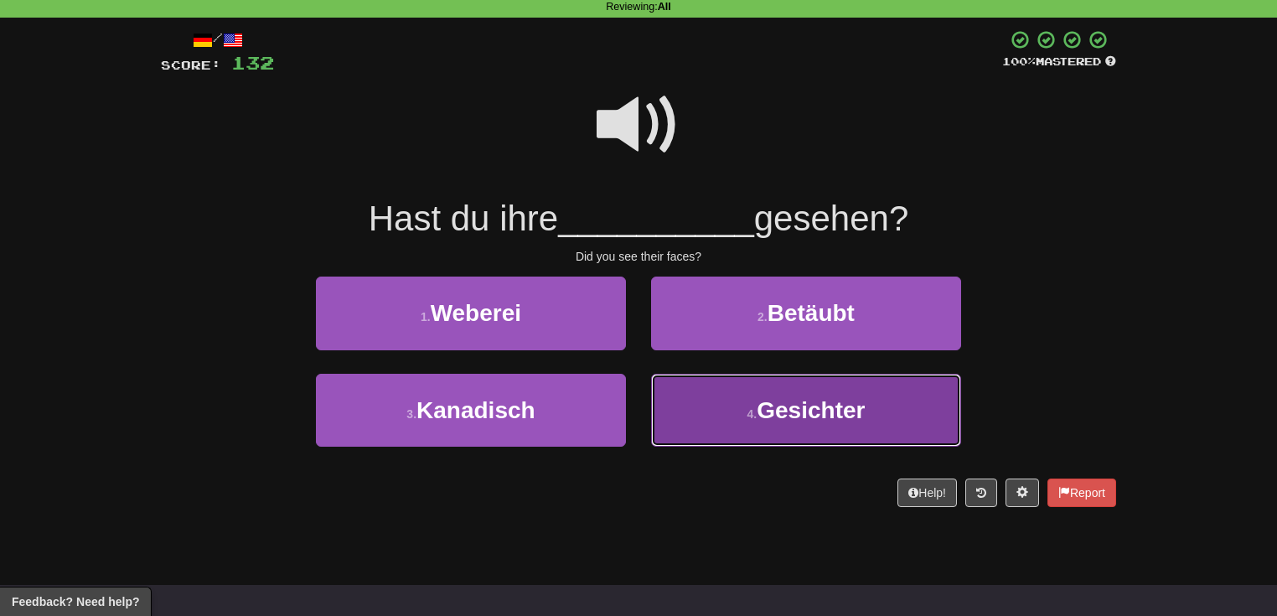
click at [748, 407] on small "4 ." at bounding box center [753, 413] width 10 height 13
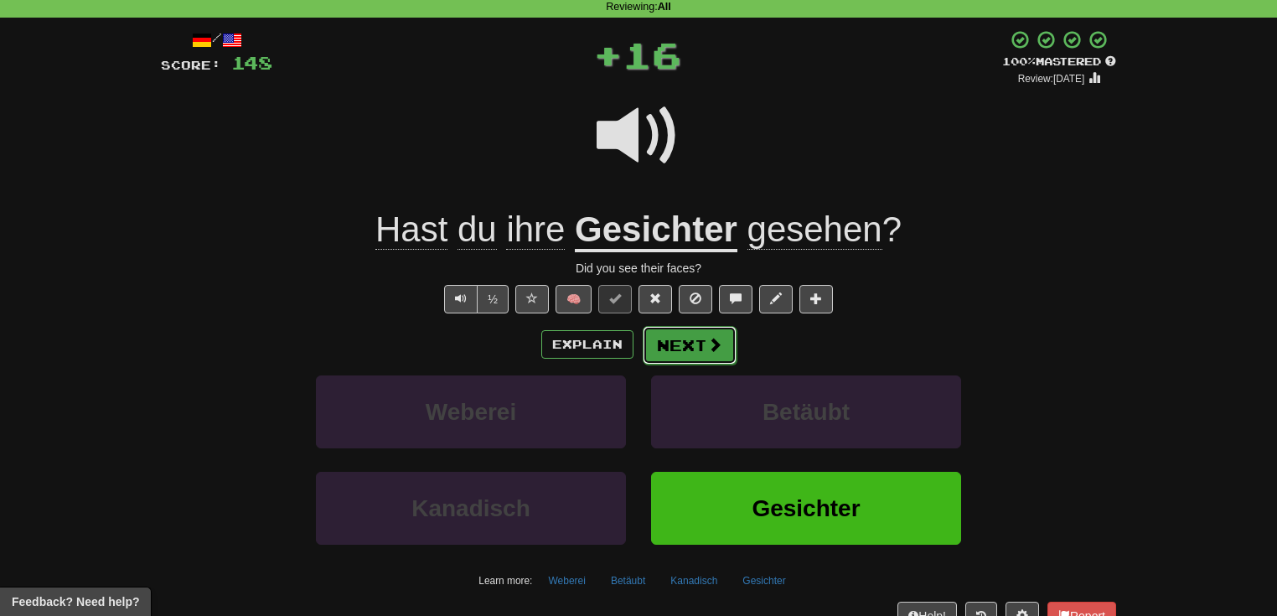
click at [711, 360] on button "Next" at bounding box center [690, 345] width 94 height 39
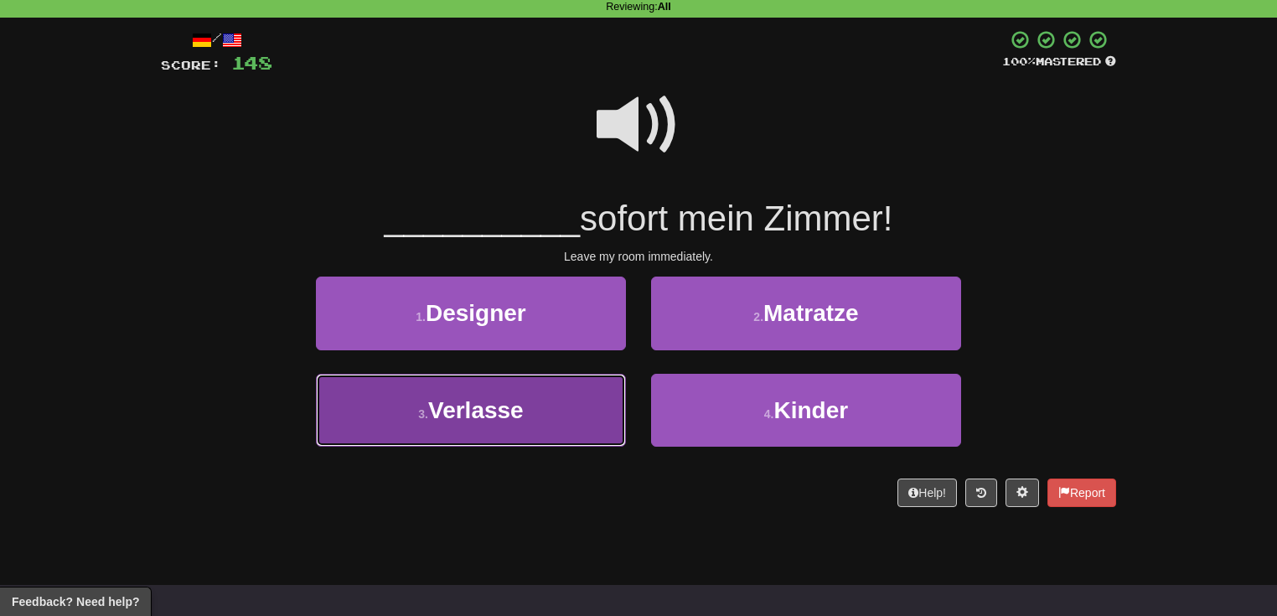
click at [604, 416] on button "3 . Verlasse" at bounding box center [471, 410] width 310 height 73
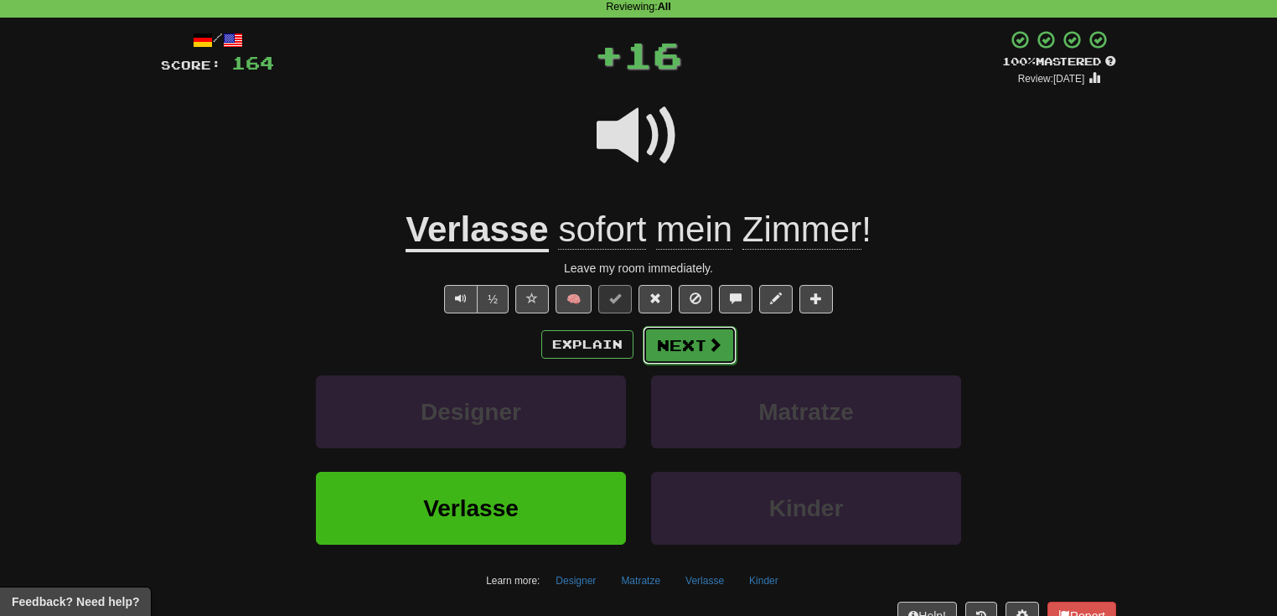
click at [707, 354] on button "Next" at bounding box center [690, 345] width 94 height 39
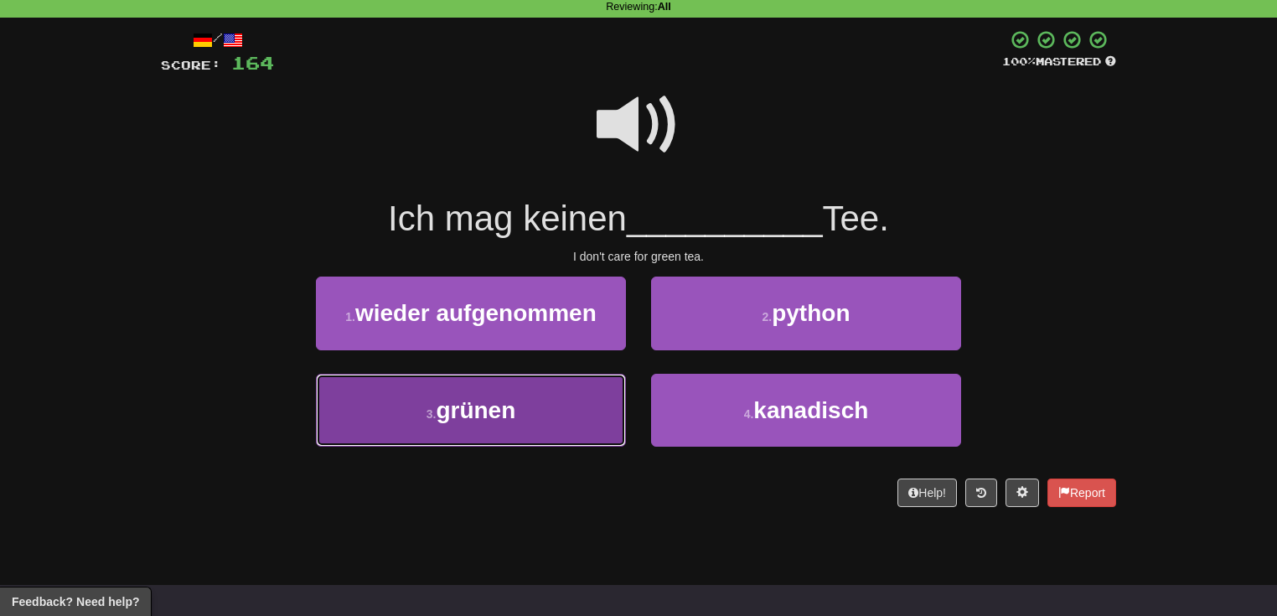
click at [577, 422] on button "3 . grünen" at bounding box center [471, 410] width 310 height 73
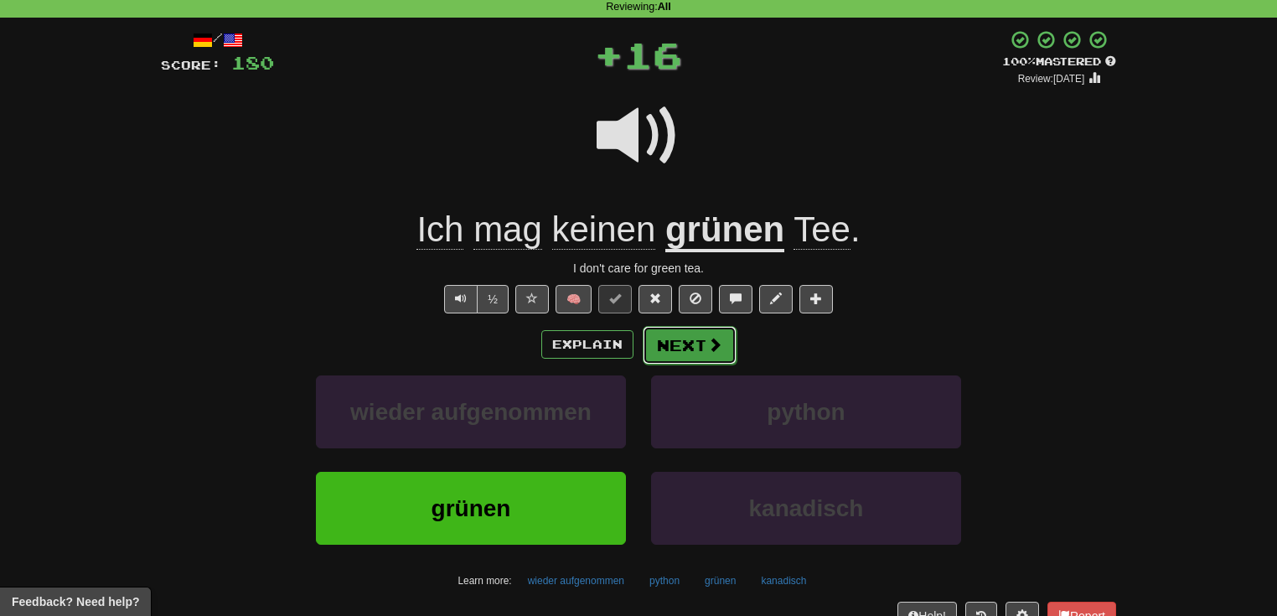
click at [691, 349] on button "Next" at bounding box center [690, 345] width 94 height 39
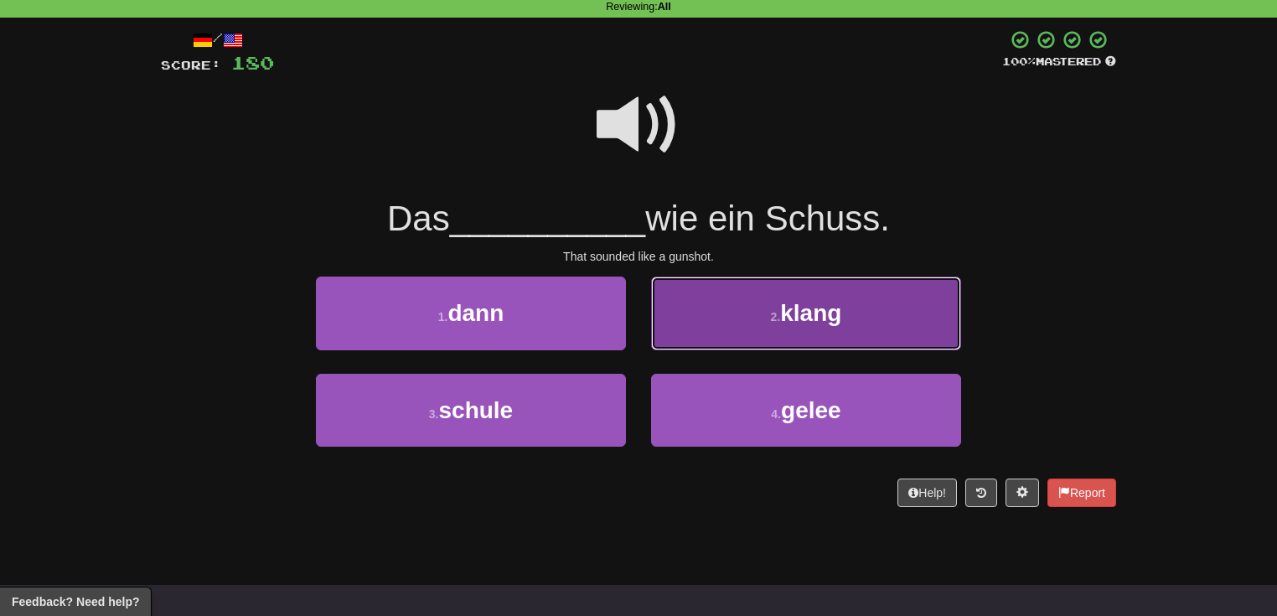
click at [732, 329] on button "2 . klang" at bounding box center [806, 313] width 310 height 73
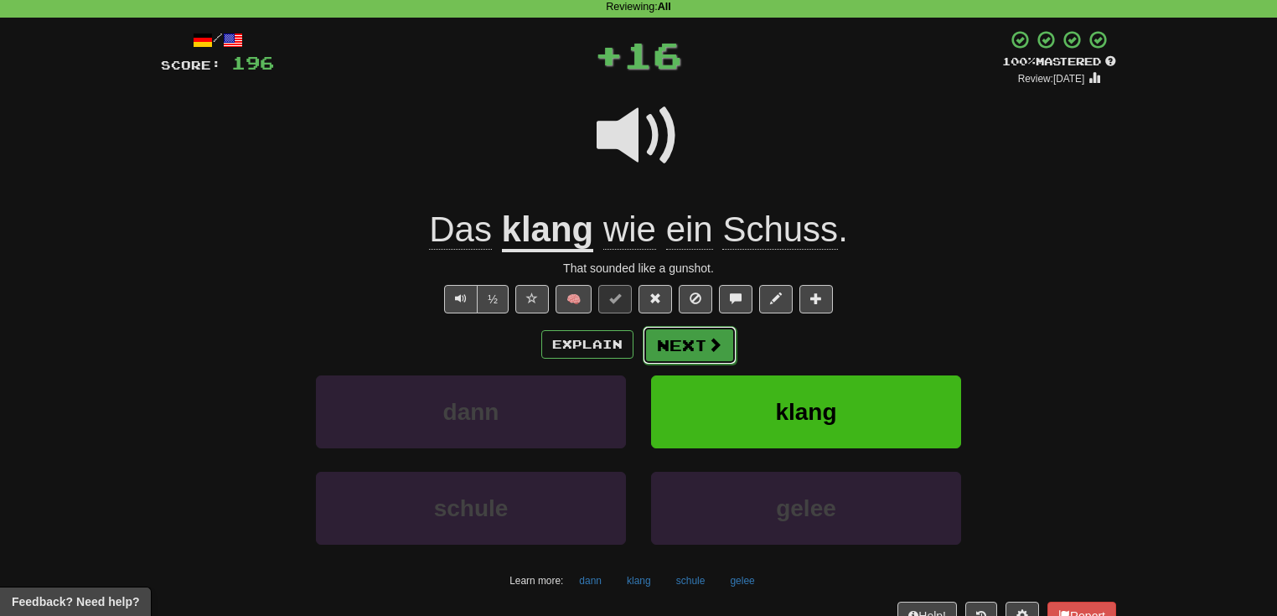
click at [712, 344] on span at bounding box center [714, 344] width 15 height 15
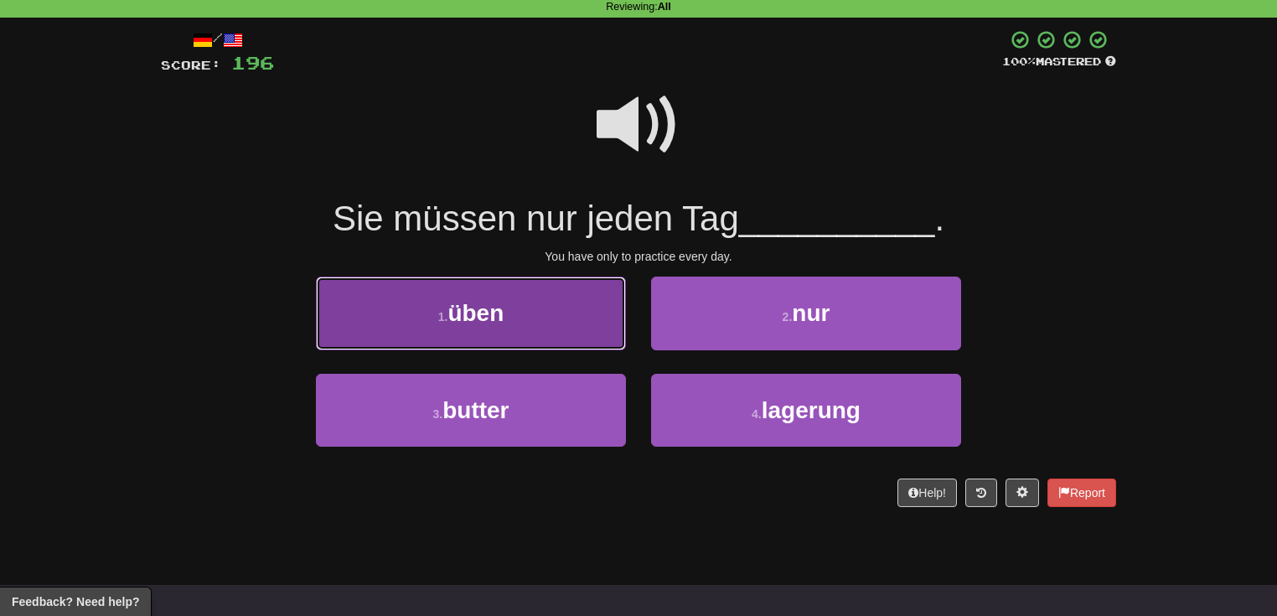
click at [559, 325] on button "1 . üben" at bounding box center [471, 313] width 310 height 73
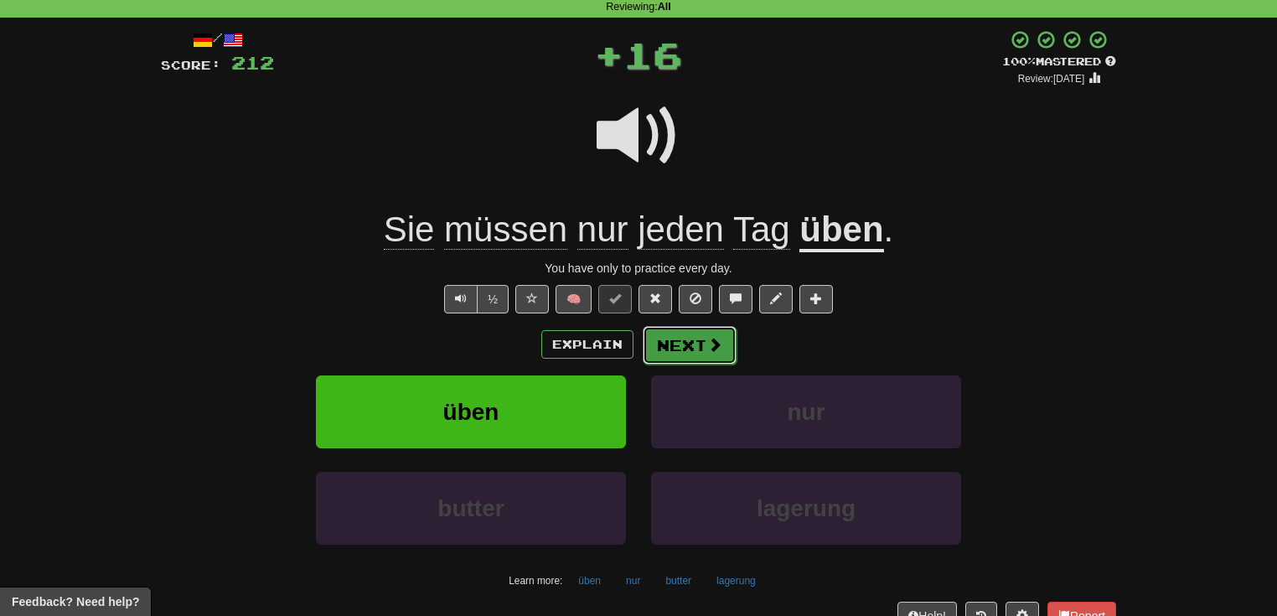
click at [694, 359] on button "Next" at bounding box center [690, 345] width 94 height 39
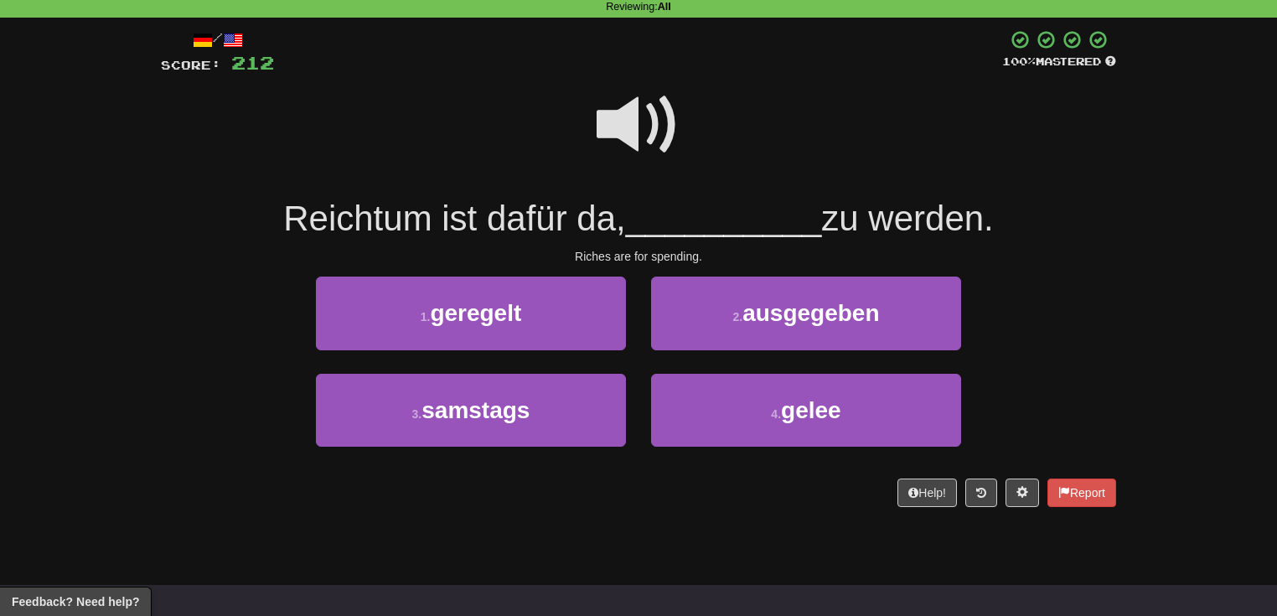
click at [632, 107] on span at bounding box center [639, 125] width 84 height 84
click at [632, 106] on span at bounding box center [639, 125] width 84 height 84
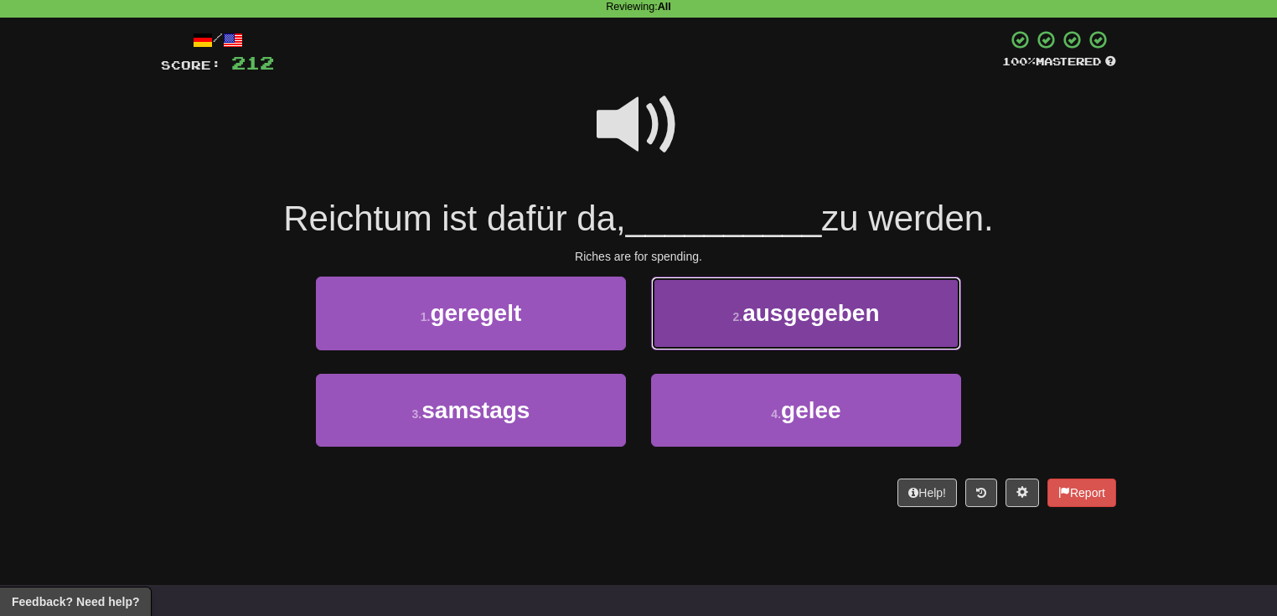
click at [717, 321] on button "2 . ausgegeben" at bounding box center [806, 313] width 310 height 73
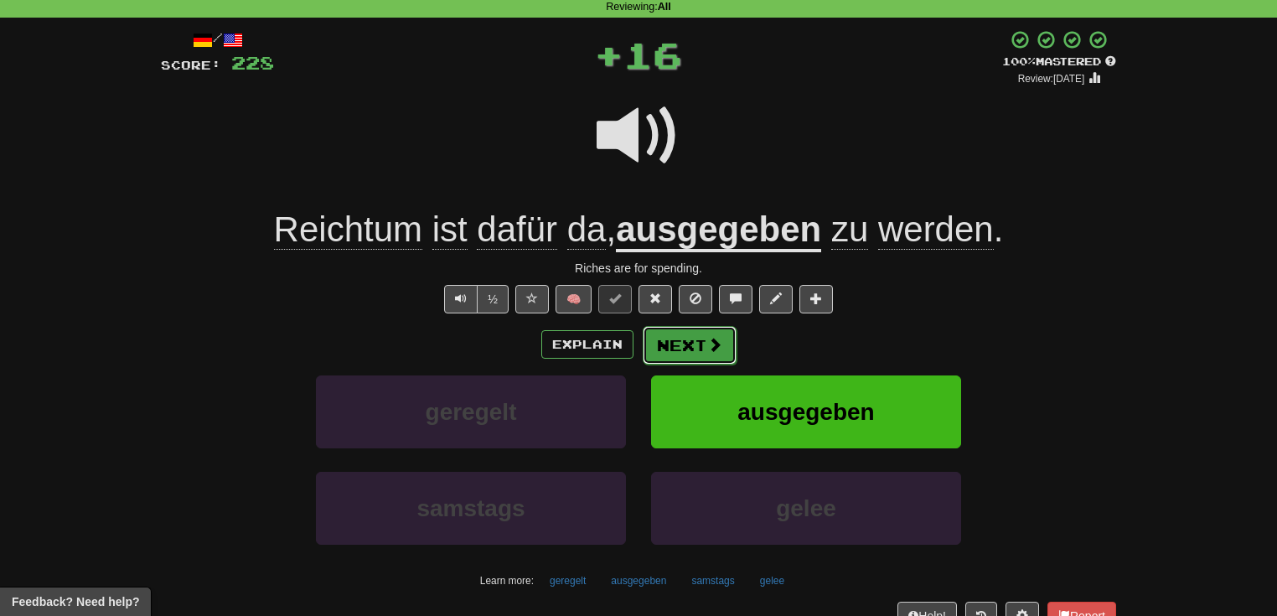
click at [704, 344] on button "Next" at bounding box center [690, 345] width 94 height 39
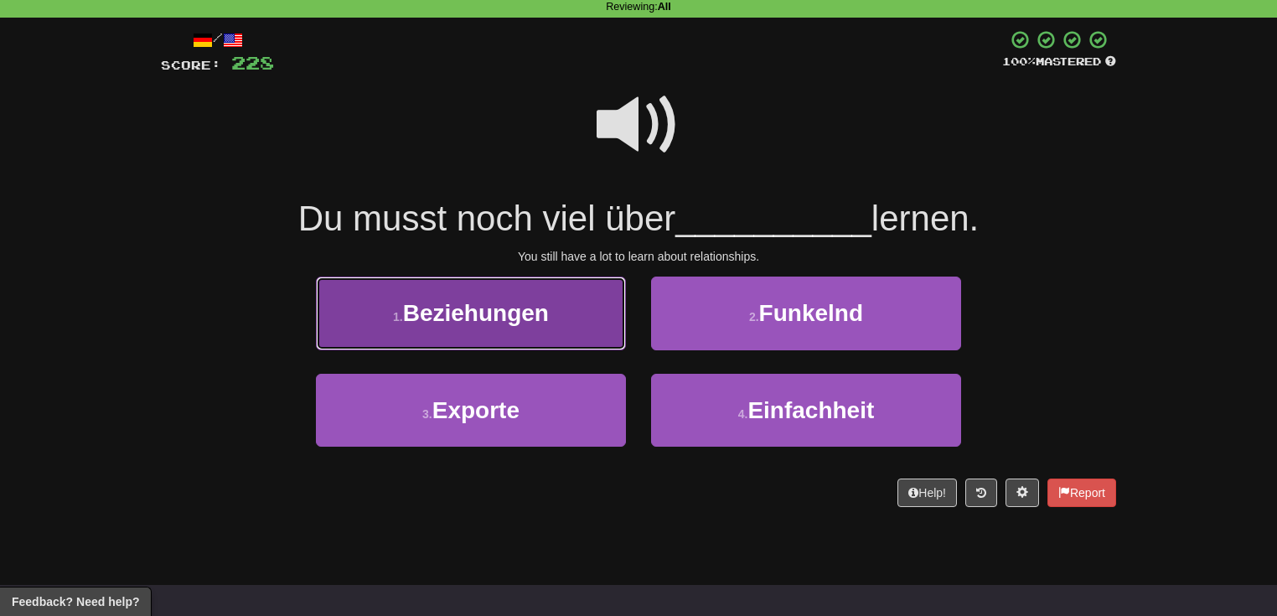
click at [603, 327] on button "1 . Beziehungen" at bounding box center [471, 313] width 310 height 73
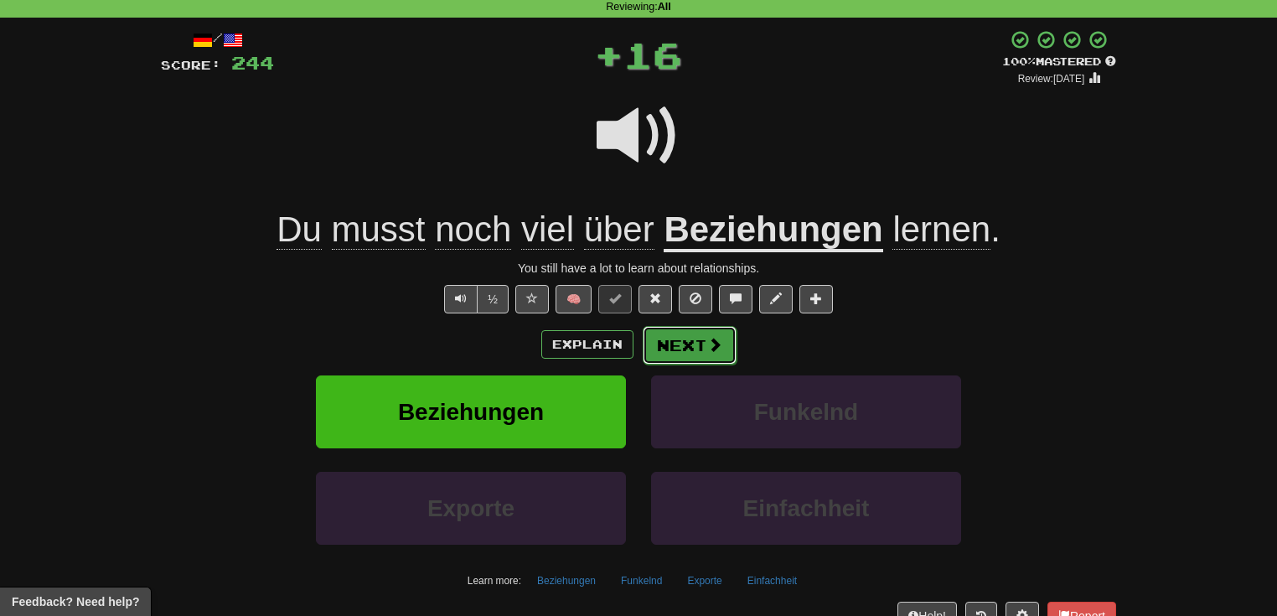
click at [707, 351] on span at bounding box center [714, 344] width 15 height 15
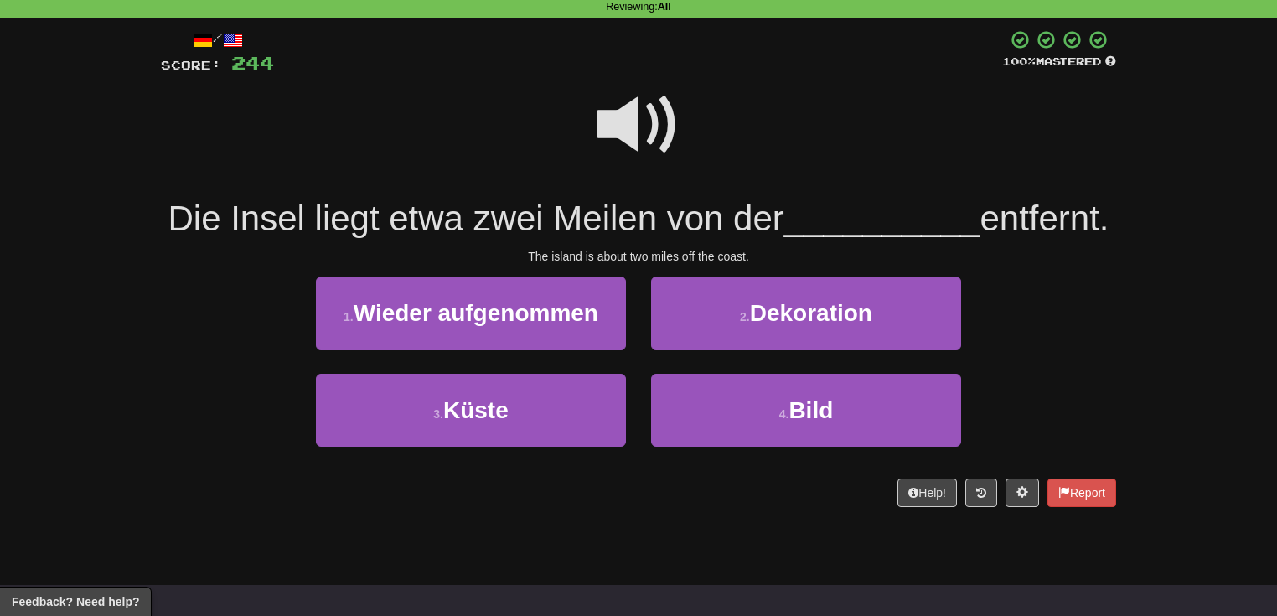
click at [608, 137] on span at bounding box center [639, 125] width 84 height 84
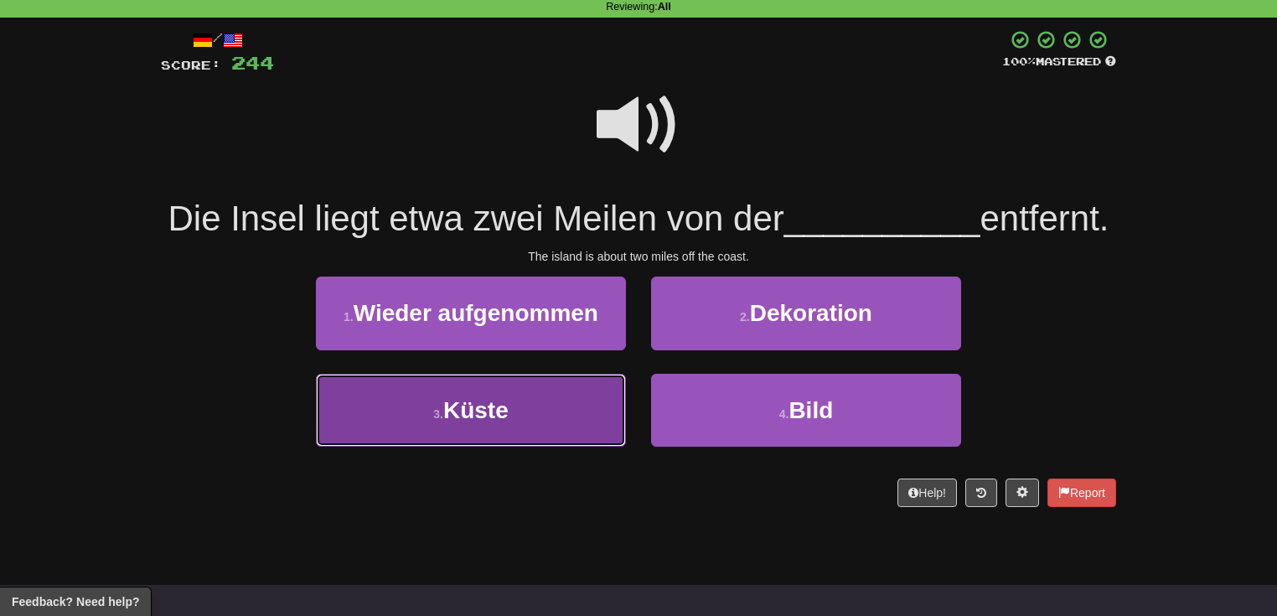
click at [552, 447] on button "3 . Küste" at bounding box center [471, 410] width 310 height 73
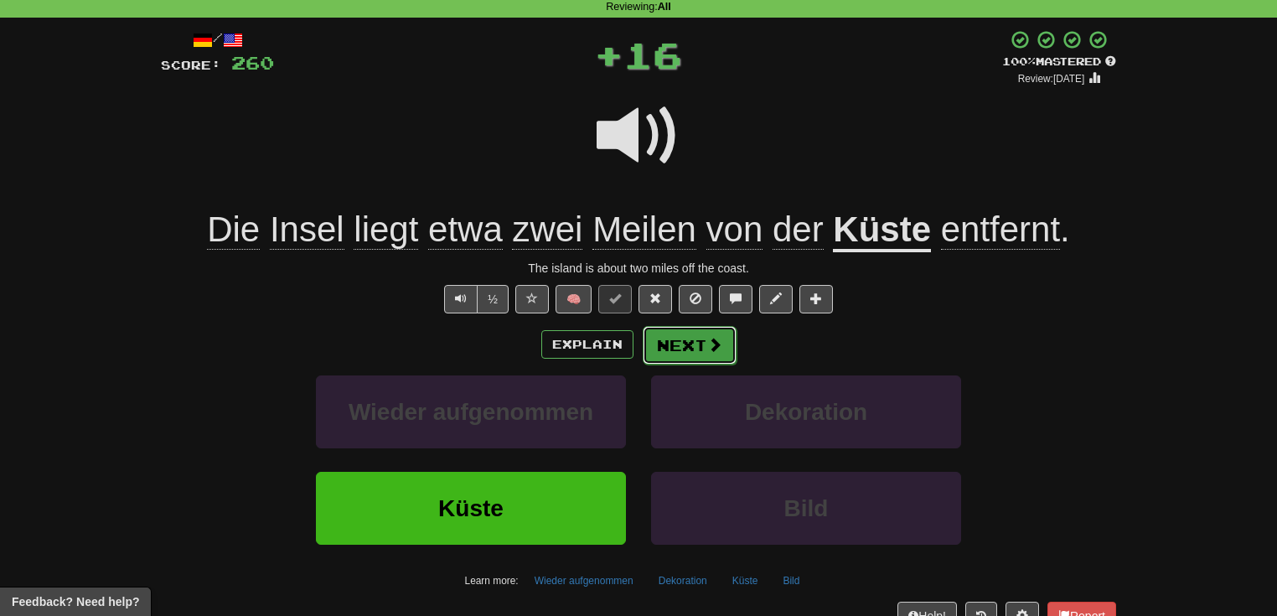
click at [696, 349] on button "Next" at bounding box center [690, 345] width 94 height 39
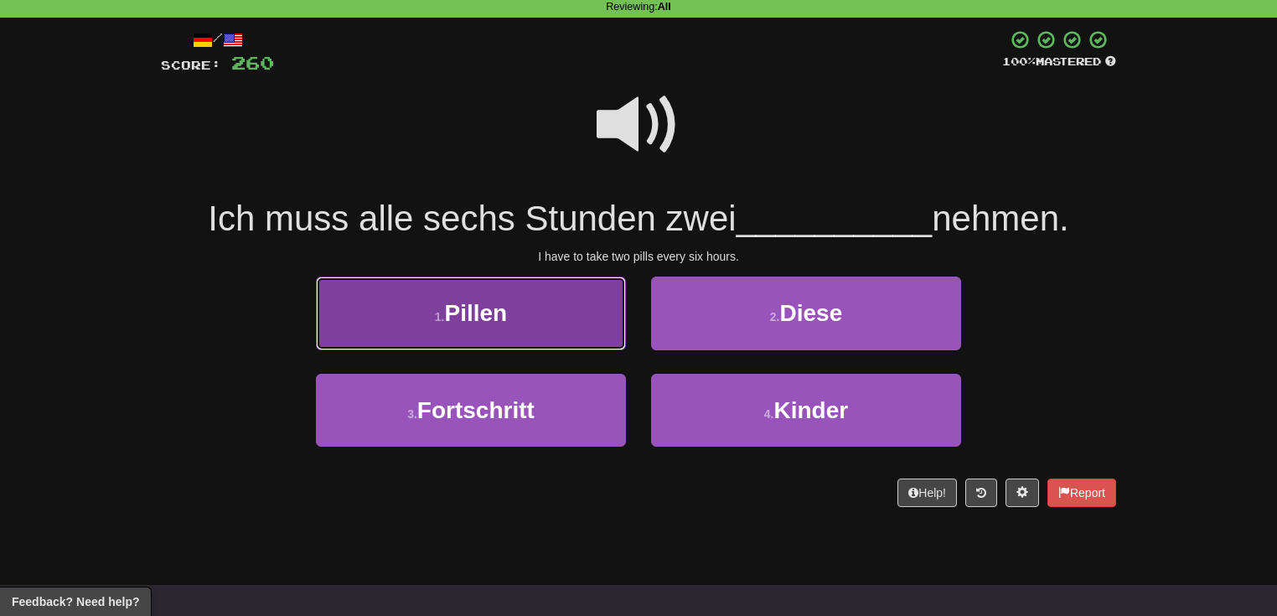
click at [580, 315] on button "1 . Pillen" at bounding box center [471, 313] width 310 height 73
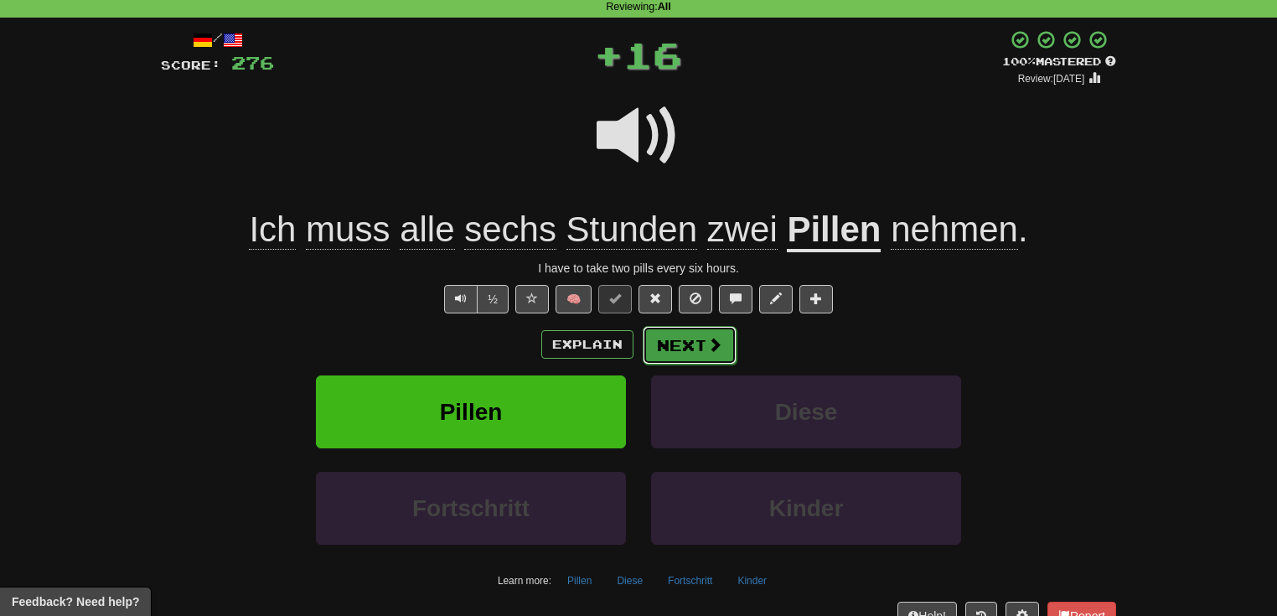
click at [699, 345] on button "Next" at bounding box center [690, 345] width 94 height 39
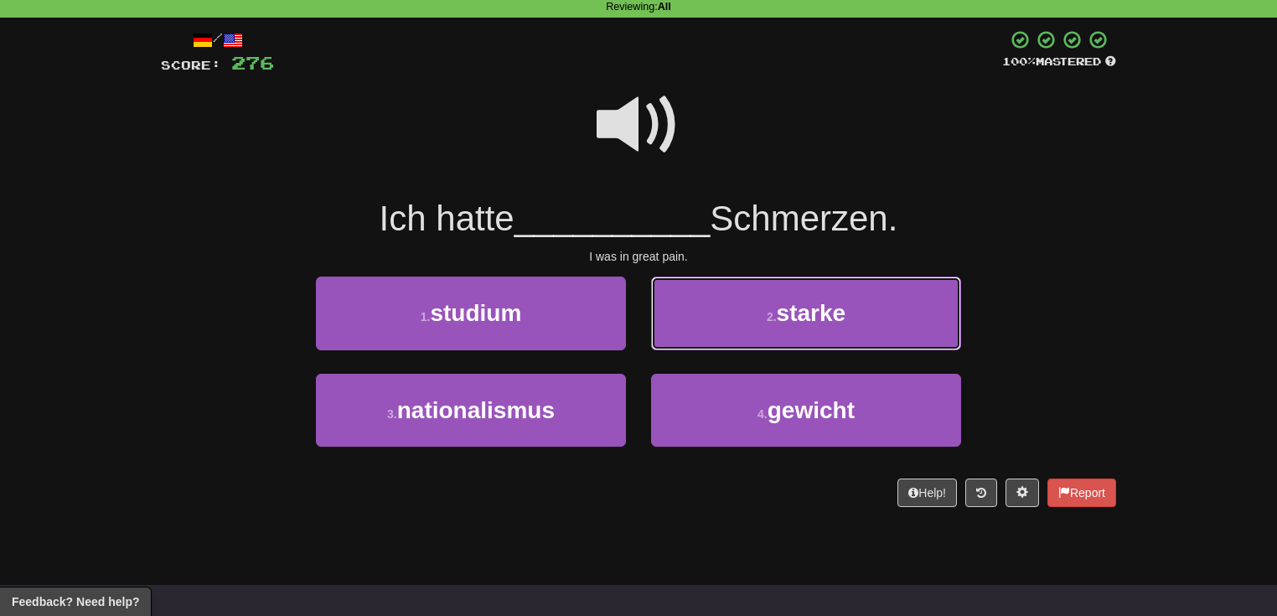
click at [699, 345] on button "2 . starke" at bounding box center [806, 313] width 310 height 73
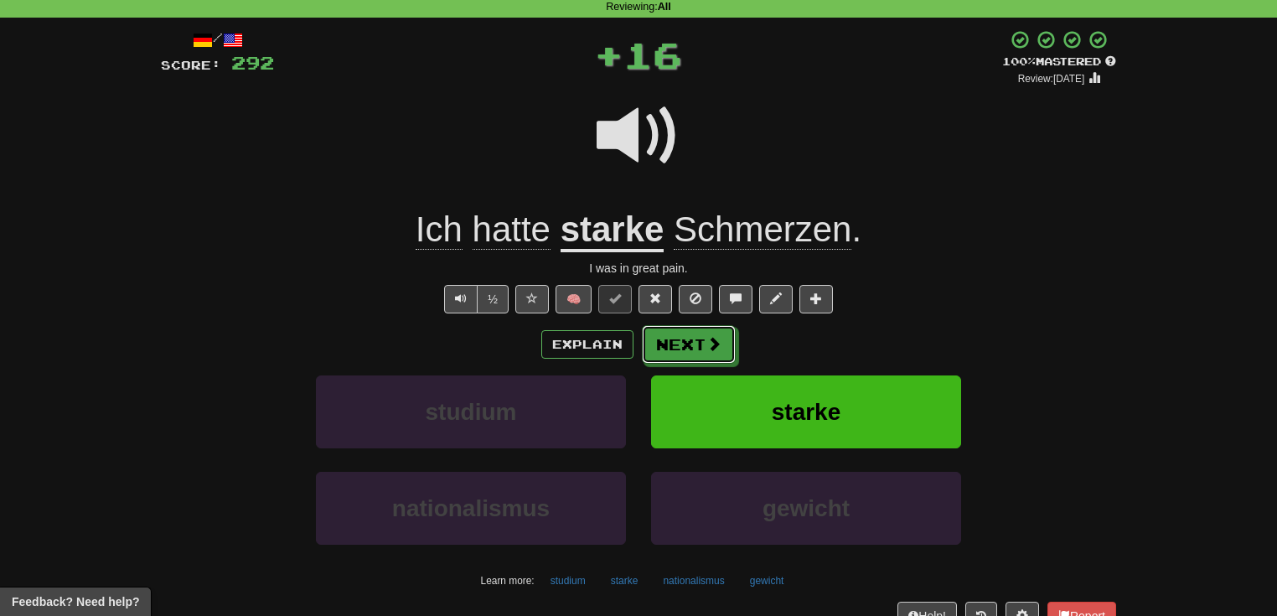
click at [699, 345] on button "Next" at bounding box center [689, 344] width 94 height 39
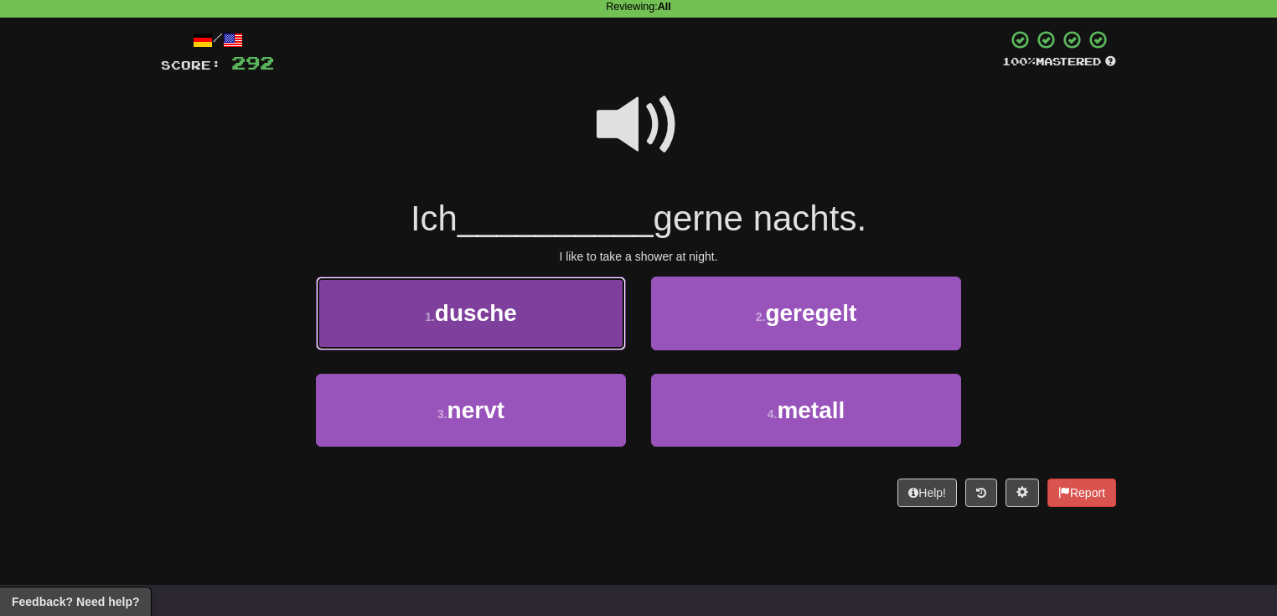
click at [617, 329] on button "1 . dusche" at bounding box center [471, 313] width 310 height 73
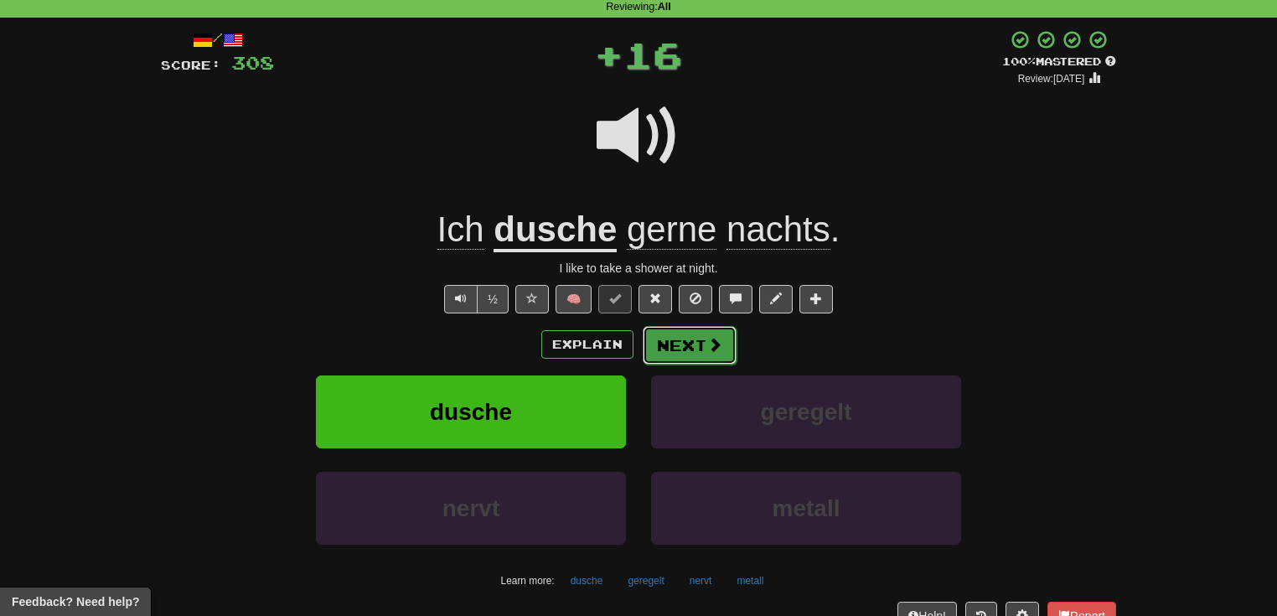
click at [693, 355] on button "Next" at bounding box center [690, 345] width 94 height 39
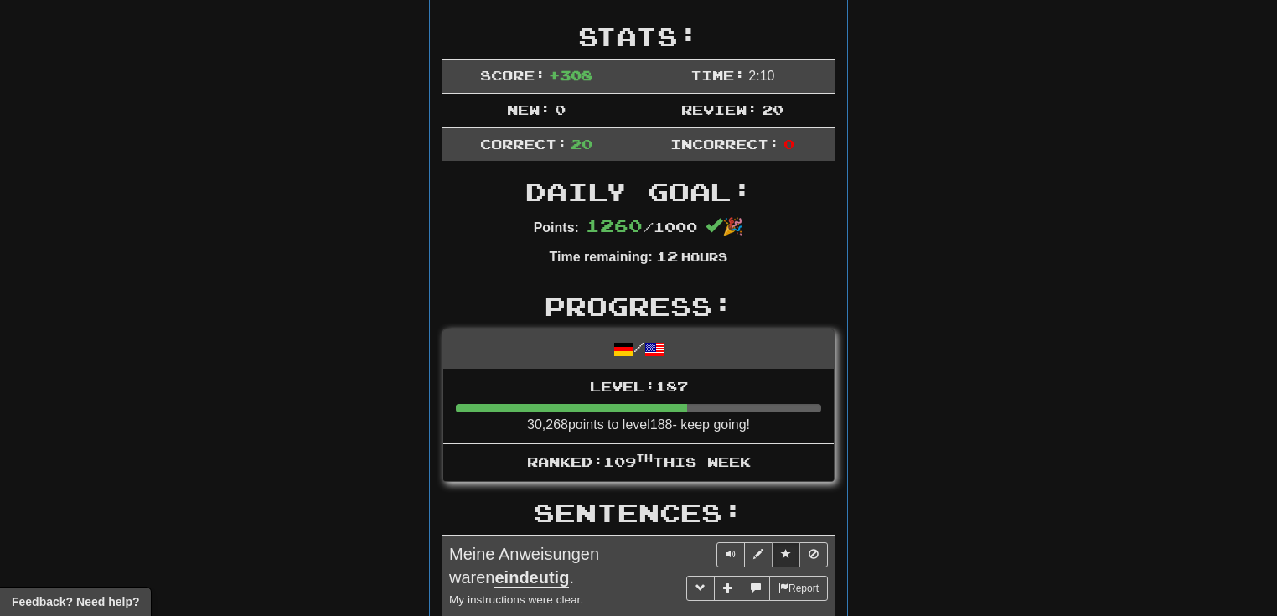
scroll to position [310, 0]
